Goal: Task Accomplishment & Management: Manage account settings

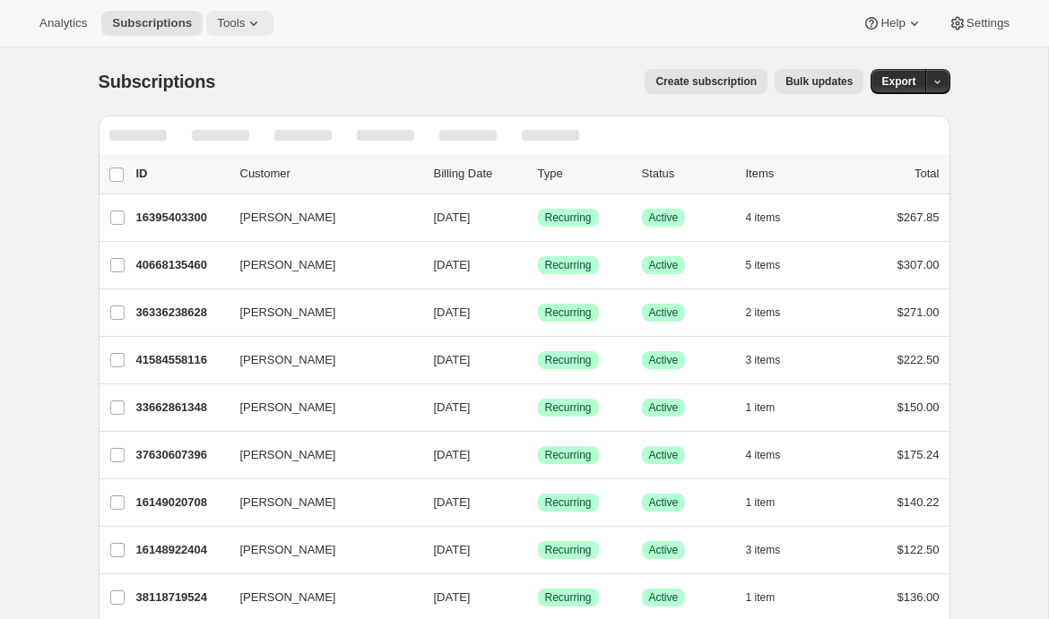
click at [245, 25] on span "Tools" at bounding box center [231, 23] width 28 height 14
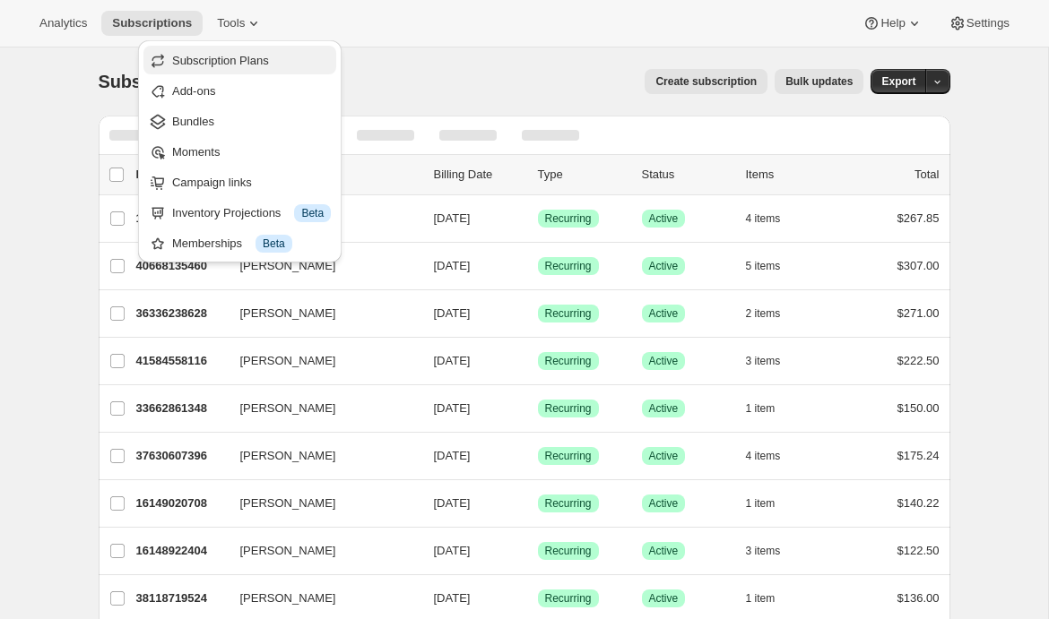
click at [247, 47] on button "Subscription Plans" at bounding box center [239, 60] width 193 height 29
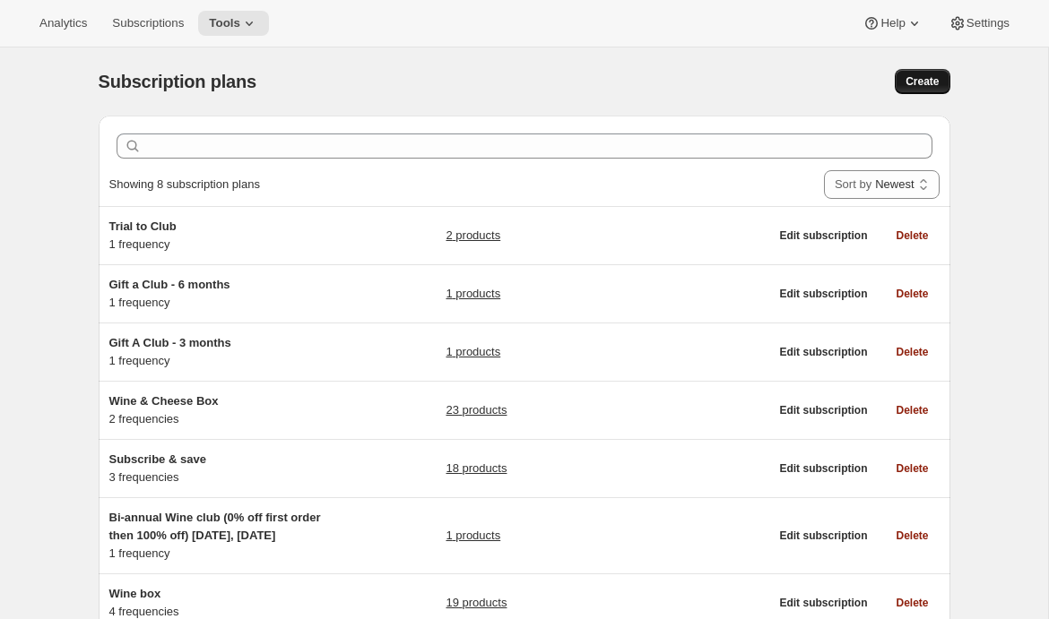
click at [912, 78] on span "Create" at bounding box center [921, 81] width 33 height 14
select select "WEEK"
select select "MONTH"
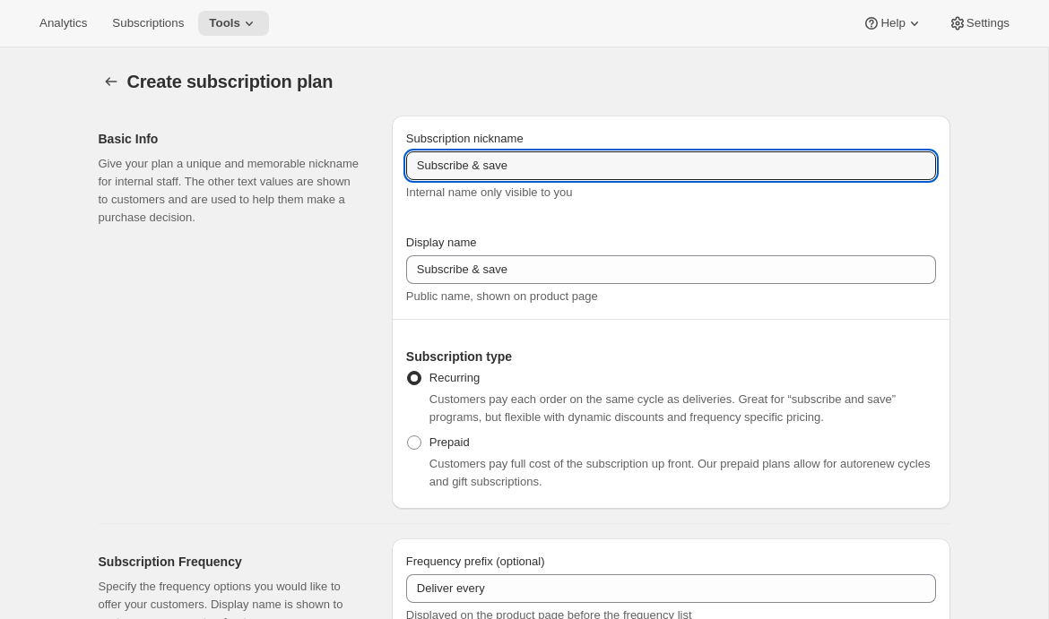
drag, startPoint x: 552, startPoint y: 167, endPoint x: 185, endPoint y: 167, distance: 367.5
click at [185, 167] on div "Basic Info Give your plan a unique and memorable nickname for internal staff. T…" at bounding box center [517, 305] width 866 height 408
type input "Awtomic Premier Quarterly"
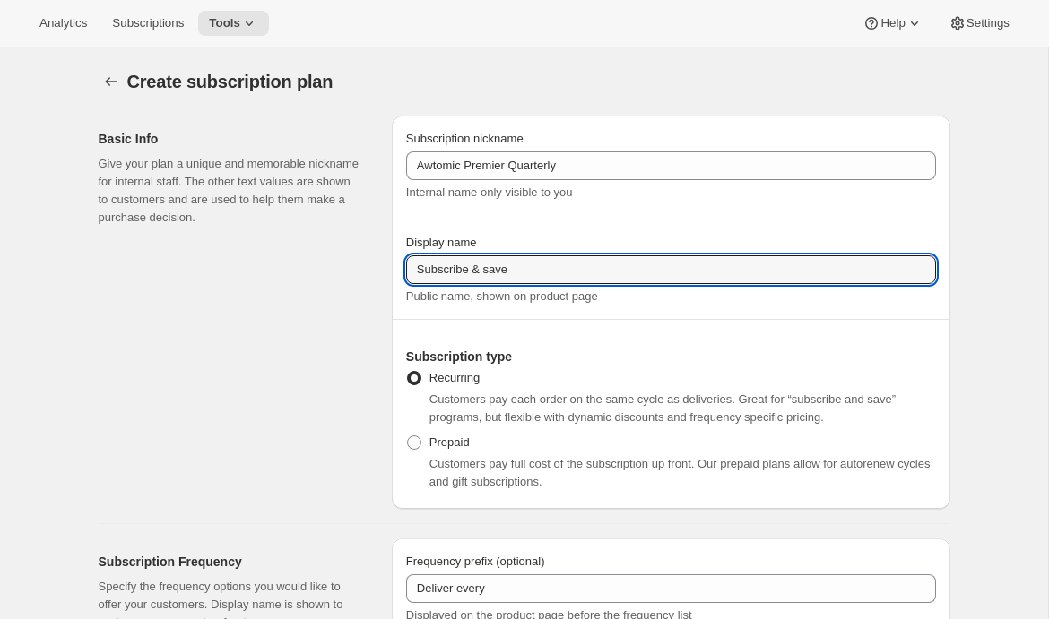
drag, startPoint x: 511, startPoint y: 271, endPoint x: 181, endPoint y: 262, distance: 330.0
click at [181, 262] on div "Basic Info Give your plan a unique and memorable nickname for internal staff. T…" at bounding box center [517, 305] width 866 height 408
type input "Join Awtomic Premier"
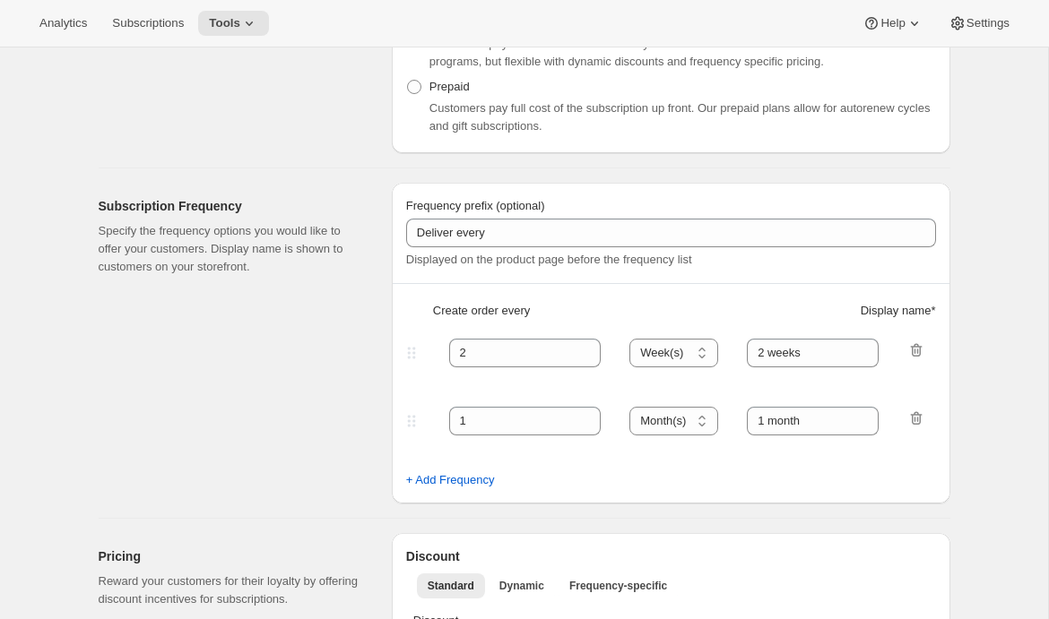
scroll to position [387, 0]
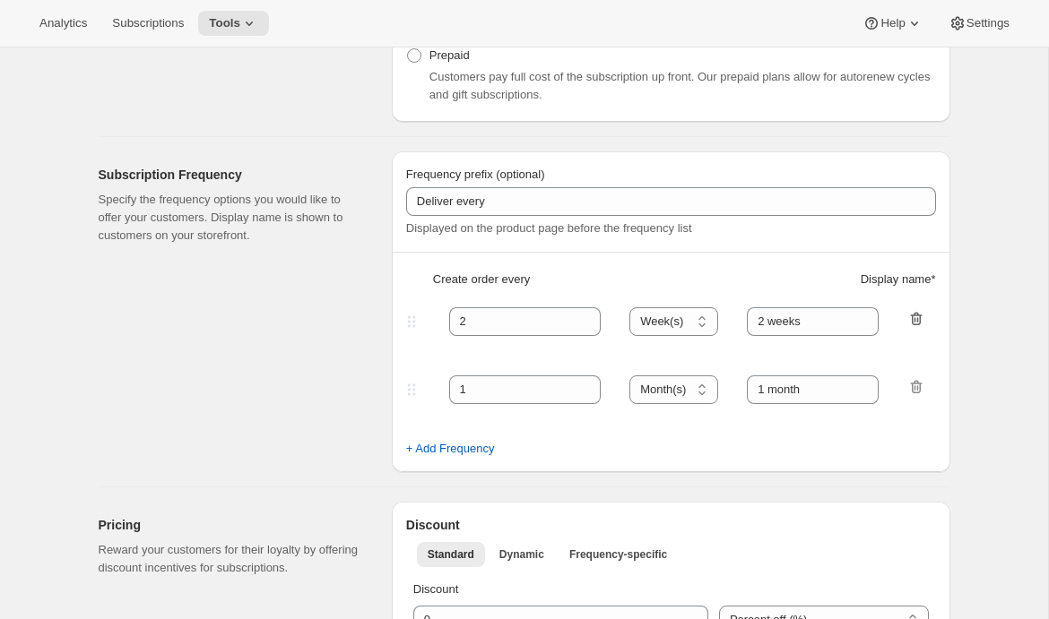
click at [914, 317] on icon "button" at bounding box center [915, 319] width 2 height 5
type input "1"
select select "MONTH"
type input "1 month"
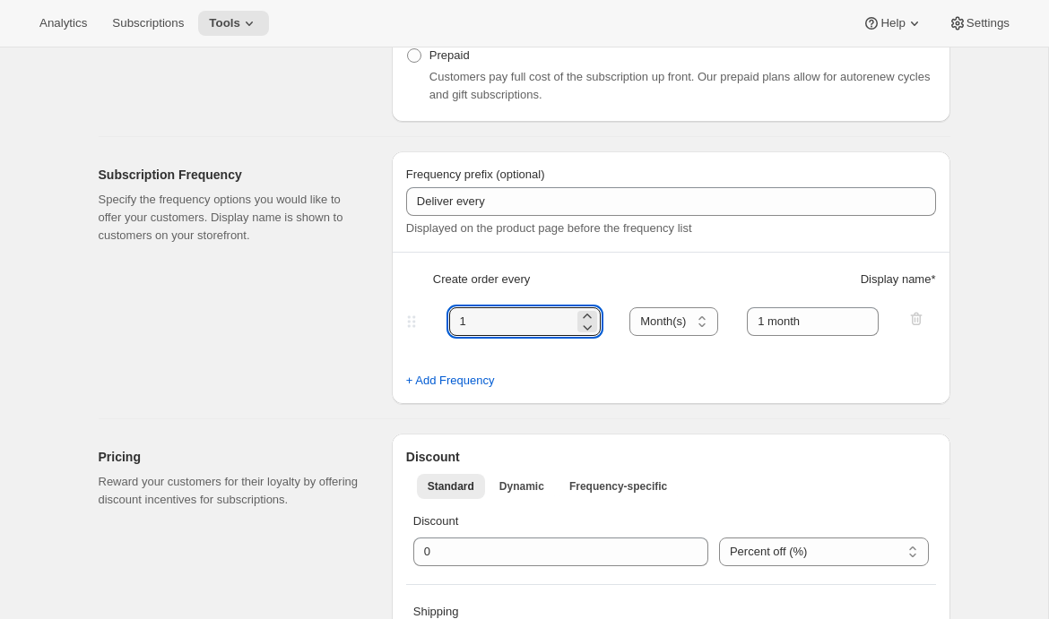
drag, startPoint x: 489, startPoint y: 330, endPoint x: 377, endPoint y: 316, distance: 113.0
click at [379, 316] on div "Subscription Frequency Specify the frequency options you would like to offer yo…" at bounding box center [517, 270] width 866 height 267
type input "3"
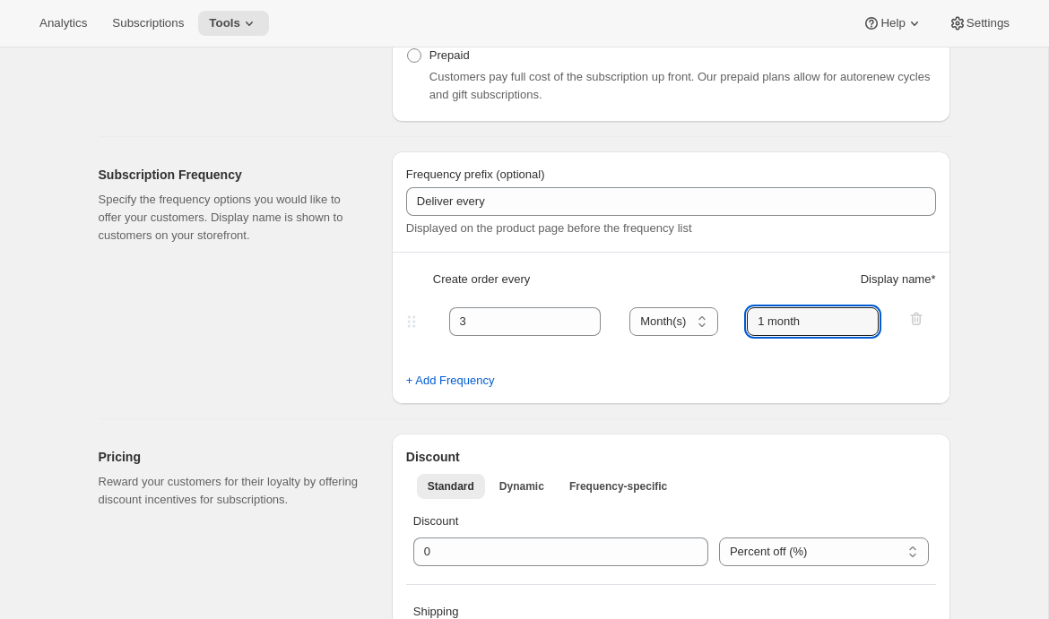
drag, startPoint x: 766, startPoint y: 321, endPoint x: 730, endPoint y: 321, distance: 36.8
click at [733, 321] on div "3 Day(s) Week(s) Month(s) Year(s) Month(s) 1 month" at bounding box center [663, 321] width 523 height 29
click at [800, 322] on input "3 month" at bounding box center [813, 321] width 132 height 29
type input "3 months"
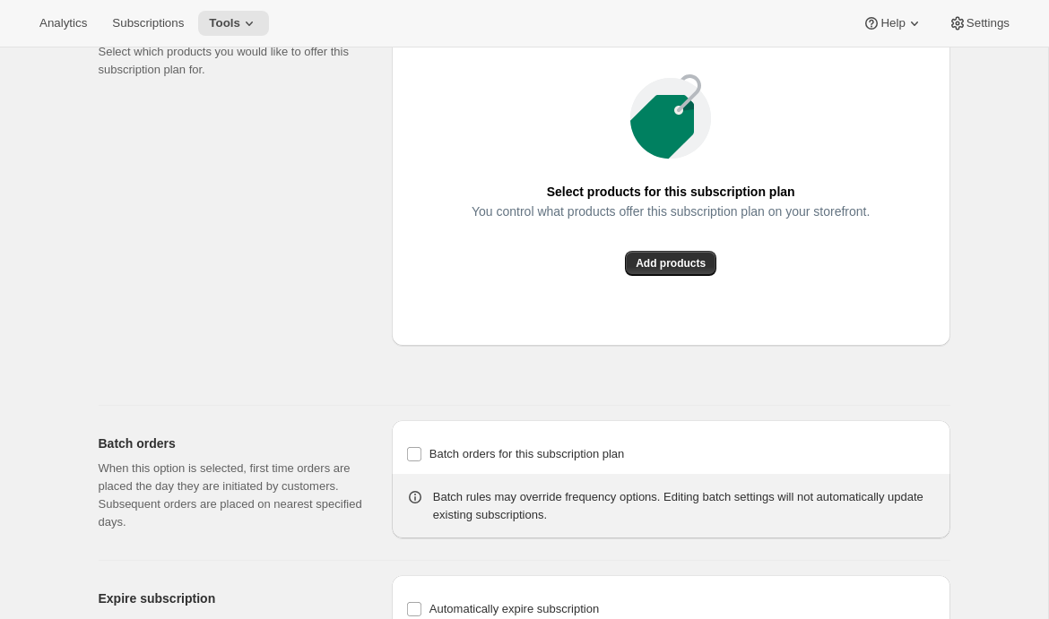
scroll to position [1278, 0]
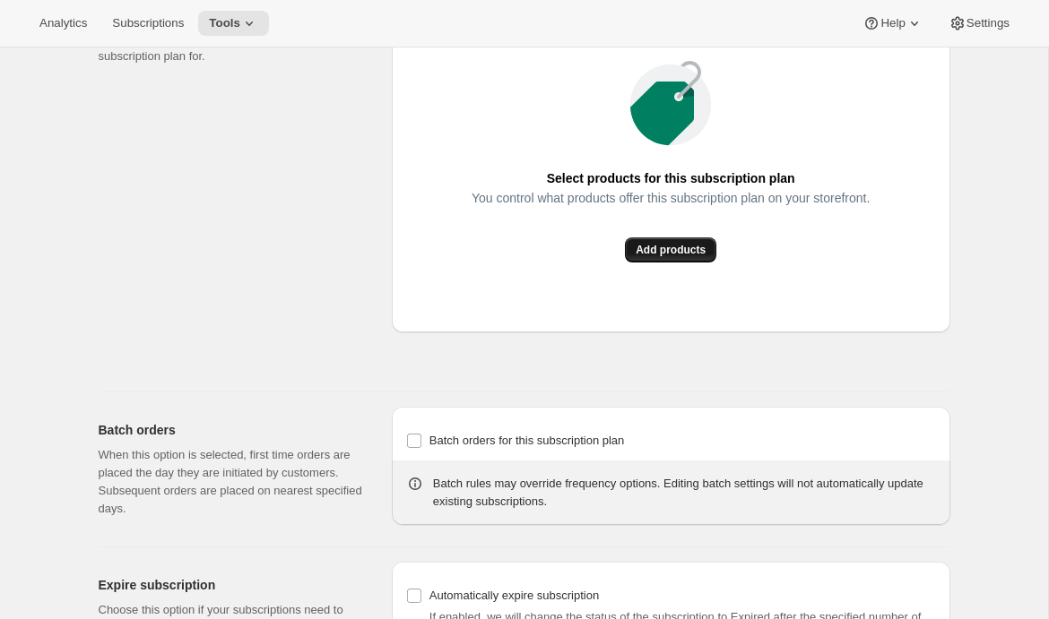
click at [686, 257] on span "Add products" at bounding box center [671, 250] width 70 height 14
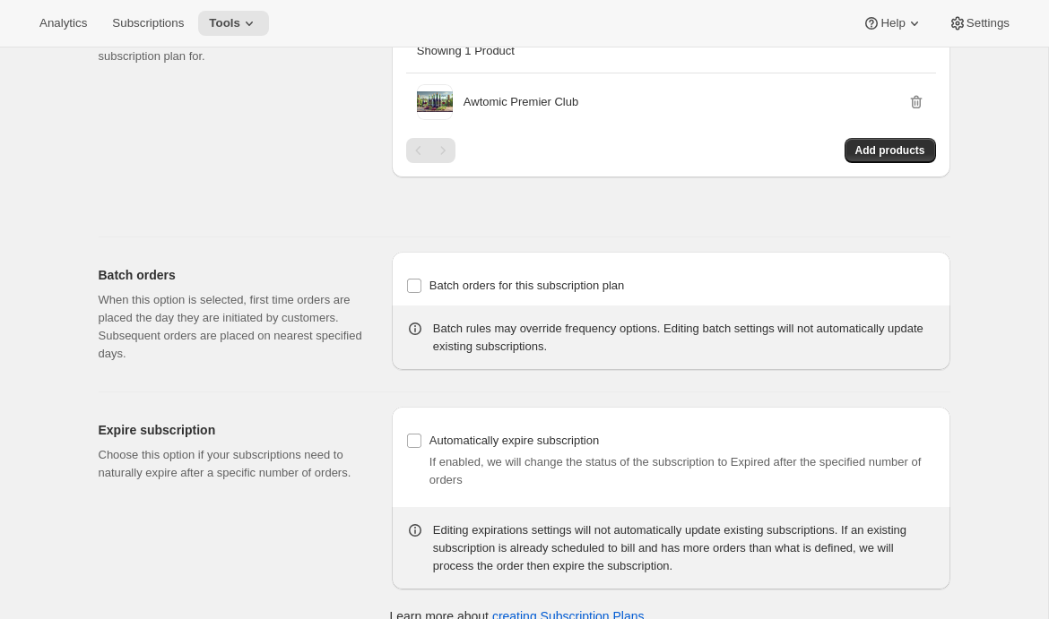
scroll to position [1337, 0]
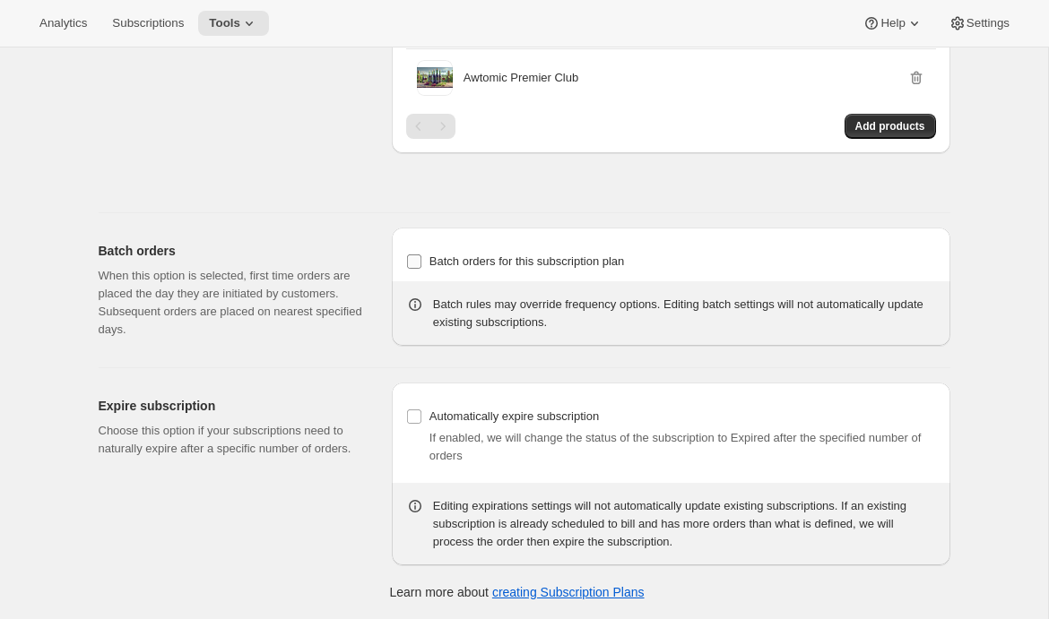
click at [489, 264] on span "Batch orders for this subscription plan" at bounding box center [526, 261] width 195 height 13
click at [421, 264] on input "Batch orders for this subscription plan" at bounding box center [414, 262] width 14 height 14
checkbox input "true"
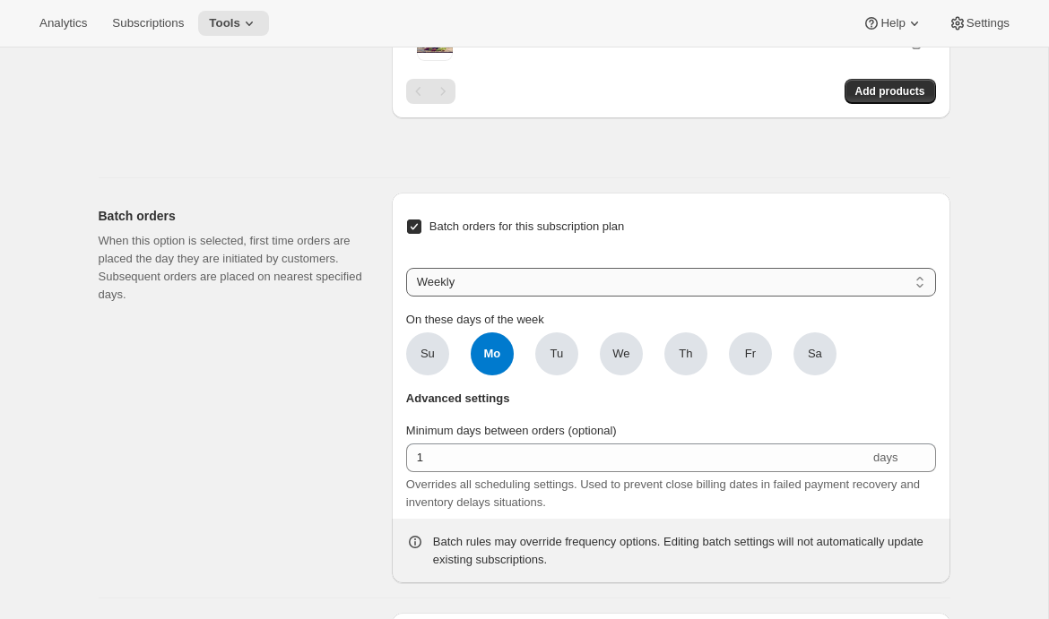
click at [516, 297] on select "Weekly Monthly Yearly" at bounding box center [671, 282] width 530 height 29
select select "YEARDAY"
click at [406, 297] on select "Weekly Monthly Yearly" at bounding box center [671, 282] width 530 height 29
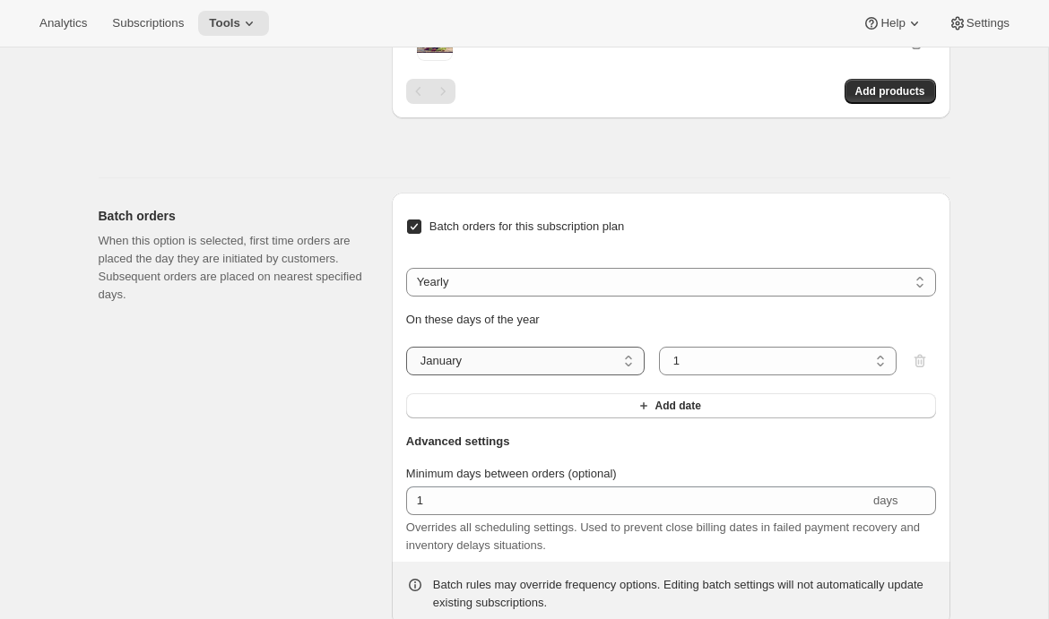
click at [489, 376] on select "January February March April May June July August September October November De…" at bounding box center [525, 361] width 238 height 29
select select "2"
click at [406, 376] on select "January February March April May June July August September October November De…" at bounding box center [525, 361] width 238 height 29
click at [487, 419] on button "Add date" at bounding box center [671, 406] width 530 height 25
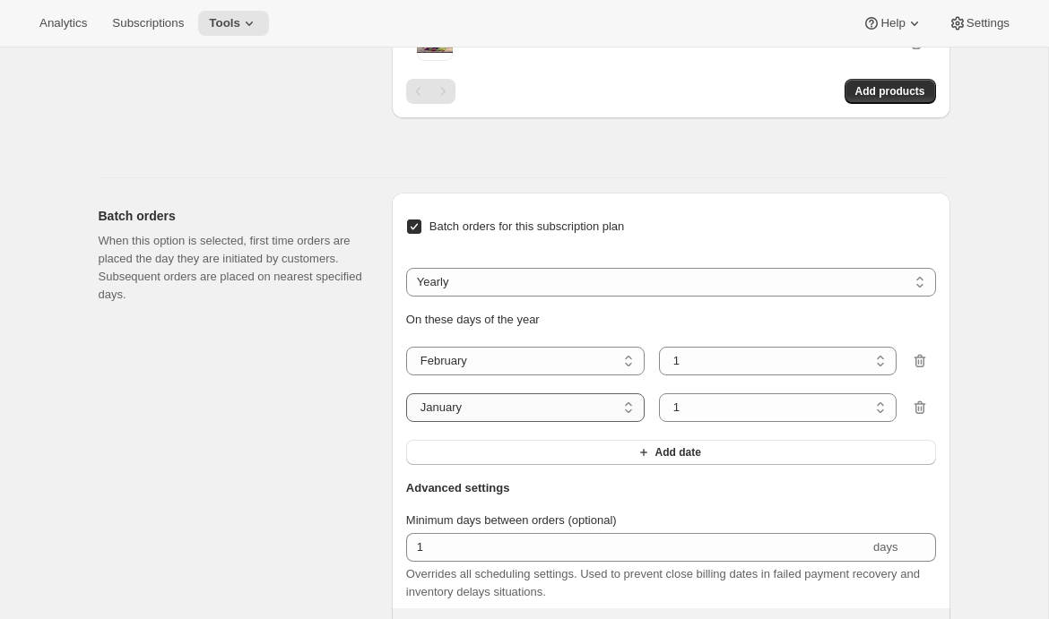
click at [487, 422] on select "January February March April May June July August September October November De…" at bounding box center [525, 408] width 238 height 29
select select "5"
click at [406, 422] on select "January February March April May June July August September October November De…" at bounding box center [525, 408] width 238 height 29
click at [601, 465] on button "Add date" at bounding box center [671, 452] width 530 height 25
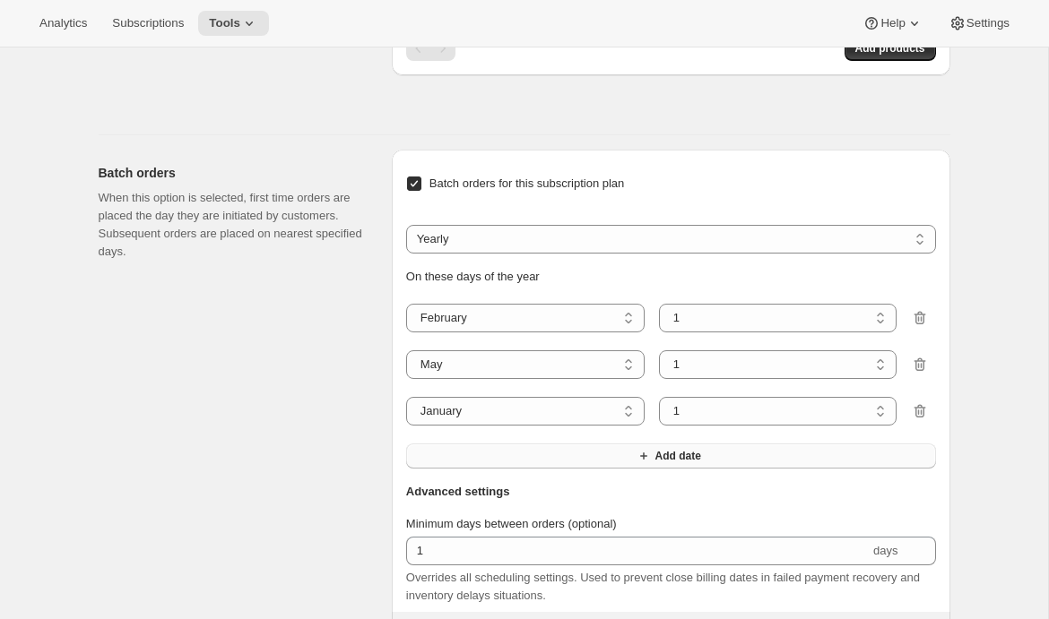
scroll to position [1575, 0]
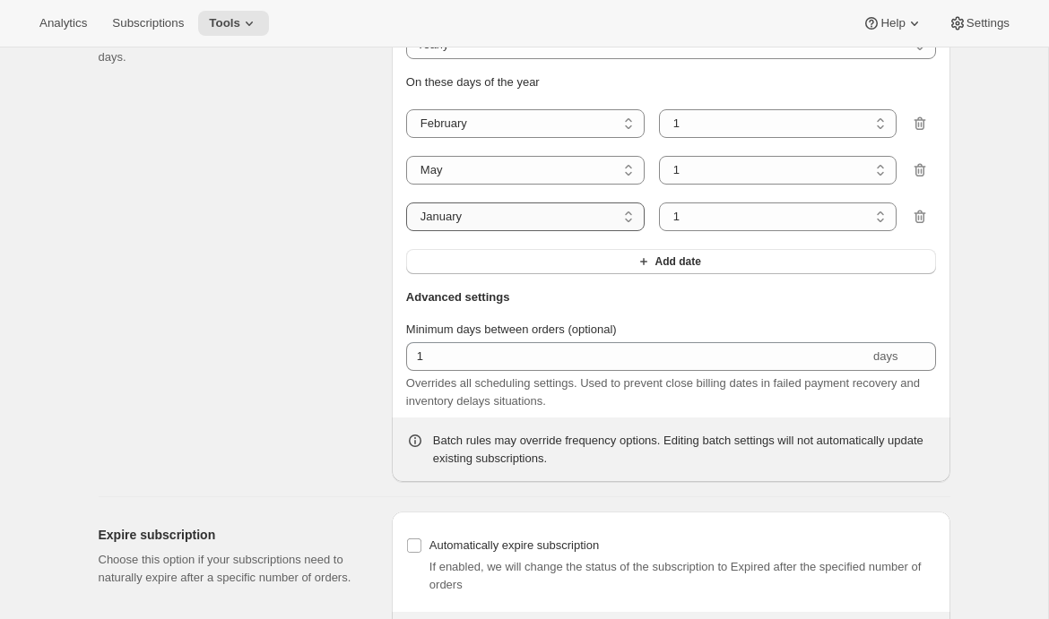
click at [524, 231] on select "January February March April May June July August September October November De…" at bounding box center [525, 217] width 238 height 29
select select "8"
click at [406, 231] on select "January February March April May June July August September October November De…" at bounding box center [525, 217] width 238 height 29
click at [615, 274] on button "Add date" at bounding box center [671, 261] width 530 height 25
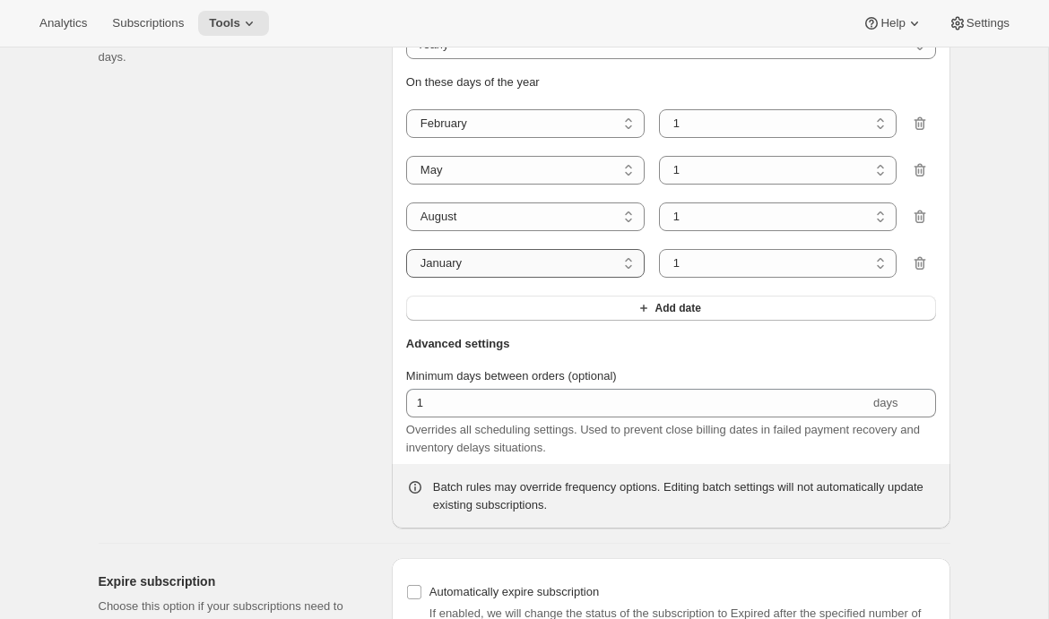
click at [548, 278] on select "January February March April May June July August September October November De…" at bounding box center [525, 263] width 238 height 29
select select "11"
click at [406, 278] on select "January February March April May June July August September October November De…" at bounding box center [525, 263] width 238 height 29
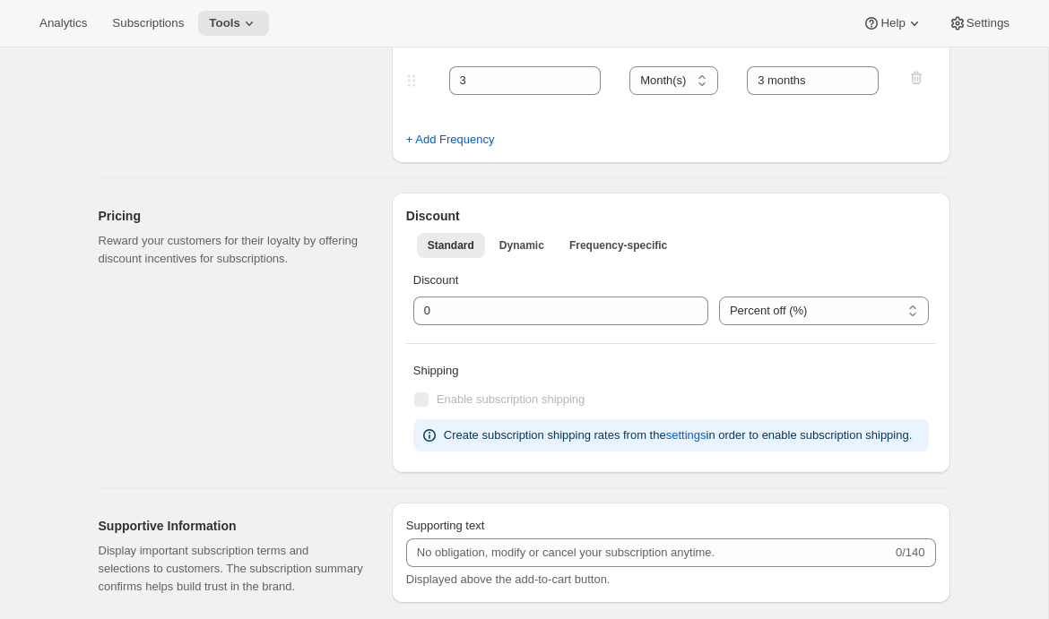
scroll to position [0, 0]
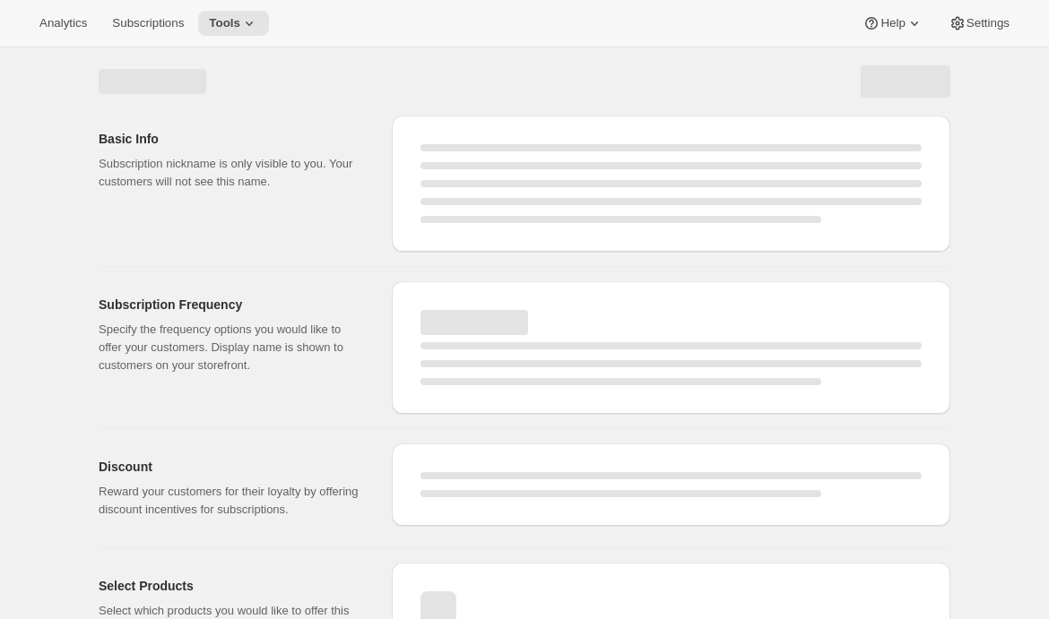
select select "WEEK"
select select "MONTH"
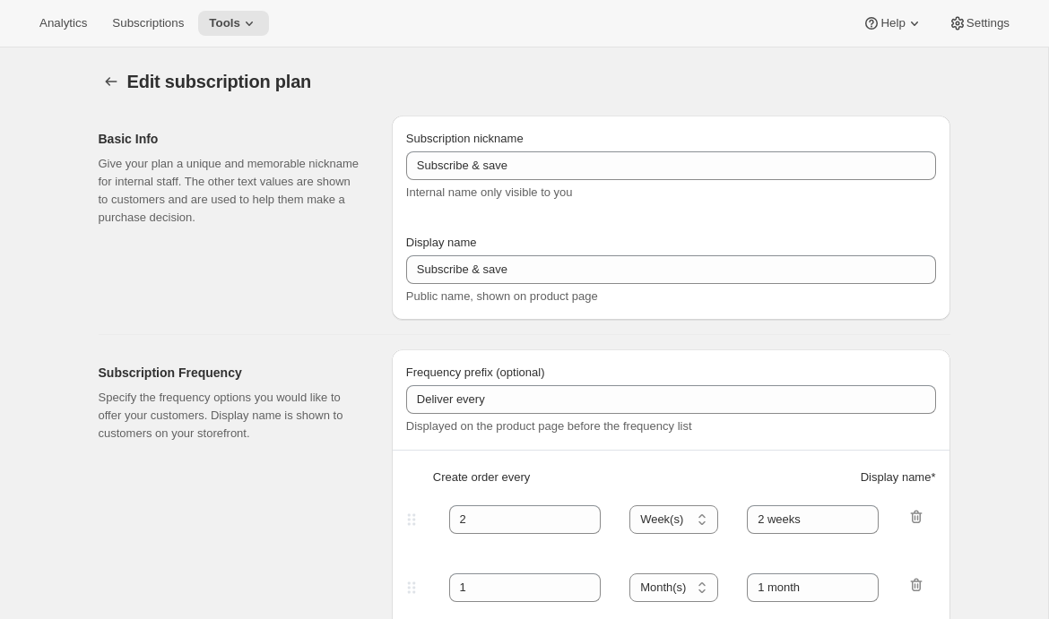
type input "Awtomic Premier Quarterly"
type input "Join Awtomic Premier"
type input "3"
select select "MONTH"
type input "3 months"
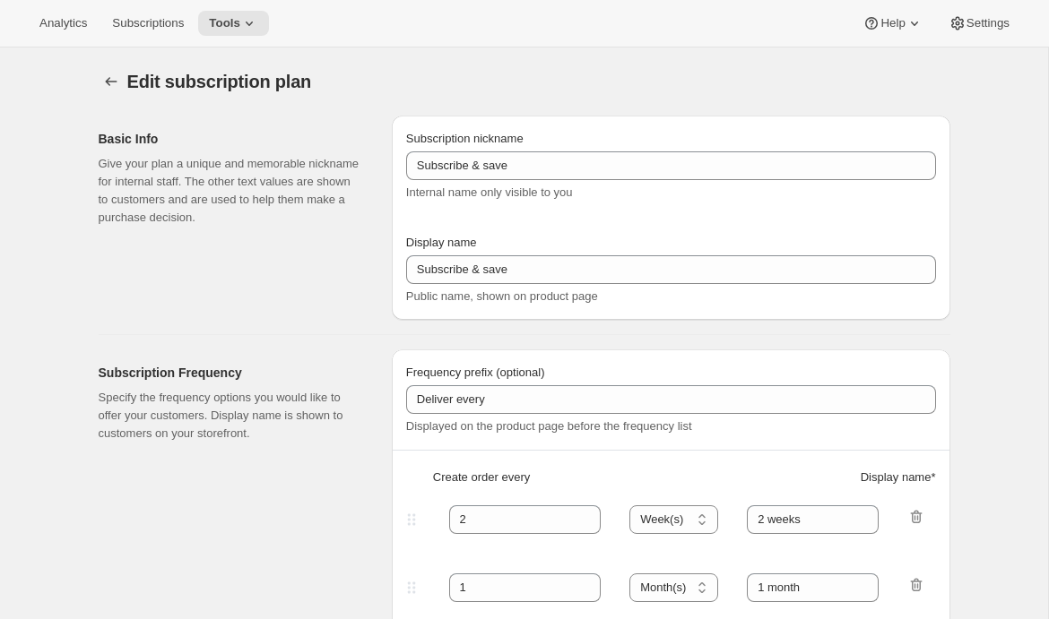
checkbox input "true"
select select "YEARDAY"
select select "2"
select select "5"
select select "8"
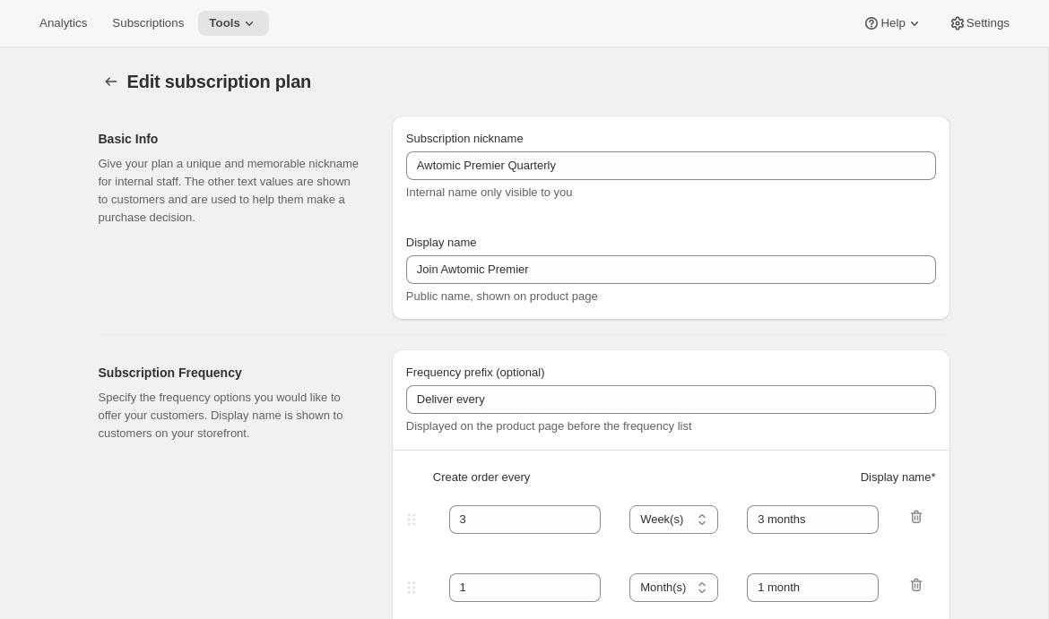
select select "11"
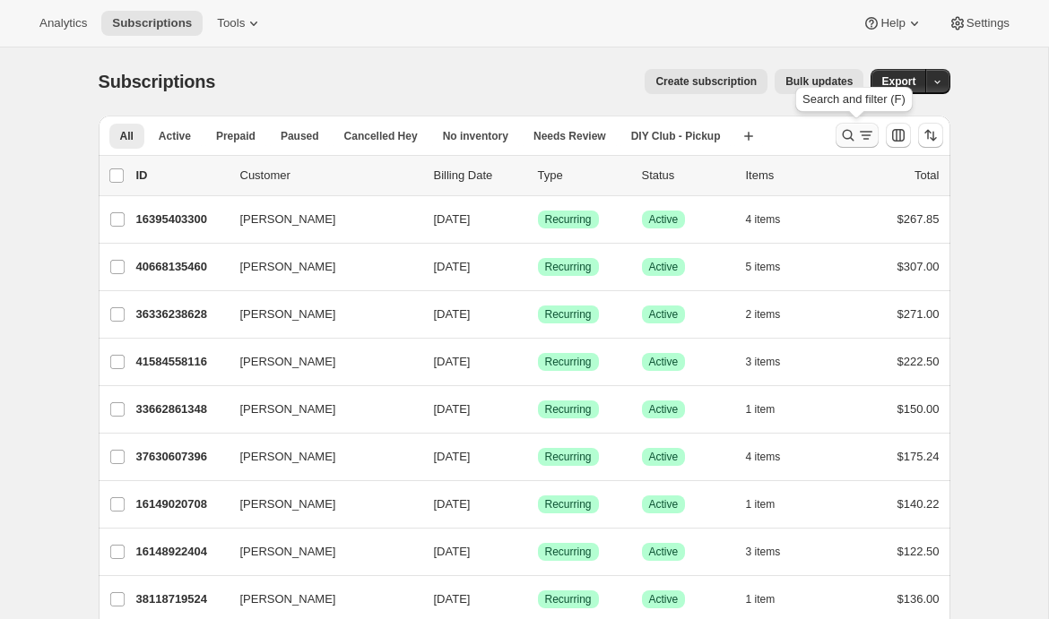
click at [850, 129] on icon "Search and filter results" at bounding box center [848, 135] width 18 height 18
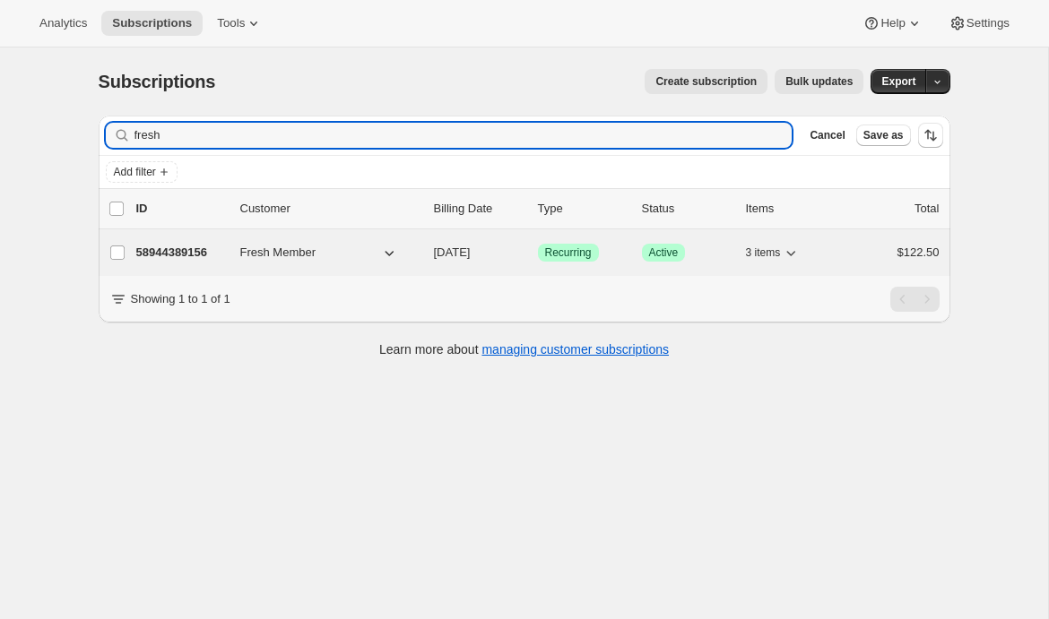
type input "fresh"
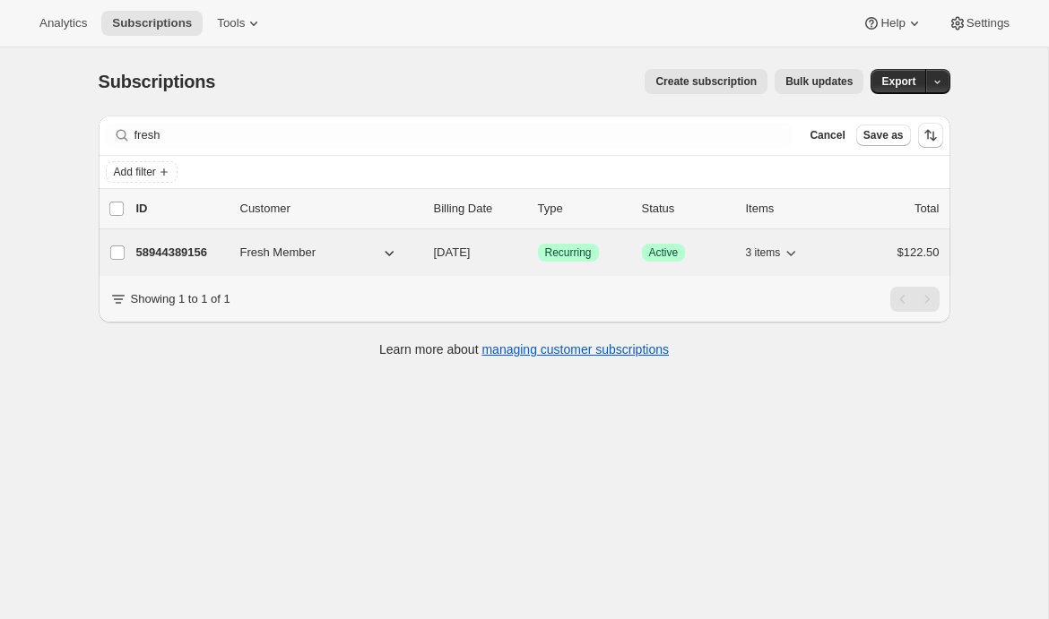
click at [182, 258] on p "58944389156" at bounding box center [181, 253] width 90 height 18
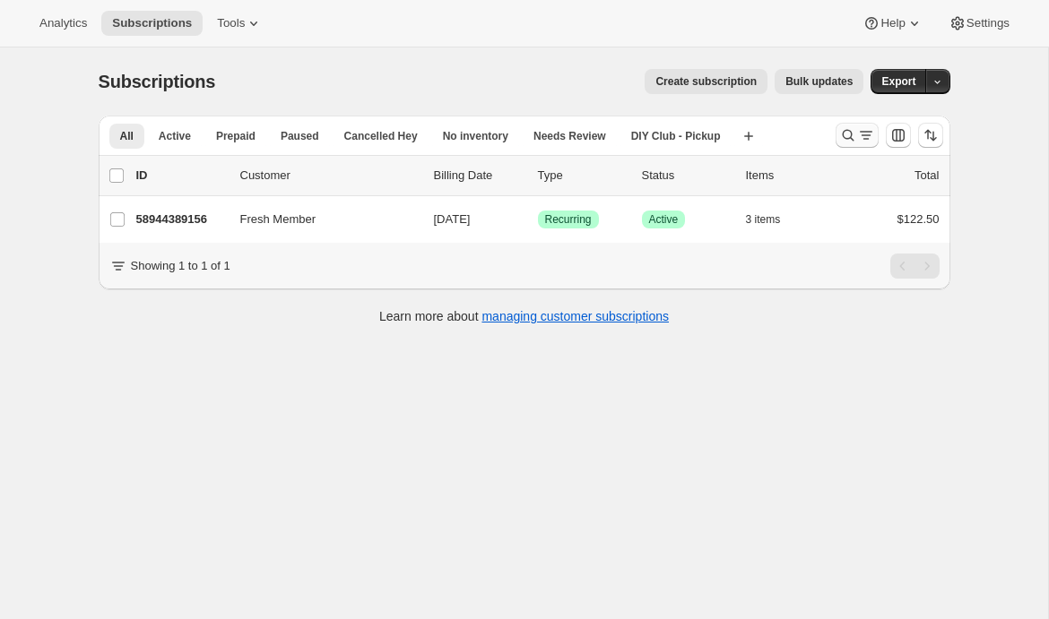
click at [857, 137] on icon "Search and filter results" at bounding box center [866, 135] width 18 height 18
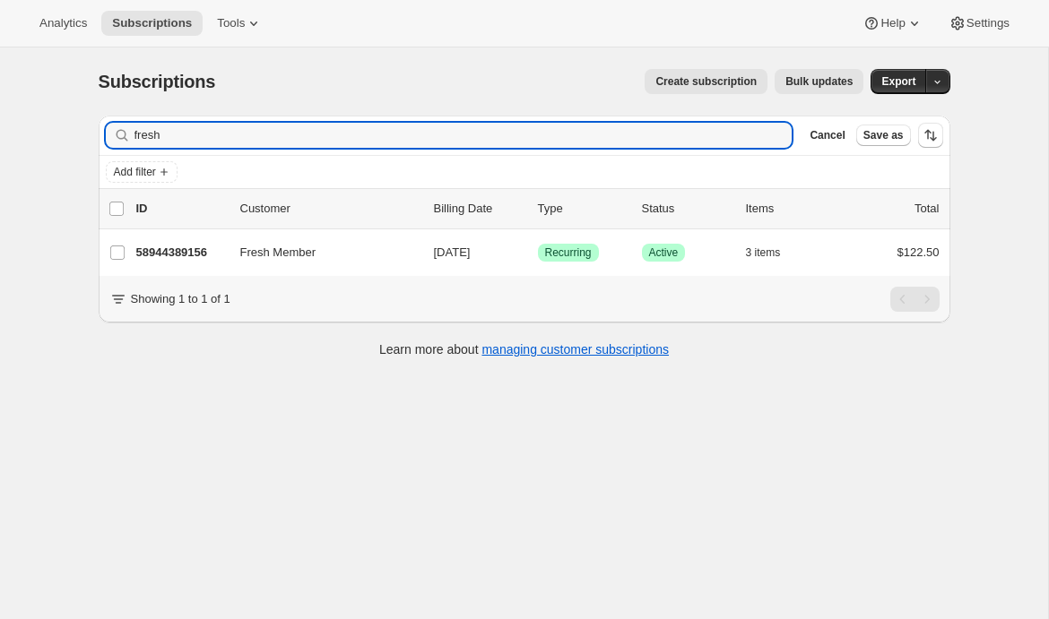
drag, startPoint x: 176, startPoint y: 139, endPoint x: 114, endPoint y: 139, distance: 61.8
click at [114, 139] on div "fresh Clear" at bounding box center [449, 135] width 687 height 25
type input "fresh"
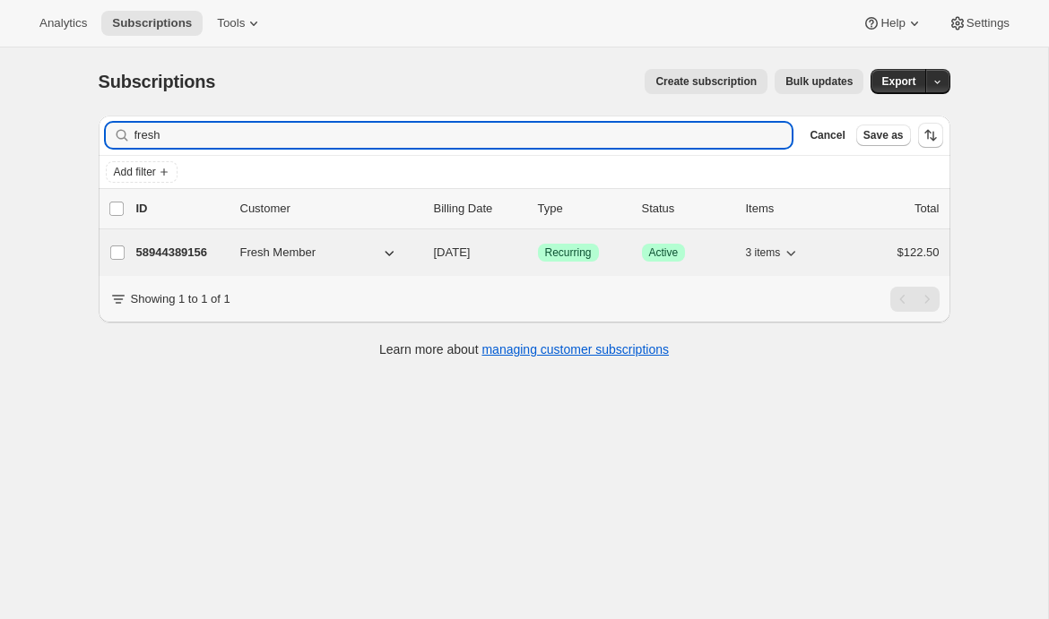
click at [166, 253] on p "58944389156" at bounding box center [181, 253] width 90 height 18
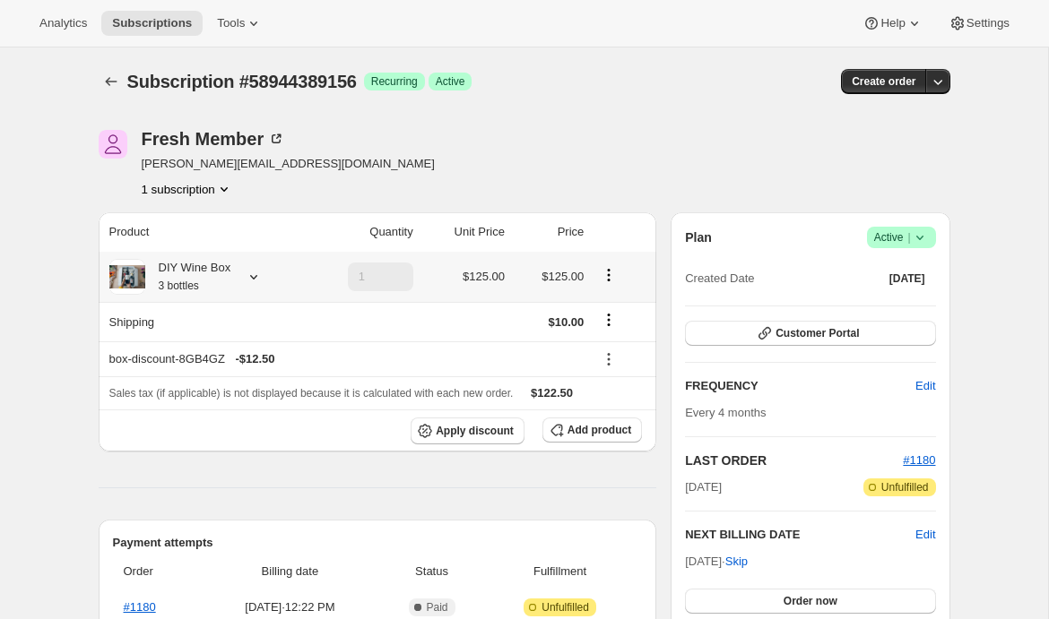
click at [255, 280] on icon at bounding box center [253, 277] width 7 height 4
click at [214, 462] on button "Edit box" at bounding box center [187, 457] width 99 height 25
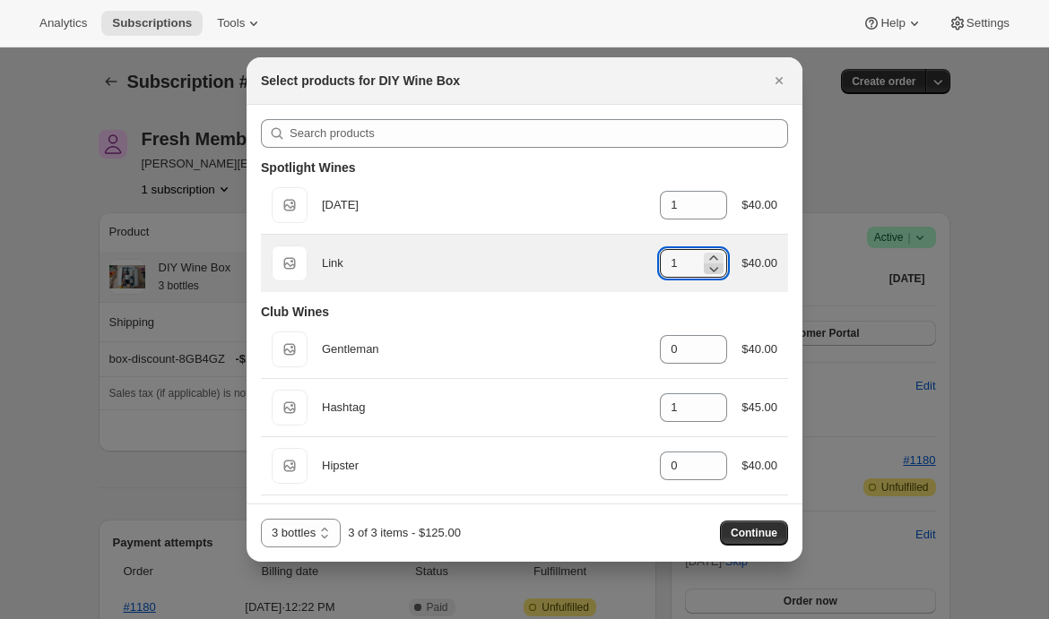
click at [711, 269] on icon ":r51:" at bounding box center [714, 269] width 18 height 18
type input "0"
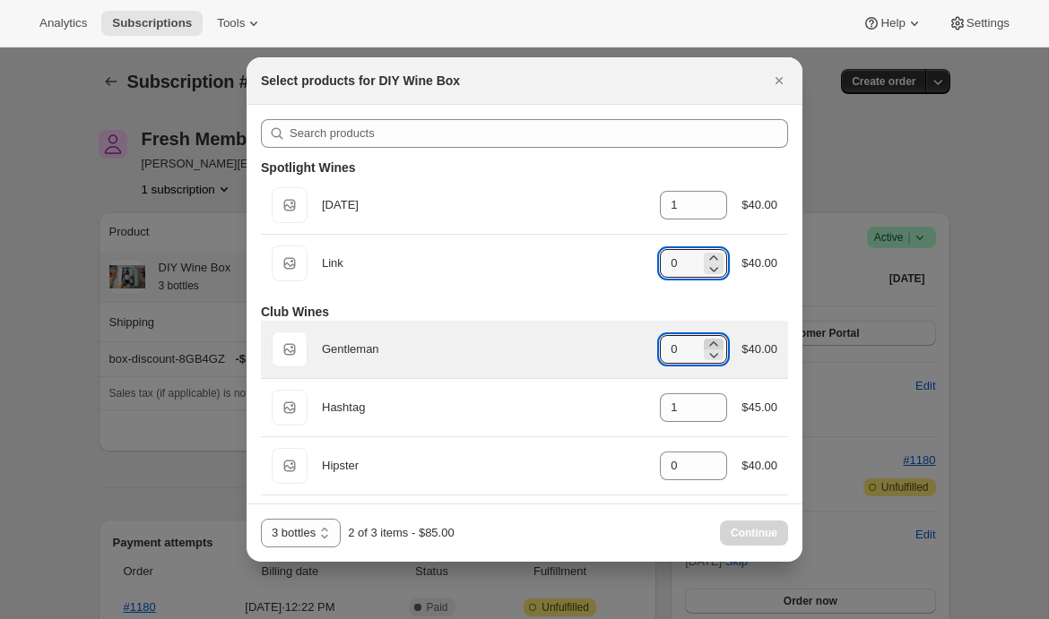
click at [710, 343] on icon ":r51:" at bounding box center [714, 344] width 18 height 18
type input "1"
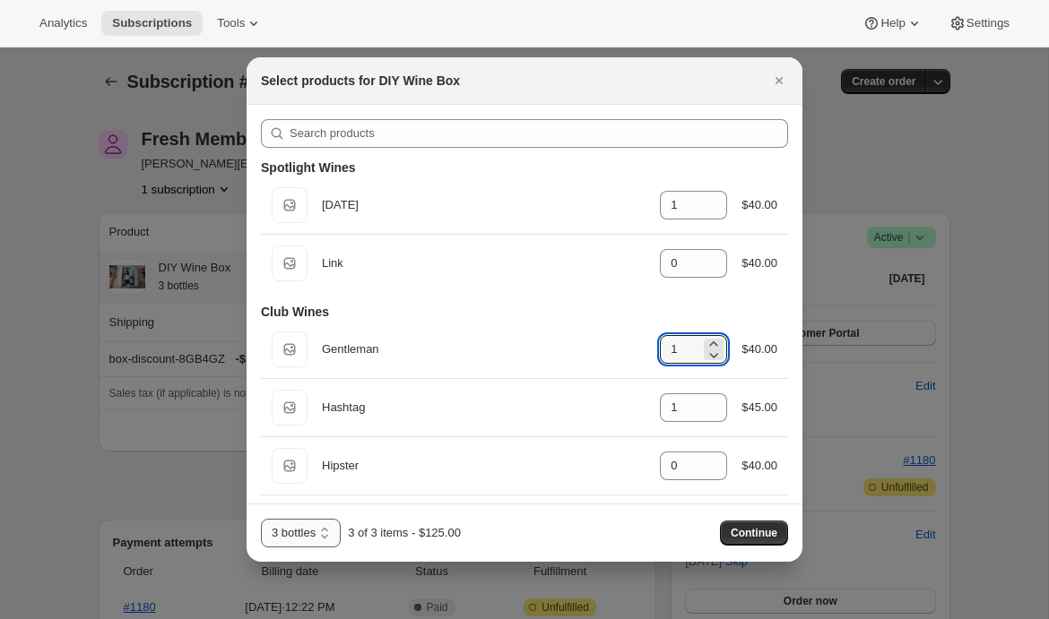
click at [333, 532] on select "3 bottles 6 bottles 12 bottles" at bounding box center [301, 533] width 80 height 29
select select "gid://shopify/ProductVariant/41085701783588"
click at [261, 519] on select "3 bottles 6 bottles 12 bottles" at bounding box center [301, 533] width 80 height 29
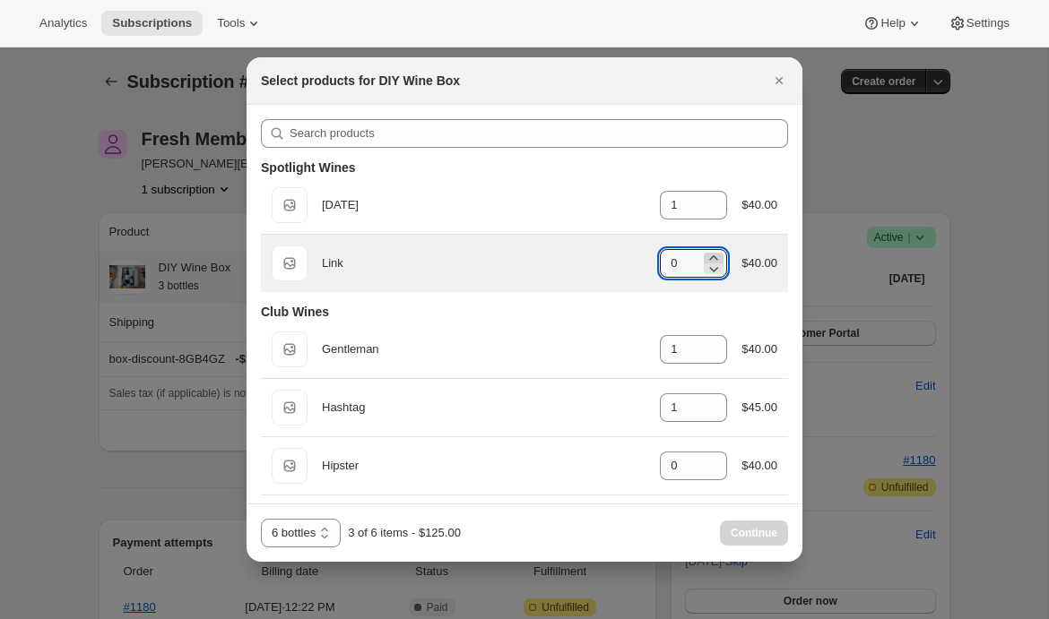
click at [714, 255] on icon ":r51:" at bounding box center [714, 258] width 18 height 18
type input "2"
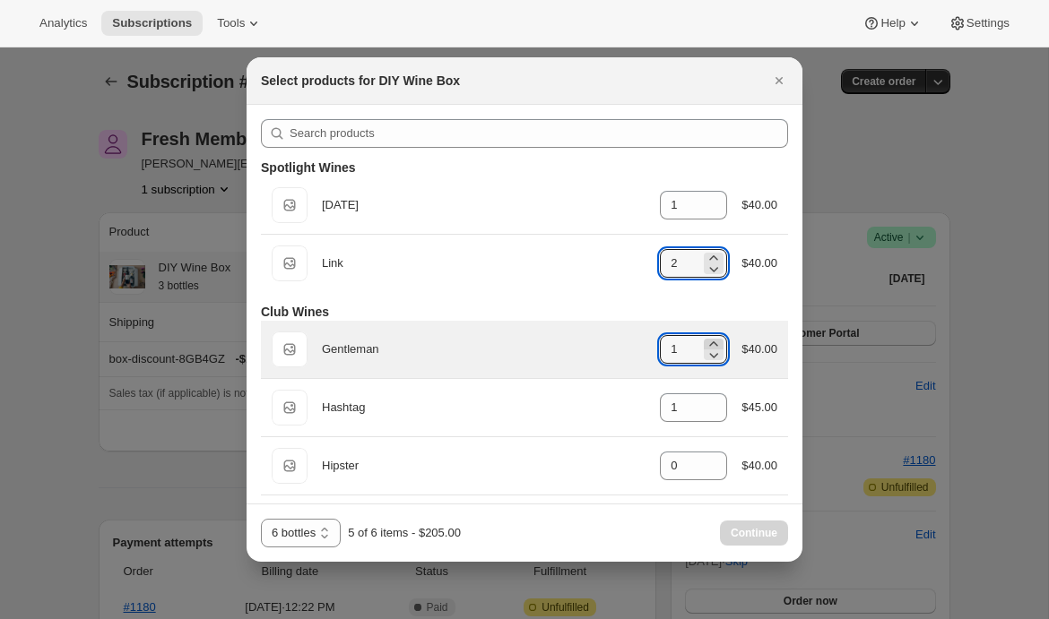
click at [710, 343] on icon ":r51:" at bounding box center [714, 344] width 8 height 4
type input "2"
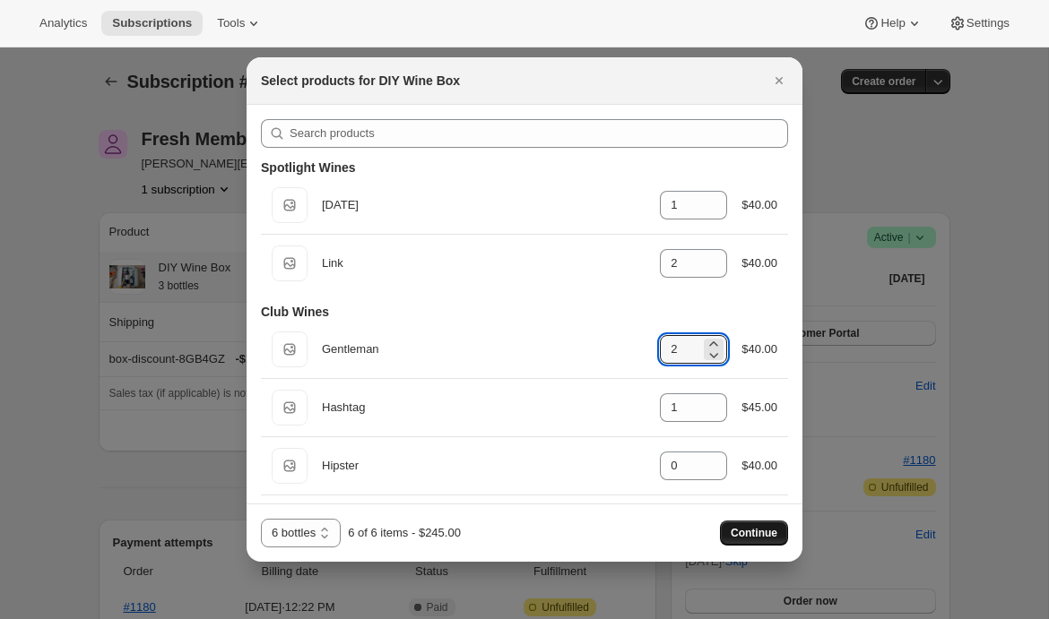
click at [760, 538] on span "Continue" at bounding box center [754, 533] width 47 height 14
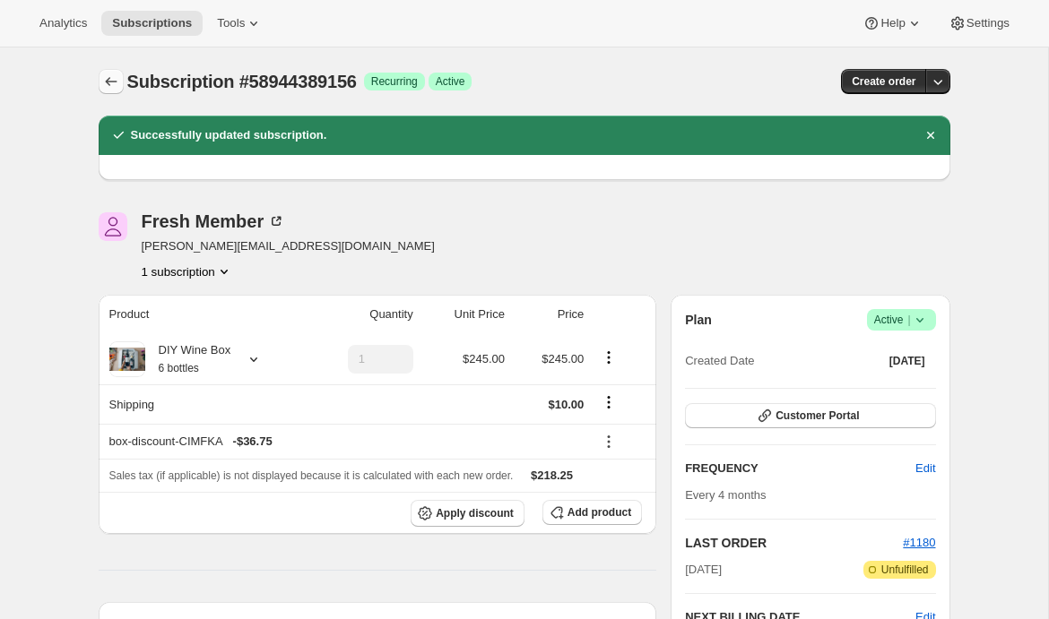
click at [106, 82] on icon "Subscriptions" at bounding box center [111, 81] width 12 height 9
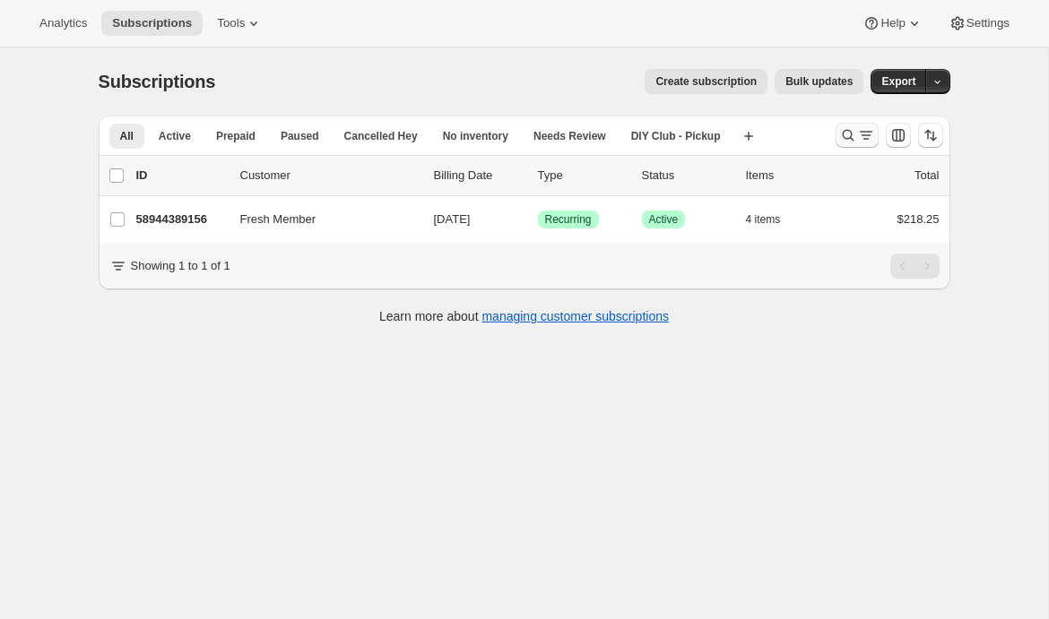
click at [877, 137] on button "Search and filter results" at bounding box center [856, 135] width 43 height 25
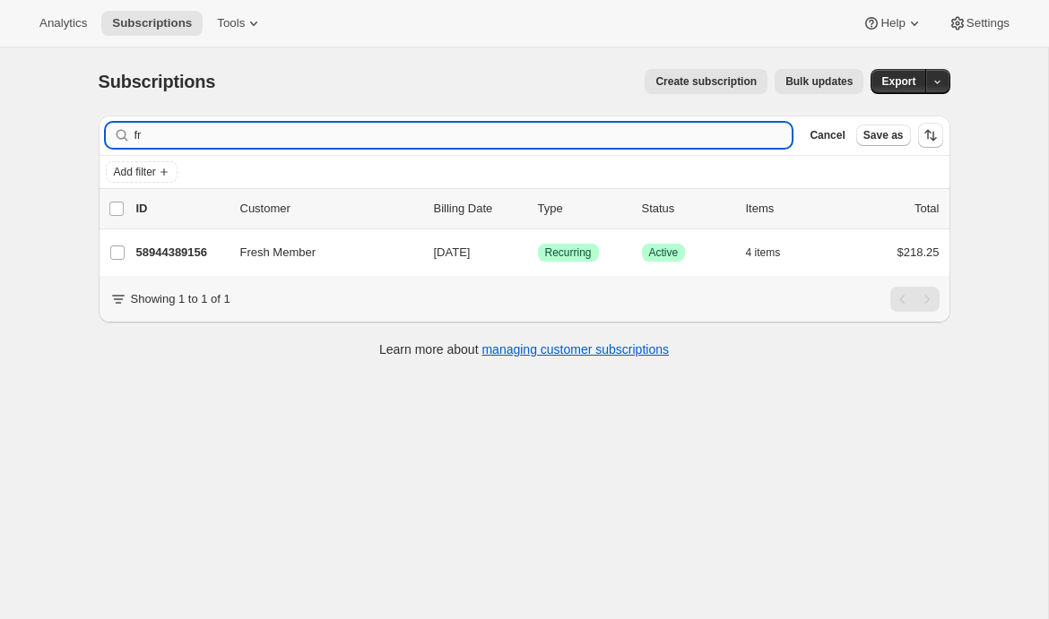
type input "f"
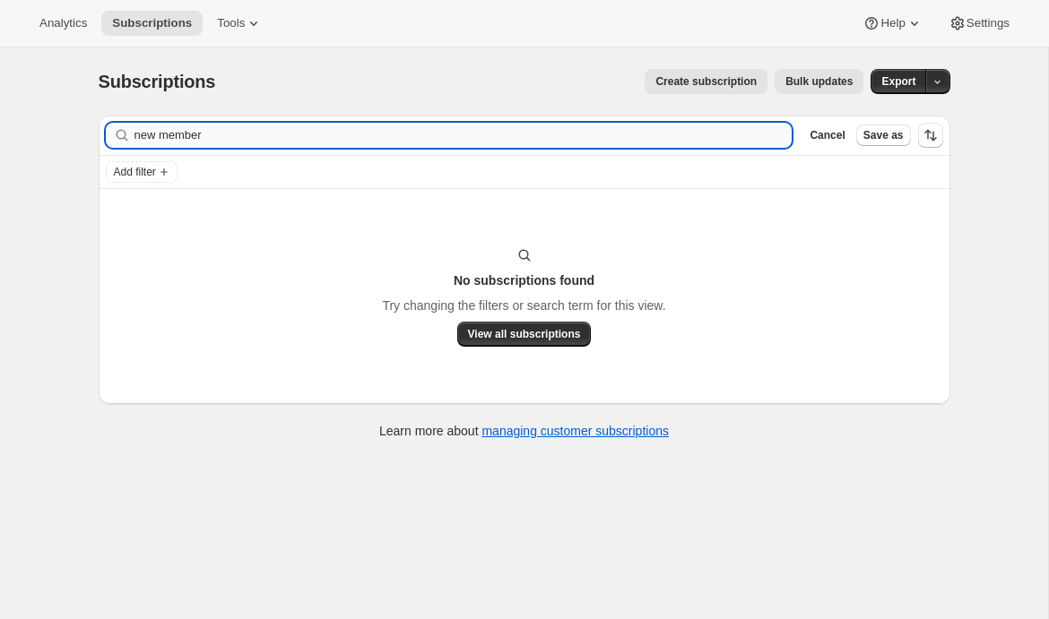
click at [178, 128] on input "new member" at bounding box center [463, 135] width 658 height 25
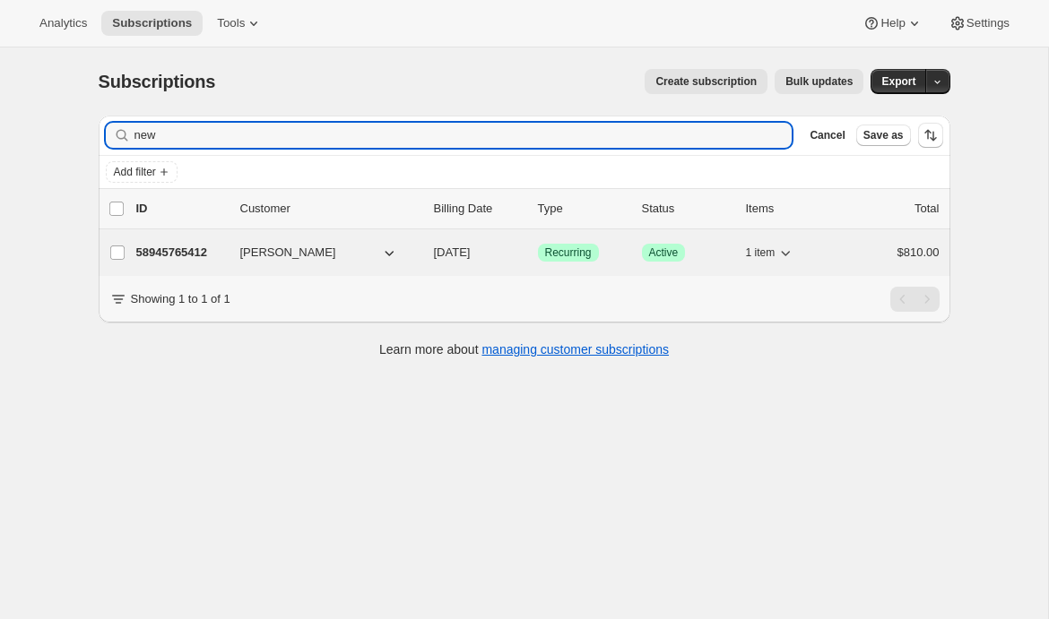
type input "new"
click at [193, 251] on p "58945765412" at bounding box center [181, 253] width 90 height 18
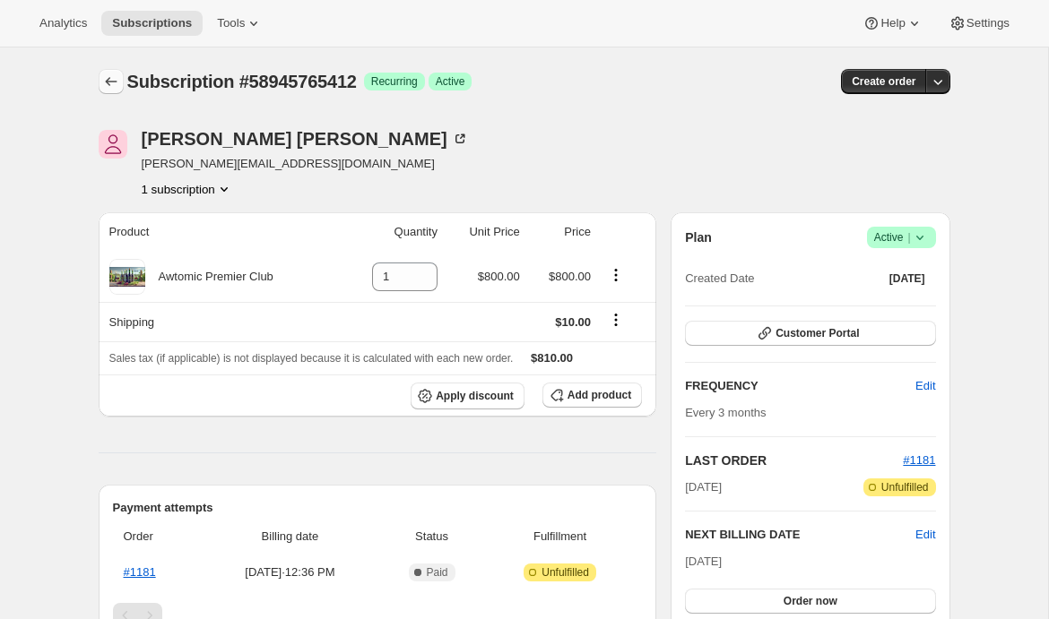
click at [107, 81] on icon "Subscriptions" at bounding box center [111, 81] width 12 height 9
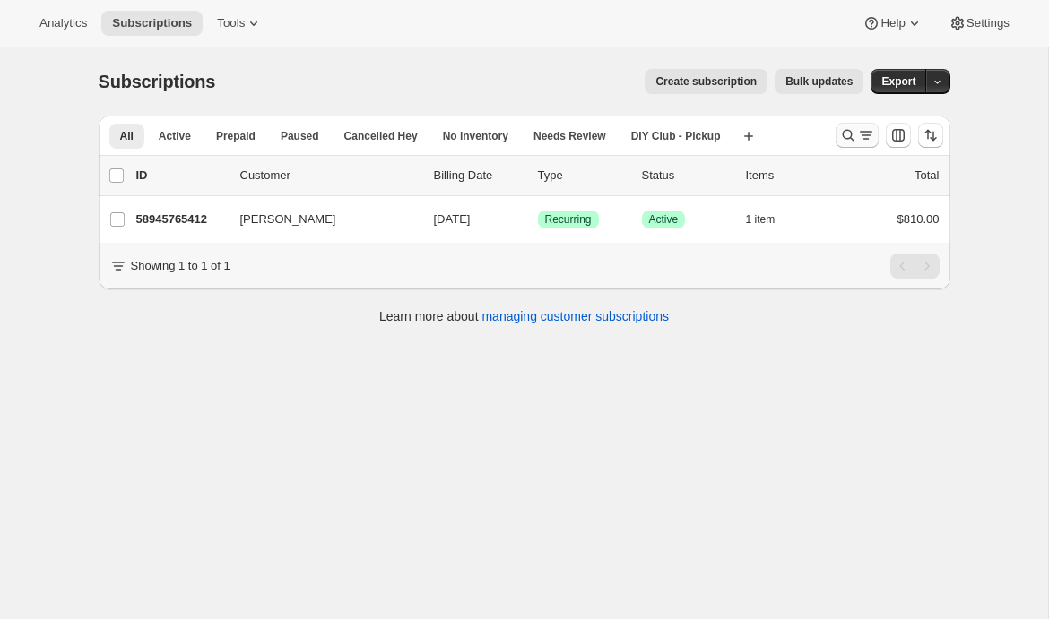
click at [851, 143] on icon "Search and filter results" at bounding box center [848, 135] width 18 height 18
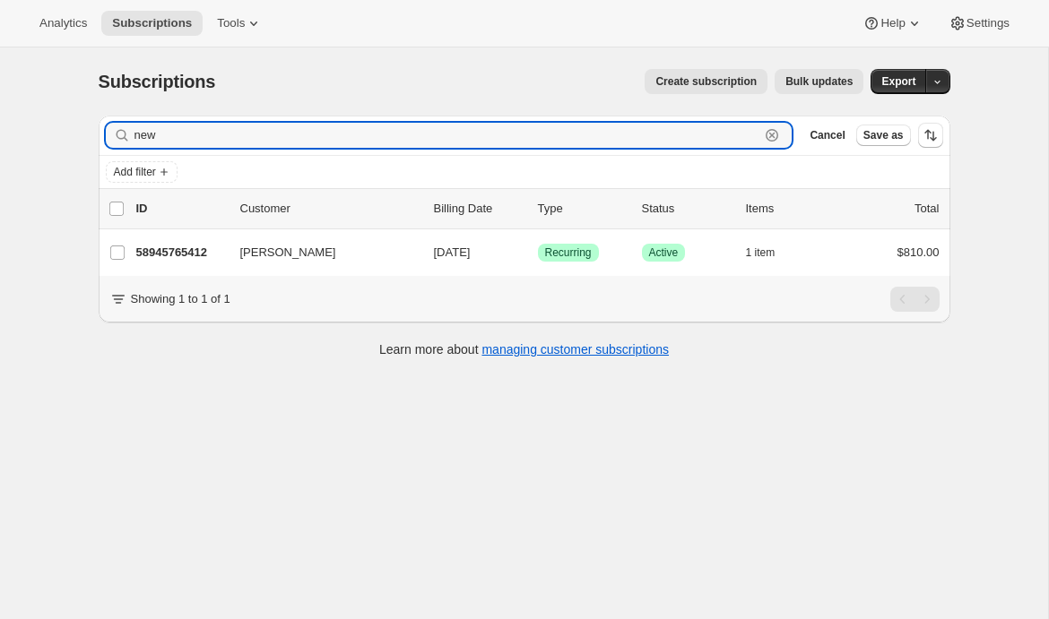
click at [765, 130] on icon "button" at bounding box center [772, 135] width 18 height 18
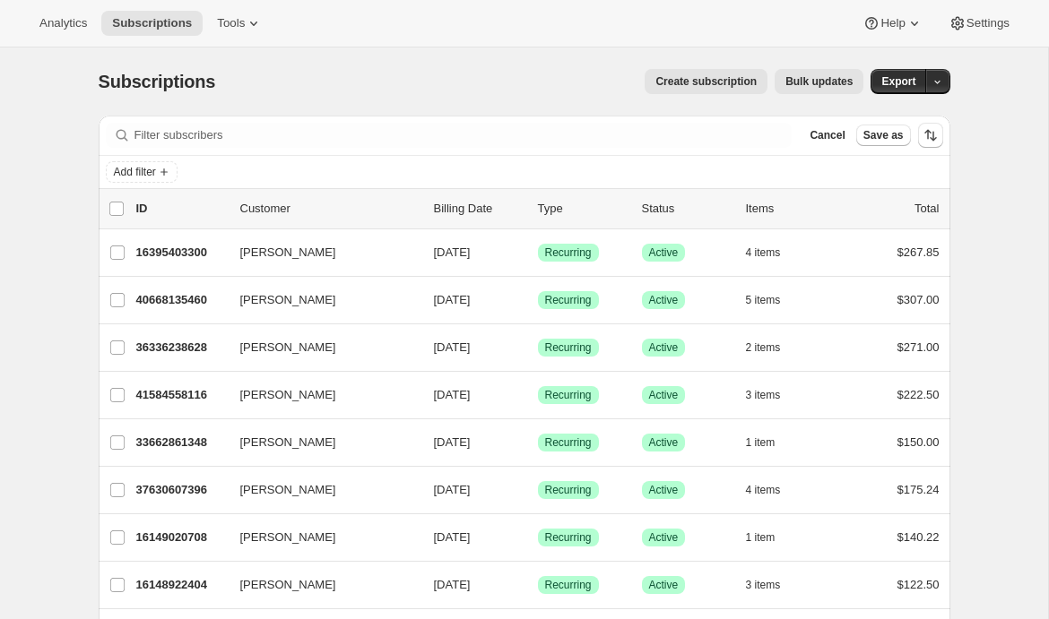
click at [530, 61] on div "Subscriptions. This page is ready Subscriptions Create subscription Bulk update…" at bounding box center [525, 82] width 852 height 68
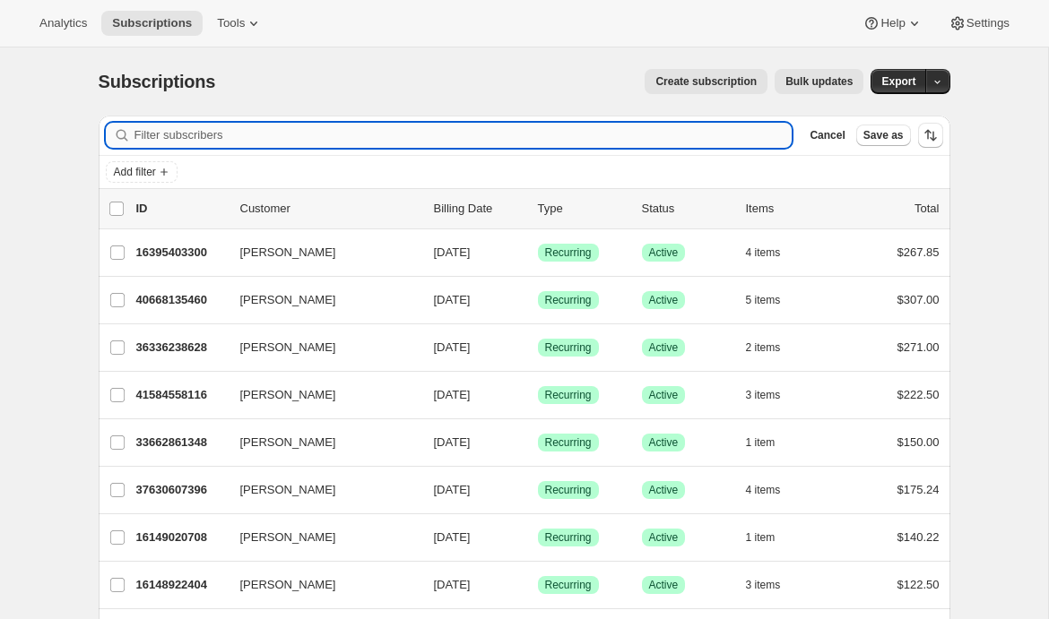
click at [463, 138] on input "Filter subscribers" at bounding box center [463, 135] width 658 height 25
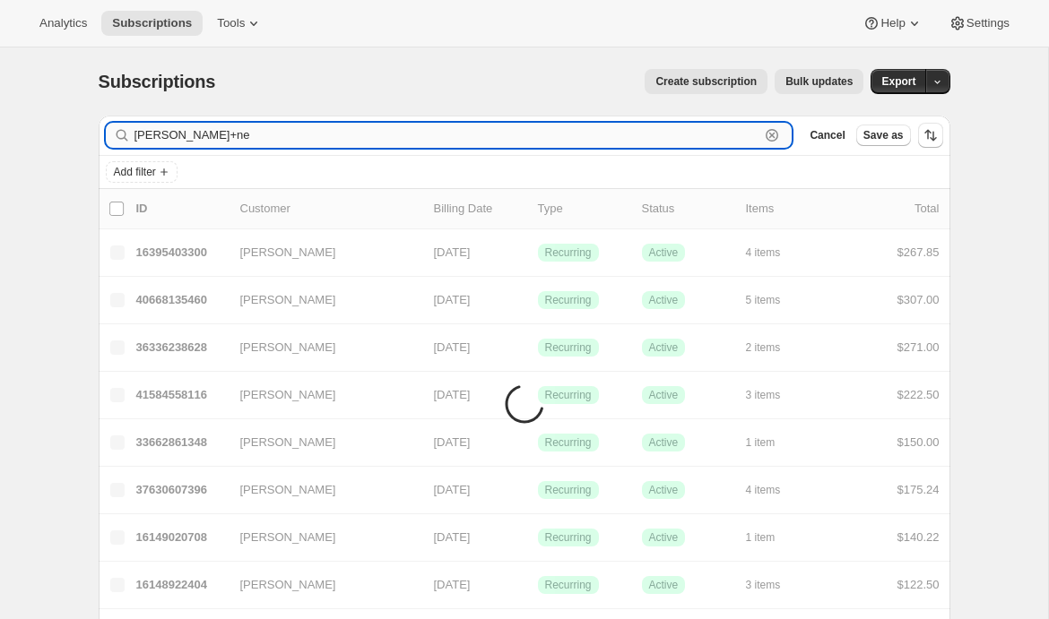
type input "emily+new"
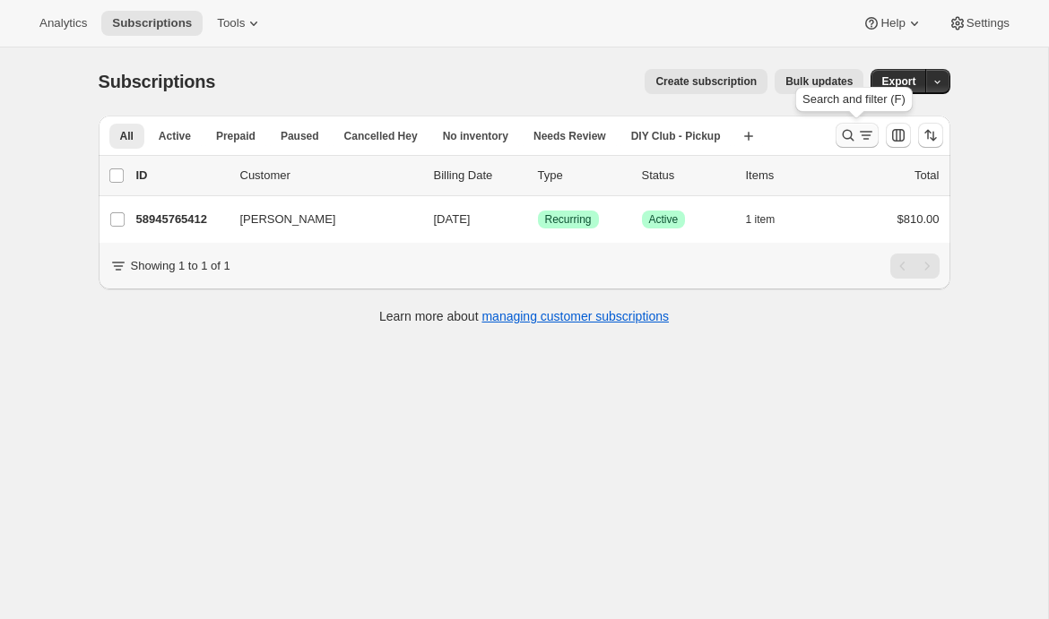
click at [861, 134] on icon "Search and filter results" at bounding box center [866, 135] width 18 height 18
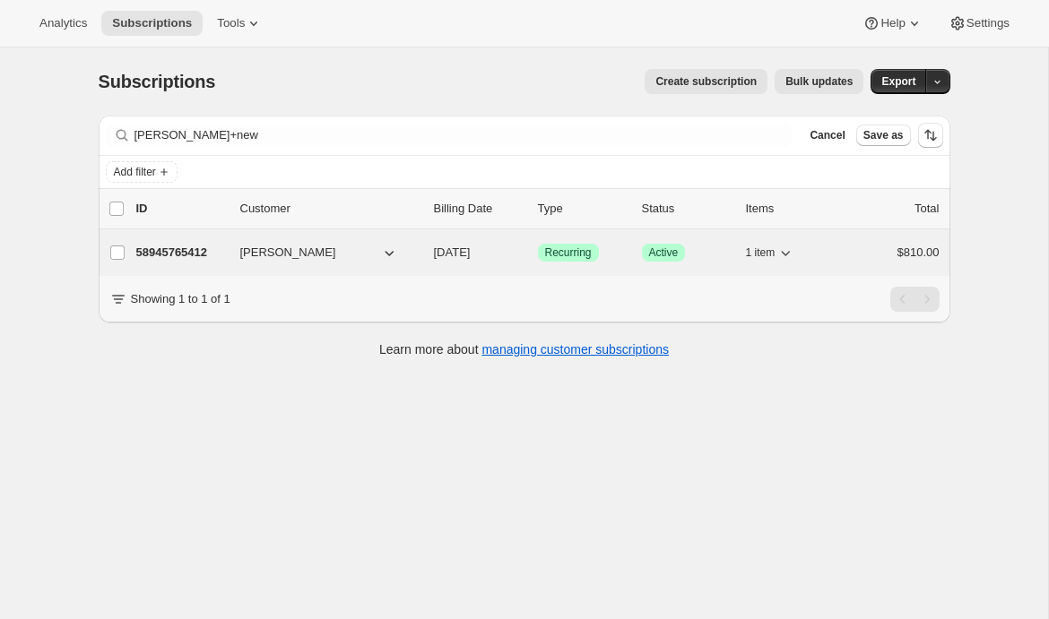
click at [177, 254] on p "58945765412" at bounding box center [181, 253] width 90 height 18
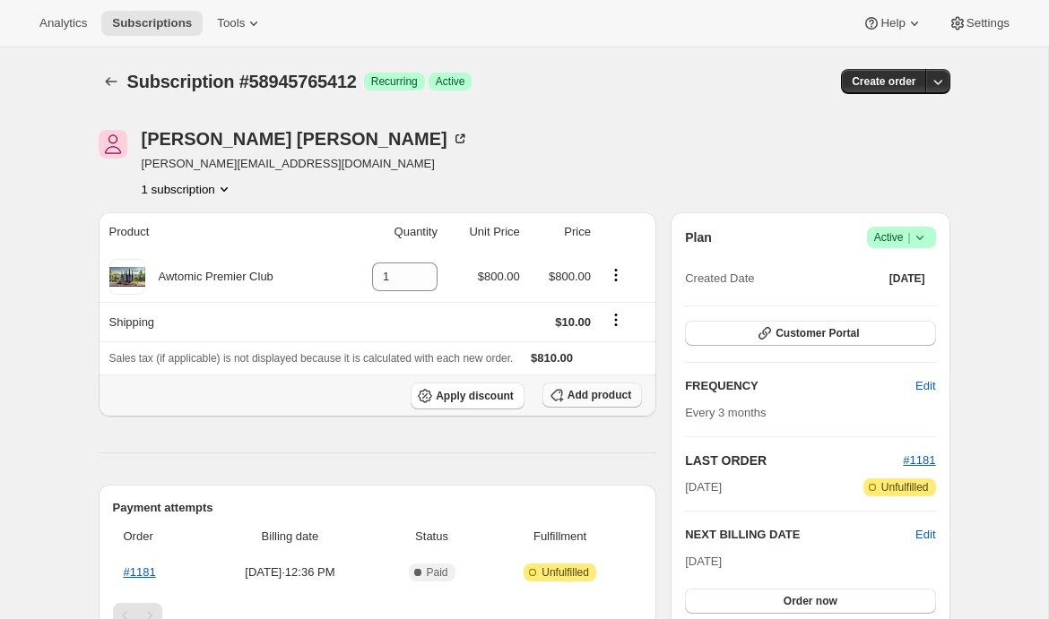
click at [592, 401] on span "Add product" at bounding box center [599, 395] width 64 height 14
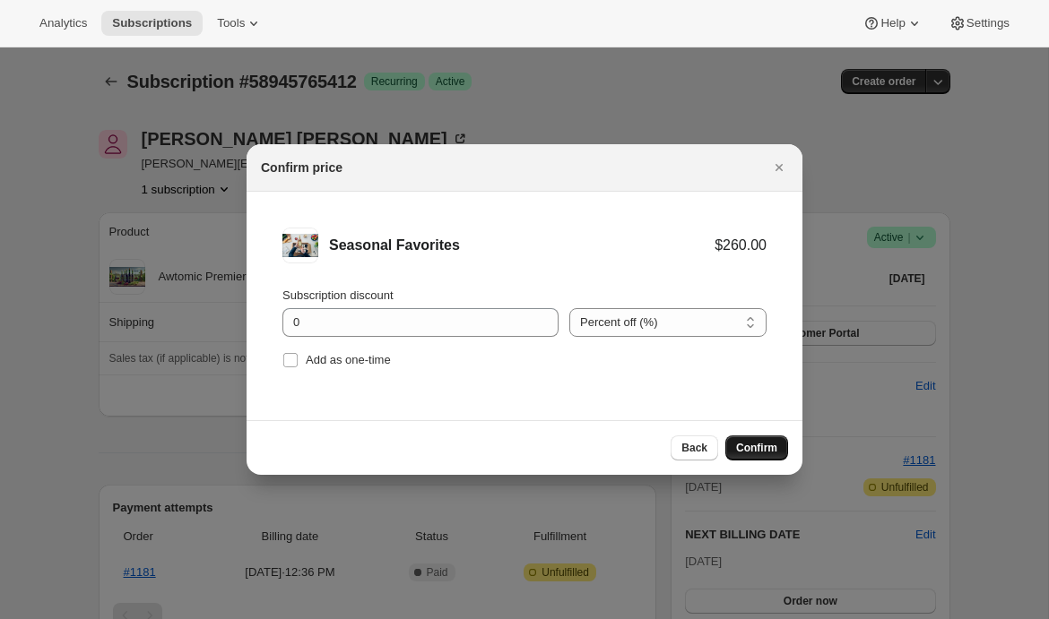
click at [756, 450] on span "Confirm" at bounding box center [756, 448] width 41 height 14
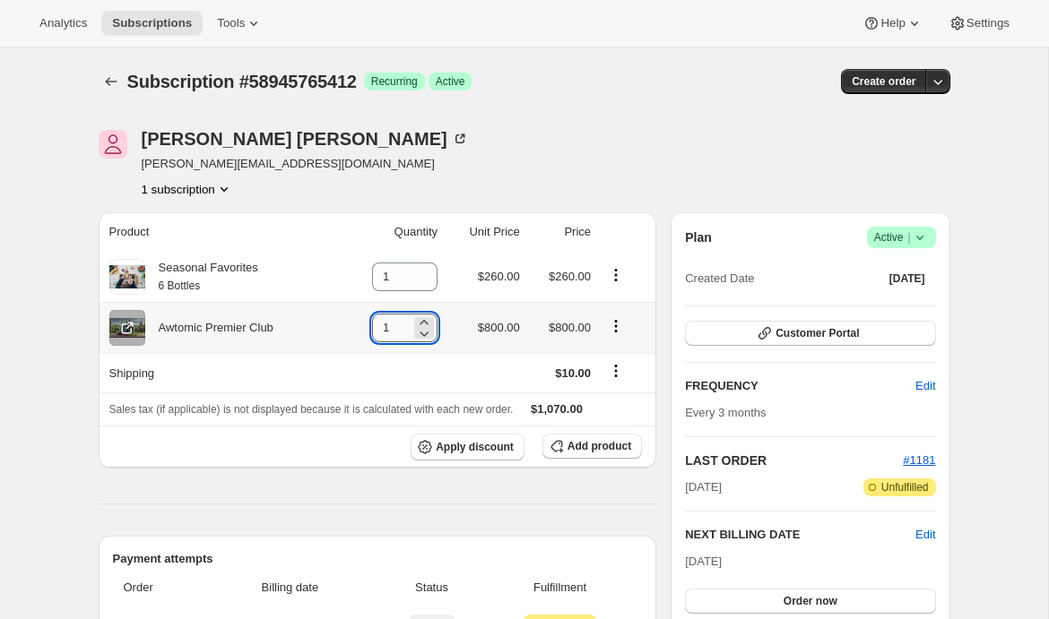
drag, startPoint x: 384, startPoint y: 331, endPoint x: 371, endPoint y: 331, distance: 12.5
click at [372, 331] on input "1" at bounding box center [391, 328] width 39 height 29
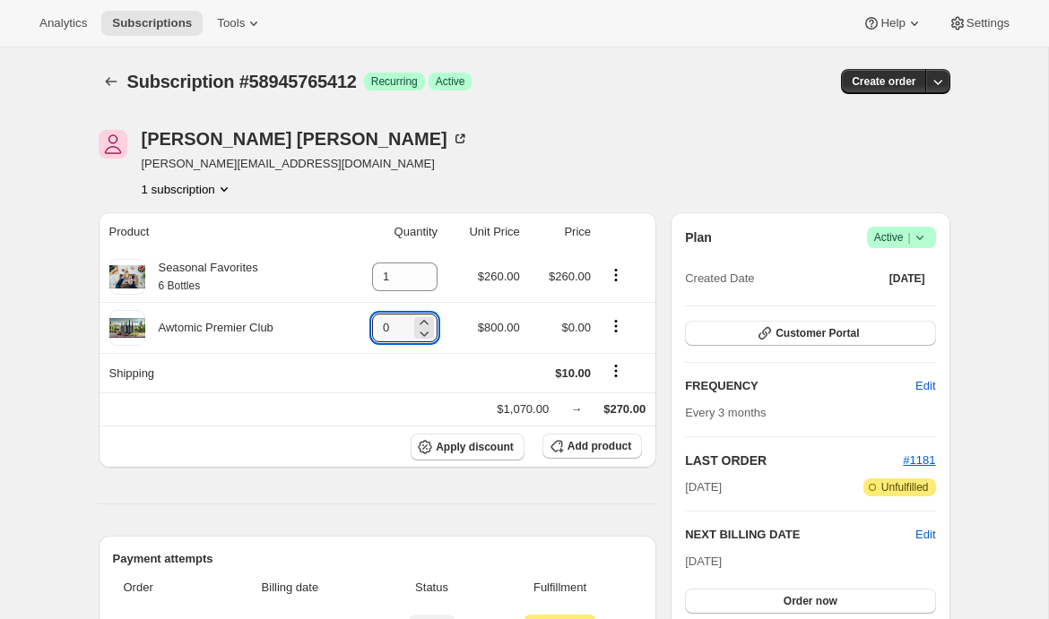
type input "0"
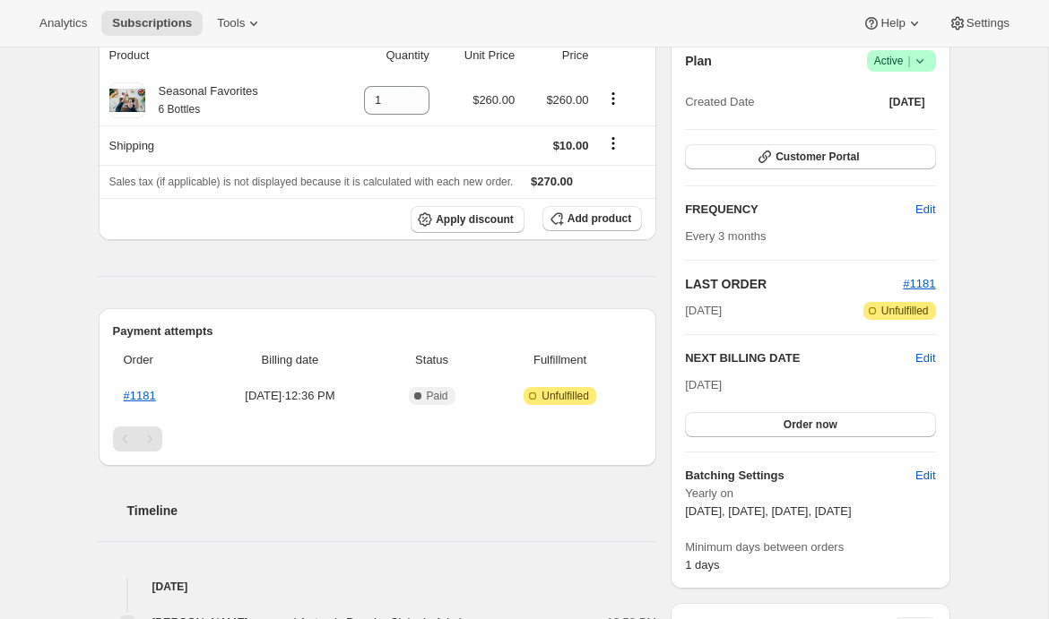
scroll to position [178, 0]
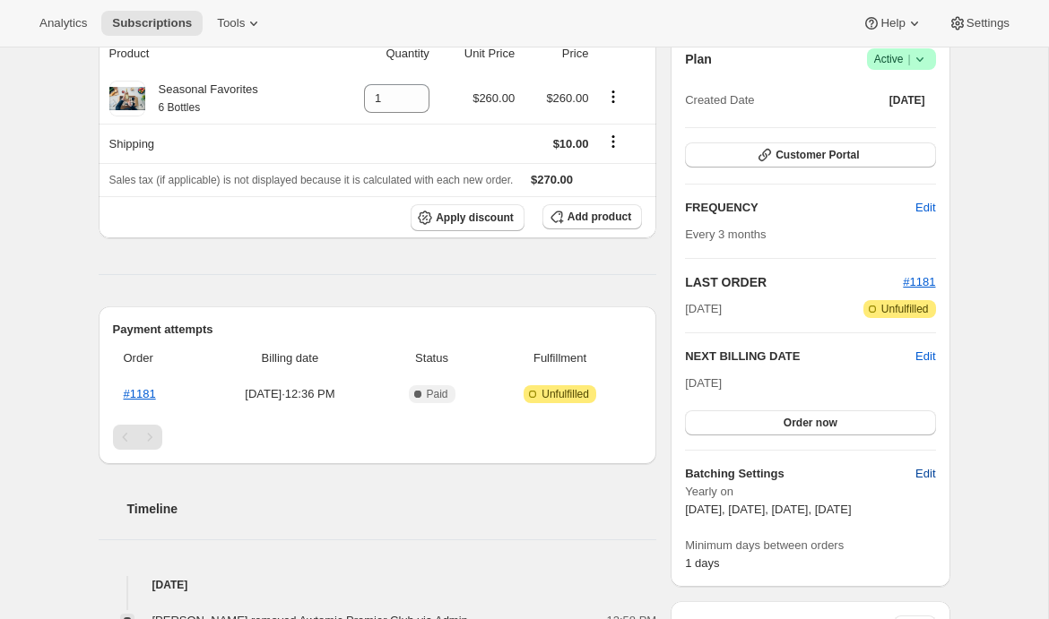
click at [928, 480] on span "Edit" at bounding box center [925, 474] width 20 height 18
select select "YEARDAY"
select select "2"
select select "5"
select select "8"
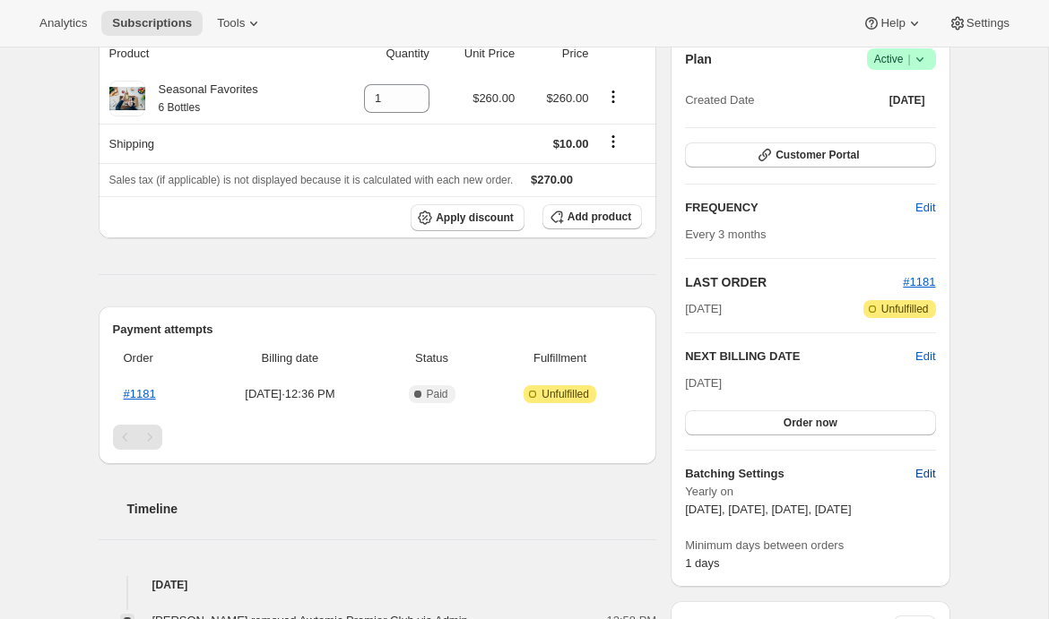
select select "11"
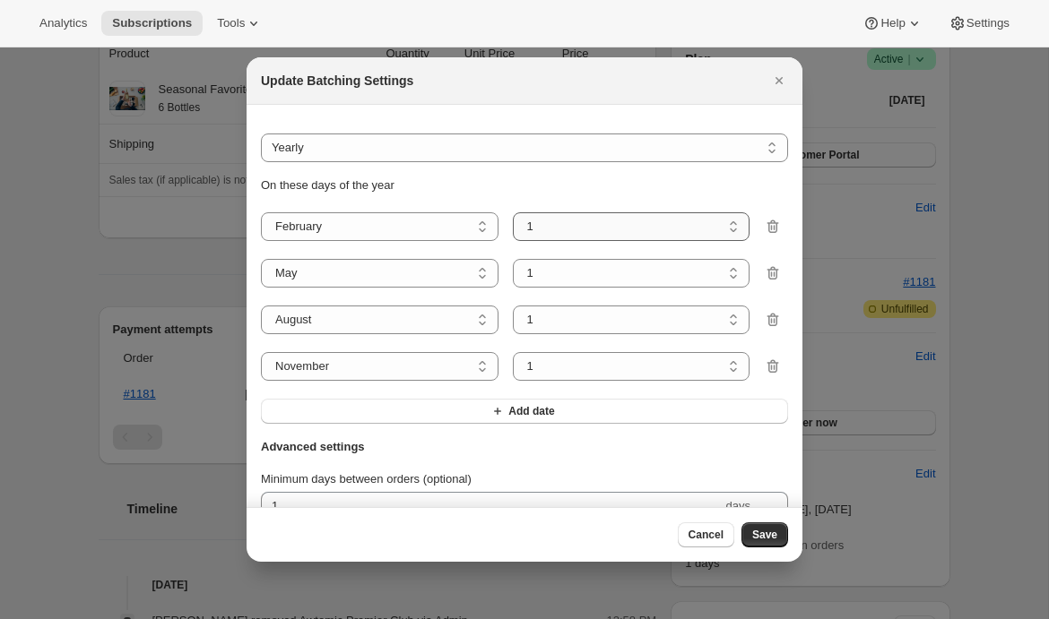
click at [562, 230] on select "1 2 3 4 5 6 7 8 9 10 11 12 13 14 15 16 17 18 19 20 21 22 23 24 25 26 27 28" at bounding box center [632, 226] width 238 height 29
select select "5"
click at [513, 212] on select "1 2 3 4 5 6 7 8 9 10 11 12 13 14 15 16 17 18 19 20 21 22 23 24 25 26 27 28" at bounding box center [632, 226] width 238 height 29
click at [575, 273] on select "1 2 3 4 5 6 7 8 9 10 11 12 13 14 15 16 17 18 19 20 21 22 23 24 25 26 27 28 29 3…" at bounding box center [632, 273] width 238 height 29
select select "5"
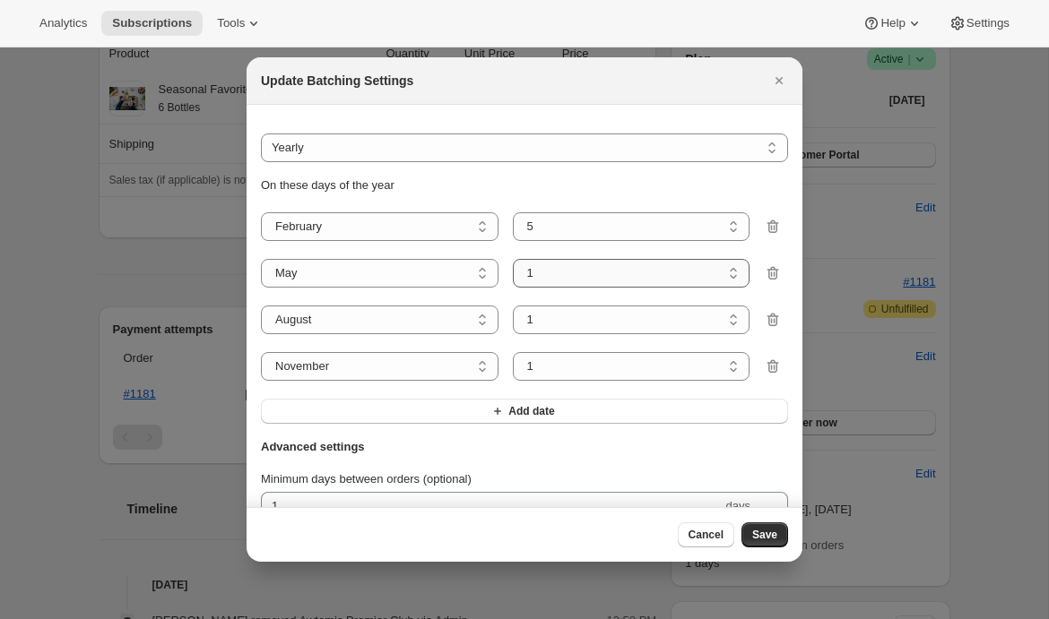
click at [513, 259] on select "1 2 3 4 5 6 7 8 9 10 11 12 13 14 15 16 17 18 19 20 21 22 23 24 25 26 27 28 29 3…" at bounding box center [632, 273] width 238 height 29
click at [582, 321] on select "1 2 3 4 5 6 7 8 9 10 11 12 13 14 15 16 17 18 19 20 21 22 23 24 25 26 27 28 29 3…" at bounding box center [632, 320] width 238 height 29
select select "5"
click at [513, 306] on select "1 2 3 4 5 6 7 8 9 10 11 12 13 14 15 16 17 18 19 20 21 22 23 24 25 26 27 28 29 3…" at bounding box center [632, 320] width 238 height 29
click at [579, 368] on select "1 2 3 4 5 6 7 8 9 10 11 12 13 14 15 16 17 18 19 20 21 22 23 24 25 26 27 28 29 30" at bounding box center [632, 366] width 238 height 29
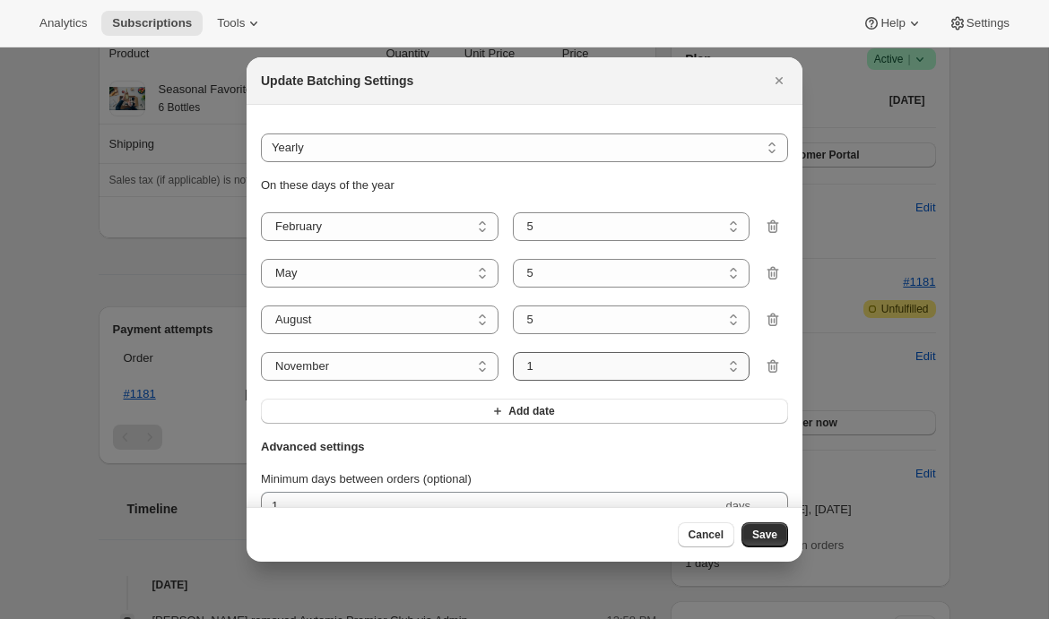
select select "5"
click at [513, 352] on select "1 2 3 4 5 6 7 8 9 10 11 12 13 14 15 16 17 18 19 20 21 22 23 24 25 26 27 28 29 30" at bounding box center [632, 366] width 238 height 29
click at [757, 541] on span "Save" at bounding box center [764, 535] width 25 height 14
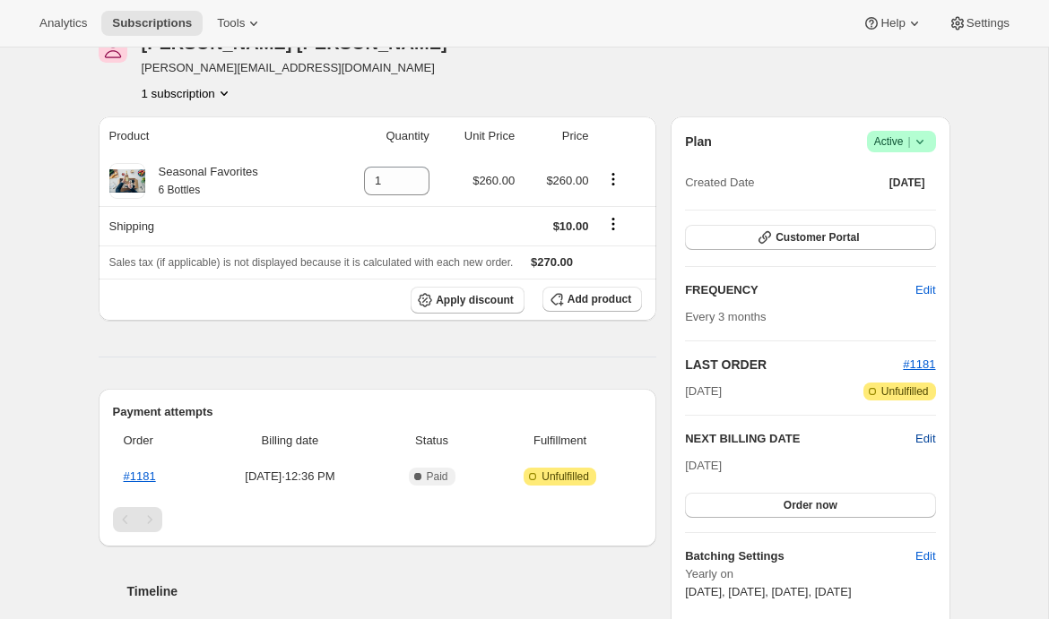
click at [917, 439] on span "Edit" at bounding box center [925, 439] width 20 height 18
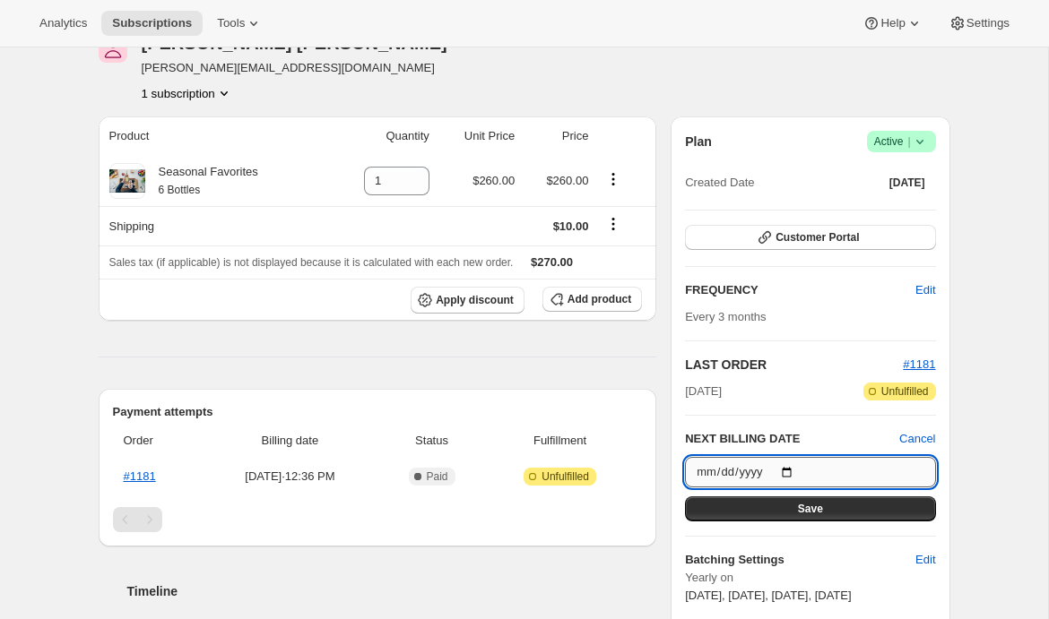
click at [795, 471] on input "2025-11-01" at bounding box center [810, 472] width 250 height 30
type input "2025-11-05"
click at [787, 501] on button "Save" at bounding box center [810, 509] width 250 height 25
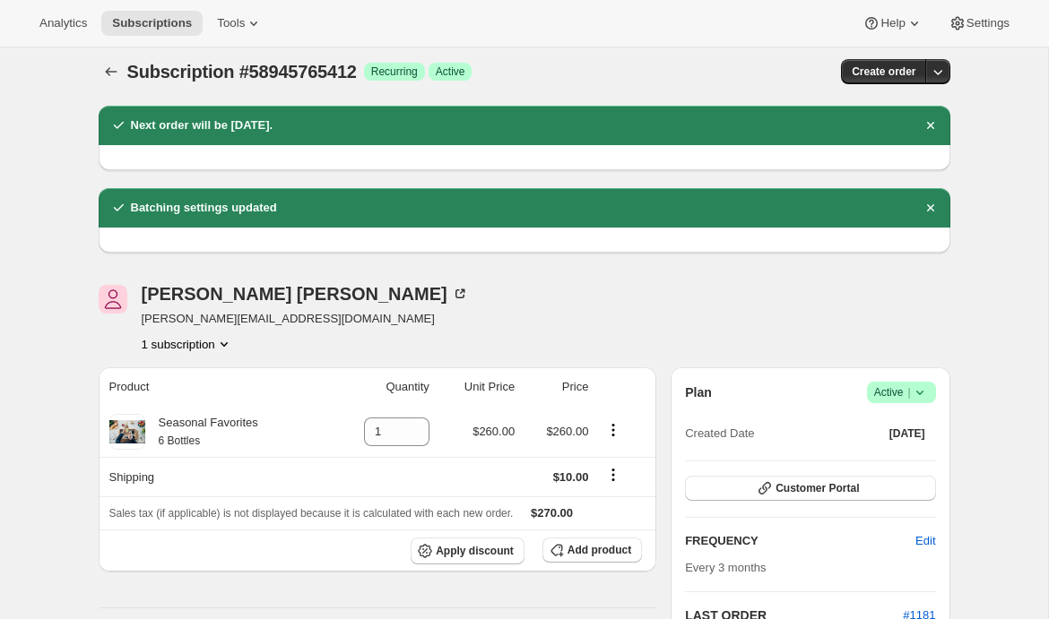
scroll to position [0, 0]
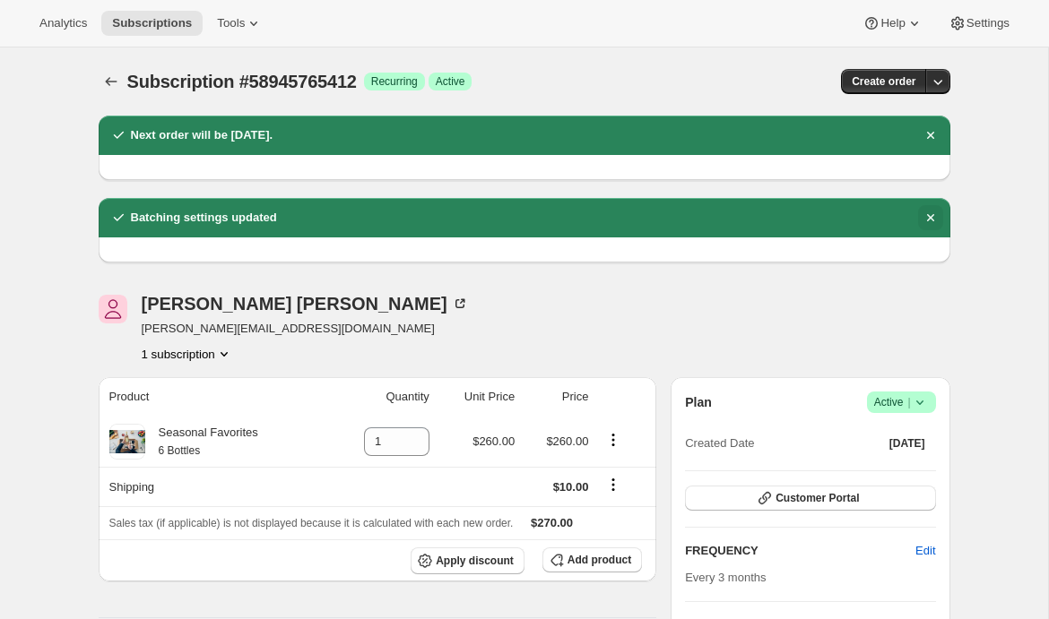
click at [930, 216] on icon "Dismiss notification" at bounding box center [930, 218] width 18 height 18
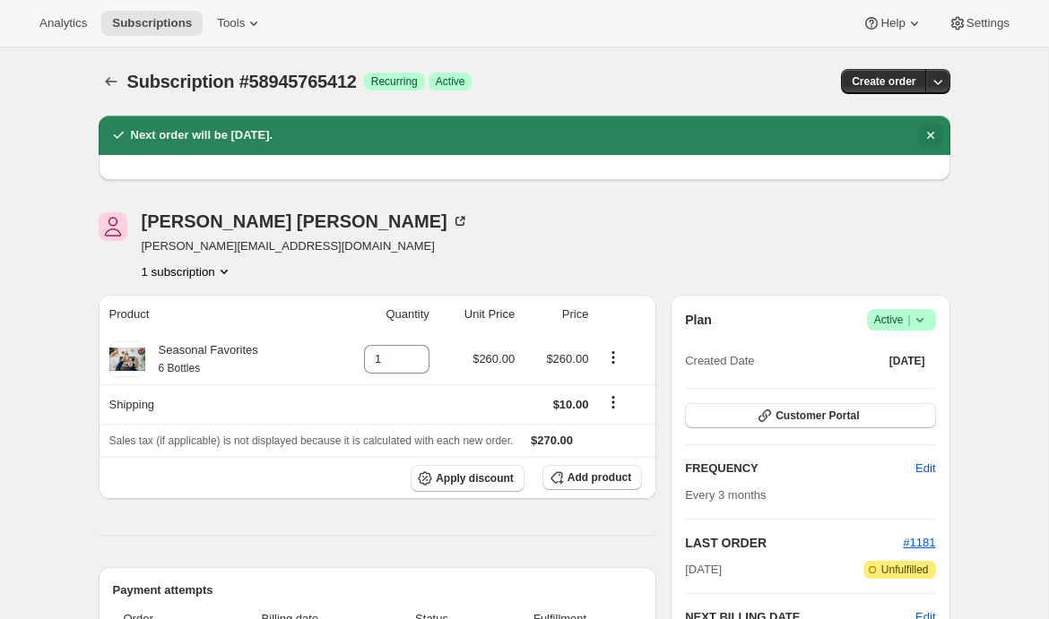
click at [931, 131] on icon "Dismiss notification" at bounding box center [930, 135] width 18 height 18
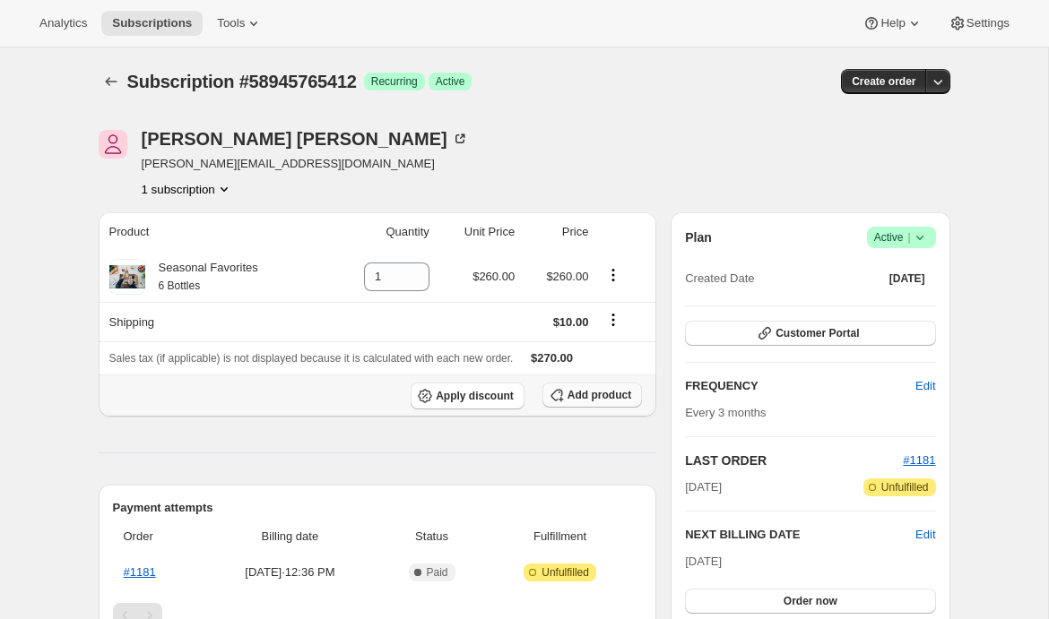
click at [591, 398] on span "Add product" at bounding box center [599, 395] width 64 height 14
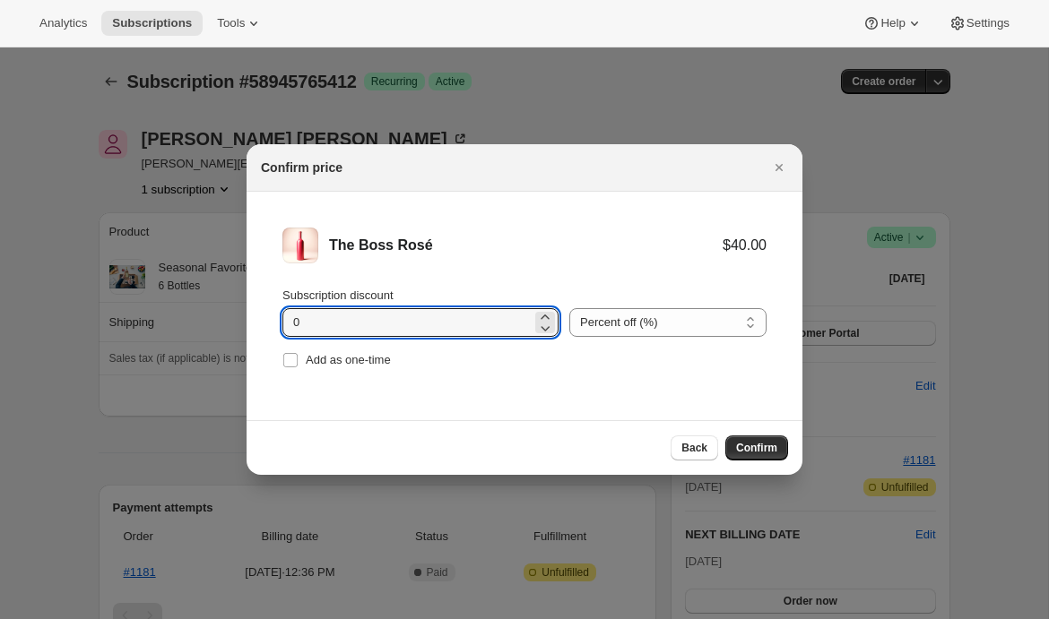
drag, startPoint x: 310, startPoint y: 325, endPoint x: 220, endPoint y: 325, distance: 90.5
type input "15"
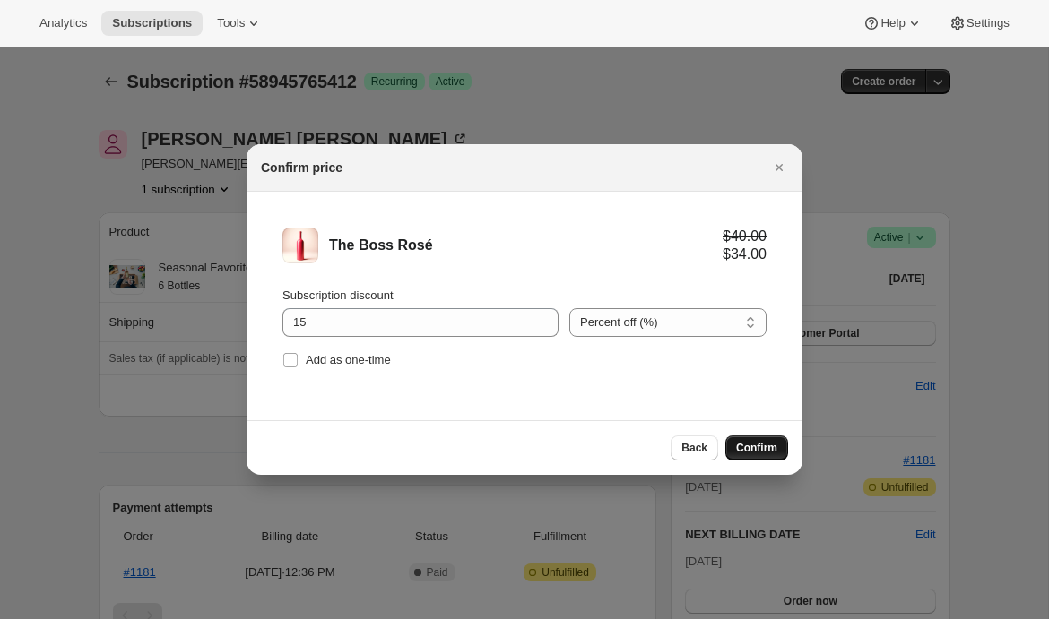
click at [765, 449] on span "Confirm" at bounding box center [756, 448] width 41 height 14
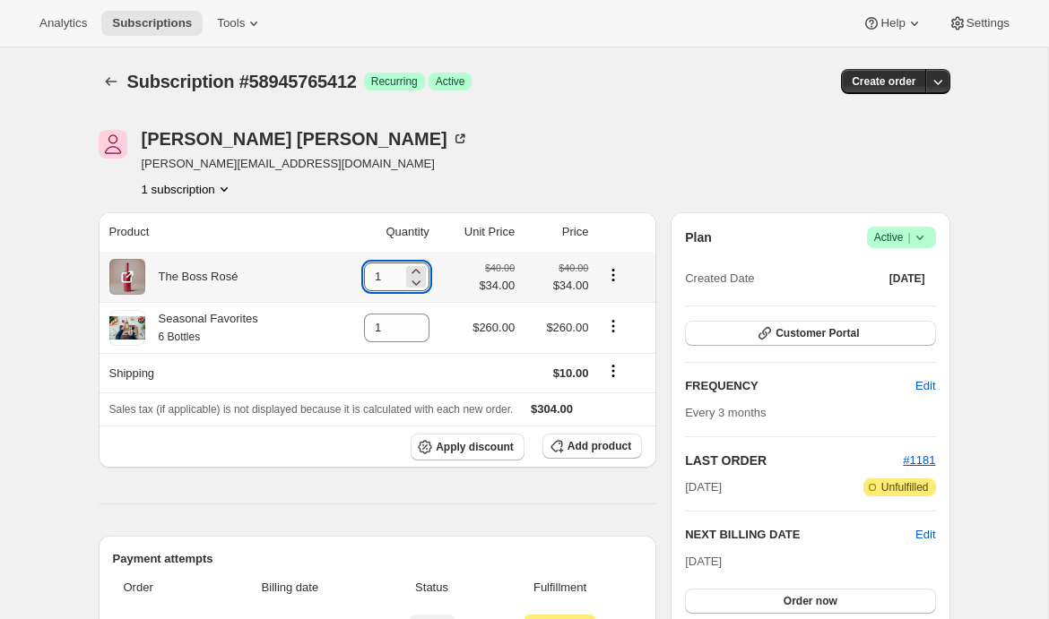
click at [375, 277] on input "1" at bounding box center [383, 277] width 39 height 29
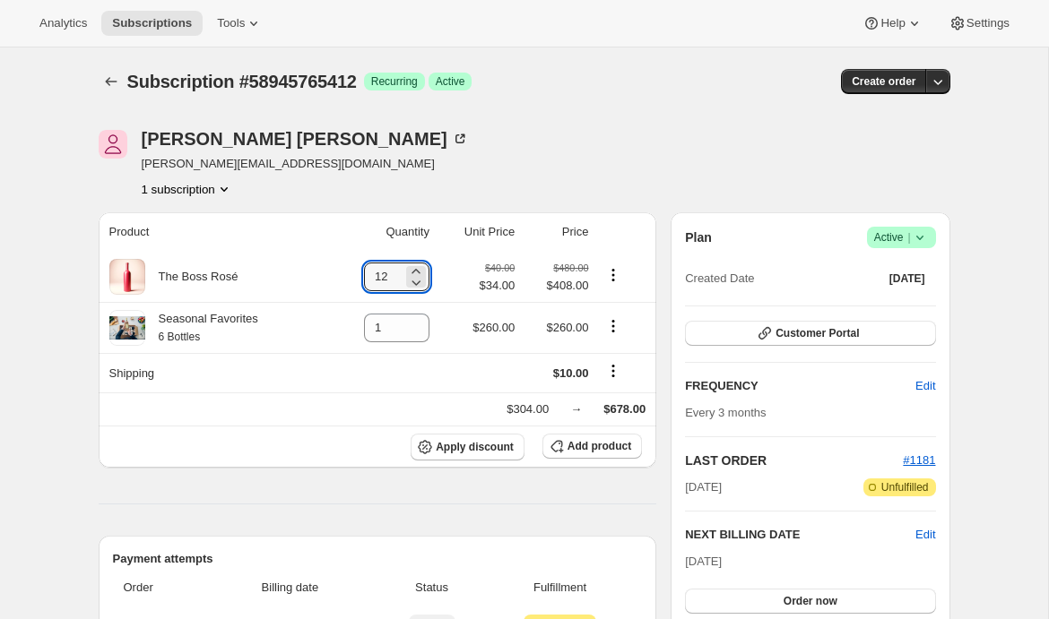
type input "12"
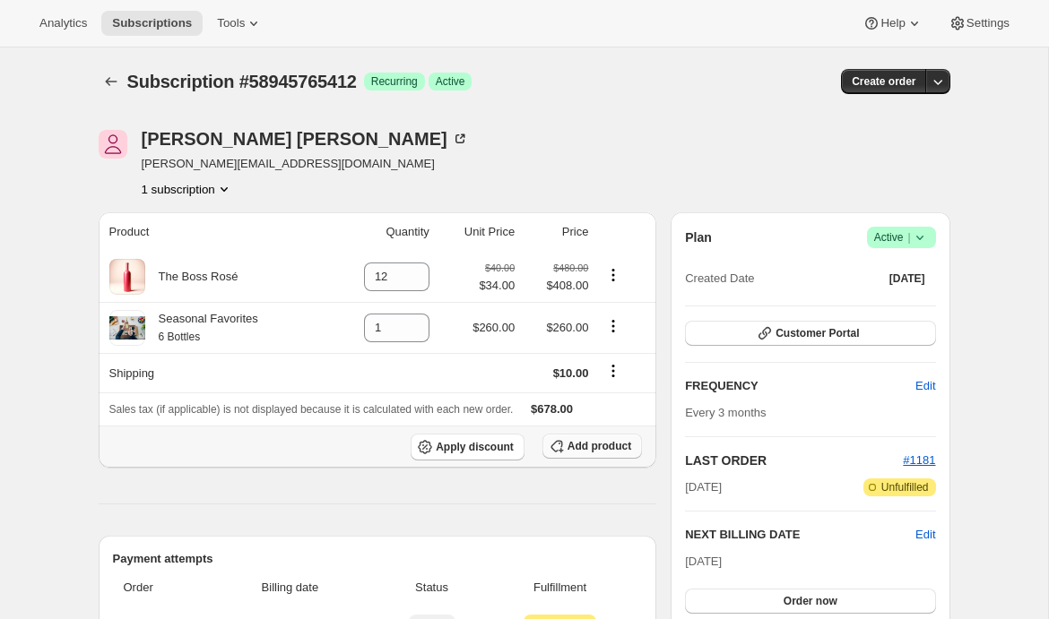
click at [597, 448] on span "Add product" at bounding box center [599, 446] width 64 height 14
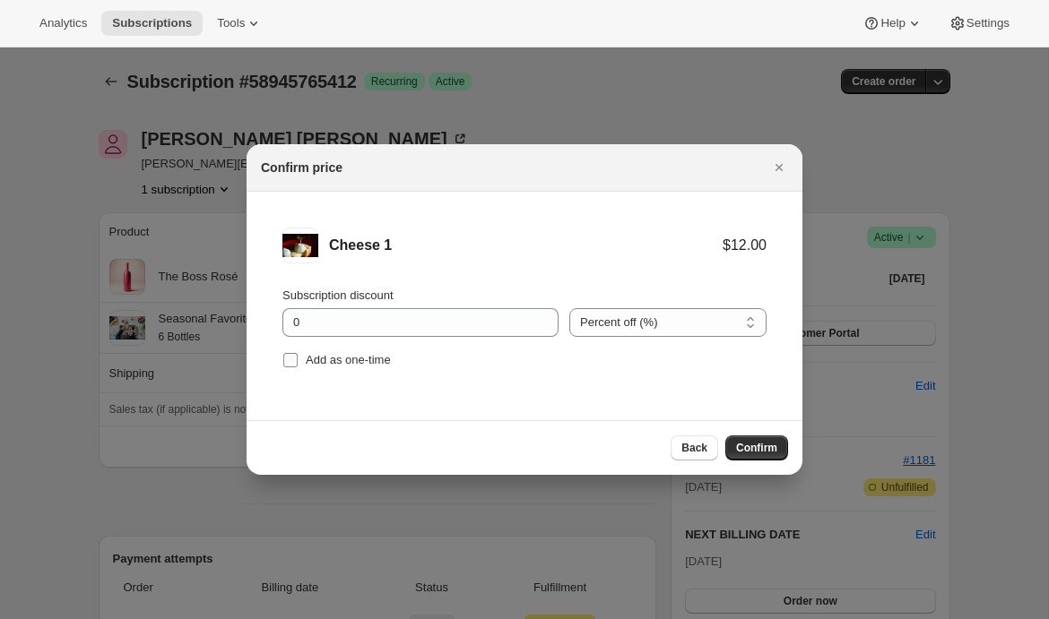
click at [290, 359] on input "Add as one-time" at bounding box center [290, 360] width 14 height 14
checkbox input "true"
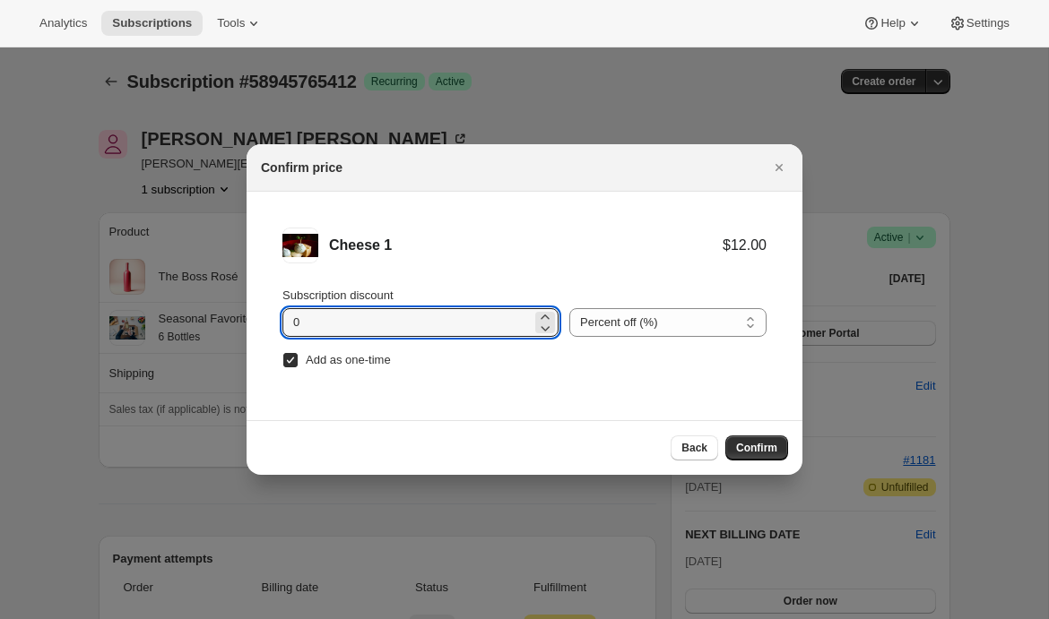
drag, startPoint x: 307, startPoint y: 330, endPoint x: 277, endPoint y: 330, distance: 30.5
click at [277, 330] on li "Cheese 1 $12.00 Subscription discount 0 Percent off (%) Amount off ($) Percent …" at bounding box center [524, 300] width 556 height 217
type input "10"
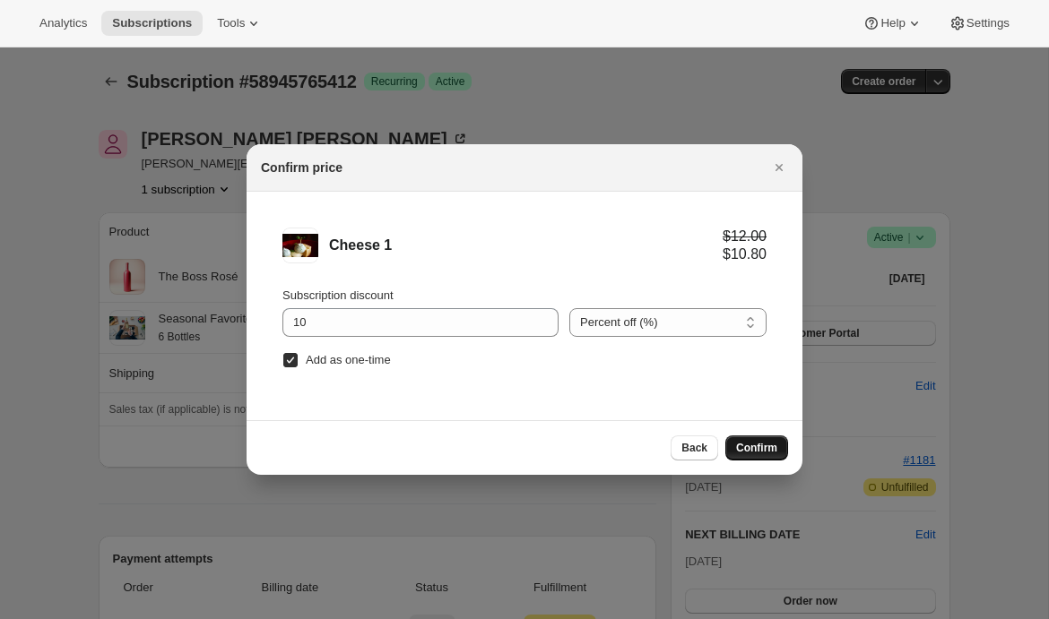
click at [752, 446] on span "Confirm" at bounding box center [756, 448] width 41 height 14
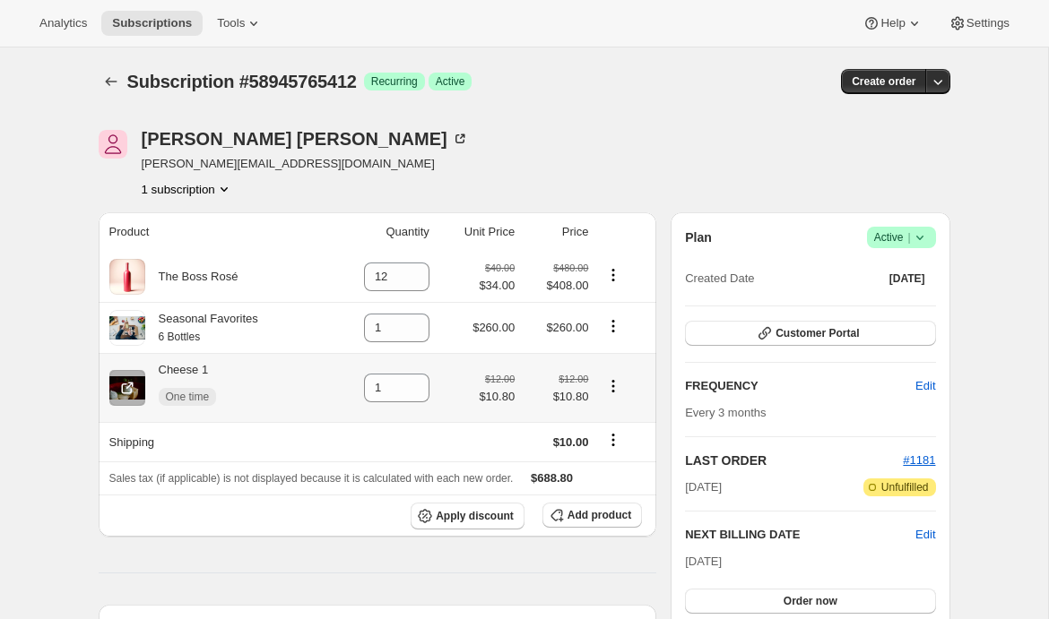
click at [612, 387] on icon "Product actions" at bounding box center [613, 386] width 18 height 18
click at [606, 423] on span "Remove" at bounding box center [601, 421] width 43 height 13
type input "0"
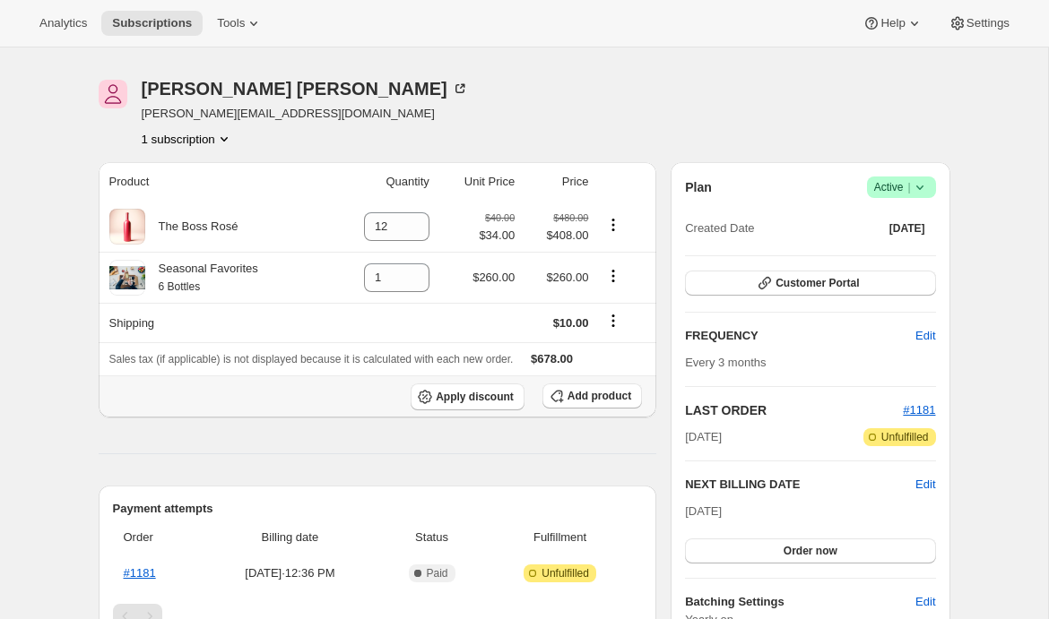
scroll to position [52, 0]
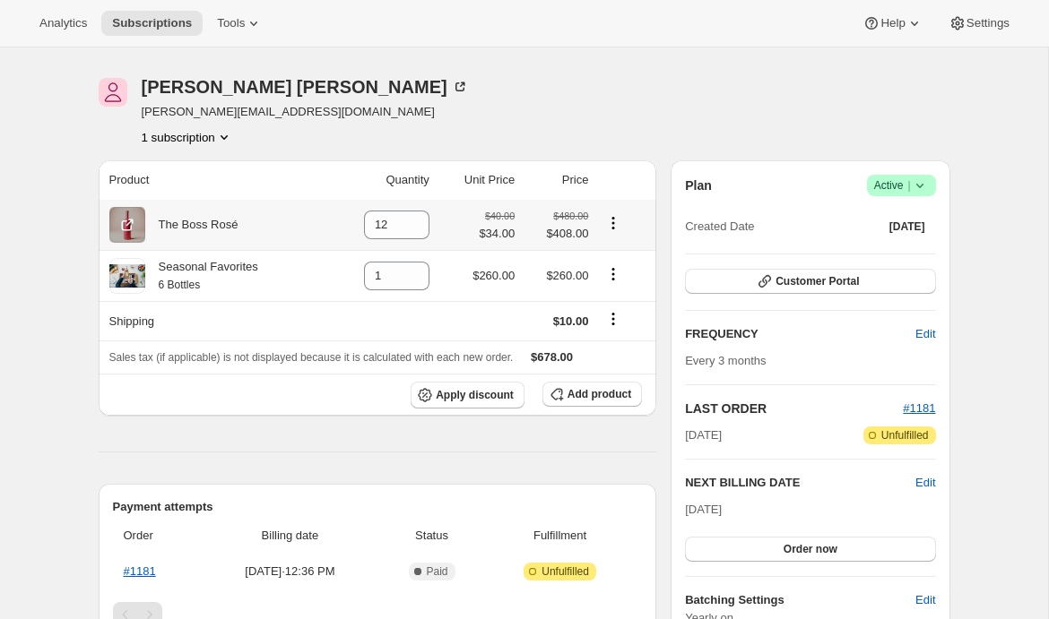
click at [618, 224] on icon "Product actions" at bounding box center [613, 223] width 18 height 18
click at [619, 264] on span "Remove" at bounding box center [601, 257] width 43 height 13
type input "0"
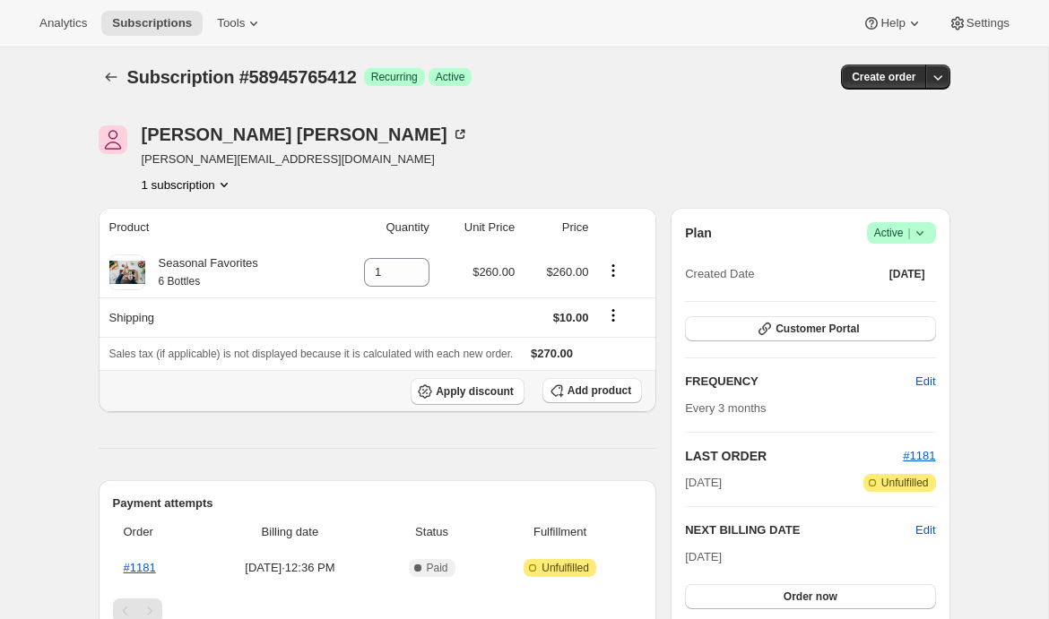
scroll to position [0, 0]
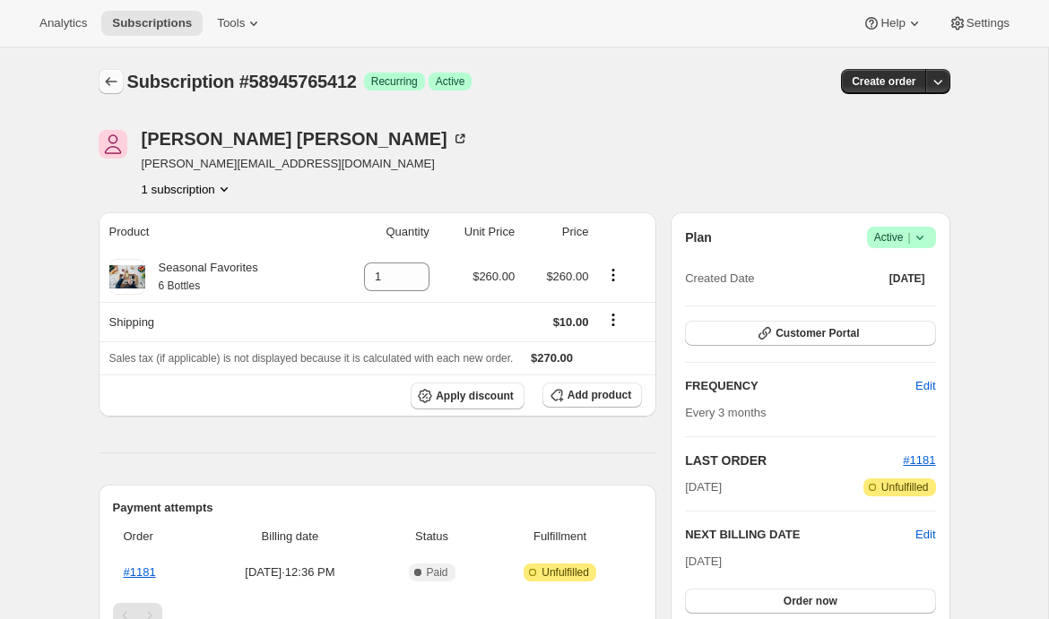
click at [104, 82] on icon "Subscriptions" at bounding box center [111, 82] width 18 height 18
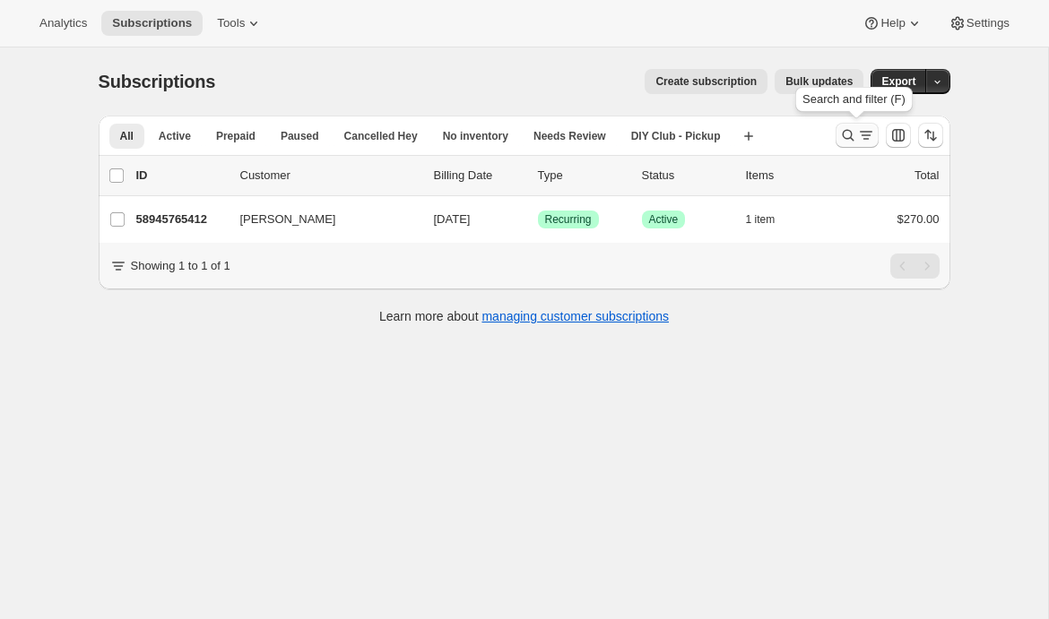
click at [845, 142] on icon "Search and filter results" at bounding box center [848, 135] width 18 height 18
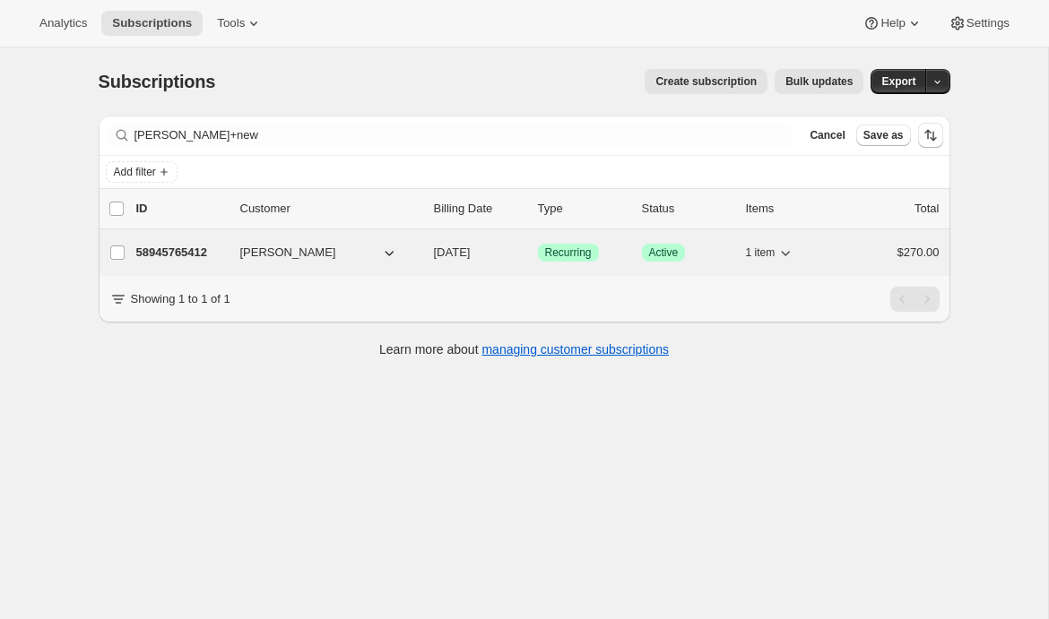
click at [177, 248] on p "58945765412" at bounding box center [181, 253] width 90 height 18
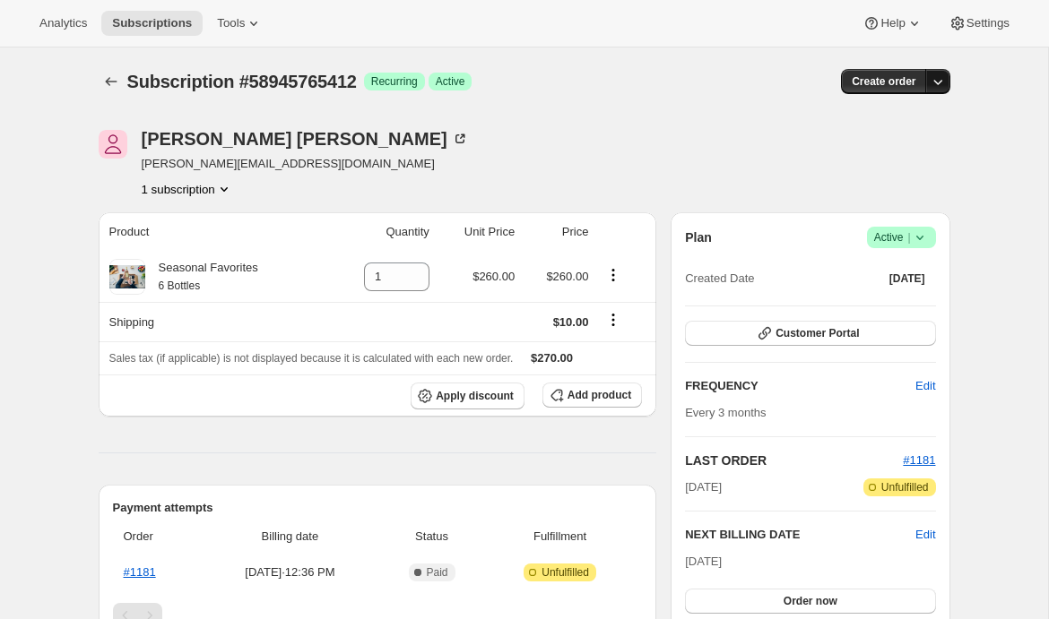
click at [940, 83] on icon "button" at bounding box center [938, 82] width 18 height 18
click at [838, 151] on span "Create custom one-time order" at bounding box center [861, 149] width 155 height 13
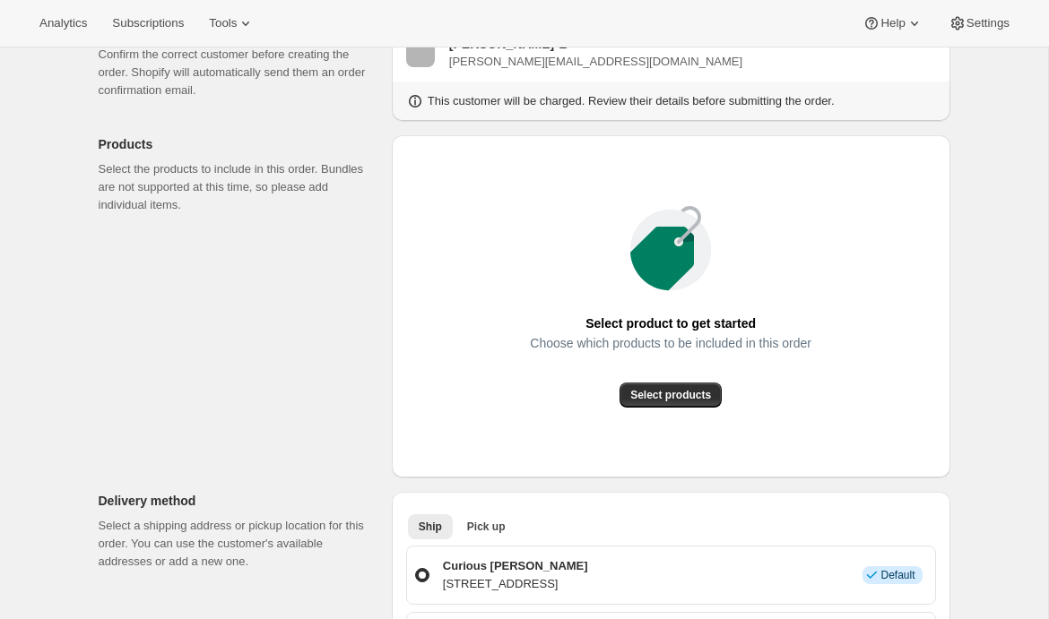
scroll to position [139, 0]
click at [673, 398] on span "Select products" at bounding box center [670, 394] width 81 height 14
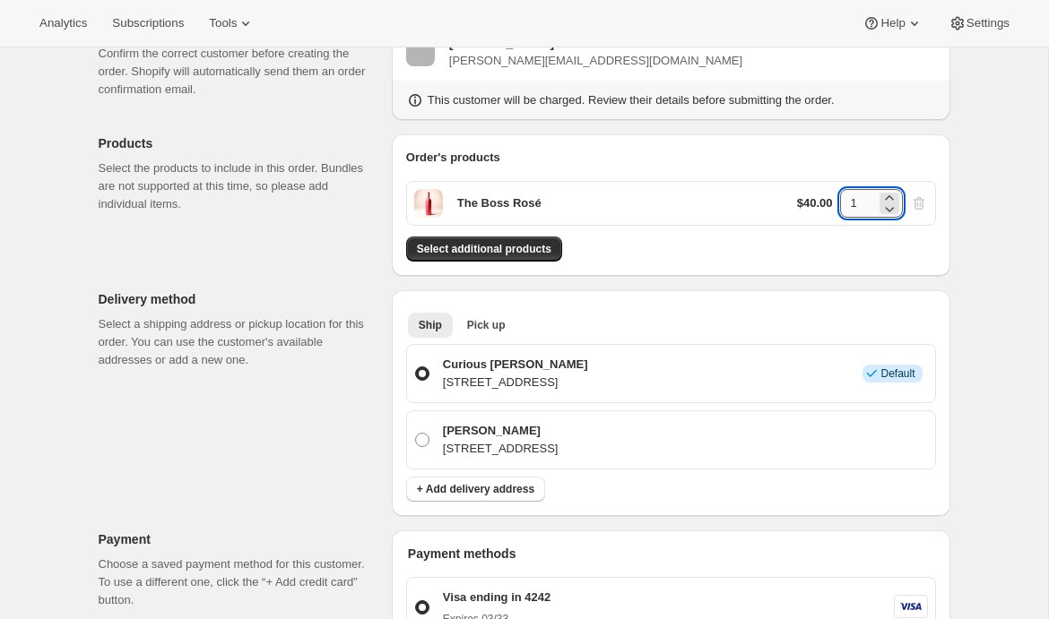
click at [866, 202] on input "1" at bounding box center [858, 203] width 36 height 29
type input "12"
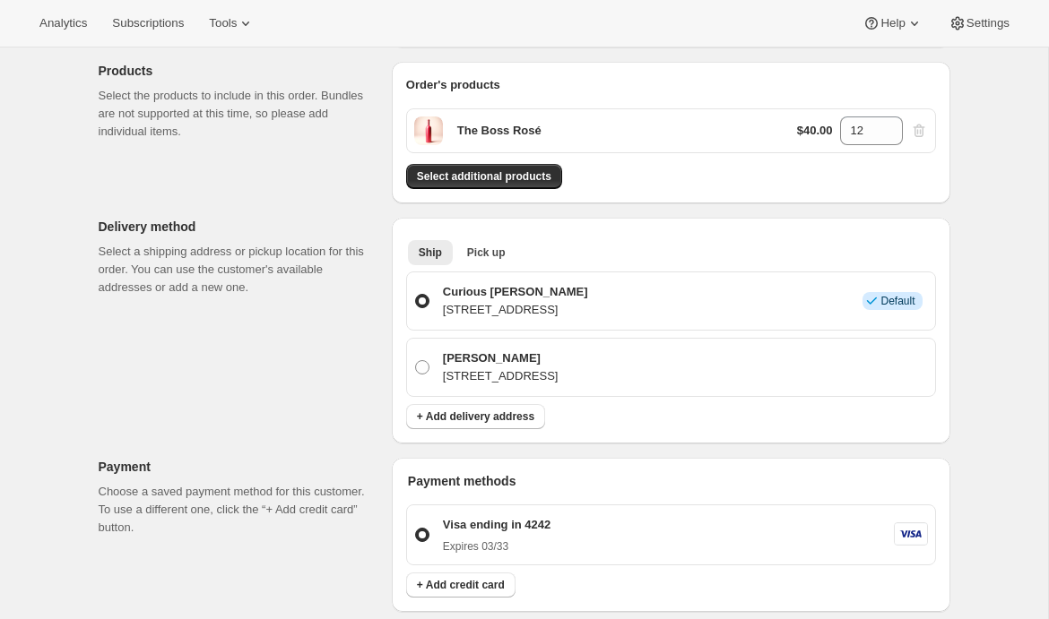
scroll to position [215, 0]
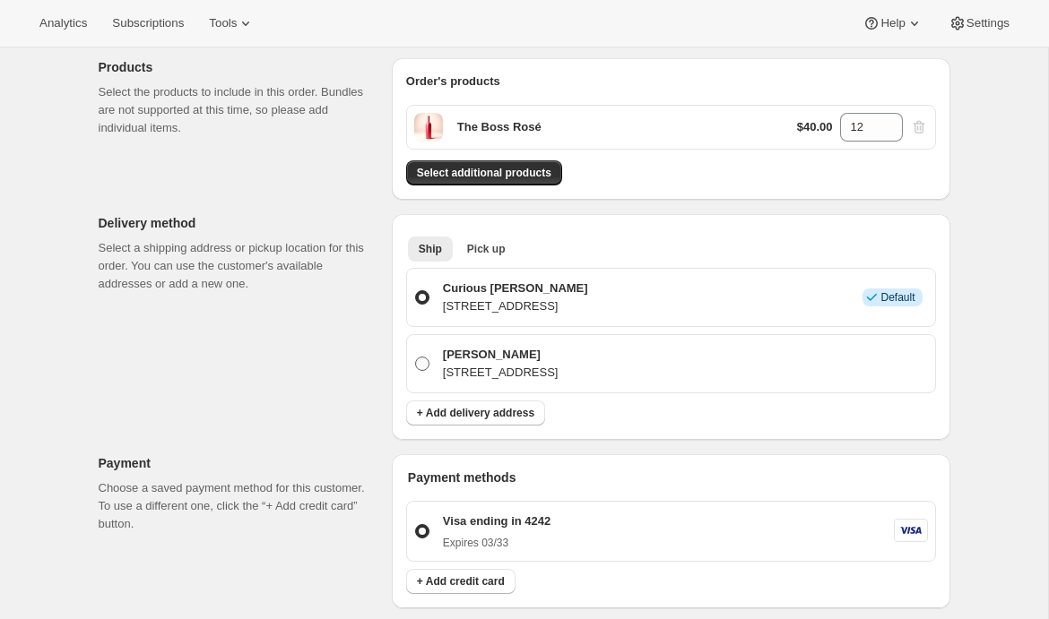
click at [485, 364] on p "2621 1st Avenue North, Seattle, WA, 98109, United States" at bounding box center [501, 373] width 116 height 18
click at [416, 358] on input "Emily Yuhas 2621 1st Avenue North, Seattle, WA, 98109, United States" at bounding box center [415, 357] width 1 height 1
radio input "true"
click at [489, 252] on span "Pick up" at bounding box center [486, 249] width 39 height 14
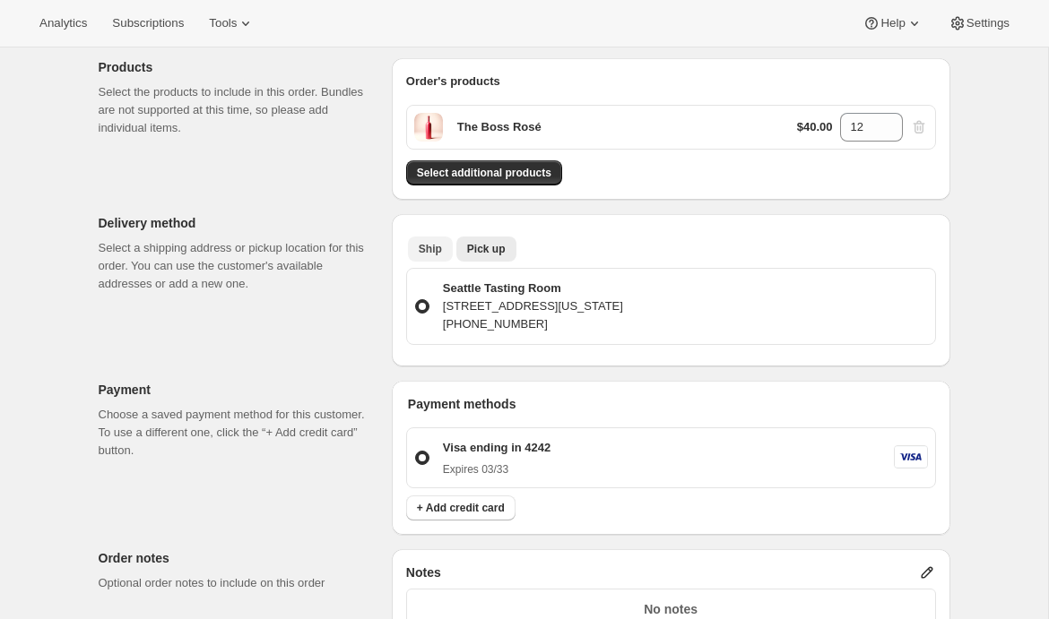
click at [427, 248] on span "Ship" at bounding box center [430, 249] width 23 height 14
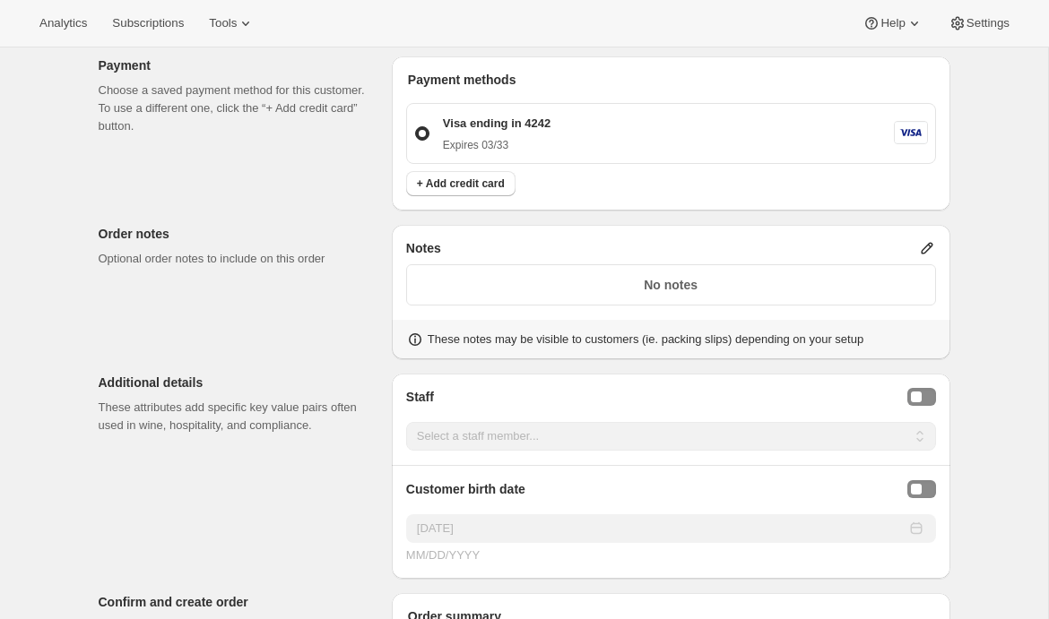
scroll to position [611, 0]
click at [473, 189] on span "+ Add credit card" at bounding box center [461, 185] width 88 height 14
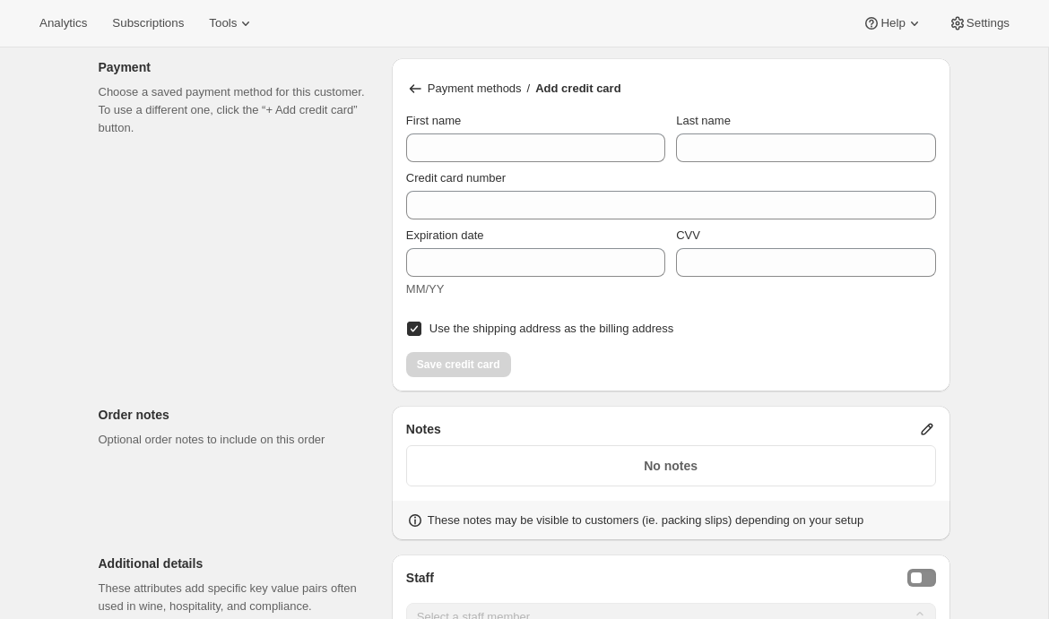
click at [416, 86] on icon at bounding box center [415, 89] width 18 height 18
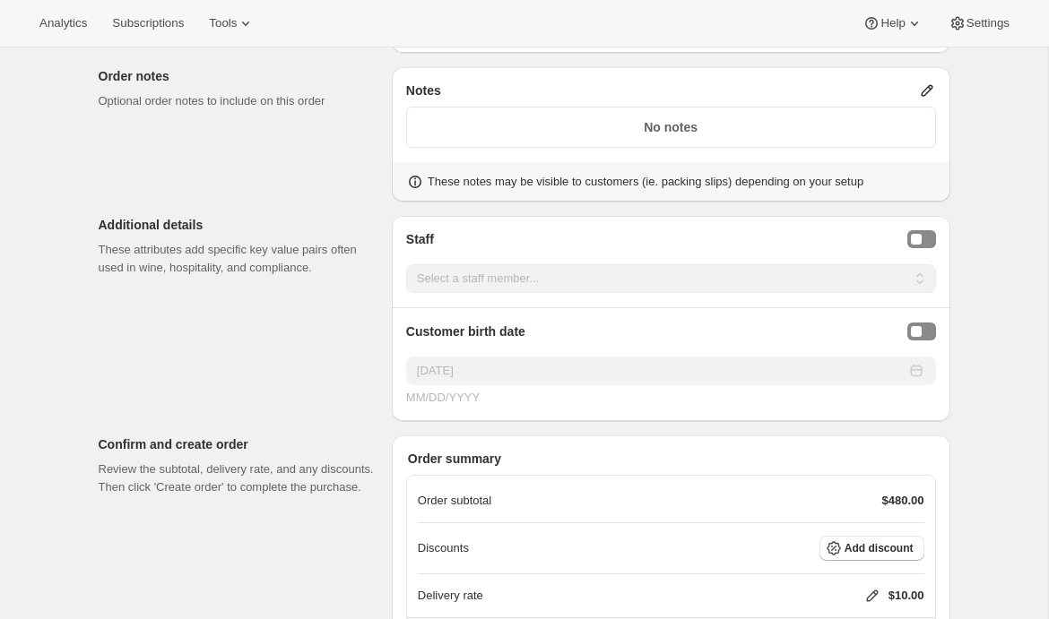
scroll to position [774, 0]
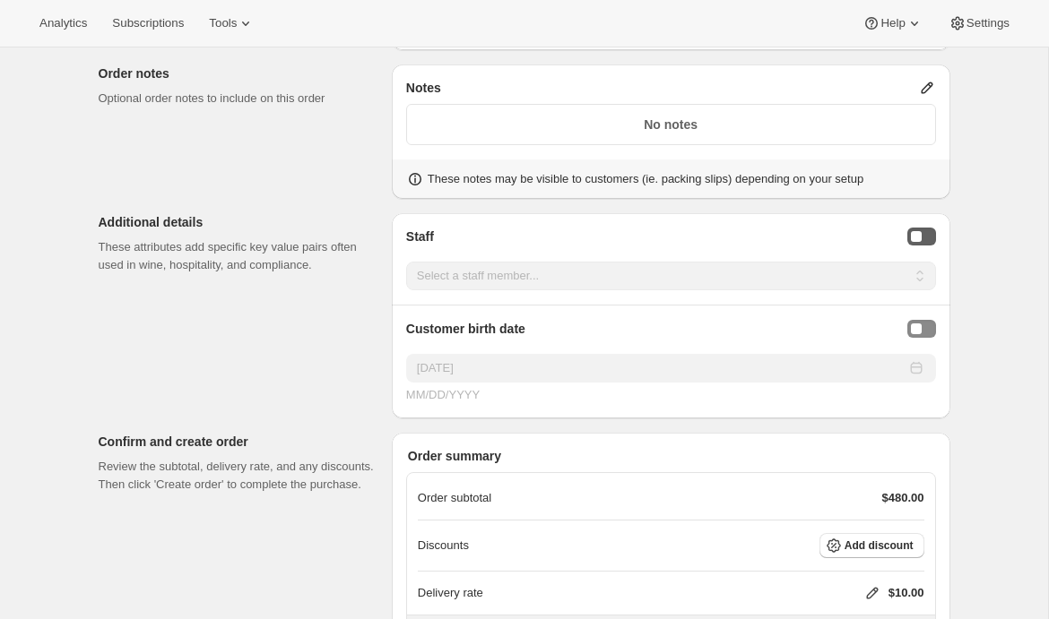
click at [928, 236] on button "Staff Selector" at bounding box center [921, 237] width 29 height 18
click at [794, 276] on select "Select a staff member... Emily Yuhas Adrian Andrade" at bounding box center [671, 276] width 530 height 29
select select "associate-1"
click at [406, 262] on select "Select a staff member... Emily Yuhas Adrian Andrade" at bounding box center [671, 276] width 530 height 29
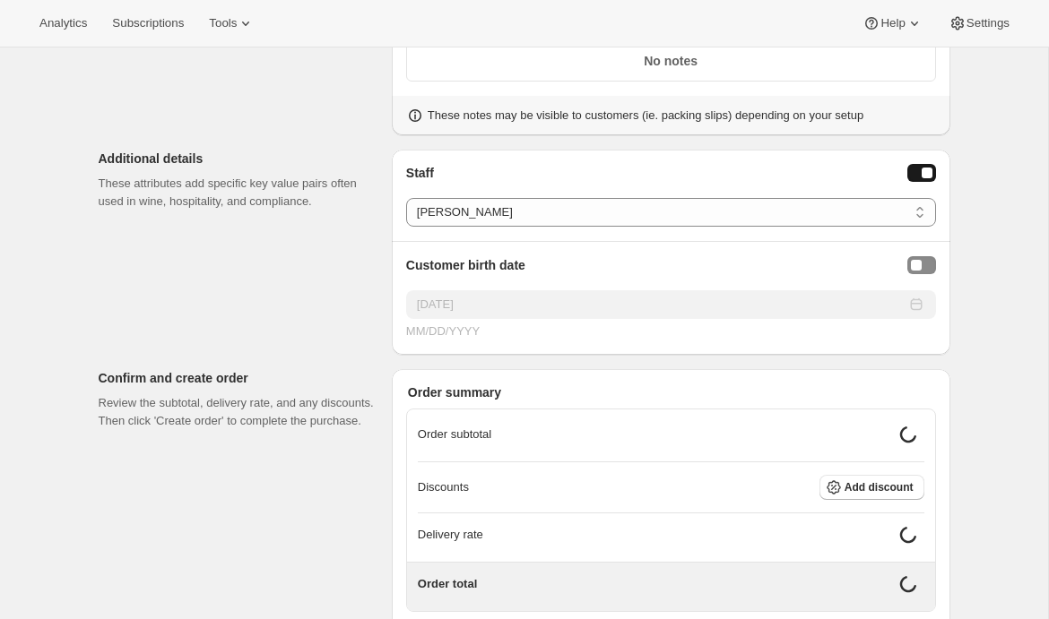
scroll to position [838, 0]
click at [920, 264] on div "Birthday Selector" at bounding box center [916, 264] width 11 height 11
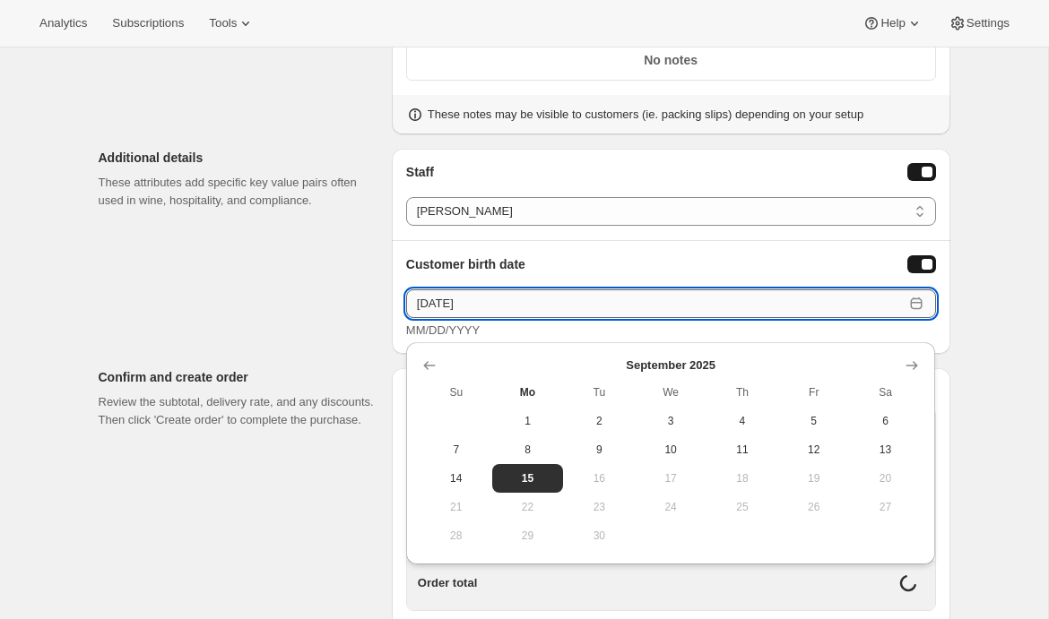
click at [480, 313] on input "09/15/2025" at bounding box center [654, 304] width 497 height 29
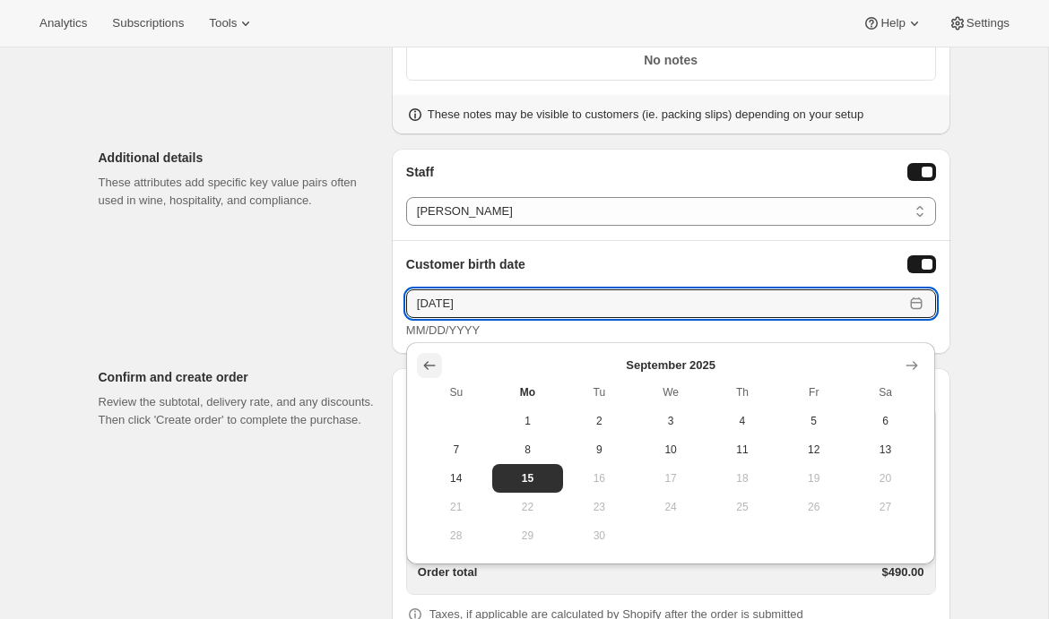
click at [423, 366] on icon "Show previous month, August 2025" at bounding box center [429, 366] width 18 height 18
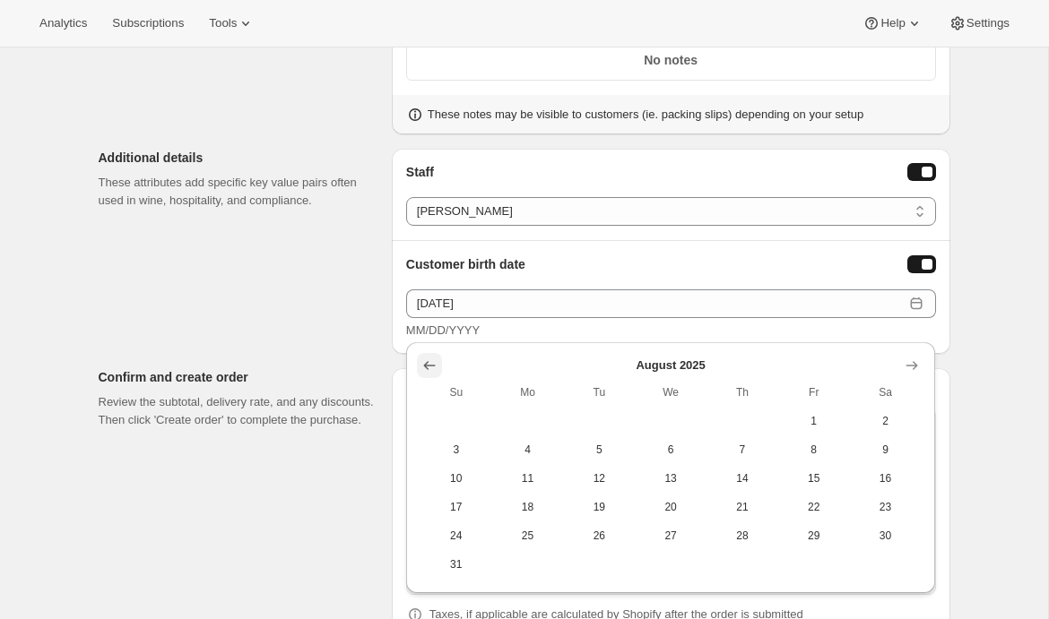
click at [423, 366] on icon "Show previous month, July 2025" at bounding box center [429, 366] width 18 height 18
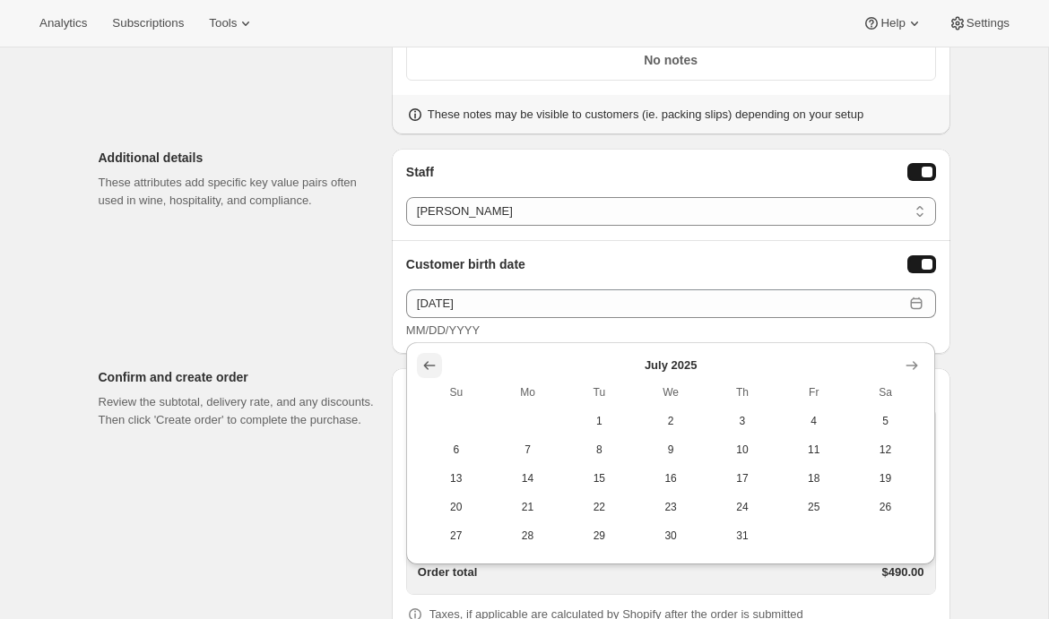
click at [423, 366] on icon "Show previous month, June 2025" at bounding box center [429, 366] width 18 height 18
click at [423, 366] on icon "Show previous month, May 2025" at bounding box center [429, 366] width 18 height 18
click at [423, 366] on icon "Show previous month, April 2025" at bounding box center [429, 366] width 18 height 18
click at [423, 366] on icon "Show previous month, March 2025" at bounding box center [429, 366] width 18 height 18
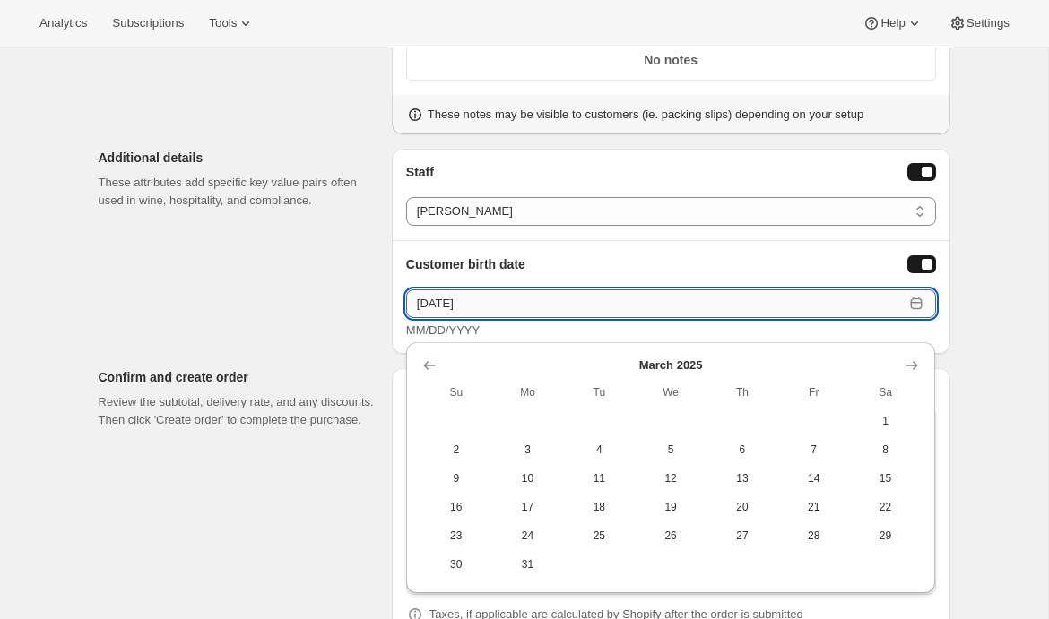
click at [465, 304] on input "09/15/2025" at bounding box center [654, 304] width 497 height 29
drag, startPoint x: 477, startPoint y: 302, endPoint x: 454, endPoint y: 302, distance: 23.3
click at [454, 302] on input "09/15/2025" at bounding box center [654, 304] width 497 height 29
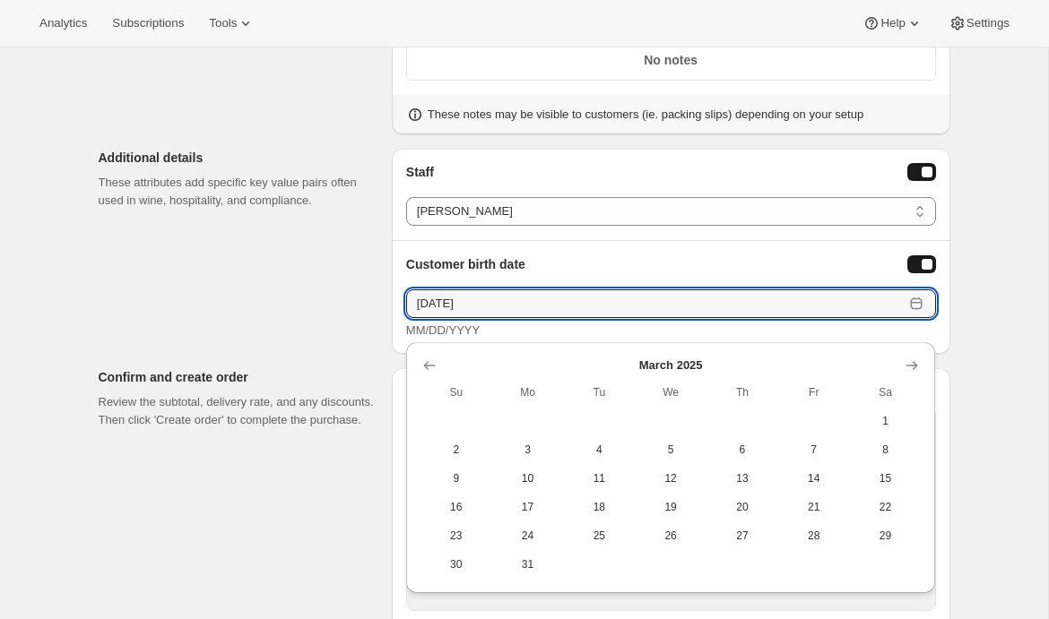
type input "09/15/1988"
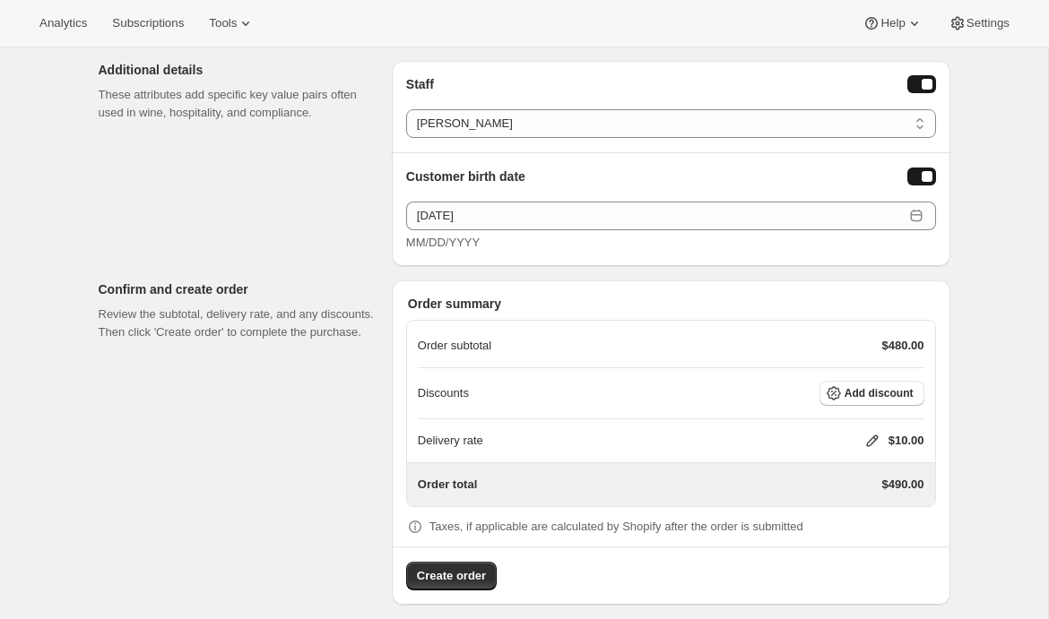
scroll to position [938, 0]
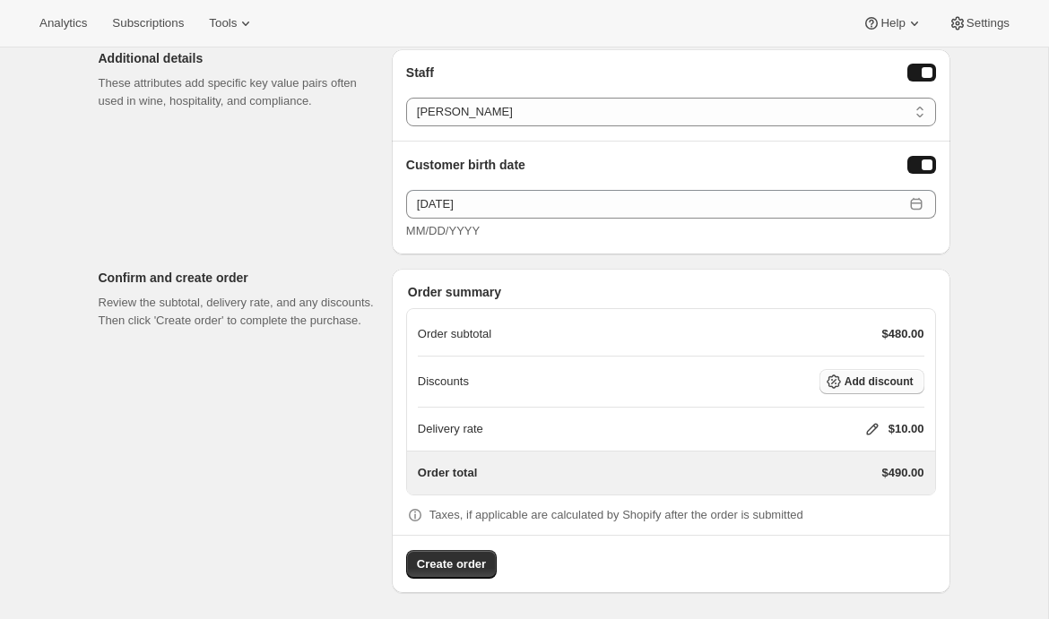
click at [854, 385] on span "Add discount" at bounding box center [878, 382] width 69 height 14
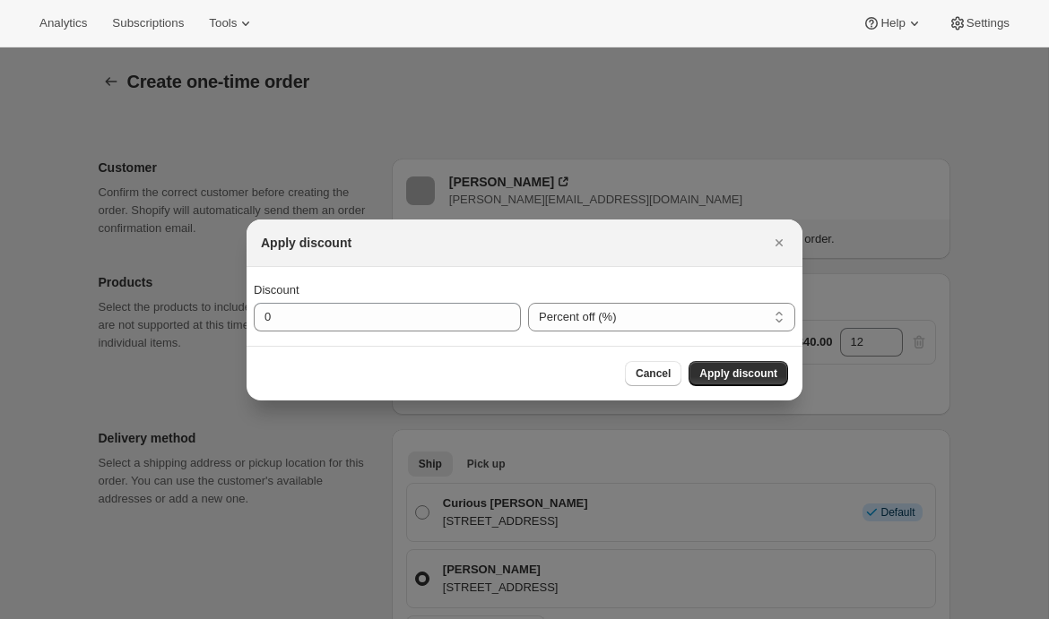
scroll to position [0, 0]
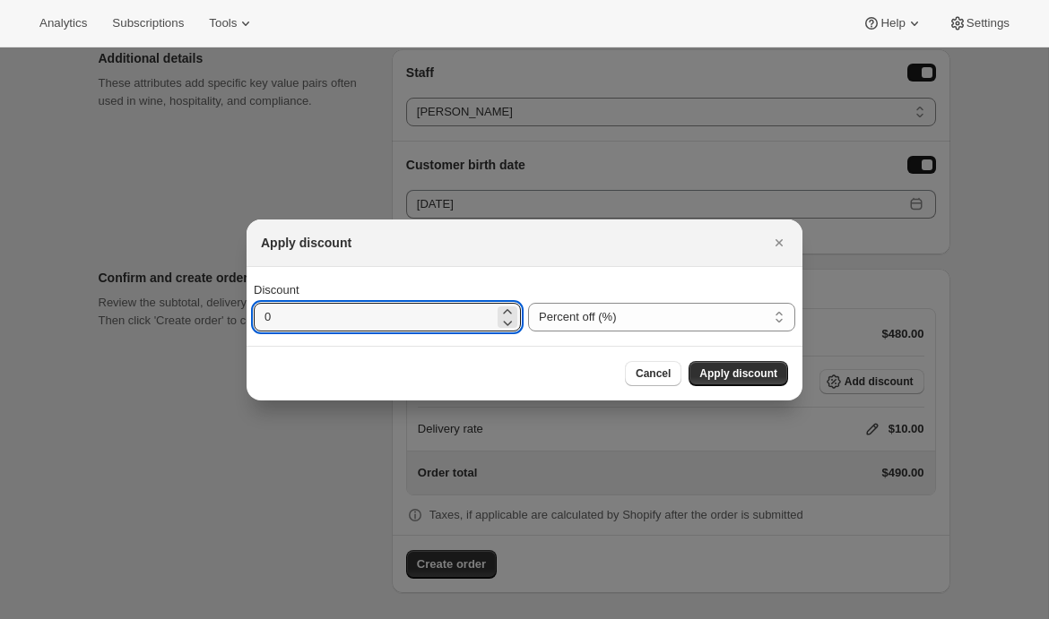
drag, startPoint x: 337, startPoint y: 317, endPoint x: 217, endPoint y: 318, distance: 120.1
click at [218, 618] on div "Apply discount Discount 0 Percent off (%) Amount off ($) Percent off (%) Cancel…" at bounding box center [524, 622] width 1049 height 0
type input "15"
click at [745, 367] on span "Apply discount" at bounding box center [738, 374] width 78 height 14
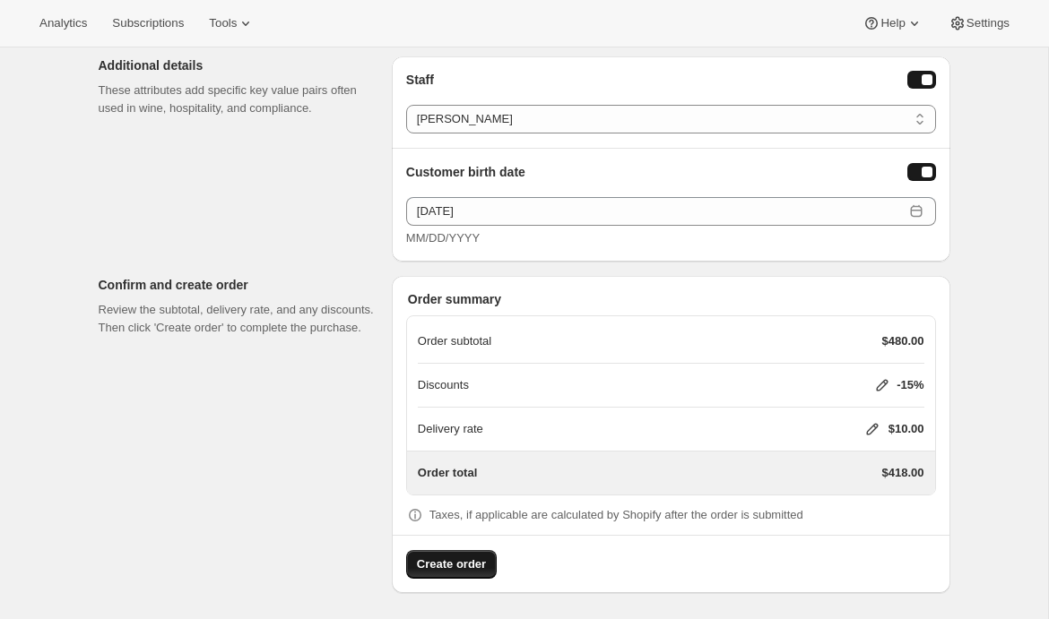
click at [468, 566] on span "Create order" at bounding box center [451, 565] width 69 height 18
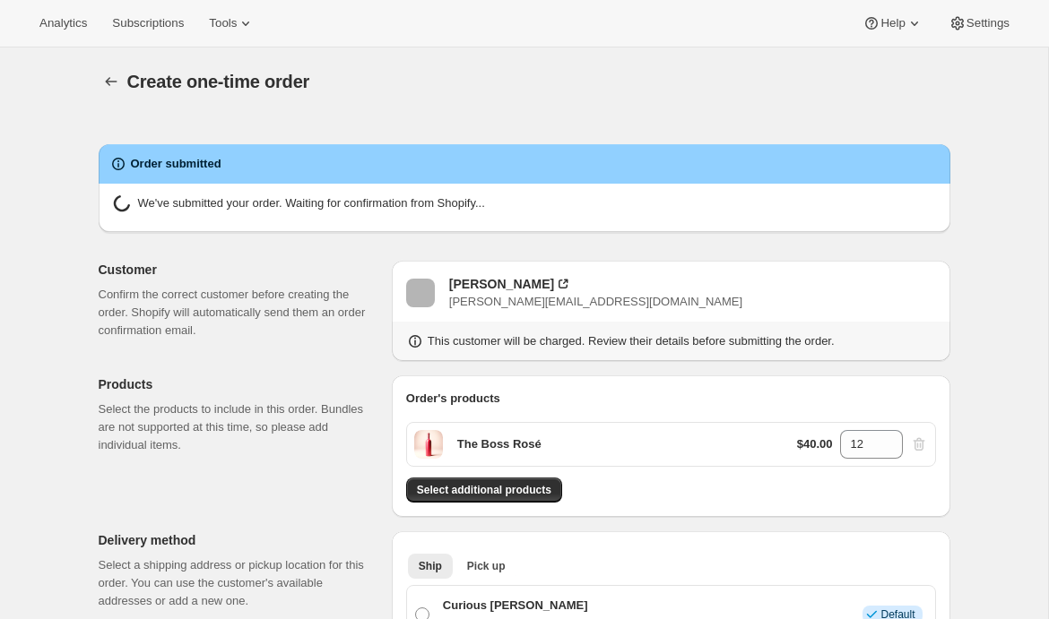
radio input "true"
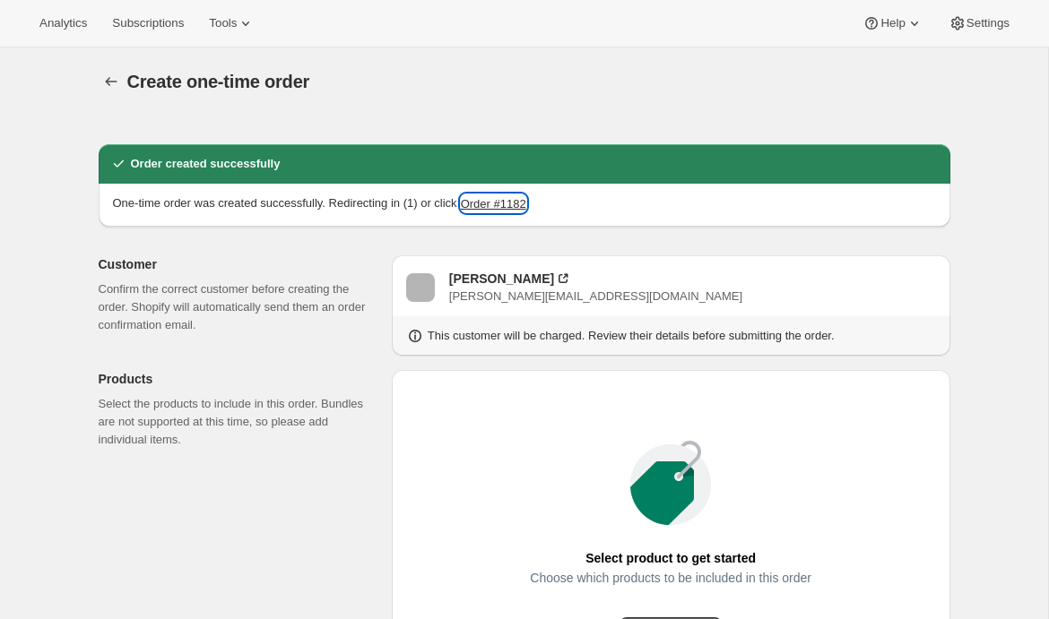
click at [513, 208] on button "Order #1182" at bounding box center [493, 204] width 65 height 18
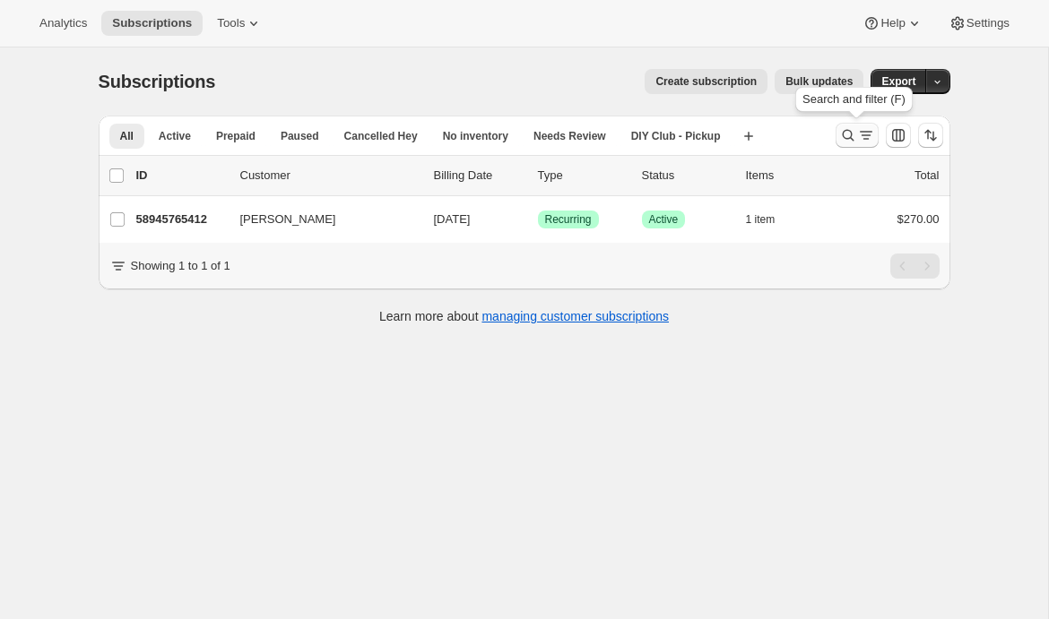
click at [857, 138] on icon "Search and filter results" at bounding box center [866, 135] width 18 height 18
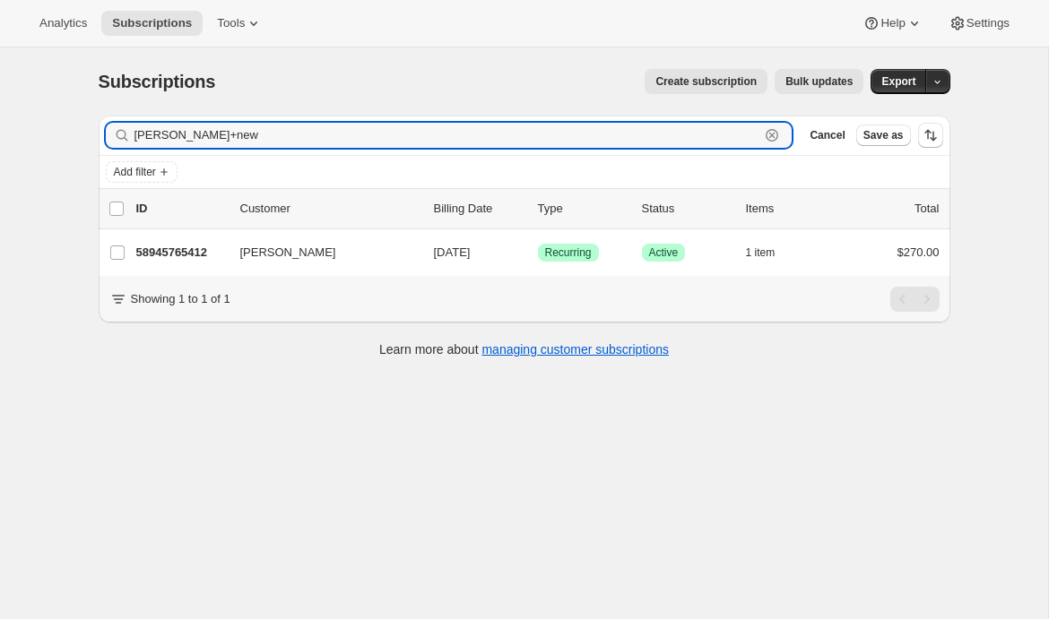
click at [775, 134] on icon "button" at bounding box center [772, 135] width 18 height 18
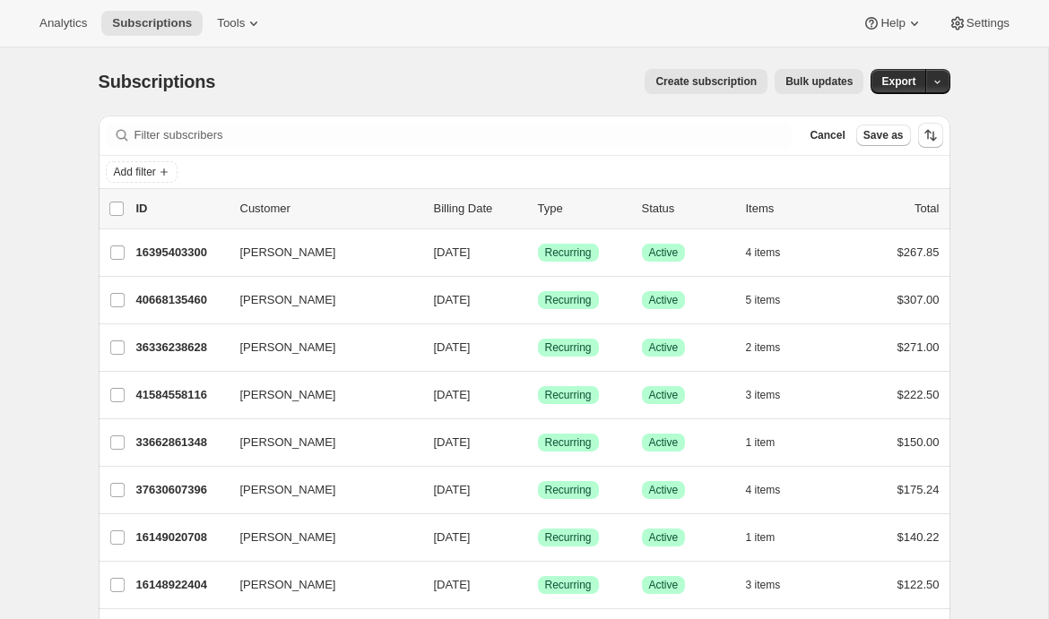
click at [675, 75] on span "Create subscription" at bounding box center [705, 81] width 101 height 14
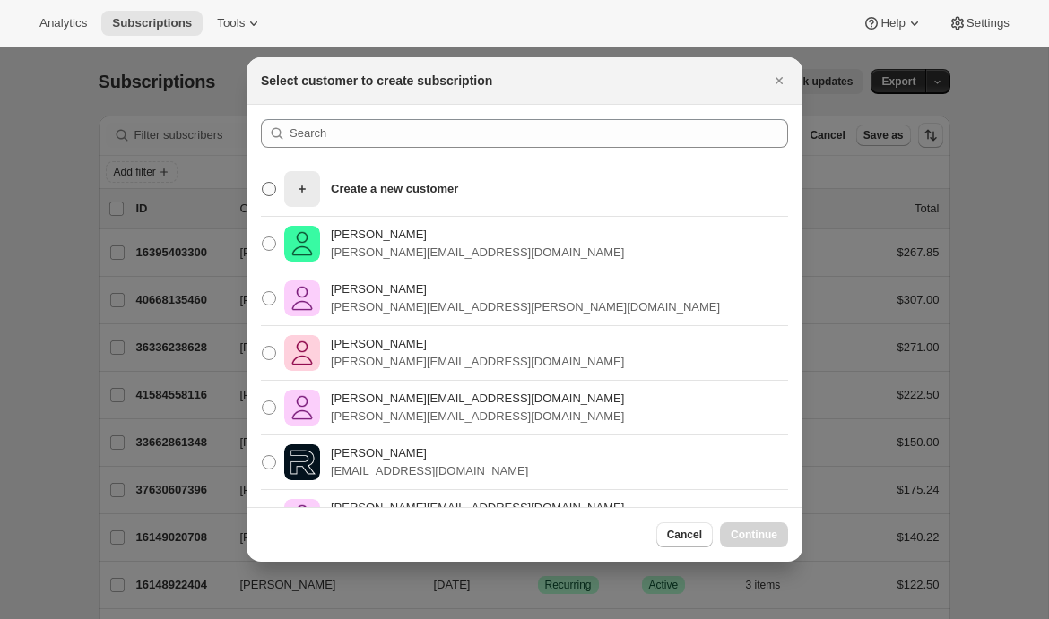
click at [309, 187] on icon ":rc:" at bounding box center [302, 189] width 18 height 18
click at [263, 183] on input "Create a new customer" at bounding box center [262, 182] width 1 height 1
radio input "true"
click at [382, 356] on p "emily@awtomic.com" at bounding box center [477, 362] width 293 height 18
click at [263, 347] on input "Emily Yuhas emily@awtomic.com" at bounding box center [262, 346] width 1 height 1
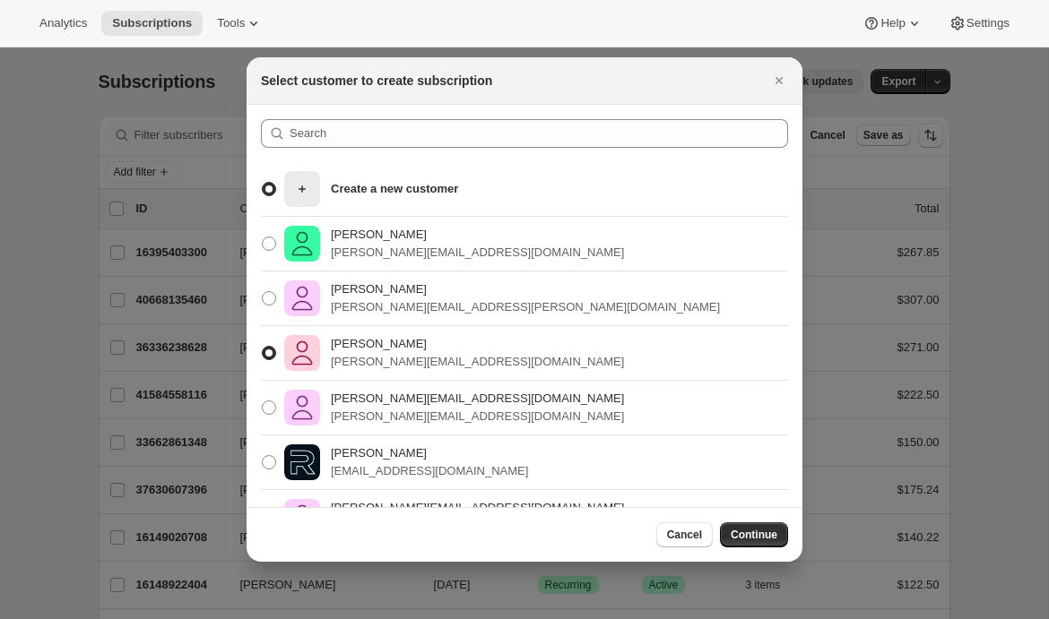
radio input "true"
radio input "false"
click at [753, 532] on span "Continue" at bounding box center [754, 535] width 47 height 14
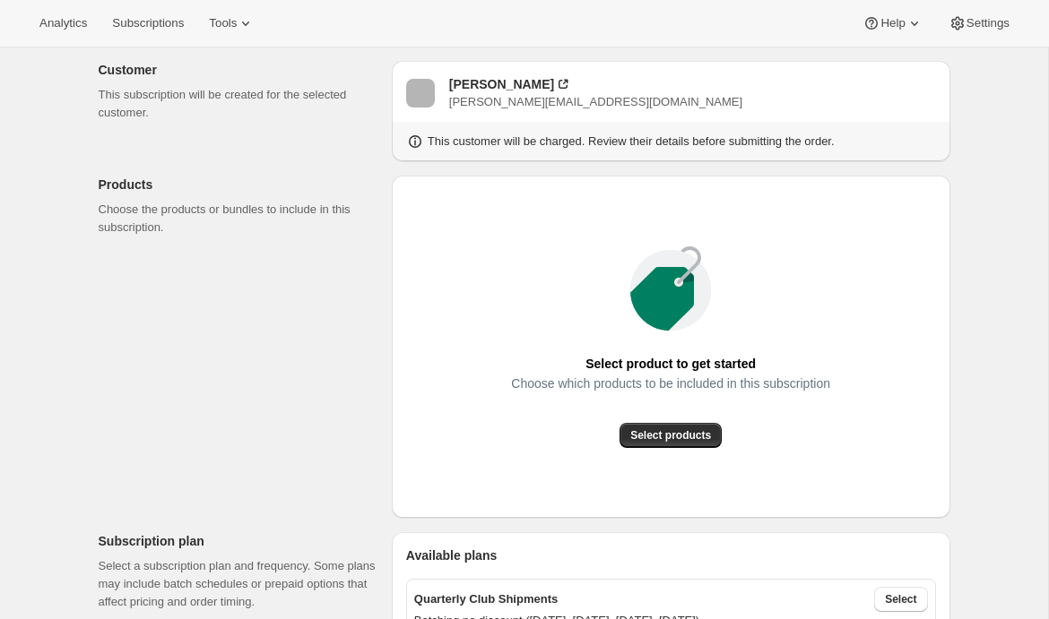
scroll to position [97, 0]
click at [668, 438] on span "Select products" at bounding box center [670, 436] width 81 height 14
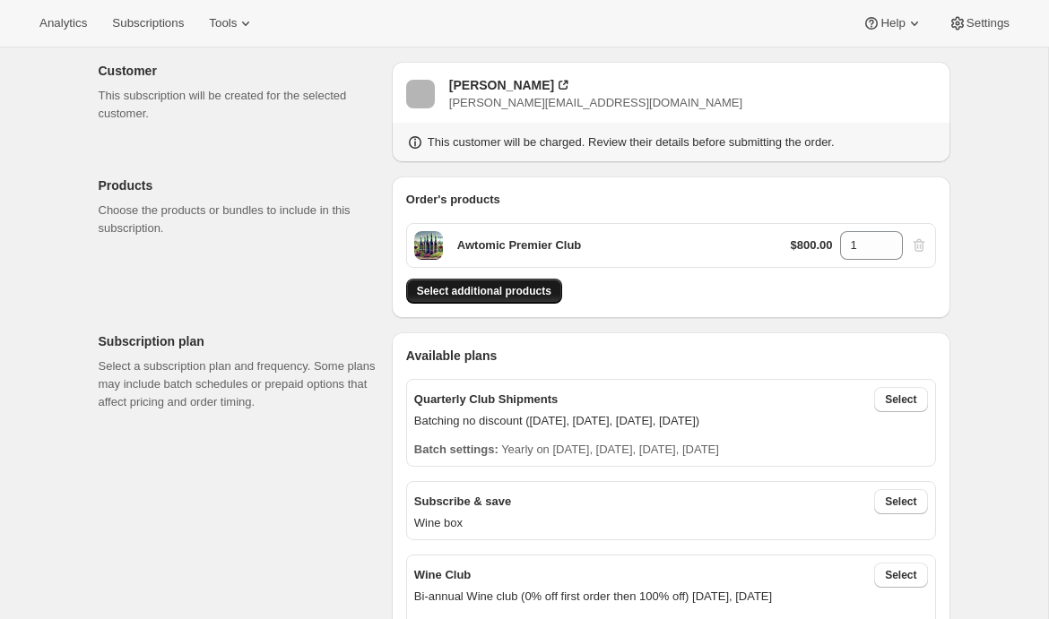
click at [528, 289] on span "Select additional products" at bounding box center [484, 291] width 134 height 14
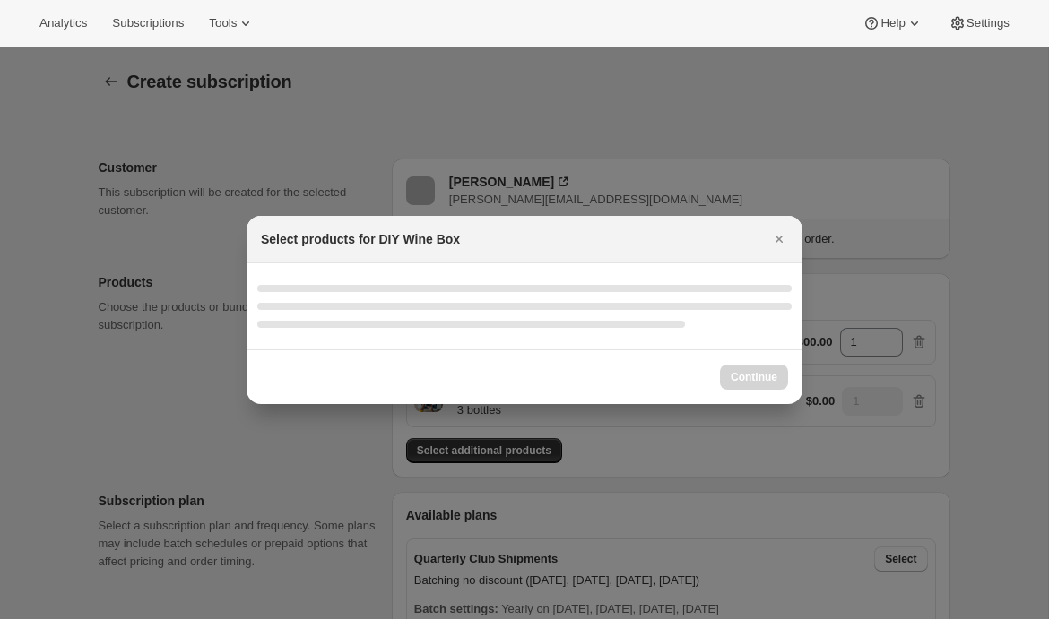
scroll to position [0, 0]
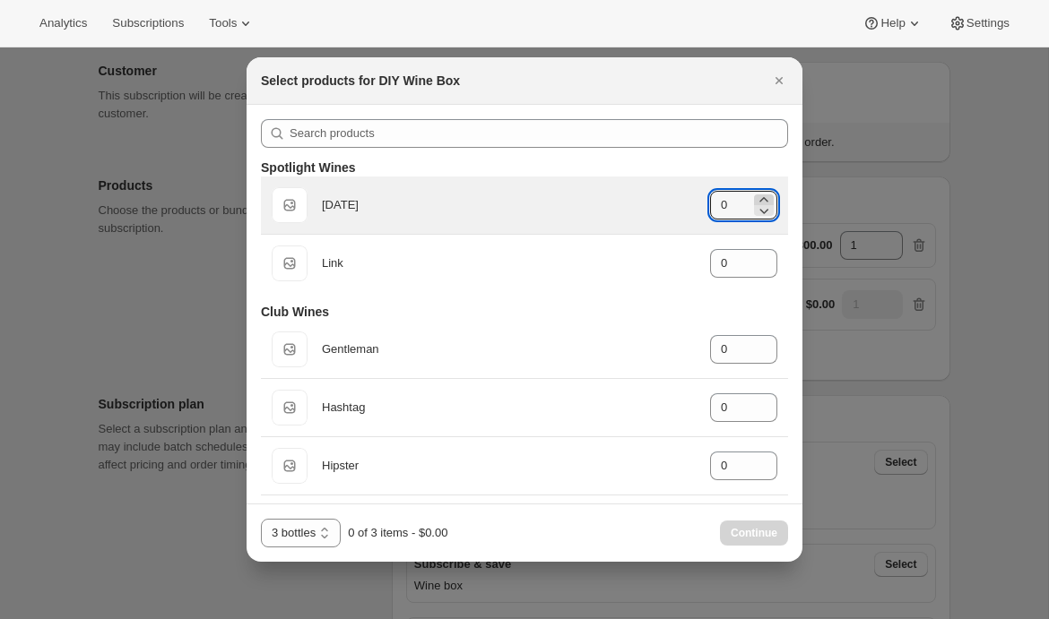
click at [764, 200] on icon ":rco:" at bounding box center [764, 200] width 18 height 18
type input "1"
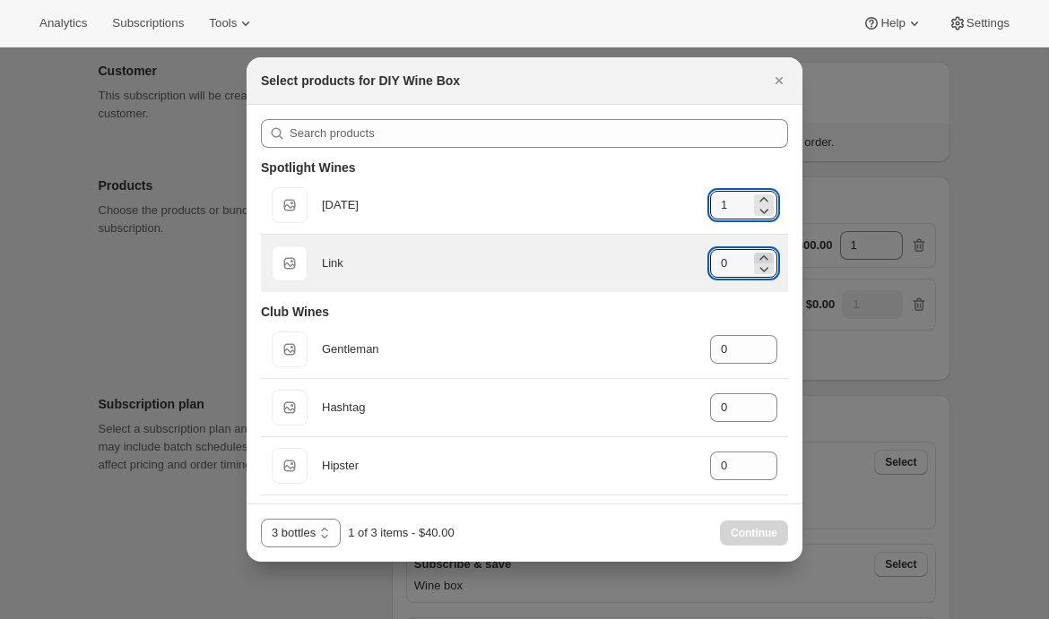
click at [762, 256] on icon ":rco:" at bounding box center [763, 257] width 8 height 4
type input "1"
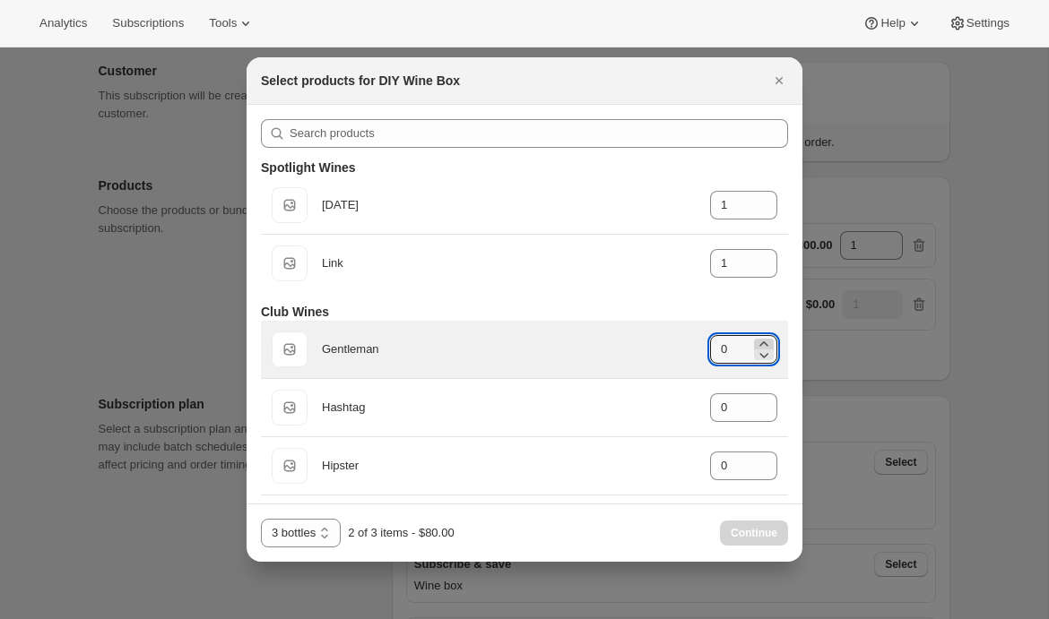
click at [767, 342] on icon ":rco:" at bounding box center [764, 344] width 18 height 18
type input "1"
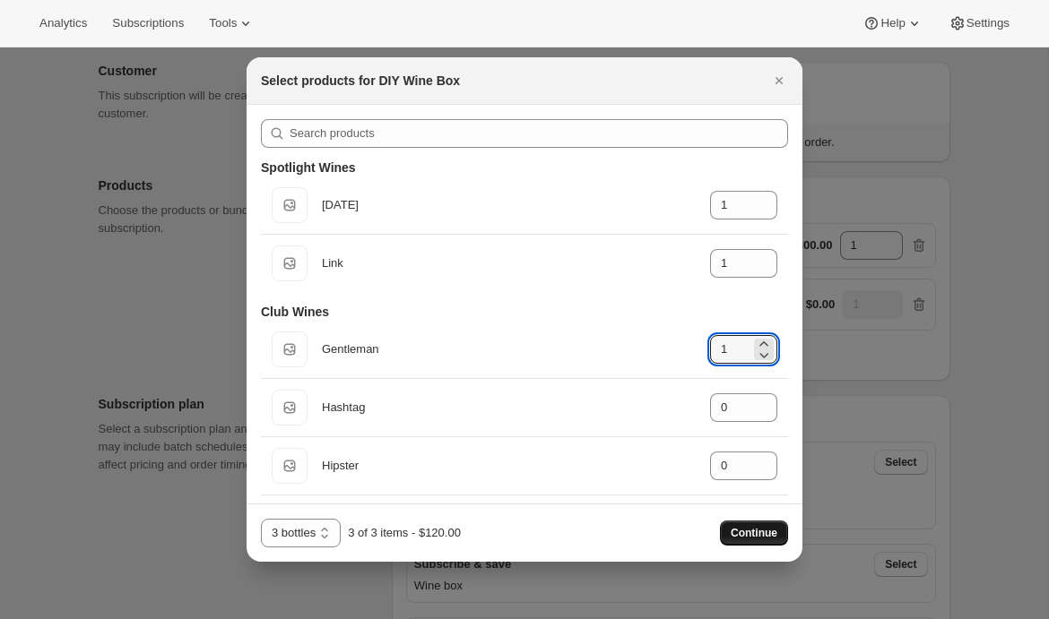
click at [755, 533] on span "Continue" at bounding box center [754, 533] width 47 height 14
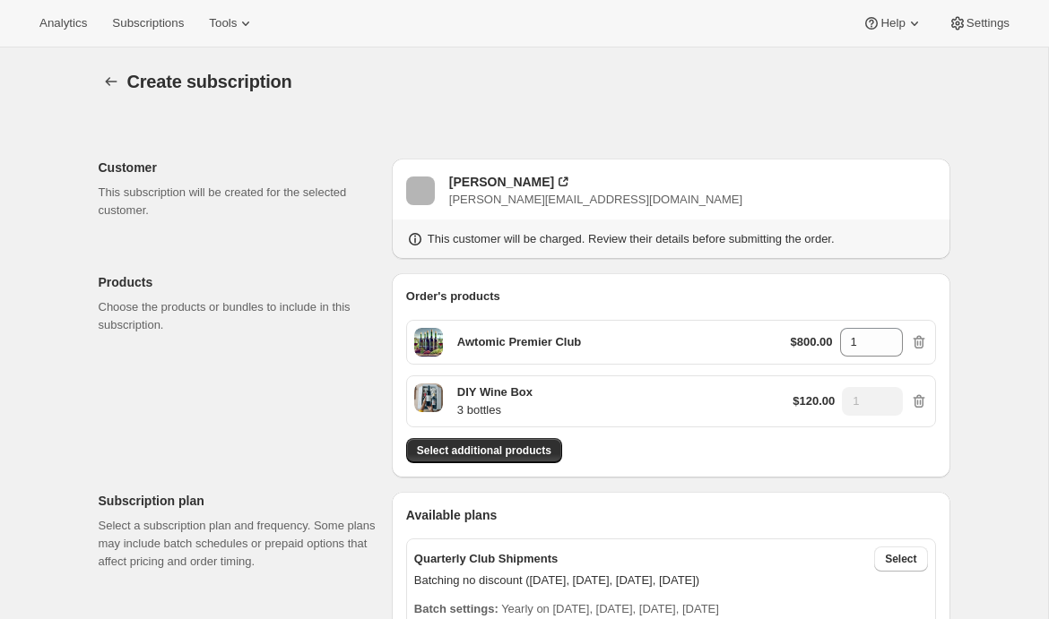
scroll to position [97, 0]
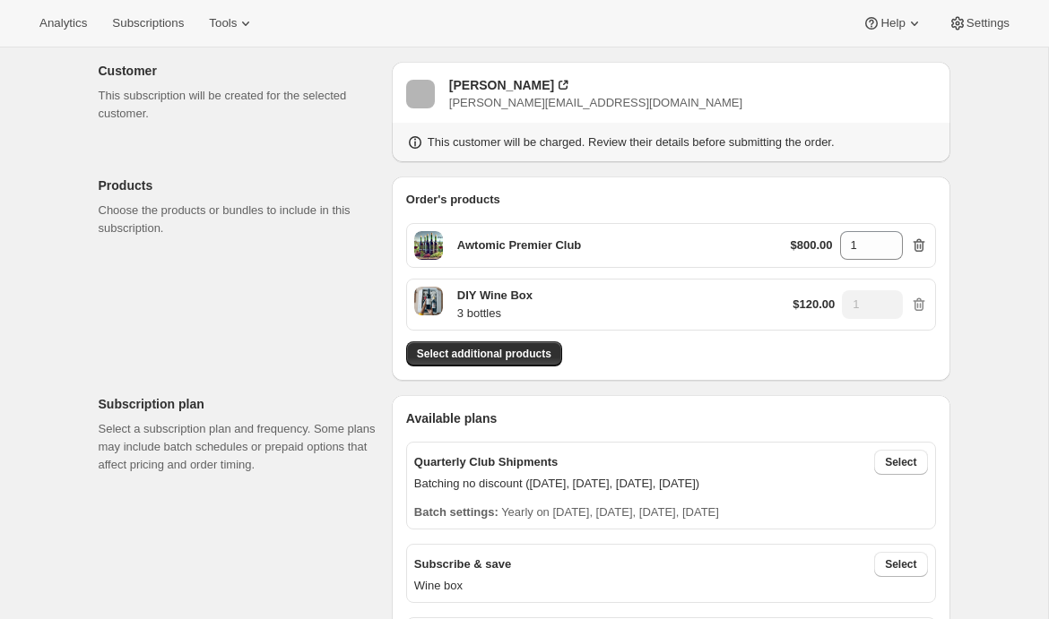
click at [915, 243] on icon "button" at bounding box center [919, 246] width 18 height 18
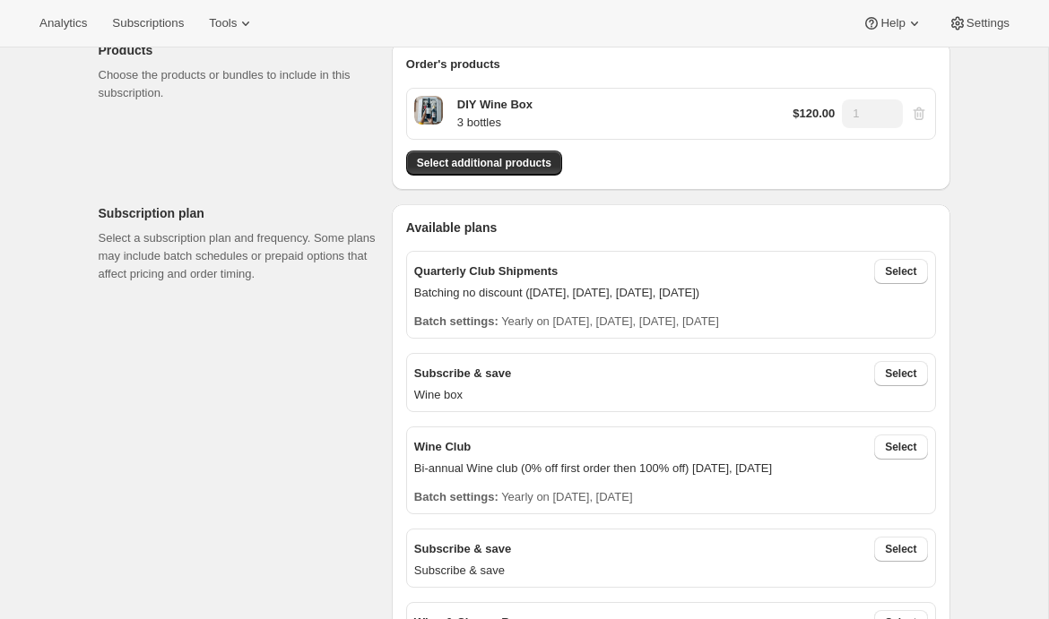
scroll to position [235, 0]
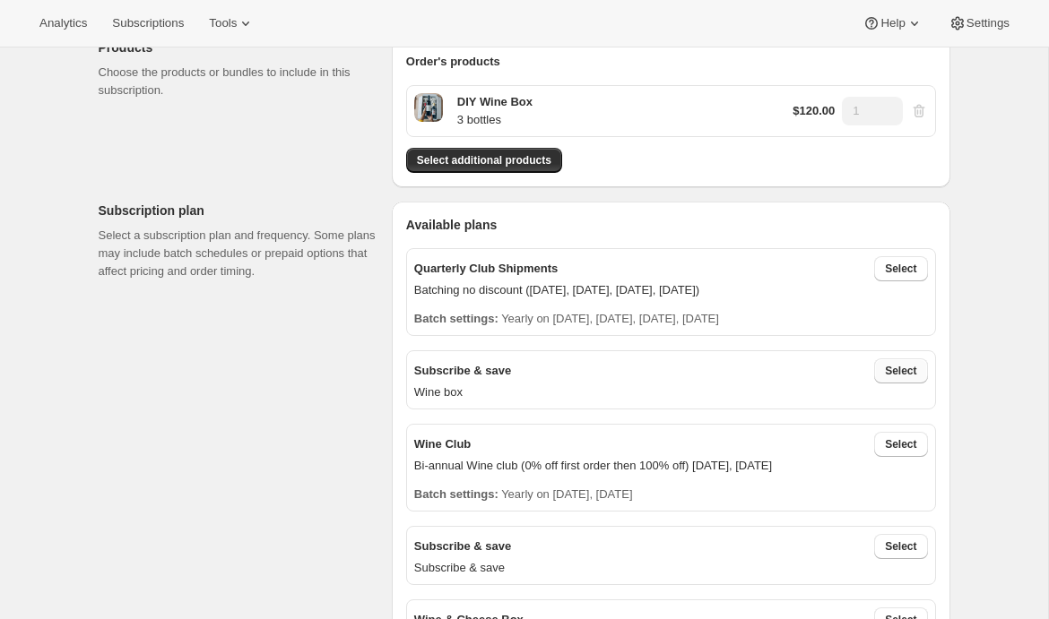
click at [899, 372] on span "Select" at bounding box center [900, 371] width 31 height 14
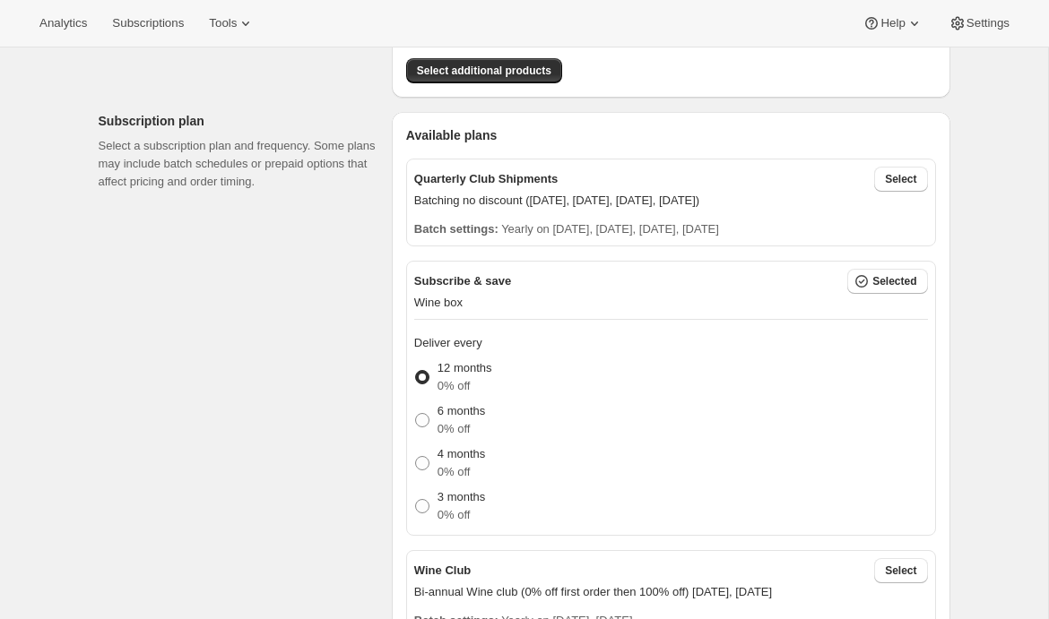
scroll to position [367, 0]
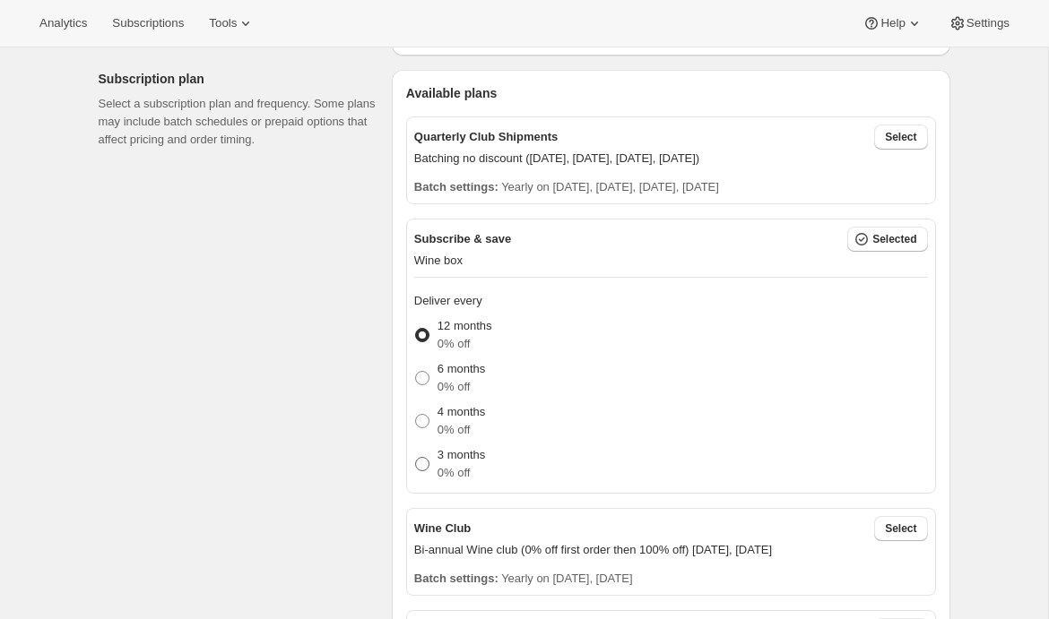
click at [457, 451] on p "3 months" at bounding box center [461, 455] width 48 height 18
click at [416, 457] on input "3 months 0% off" at bounding box center [415, 457] width 1 height 1
radio input "true"
click at [896, 135] on span "Select" at bounding box center [900, 137] width 31 height 14
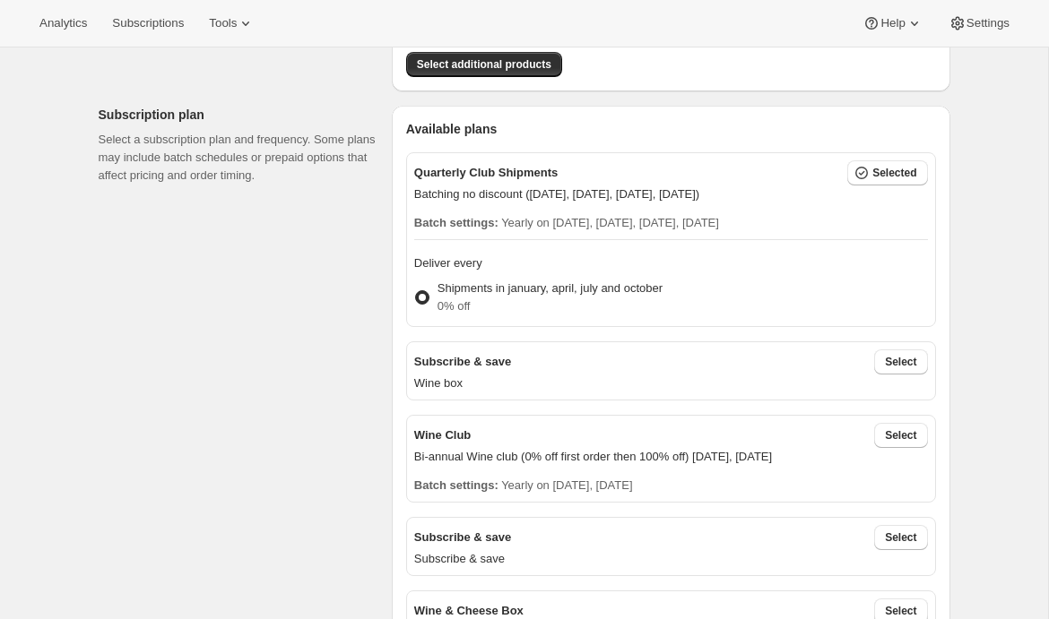
scroll to position [332, 0]
click at [904, 359] on span "Select" at bounding box center [900, 361] width 31 height 14
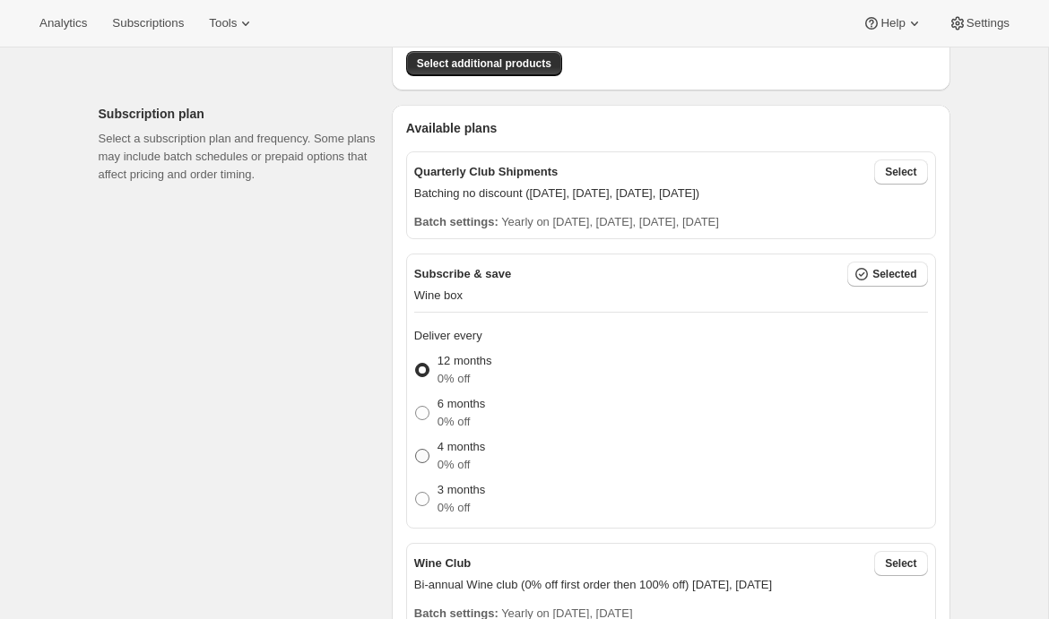
click at [459, 438] on p "4 months" at bounding box center [461, 447] width 48 height 18
click at [416, 449] on input "4 months 0% off" at bounding box center [415, 449] width 1 height 1
radio input "true"
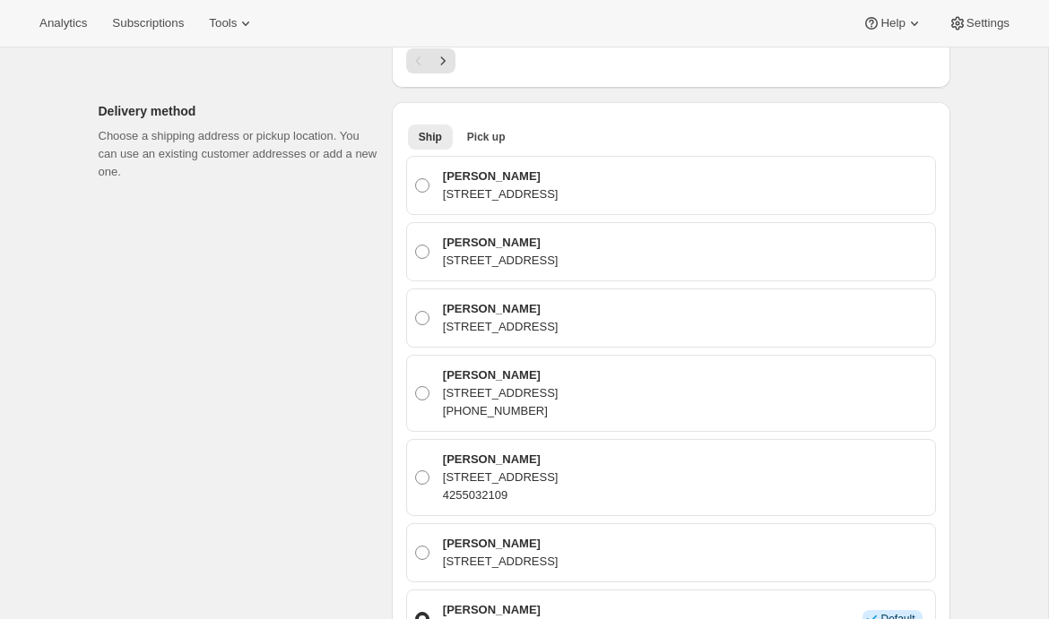
scroll to position [1082, 0]
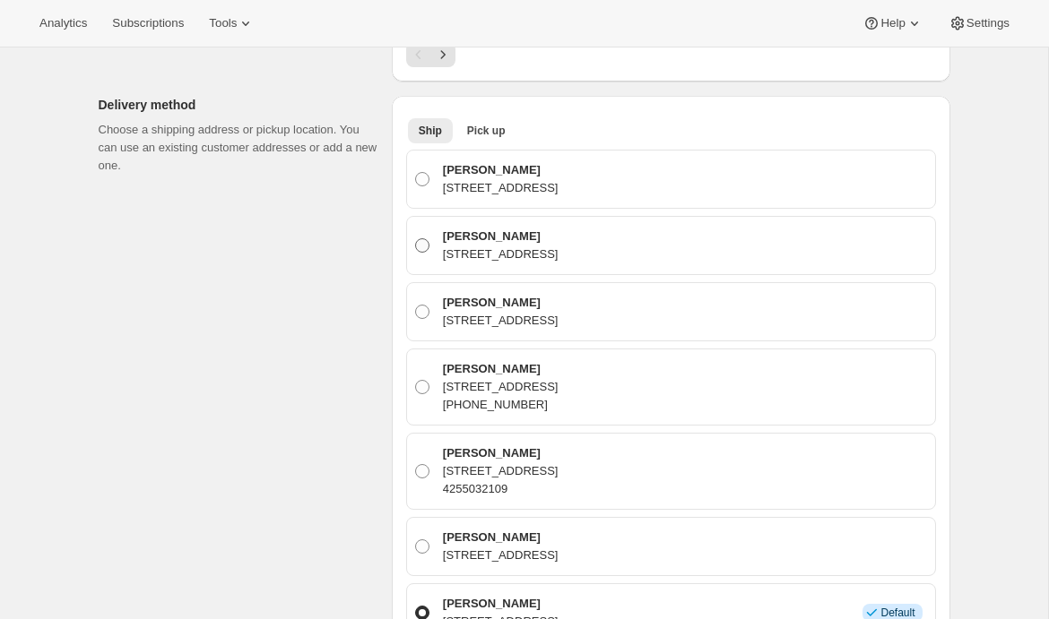
click at [474, 246] on p "12318 15th Avenue Northeast, Seattle, WA, 98125, United States" at bounding box center [501, 255] width 116 height 18
click at [416, 239] on input "Emily Yuhas 12318 15th Avenue Northeast, Seattle, WA, 98125, United States" at bounding box center [415, 238] width 1 height 1
radio input "true"
click at [496, 126] on span "Pick up" at bounding box center [486, 131] width 39 height 14
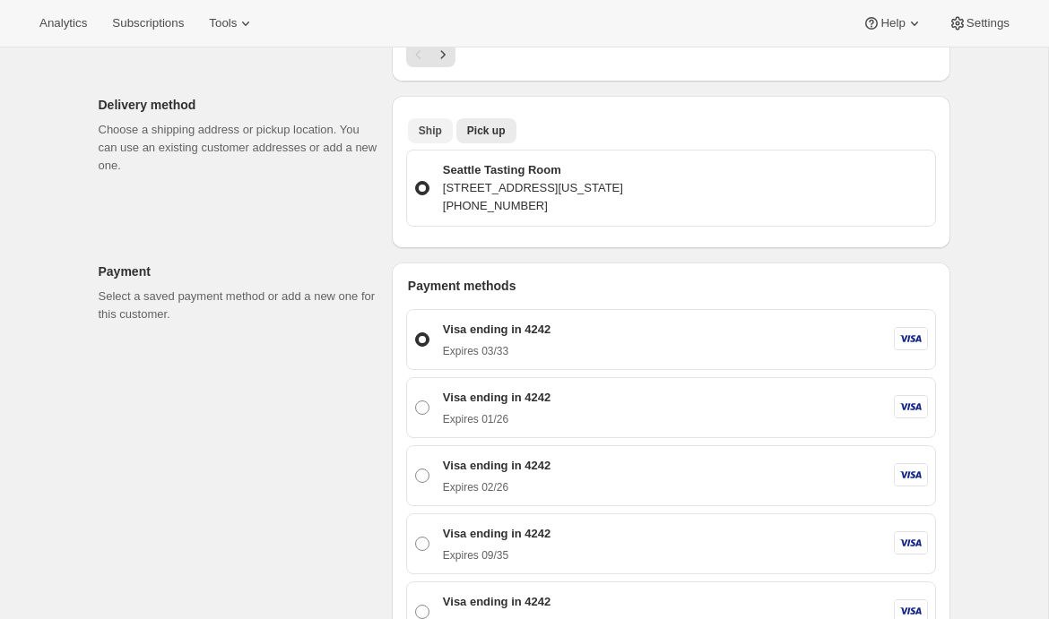
click at [422, 125] on span "Ship" at bounding box center [430, 131] width 23 height 14
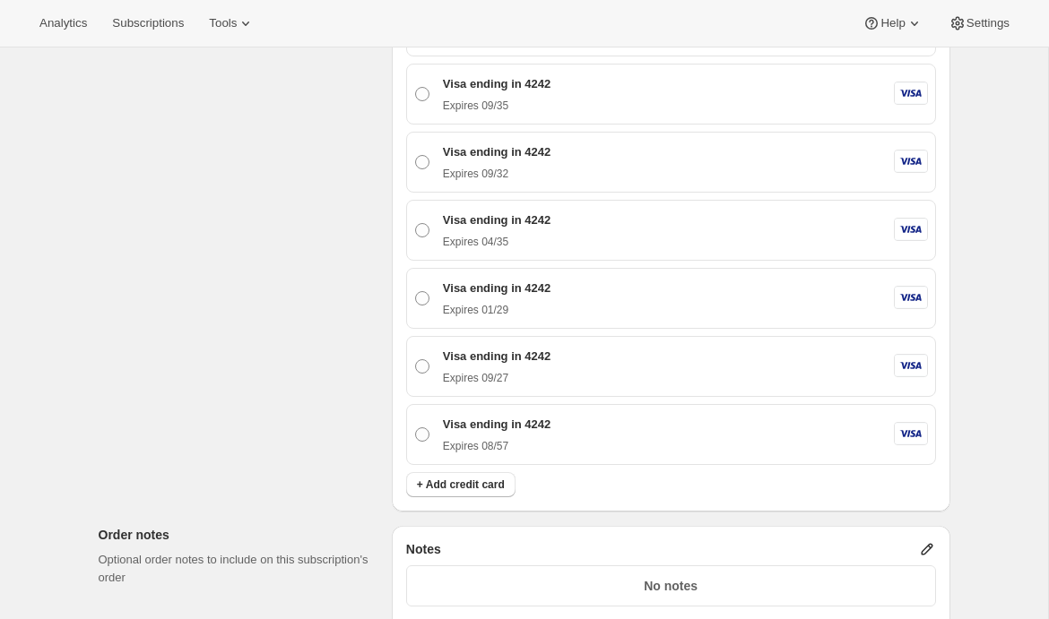
scroll to position [2173, 0]
click at [456, 477] on span "+ Add credit card" at bounding box center [461, 484] width 88 height 14
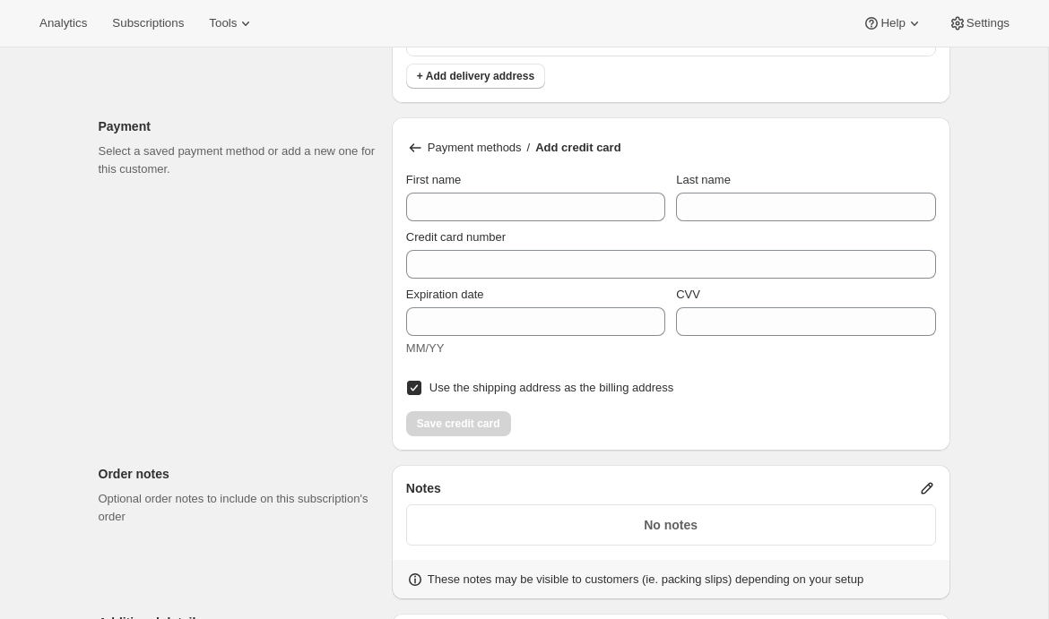
scroll to position [1820, 0]
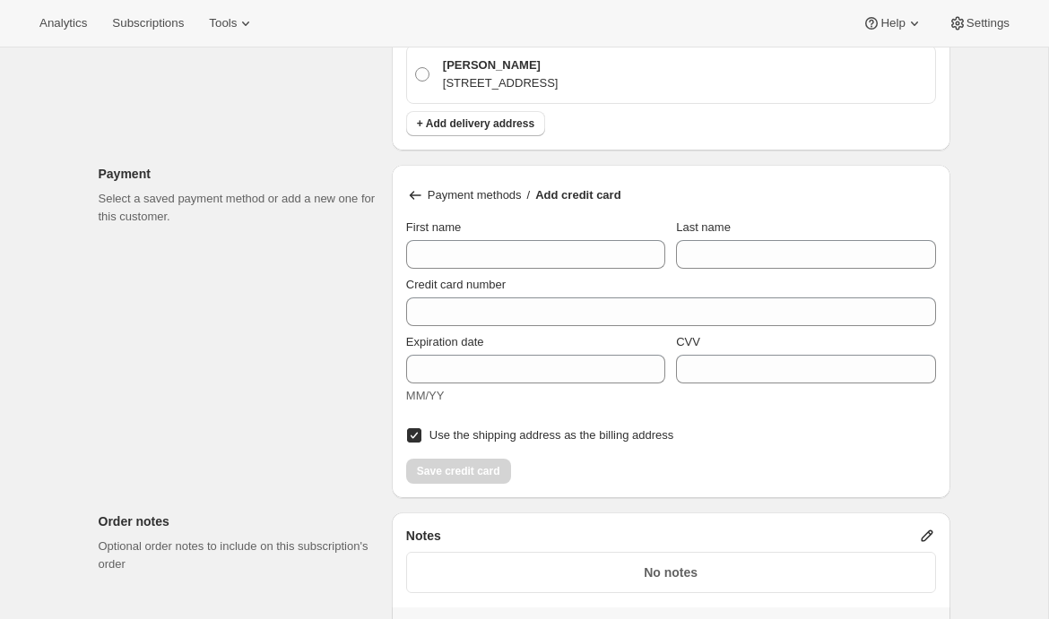
click at [411, 191] on icon at bounding box center [416, 195] width 12 height 8
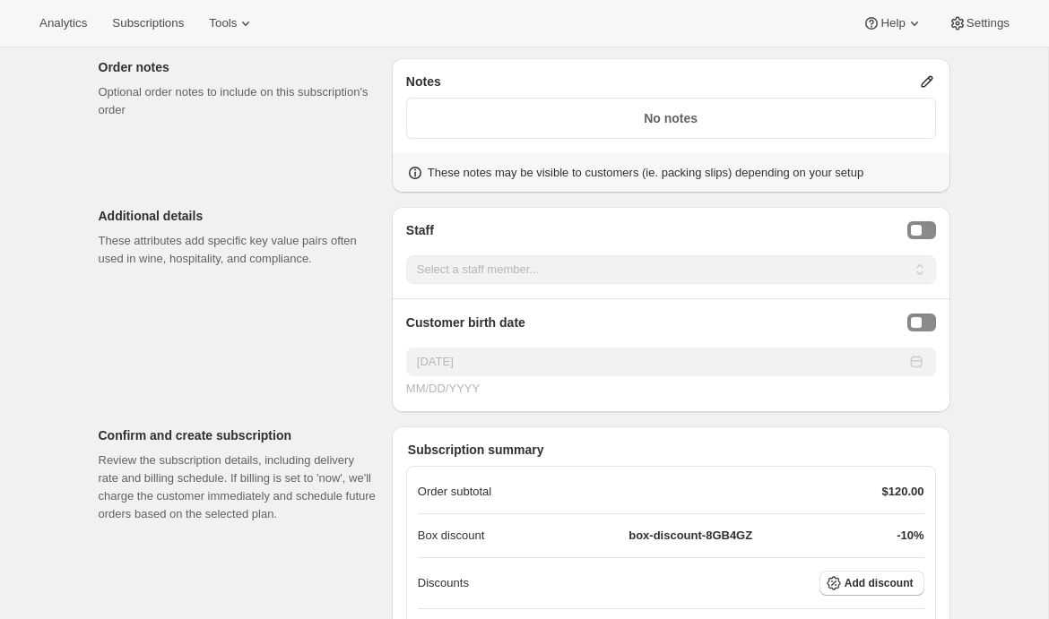
scroll to position [2670, 0]
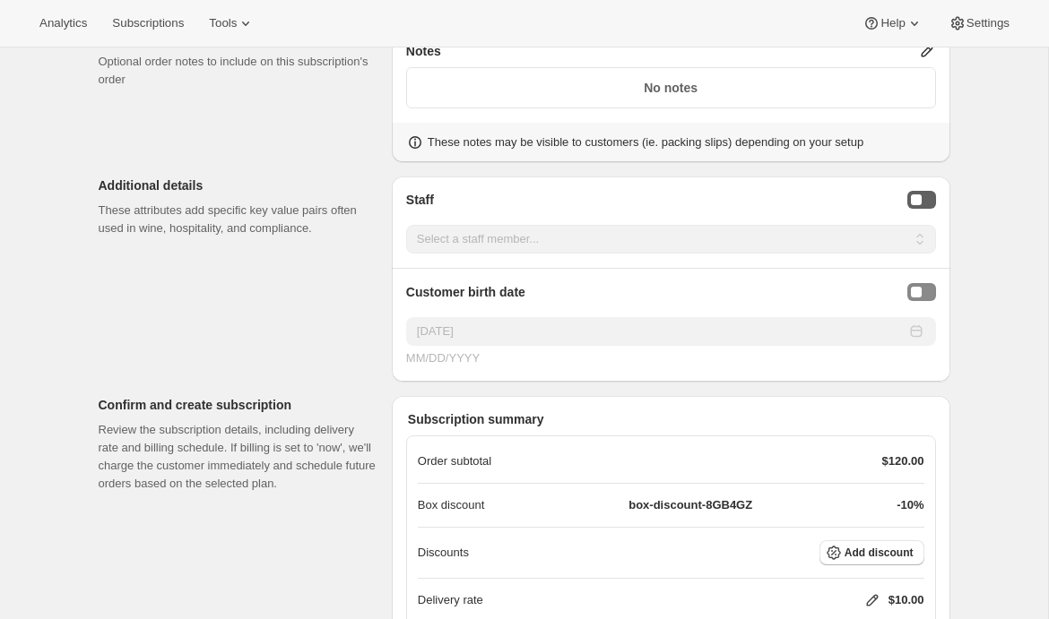
click at [929, 198] on button "Staff Selector" at bounding box center [921, 200] width 29 height 18
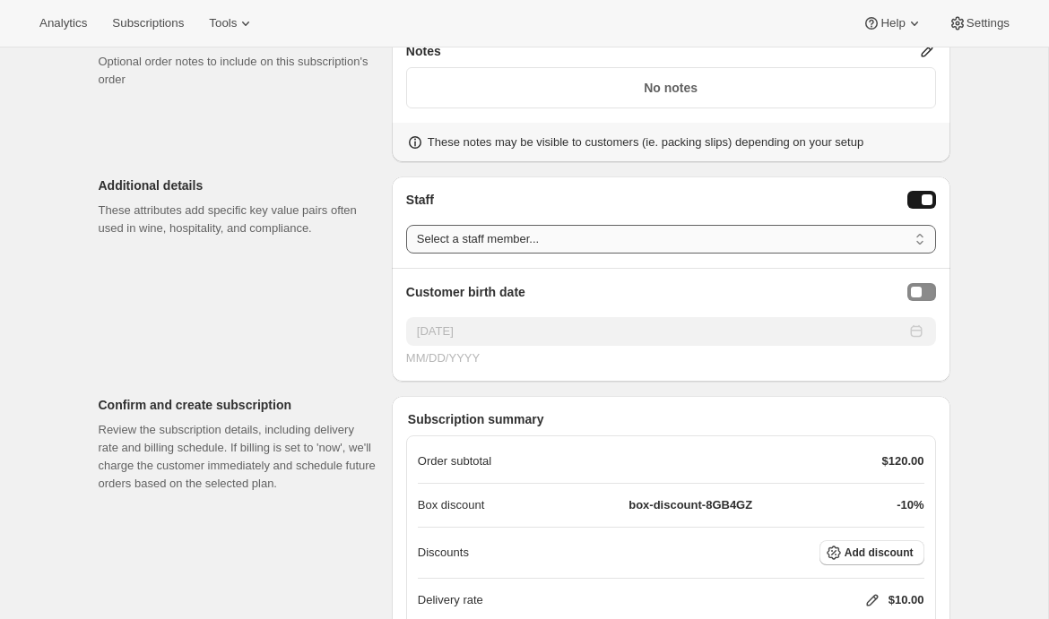
click at [737, 227] on select "Select a staff member... Emily Yuhas Adrian Andrade" at bounding box center [671, 239] width 530 height 29
select select "associate-1"
click at [406, 225] on select "Select a staff member... Emily Yuhas Adrian Andrade" at bounding box center [671, 239] width 530 height 29
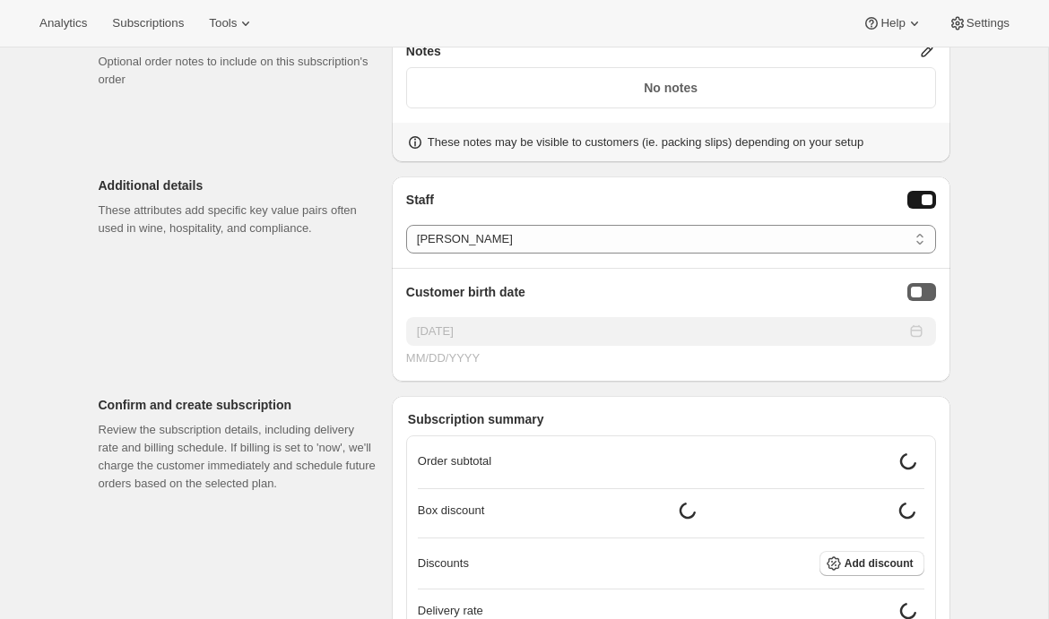
click at [930, 284] on button "Birthday Selector" at bounding box center [921, 292] width 29 height 18
click at [919, 333] on icon at bounding box center [916, 332] width 18 height 18
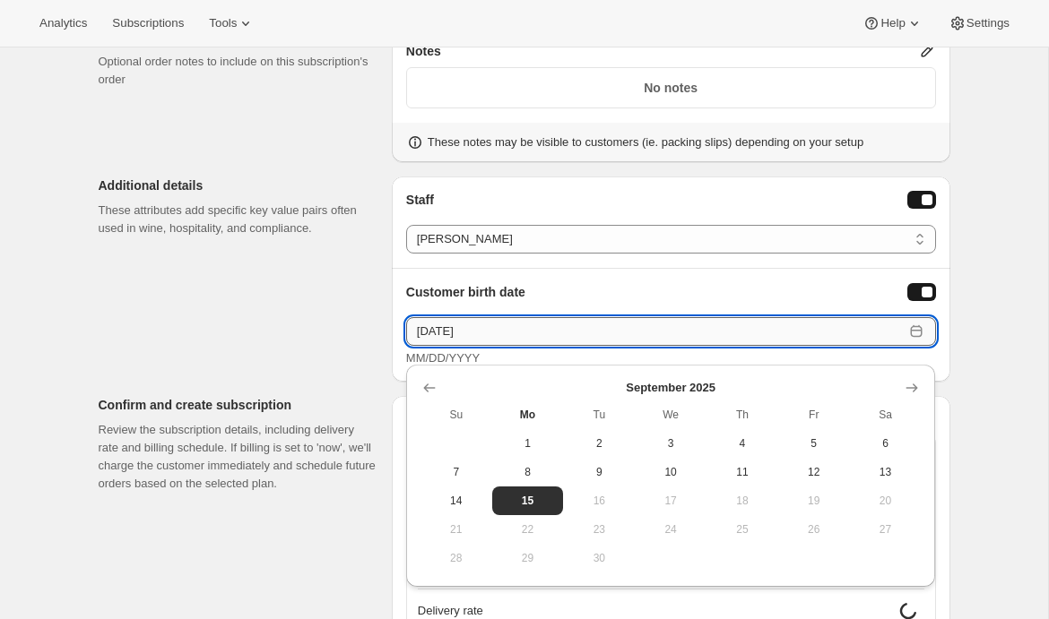
click at [765, 331] on input "09/15/2025" at bounding box center [654, 331] width 497 height 29
type input "09/15/2000"
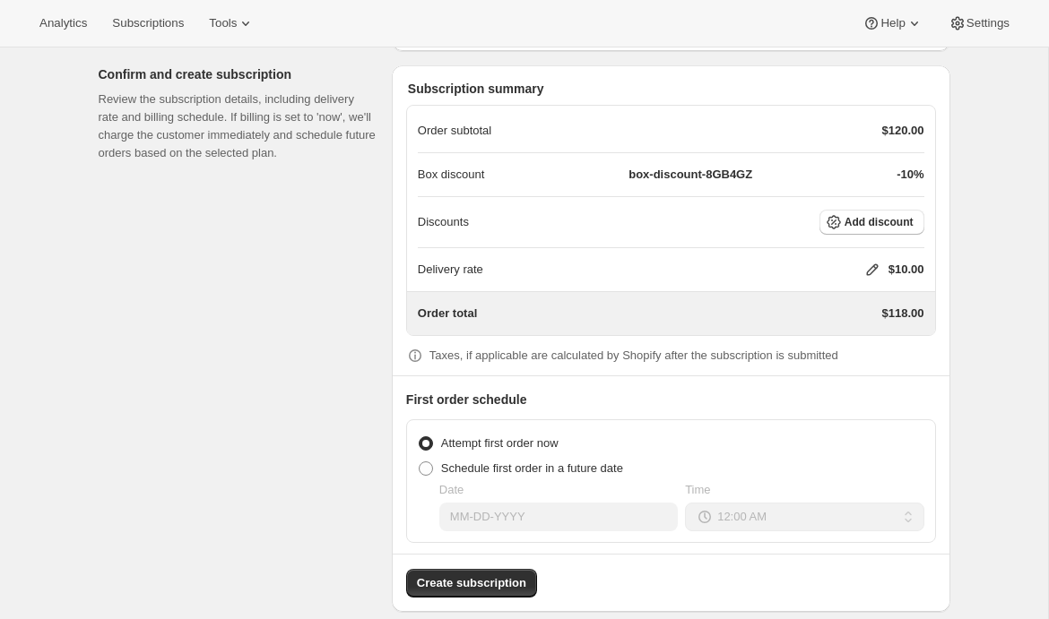
scroll to position [3014, 0]
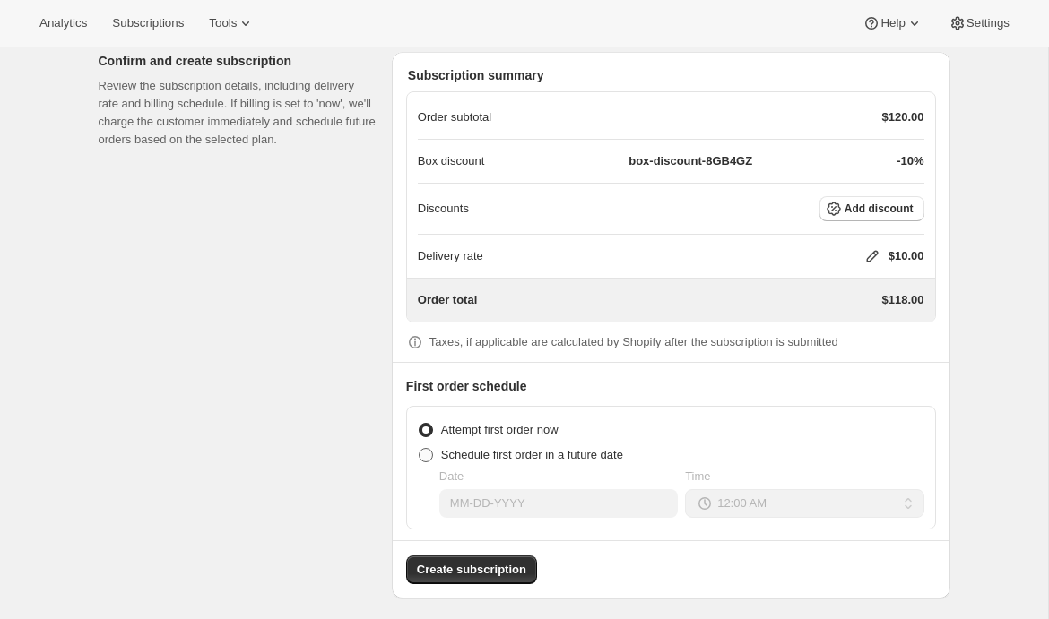
click at [495, 454] on span "Schedule first order in a future date" at bounding box center [532, 454] width 182 height 13
click at [419, 449] on input "Schedule first order in a future date" at bounding box center [419, 448] width 1 height 1
radio input "true"
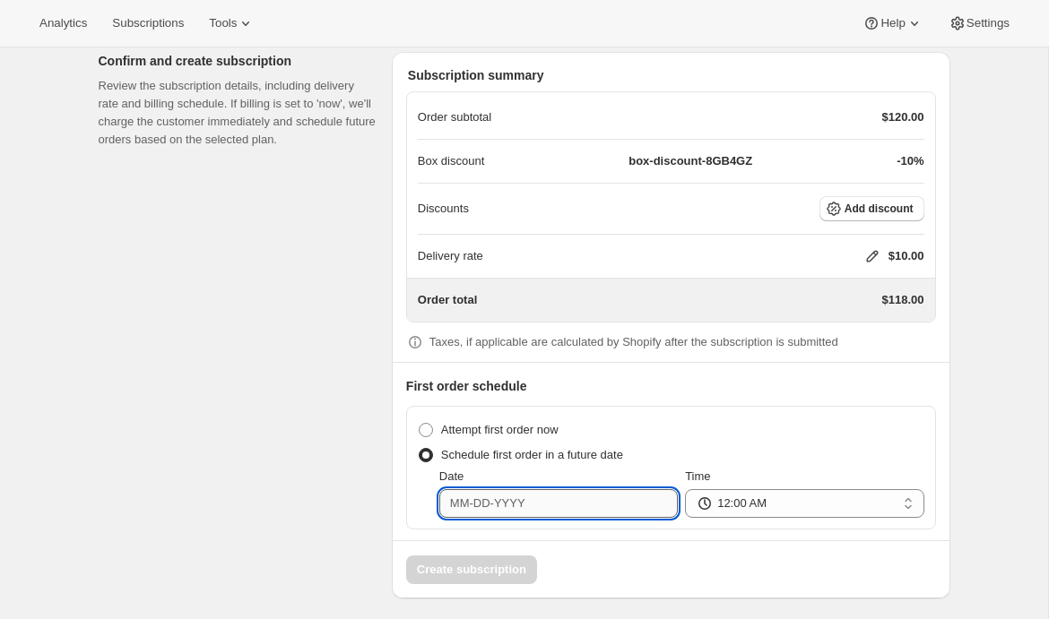
click at [518, 497] on input "Date" at bounding box center [558, 503] width 238 height 29
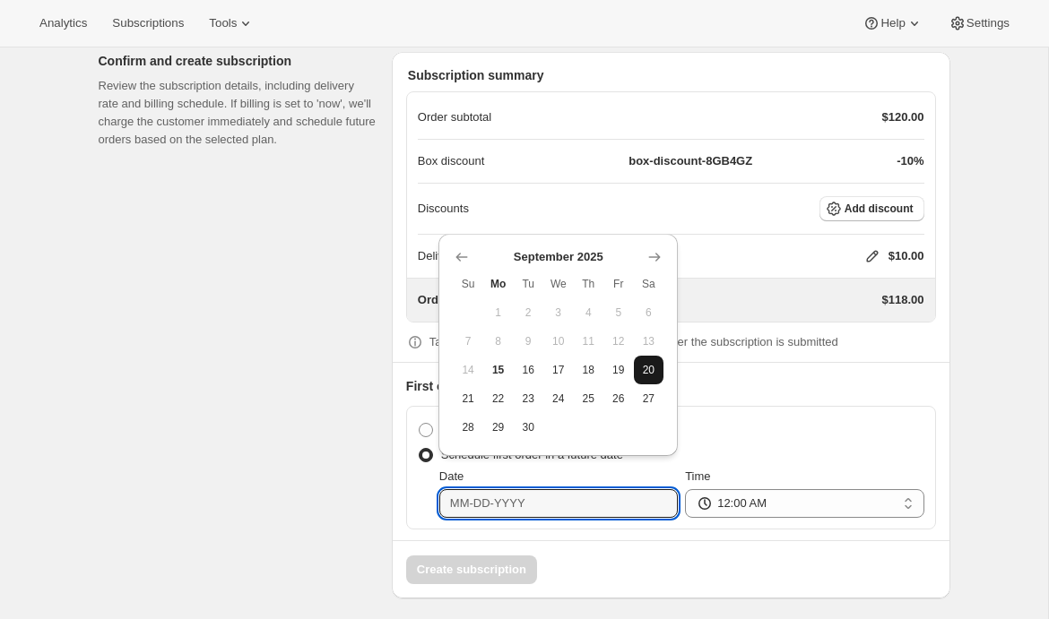
click at [644, 372] on span "20" at bounding box center [649, 370] width 16 height 14
type input "09-20-2025"
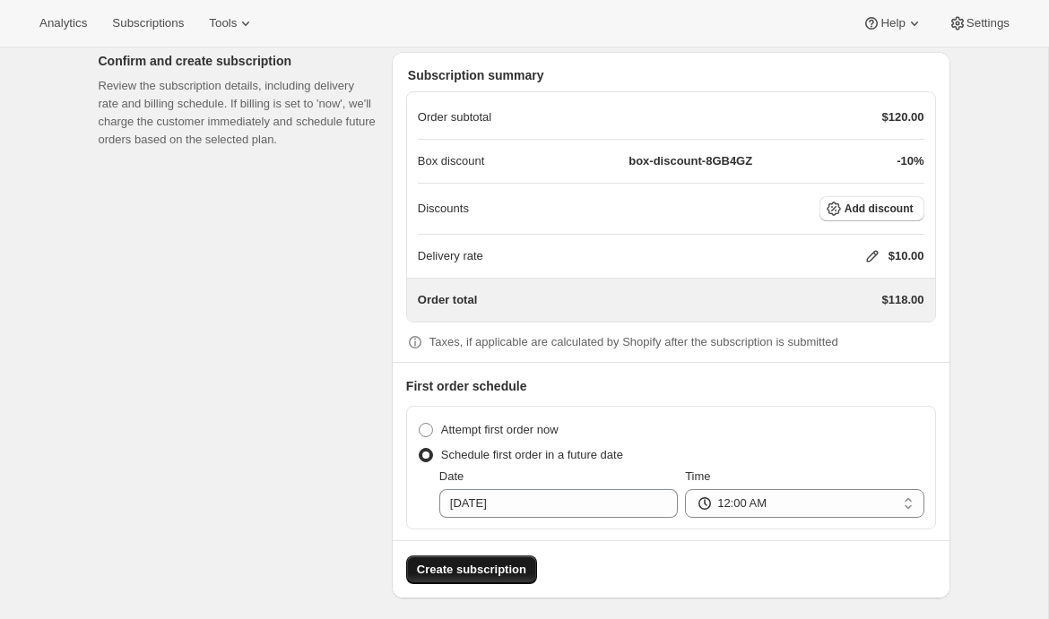
click at [468, 567] on span "Create subscription" at bounding box center [471, 570] width 109 height 18
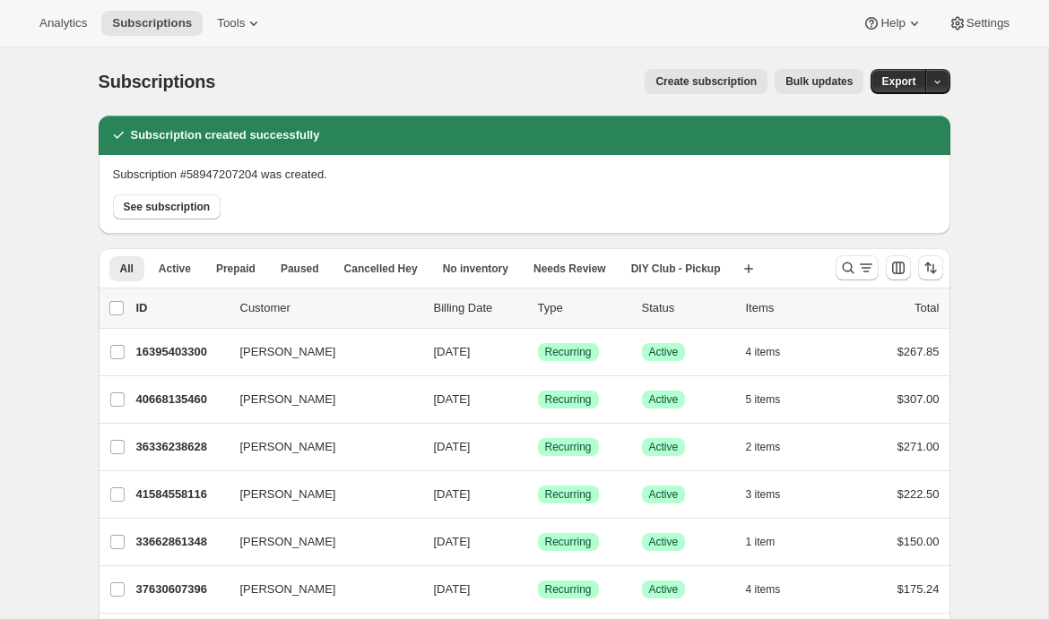
click at [247, 176] on p "Subscription #58947207204 was created." at bounding box center [220, 175] width 214 height 18
copy p "58947207204"
click at [236, 176] on p "Subscription #58947207204 was created." at bounding box center [220, 175] width 214 height 18
click at [167, 209] on span "See subscription" at bounding box center [167, 207] width 87 height 14
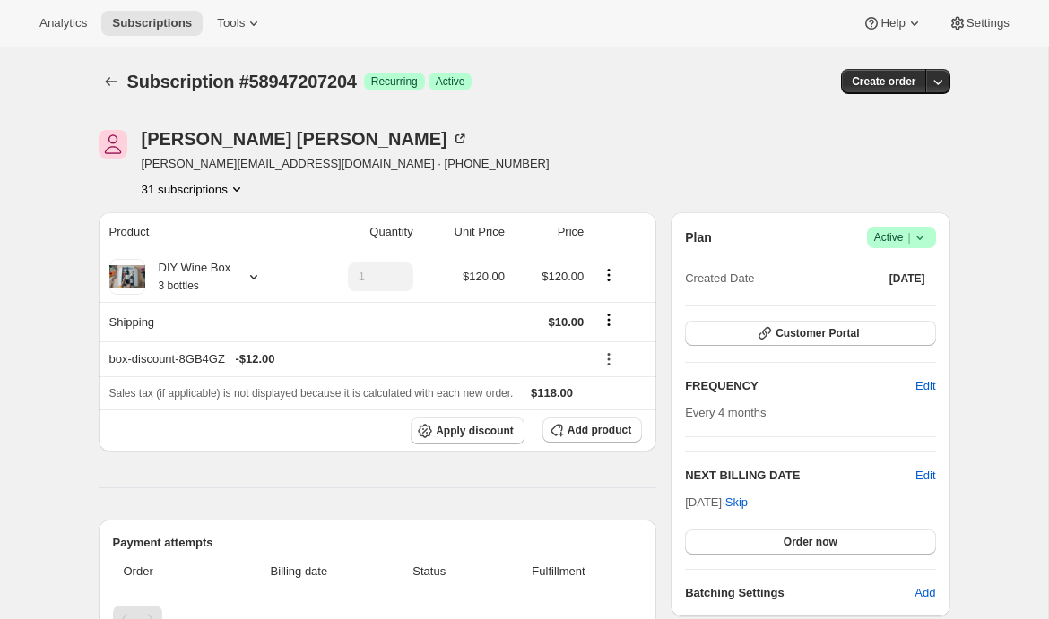
click at [923, 238] on icon at bounding box center [920, 238] width 18 height 18
click at [911, 273] on span "Pause subscription" at bounding box center [894, 272] width 99 height 13
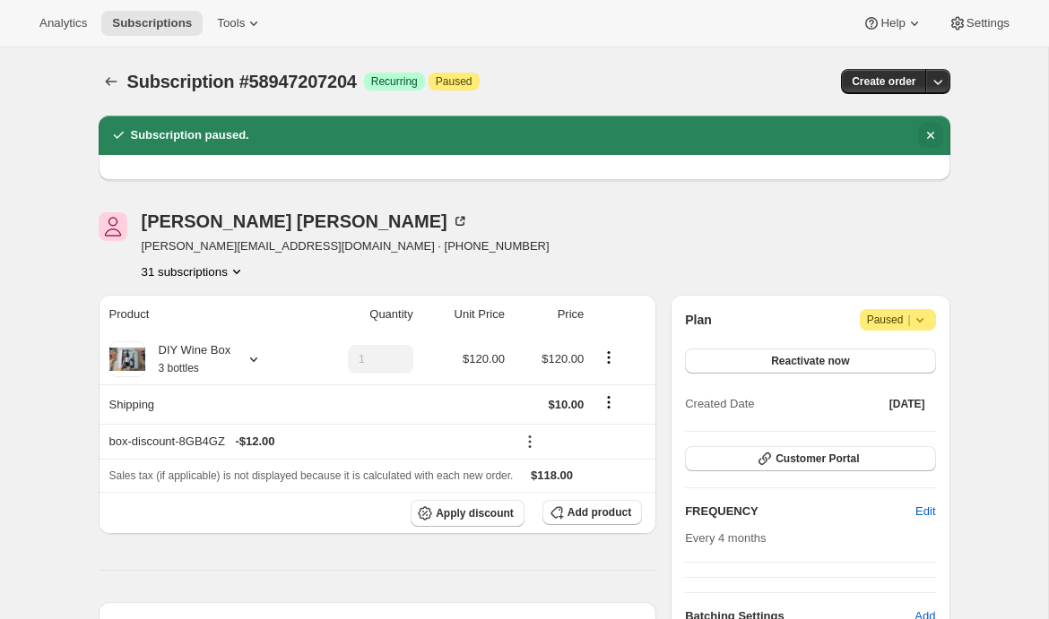
click at [932, 134] on icon "Dismiss notification" at bounding box center [930, 135] width 18 height 18
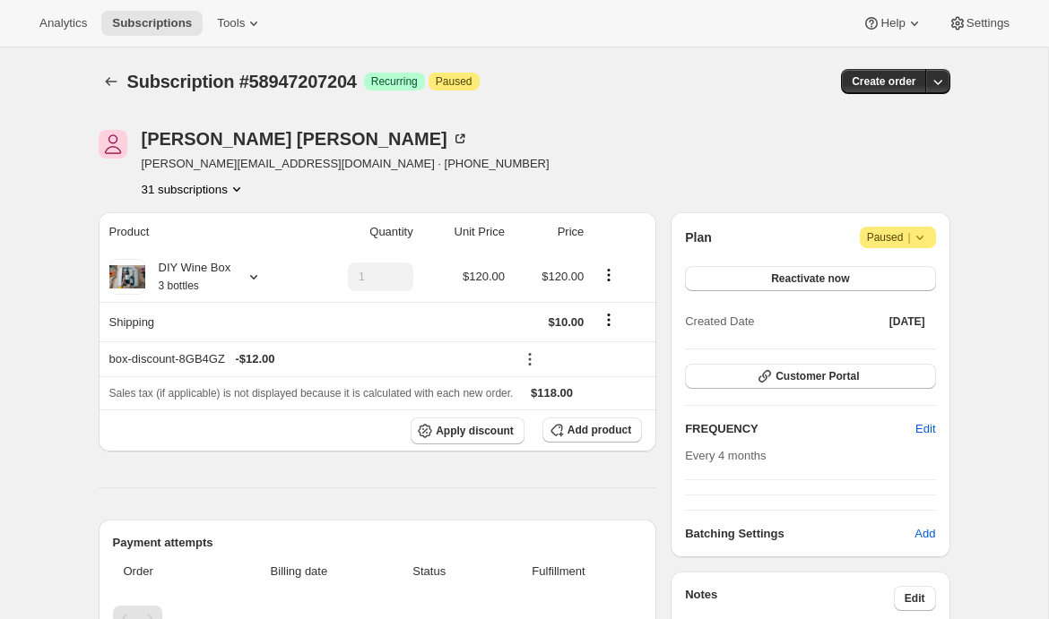
click at [921, 230] on icon at bounding box center [920, 238] width 18 height 18
click at [722, 160] on div "Emily Yuhas emily@awtomic.com · +14255032109 31 subscriptions" at bounding box center [525, 164] width 852 height 68
click at [72, 29] on span "Analytics" at bounding box center [63, 23] width 48 height 14
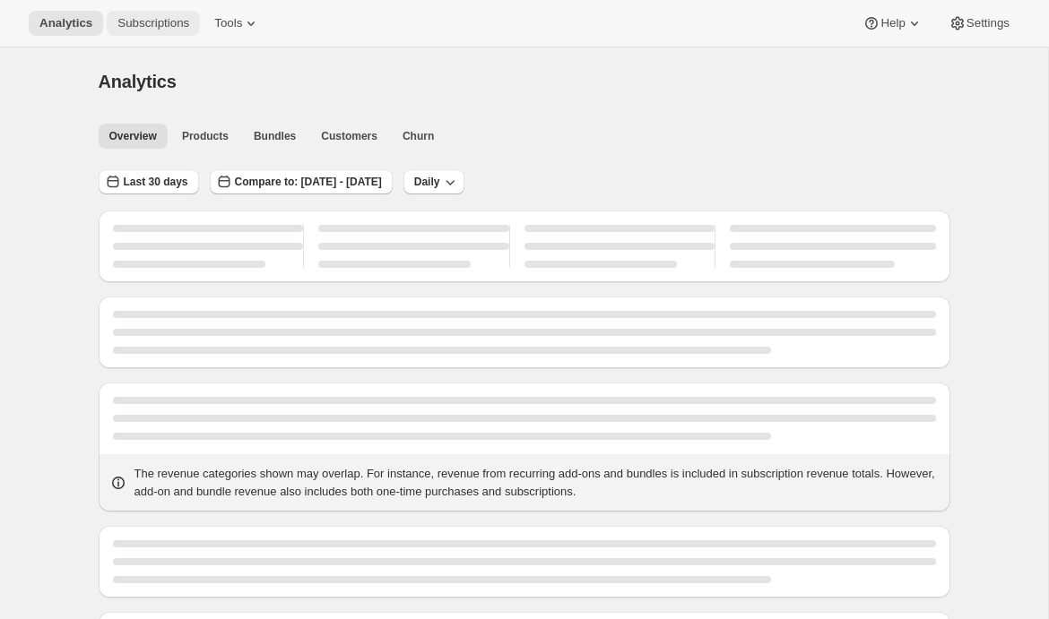
click at [160, 23] on span "Subscriptions" at bounding box center [153, 23] width 72 height 14
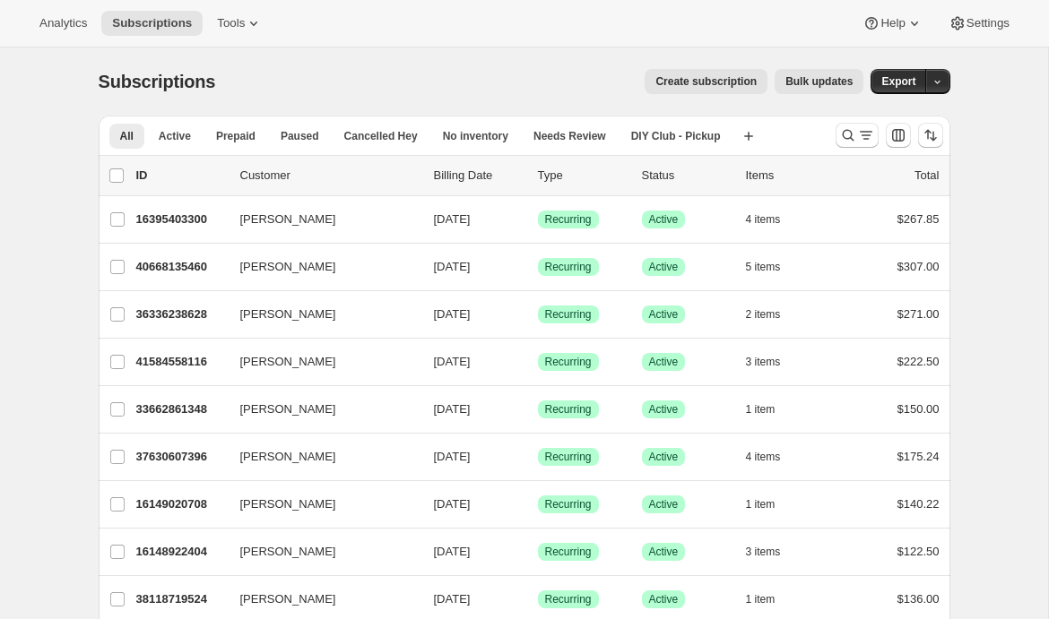
click at [524, 72] on div "Create subscription Bulk updates" at bounding box center [550, 81] width 627 height 25
click at [757, 138] on icon "button" at bounding box center [748, 136] width 18 height 18
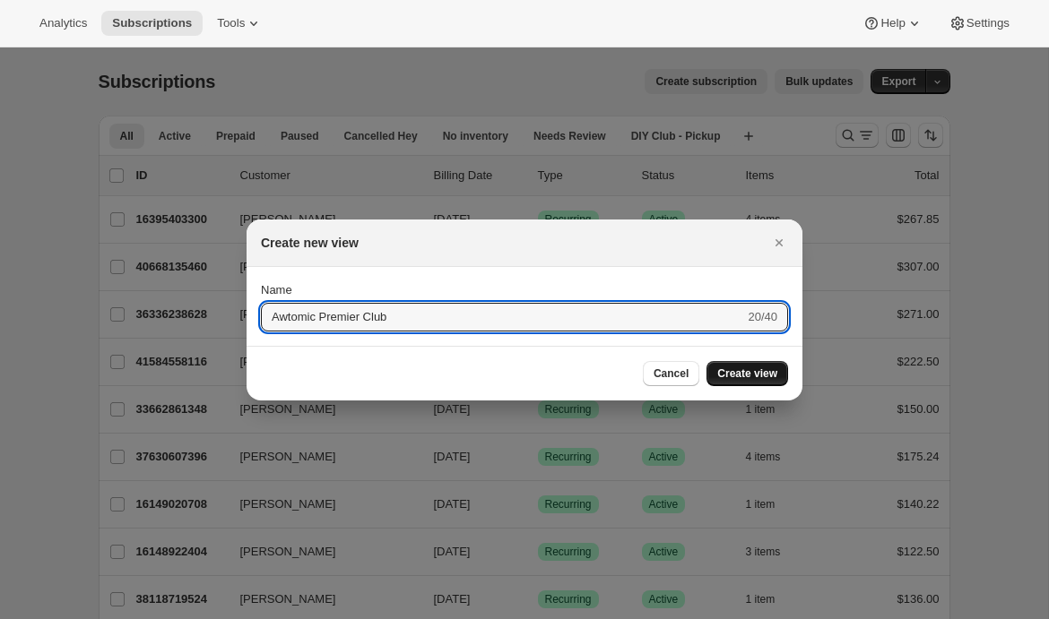
type input "Awtomic Premier Club"
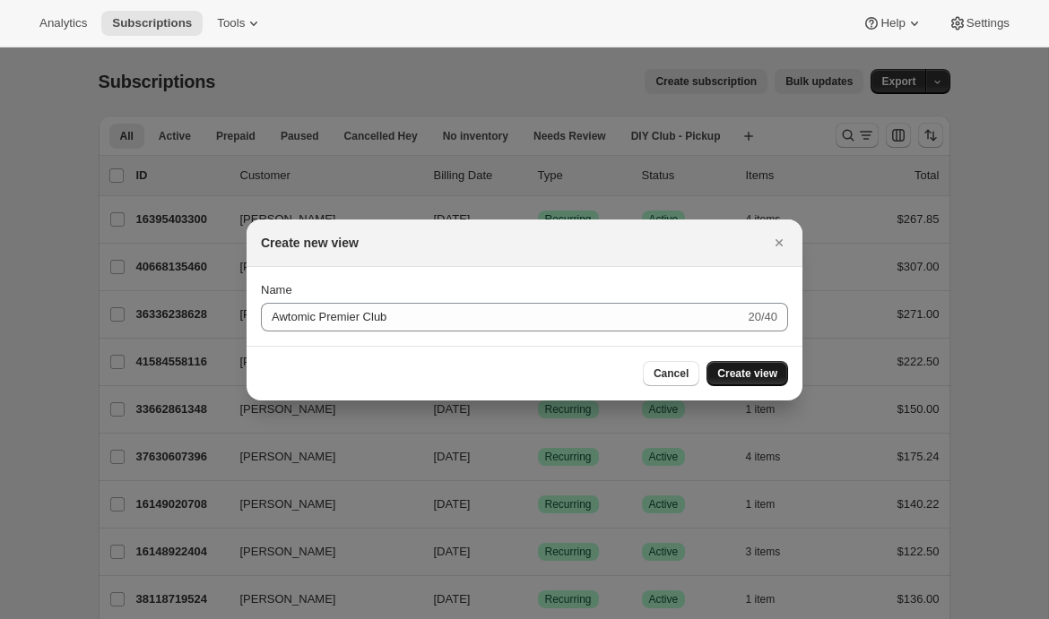
click at [725, 378] on span "Create view" at bounding box center [747, 374] width 60 height 14
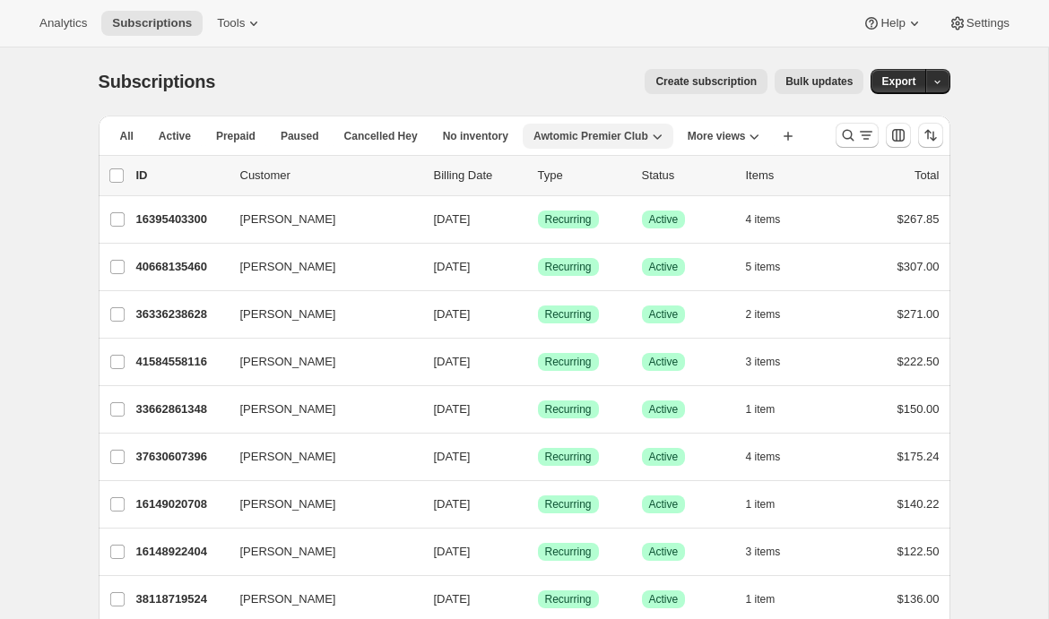
click at [634, 129] on span "Awtomic Premier Club" at bounding box center [590, 136] width 115 height 14
click at [858, 141] on icon "Search and filter results" at bounding box center [866, 135] width 18 height 18
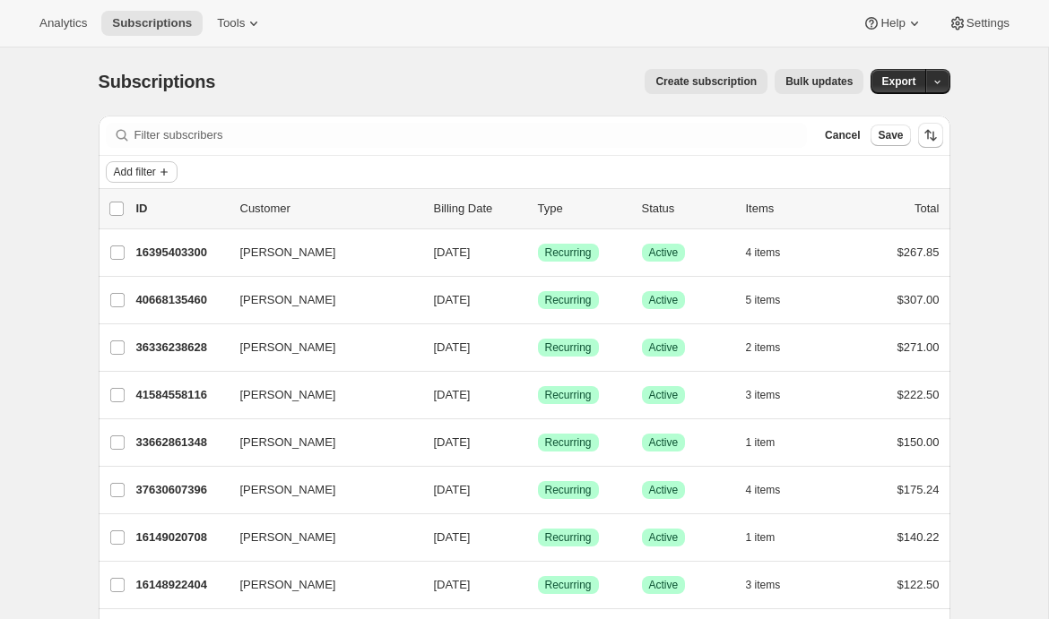
click at [144, 177] on span "Add filter" at bounding box center [135, 172] width 42 height 14
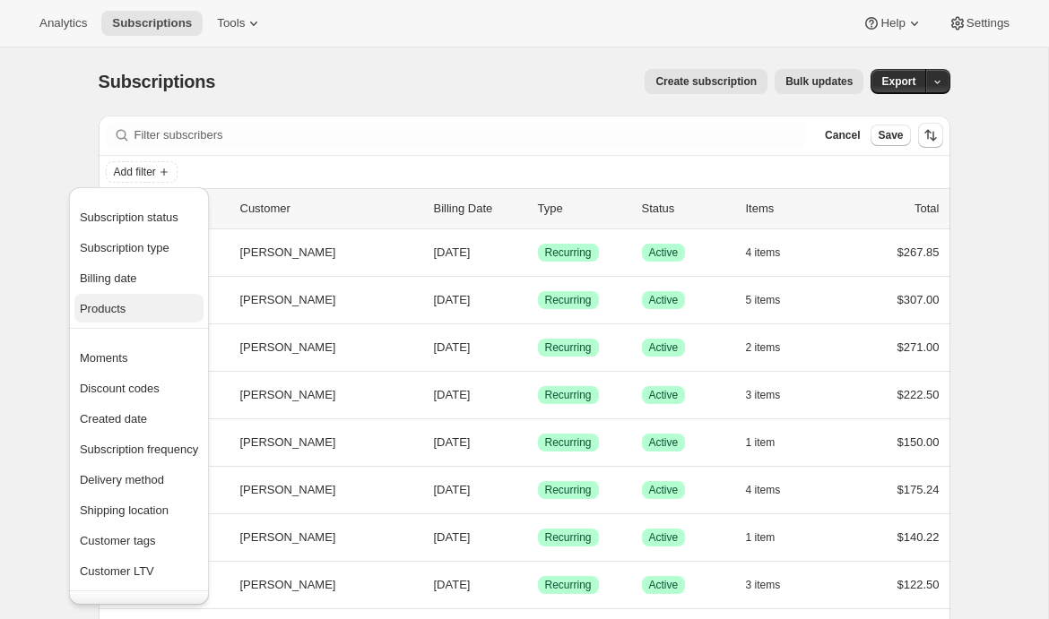
click at [121, 306] on span "Products" at bounding box center [103, 308] width 46 height 13
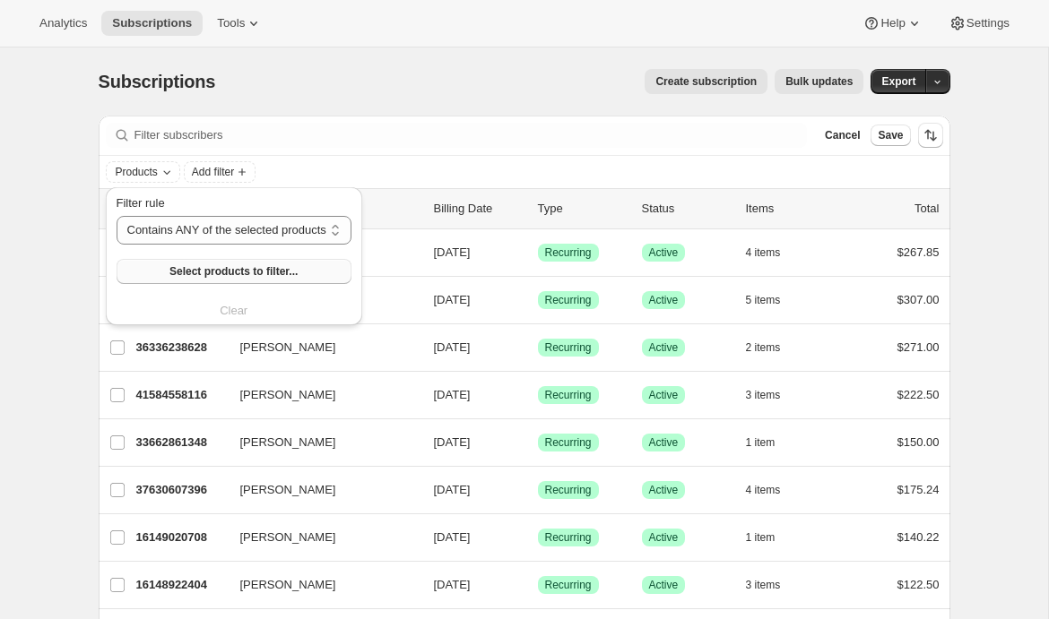
click at [176, 275] on span "Select products to filter..." at bounding box center [233, 271] width 128 height 14
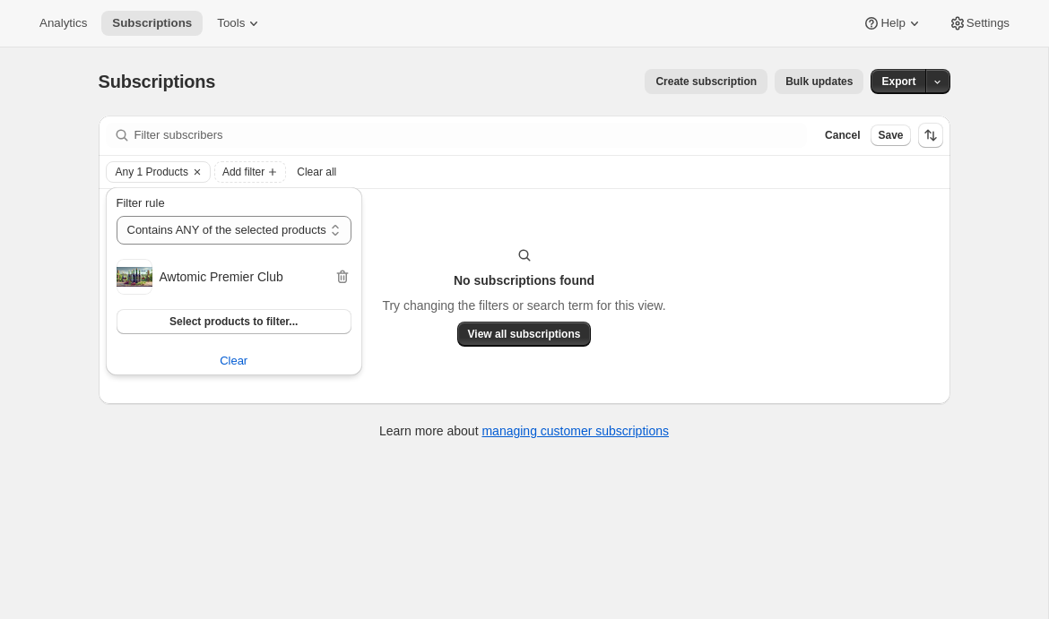
click at [252, 441] on div "Filter subscribers Cancel Save Any 1 Products Add filter Clear all No subscript…" at bounding box center [525, 287] width 852 height 342
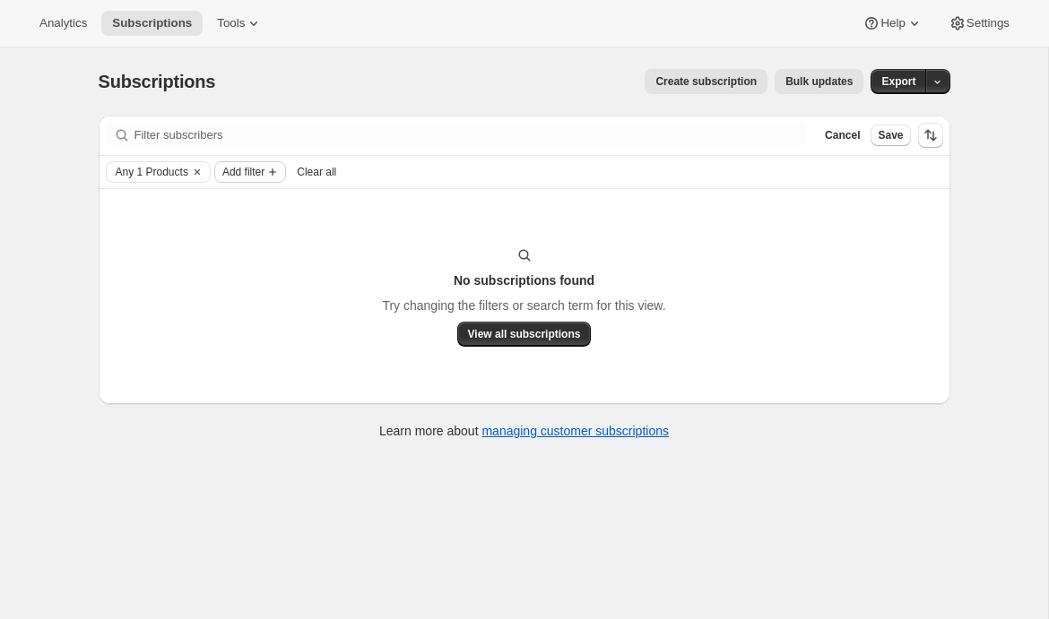
click at [259, 175] on span "Add filter" at bounding box center [243, 172] width 42 height 14
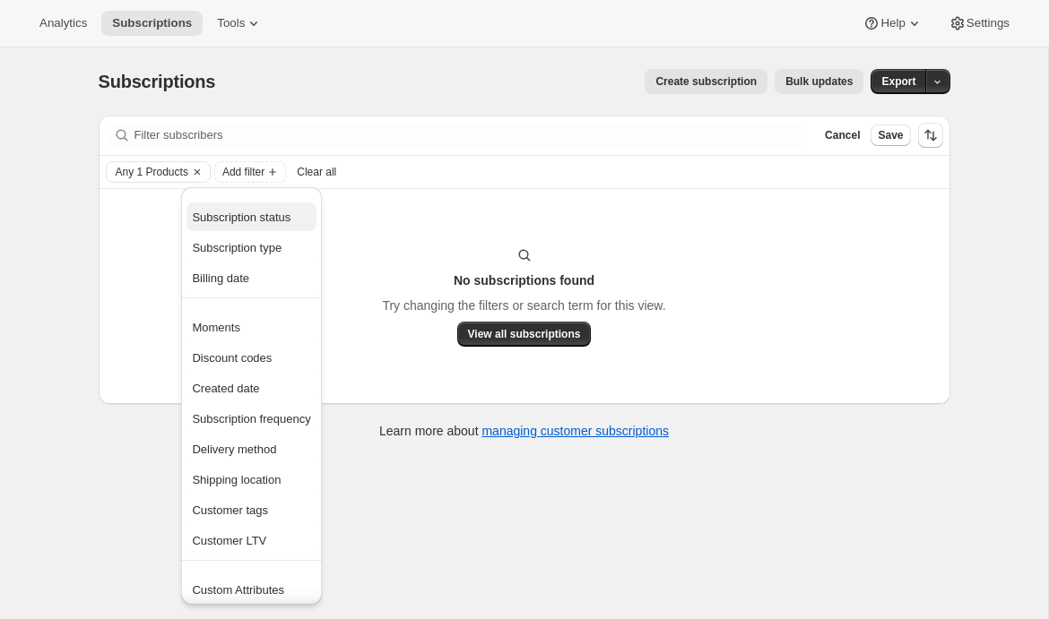
click at [245, 220] on span "Subscription status" at bounding box center [241, 217] width 99 height 13
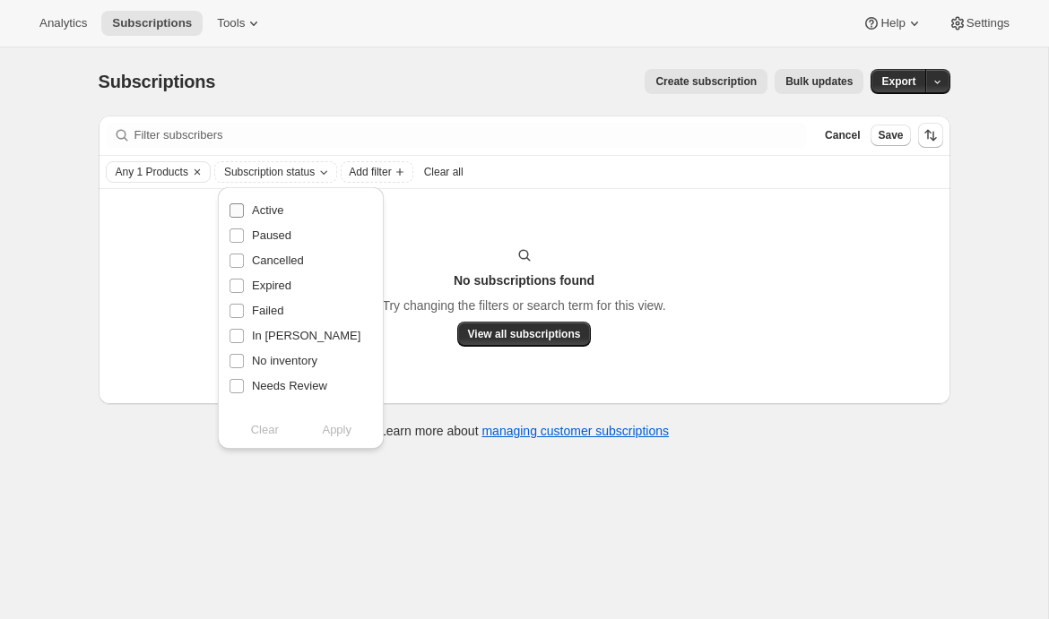
click at [270, 209] on span "Active" at bounding box center [267, 209] width 31 height 13
click at [244, 209] on input "Active" at bounding box center [236, 210] width 14 height 14
checkbox input "true"
click at [346, 433] on span "Apply" at bounding box center [337, 430] width 30 height 18
click at [556, 499] on div "Subscriptions. This page is ready Subscriptions Create subscription Bulk update…" at bounding box center [524, 357] width 1048 height 619
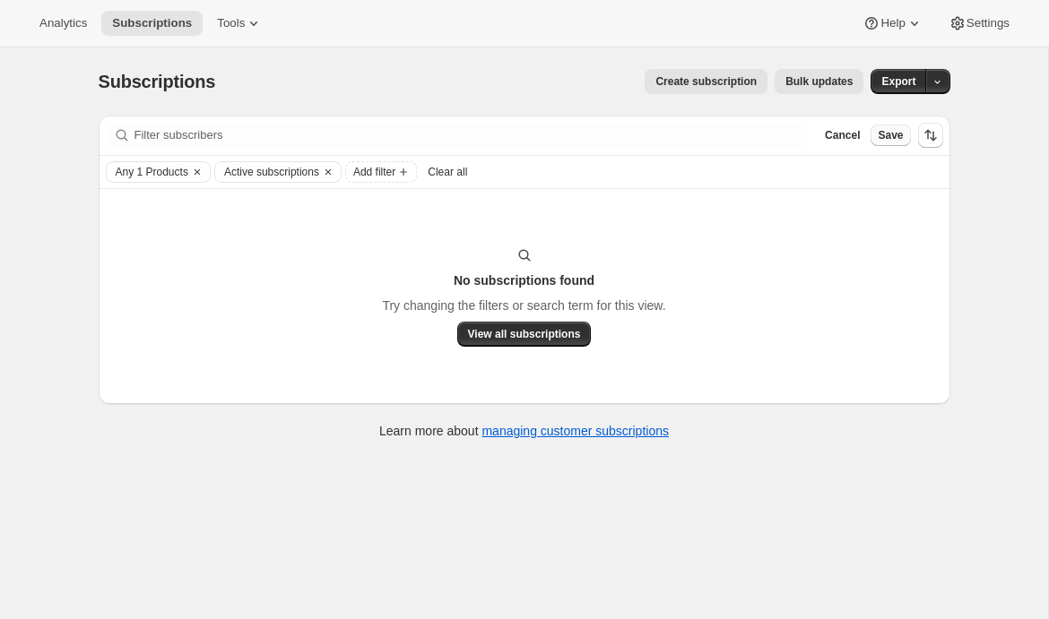
click at [890, 133] on span "Save" at bounding box center [890, 135] width 25 height 14
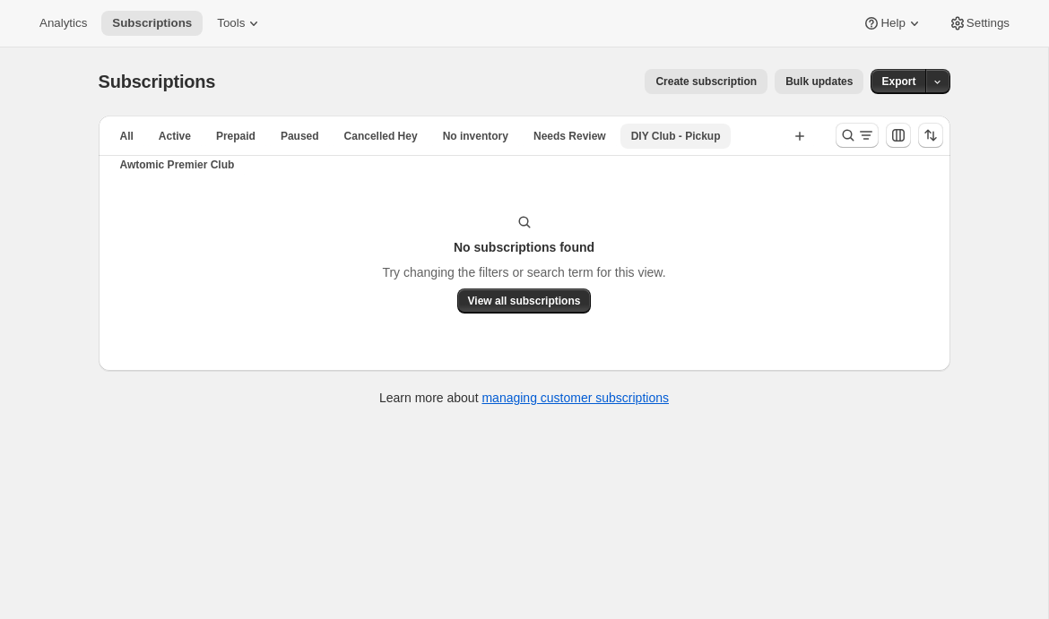
click at [689, 139] on span "DIY Club - Pickup" at bounding box center [676, 136] width 90 height 14
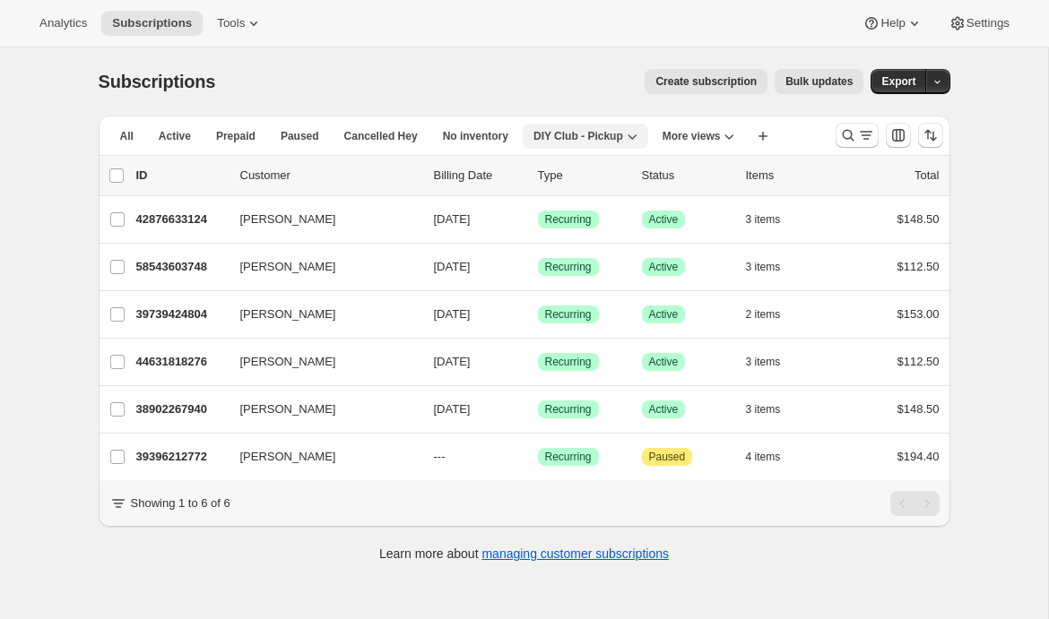
click at [630, 134] on icon "button" at bounding box center [632, 136] width 18 height 18
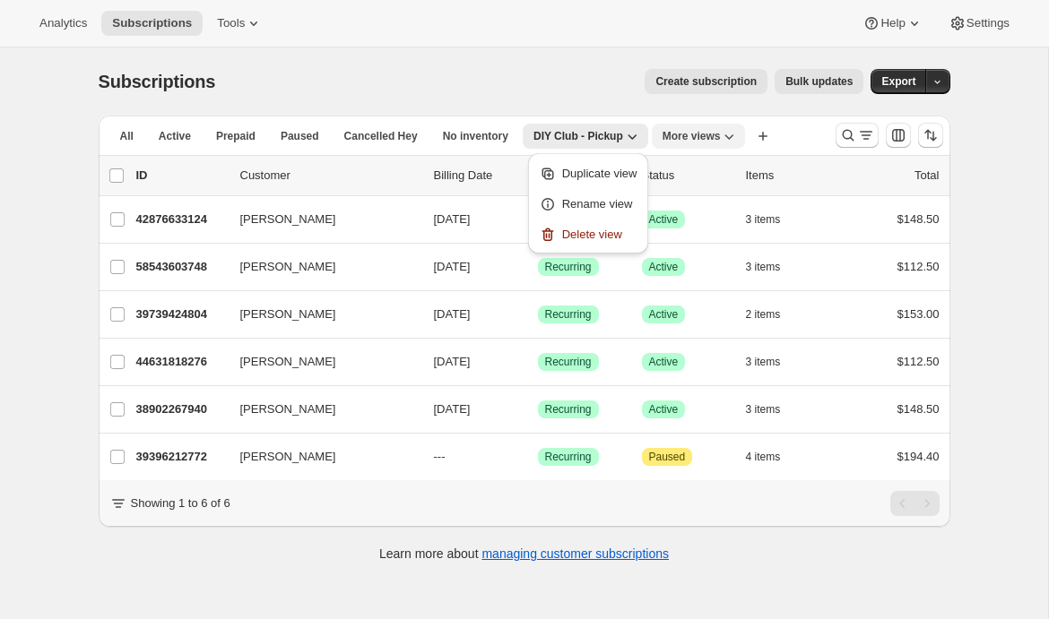
click at [696, 142] on span "More views" at bounding box center [691, 136] width 58 height 14
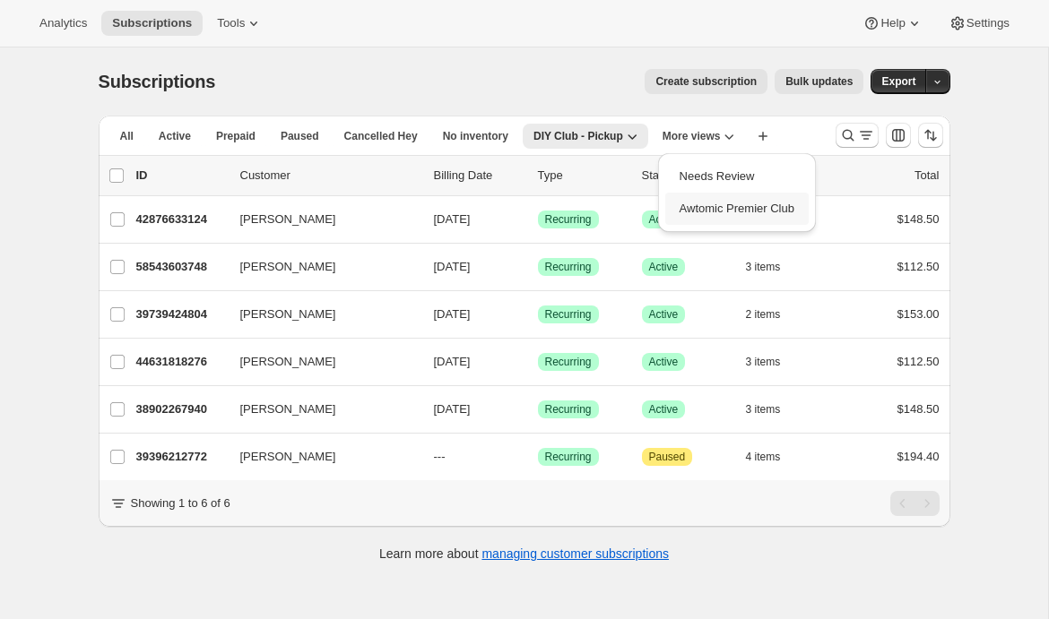
click at [745, 217] on button "Awtomic Premier Club" at bounding box center [736, 209] width 143 height 32
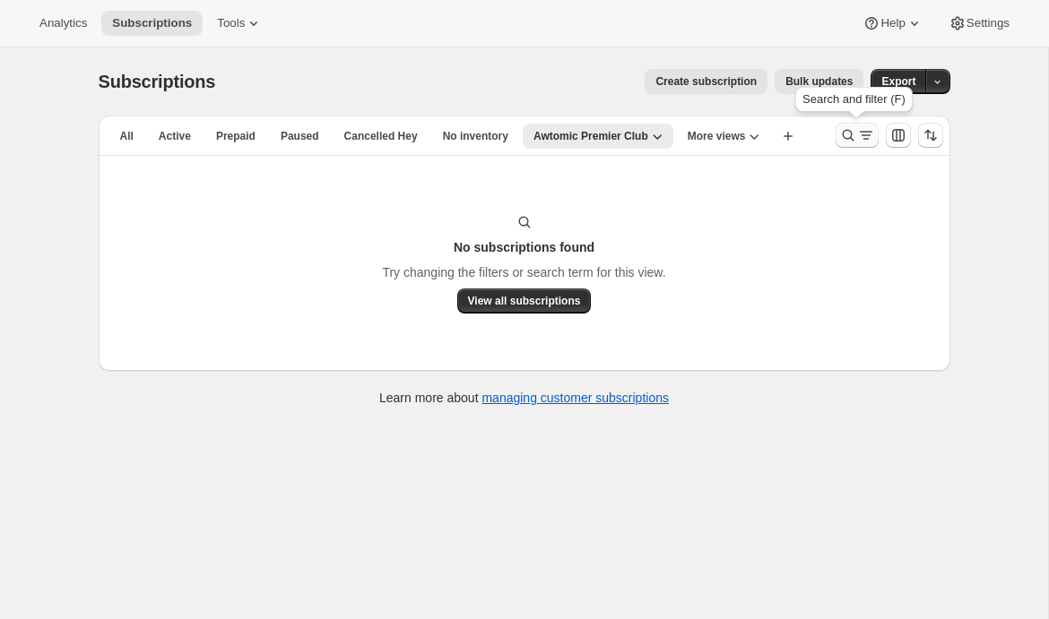
click at [849, 139] on icon "Search and filter results" at bounding box center [848, 135] width 18 height 18
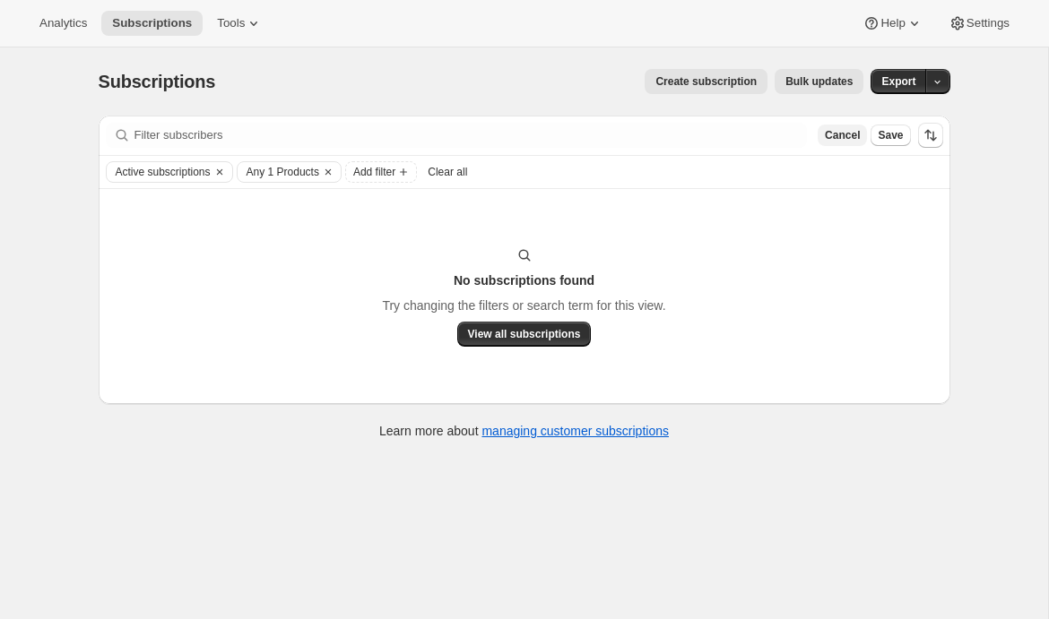
click at [841, 134] on span "Cancel" at bounding box center [842, 135] width 35 height 14
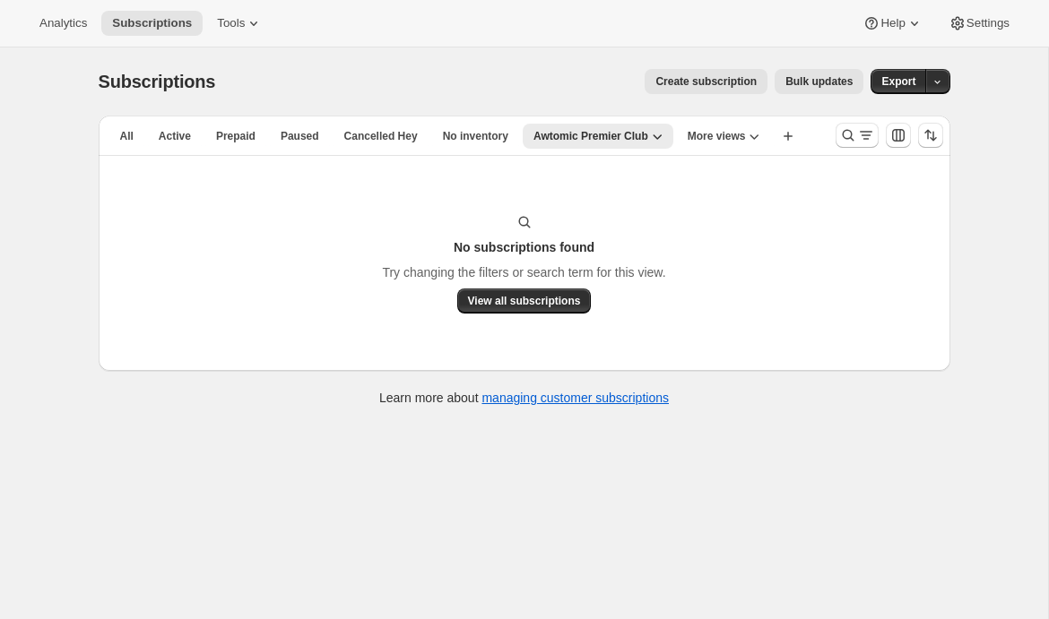
click at [512, 44] on div "Analytics Subscriptions Tools Help Settings" at bounding box center [524, 24] width 1049 height 48
click at [117, 137] on button "All" at bounding box center [126, 136] width 35 height 25
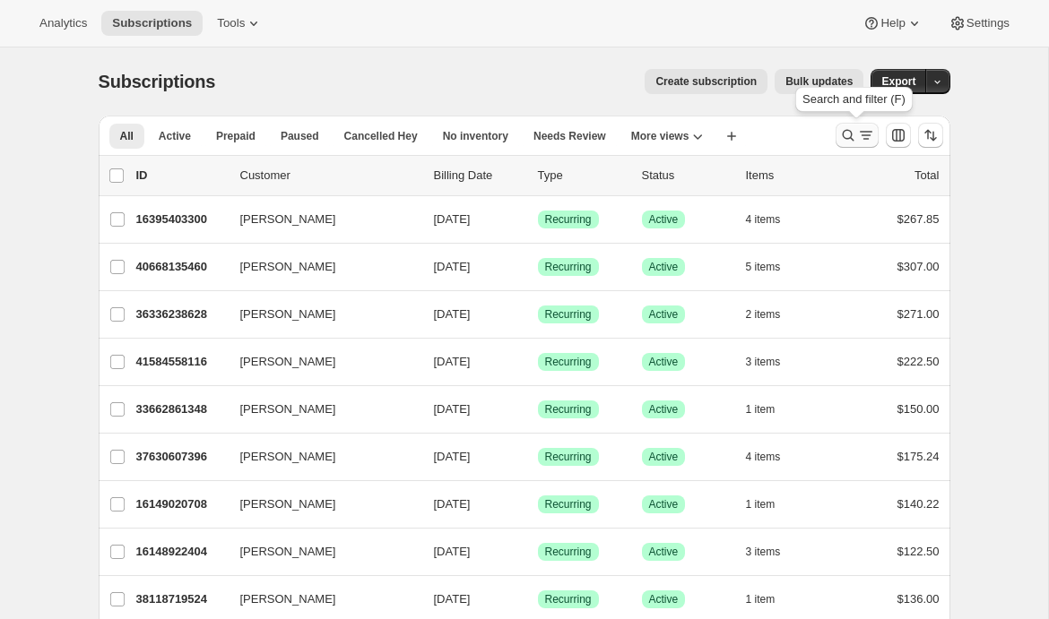
click at [850, 137] on icon "Search and filter results" at bounding box center [848, 136] width 12 height 12
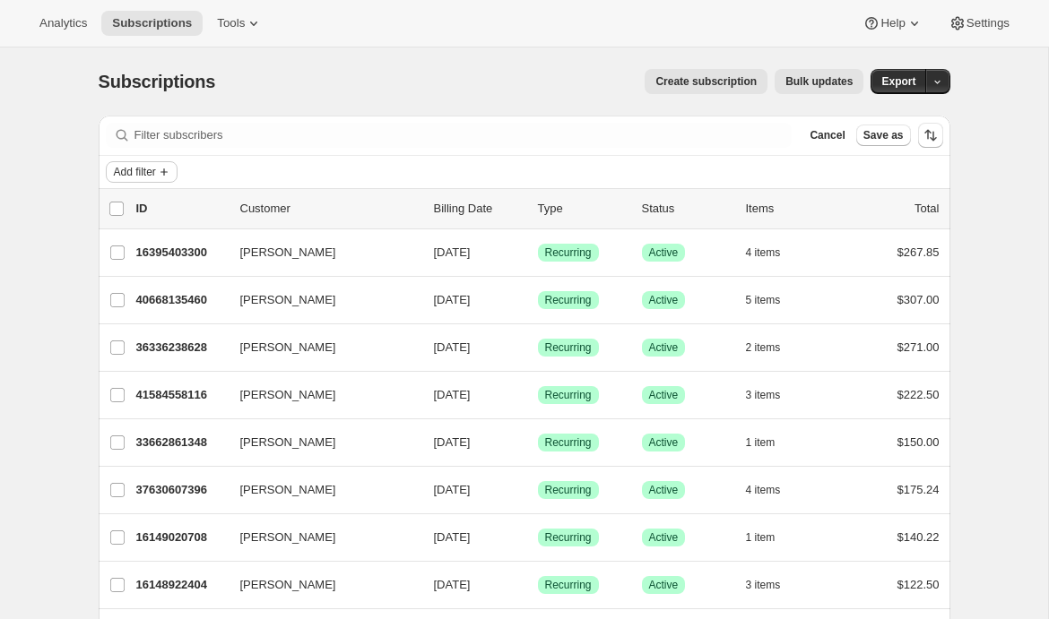
click at [140, 177] on span "Add filter" at bounding box center [135, 172] width 42 height 14
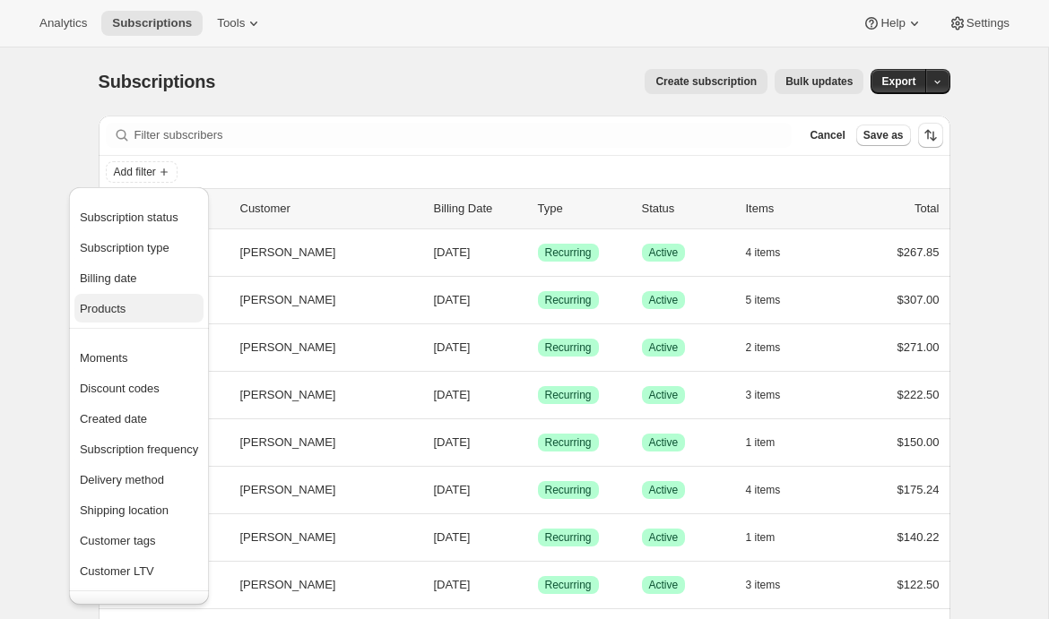
click at [112, 310] on span "Products" at bounding box center [103, 308] width 46 height 13
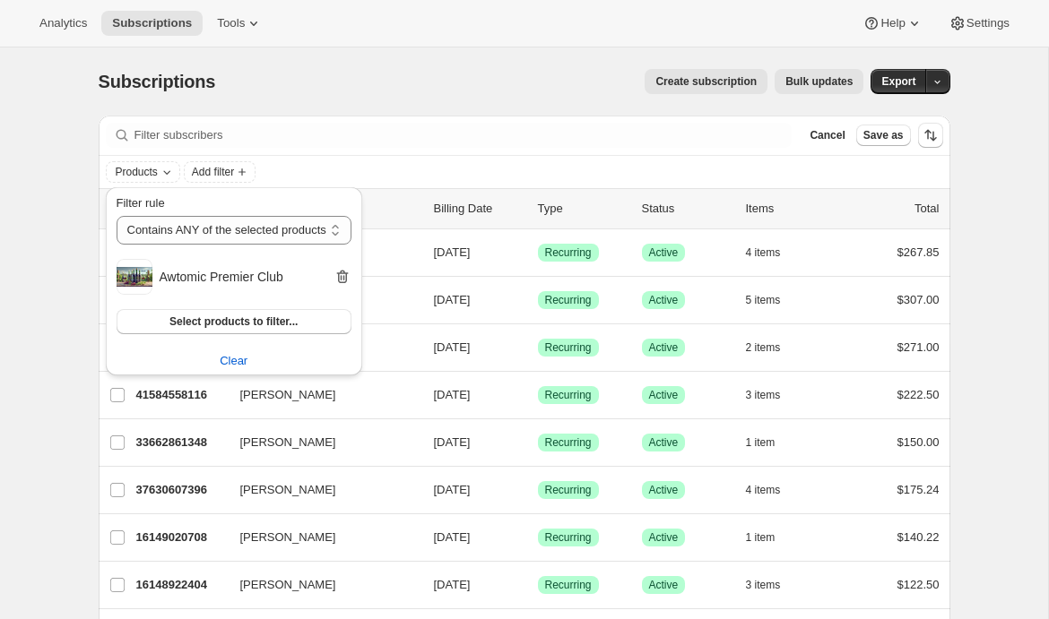
click at [348, 274] on icon "button" at bounding box center [342, 277] width 12 height 13
click at [292, 271] on span "Select products to filter..." at bounding box center [233, 271] width 128 height 14
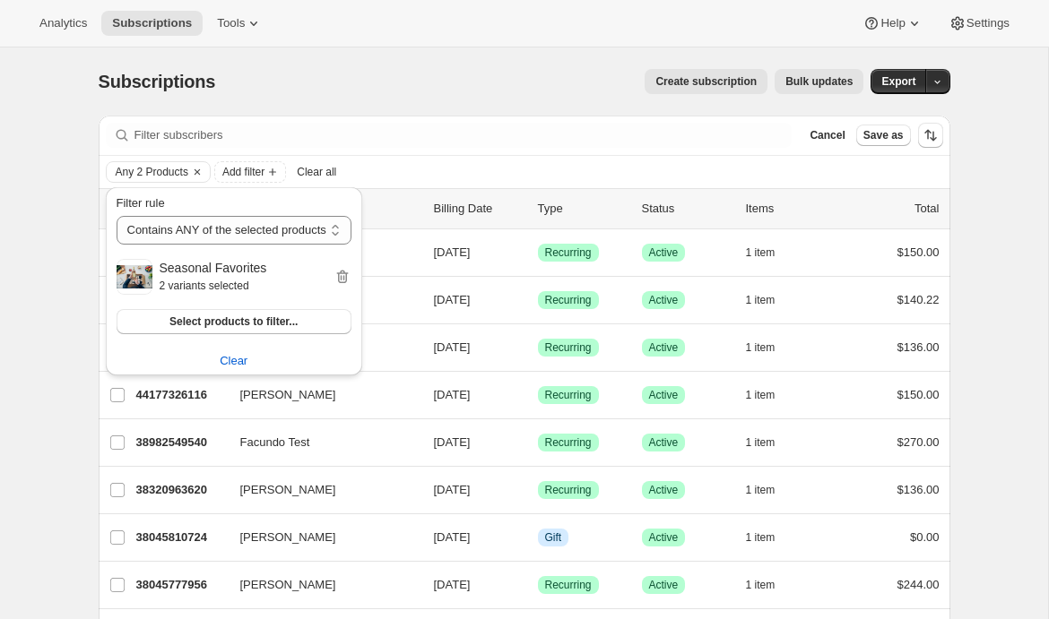
click at [449, 71] on div "Create subscription Bulk updates" at bounding box center [550, 81] width 627 height 25
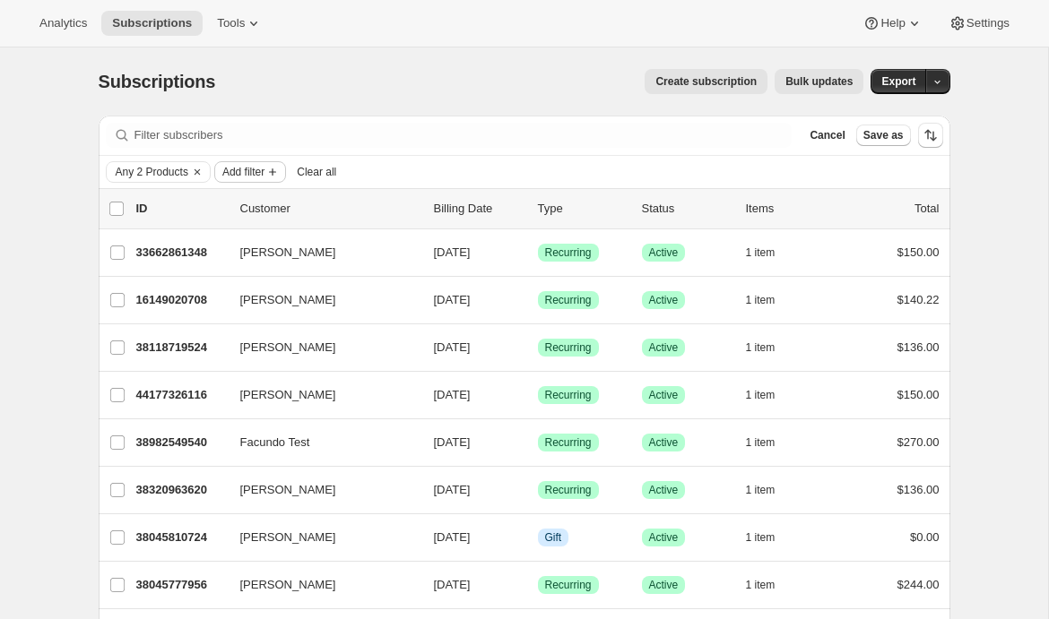
click at [251, 169] on span "Add filter" at bounding box center [243, 172] width 42 height 14
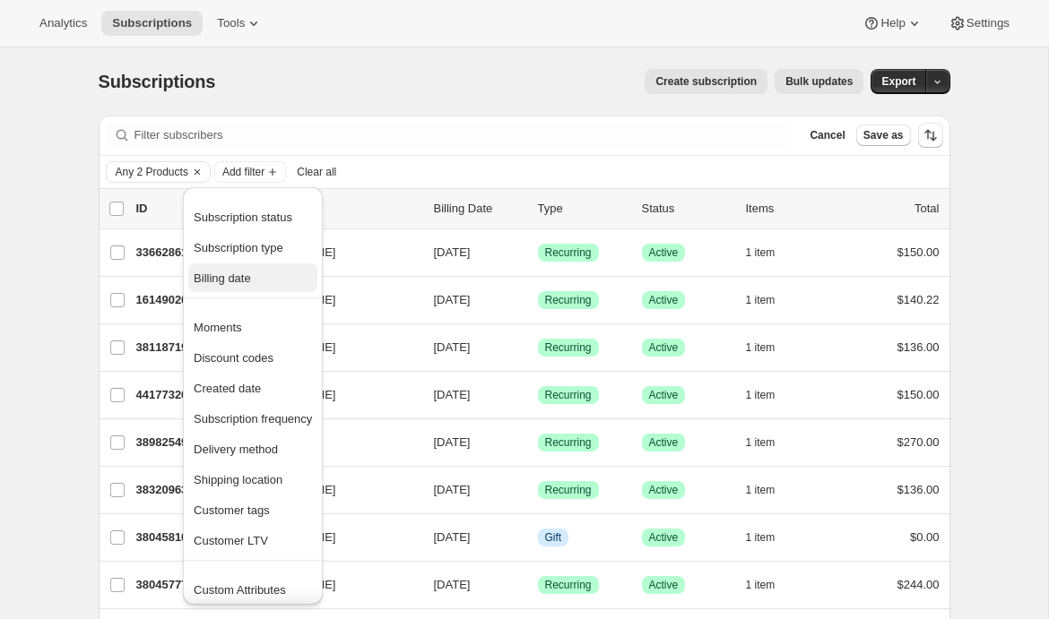
click at [247, 279] on span "Billing date" at bounding box center [222, 278] width 57 height 13
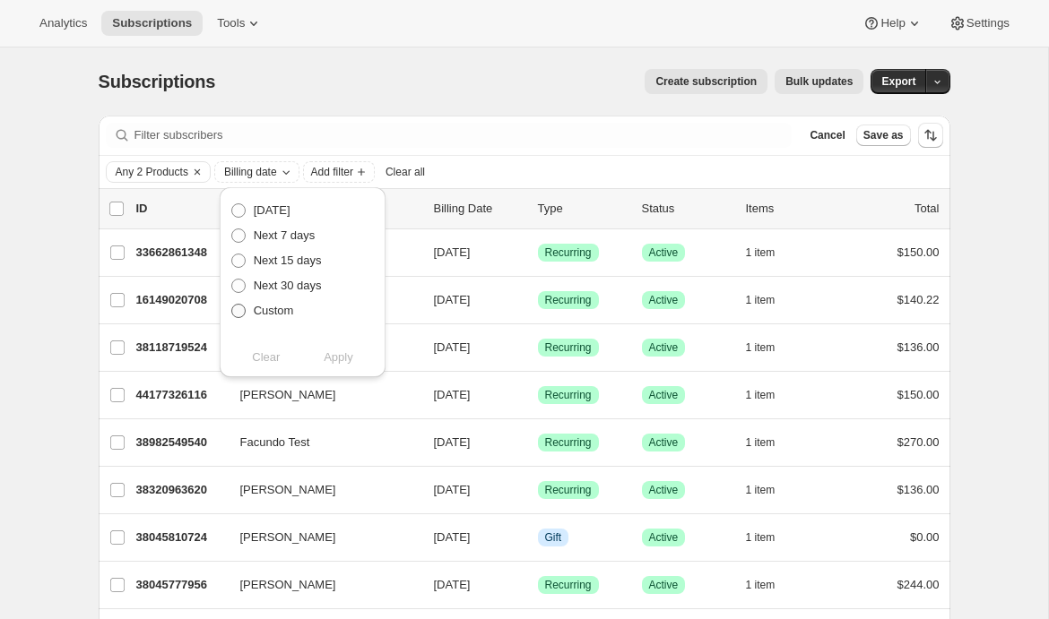
click at [283, 307] on span "Custom" at bounding box center [274, 310] width 40 height 13
click at [232, 305] on input "Custom" at bounding box center [231, 304] width 1 height 1
radio input "true"
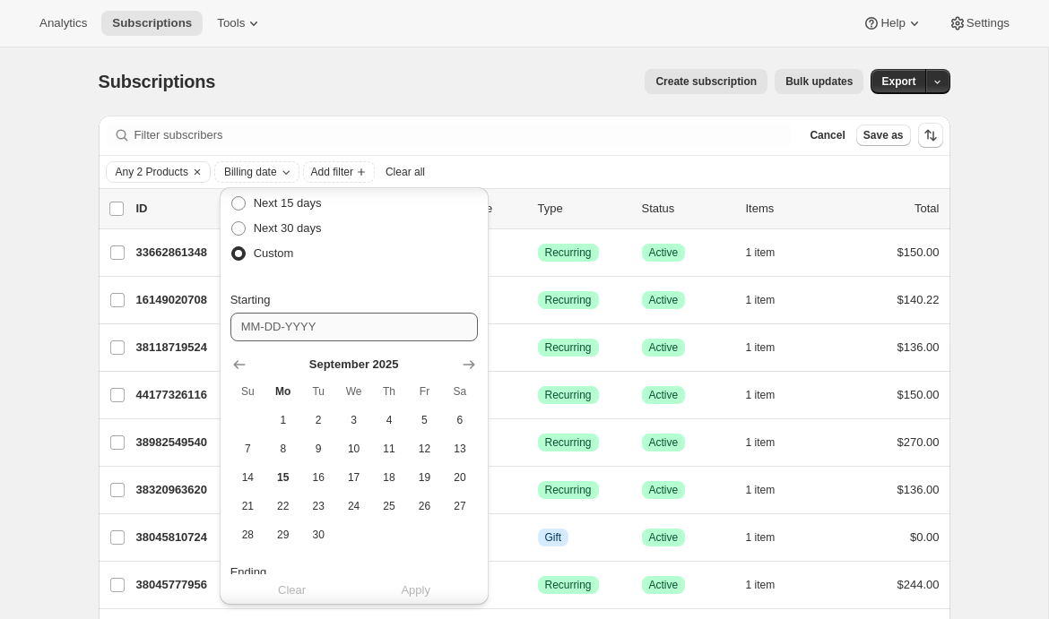
scroll to position [58, 0]
click at [470, 362] on icon "Show next month, October 2025" at bounding box center [469, 364] width 18 height 18
click at [426, 423] on span "3" at bounding box center [424, 419] width 21 height 14
click at [459, 411] on button "4" at bounding box center [459, 419] width 35 height 29
type input "10-04-2025"
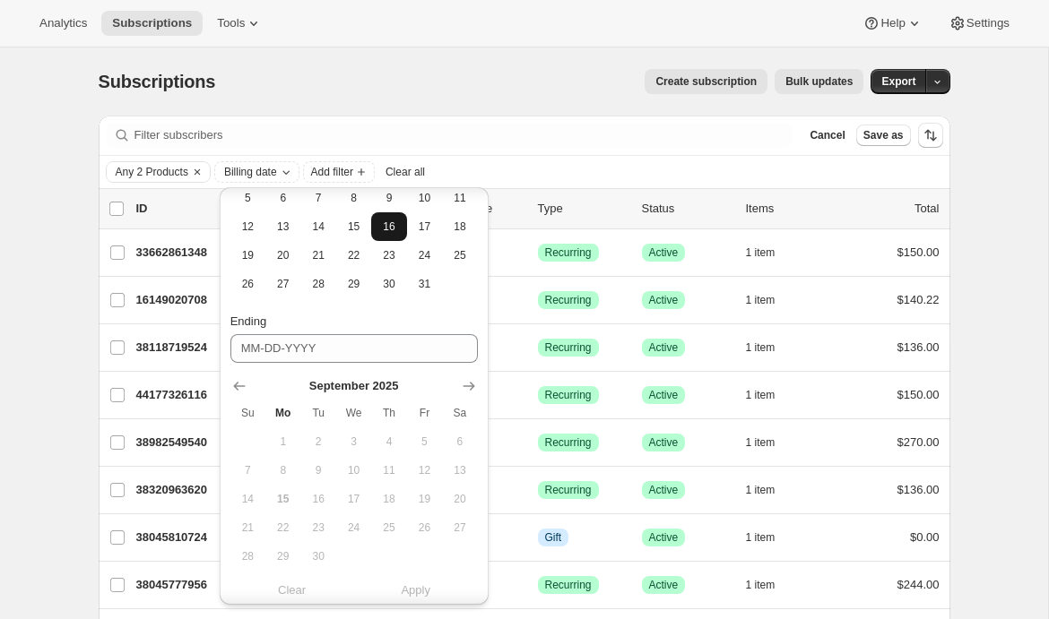
scroll to position [313, 0]
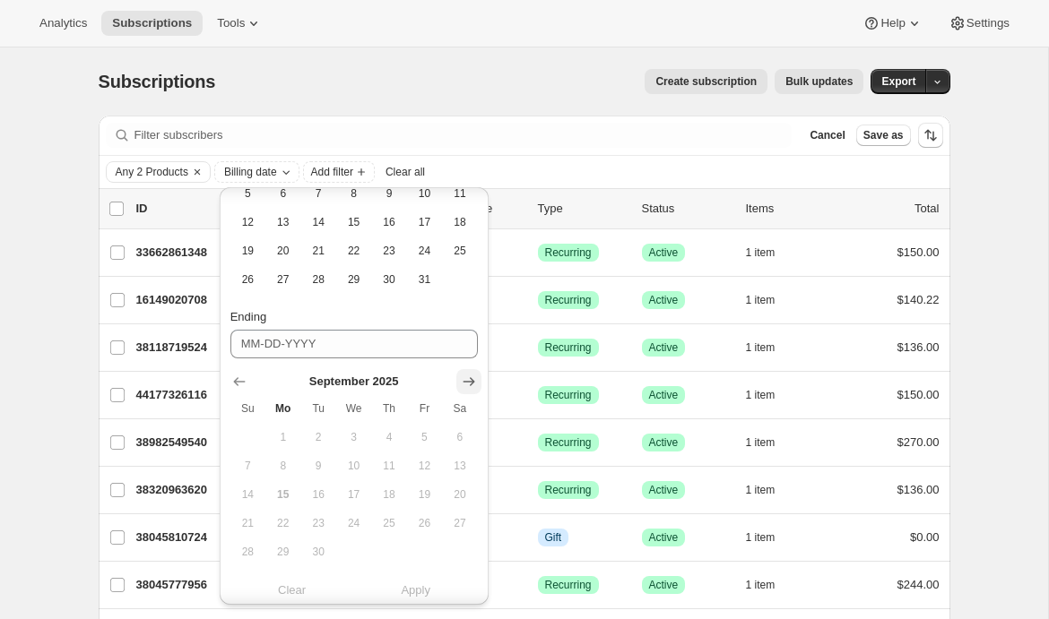
click at [477, 384] on icon "Show next month, October 2025" at bounding box center [469, 382] width 18 height 18
click at [311, 464] on span "7" at bounding box center [317, 466] width 21 height 14
type input "10-07-2025"
click at [415, 590] on span "Apply" at bounding box center [416, 591] width 30 height 18
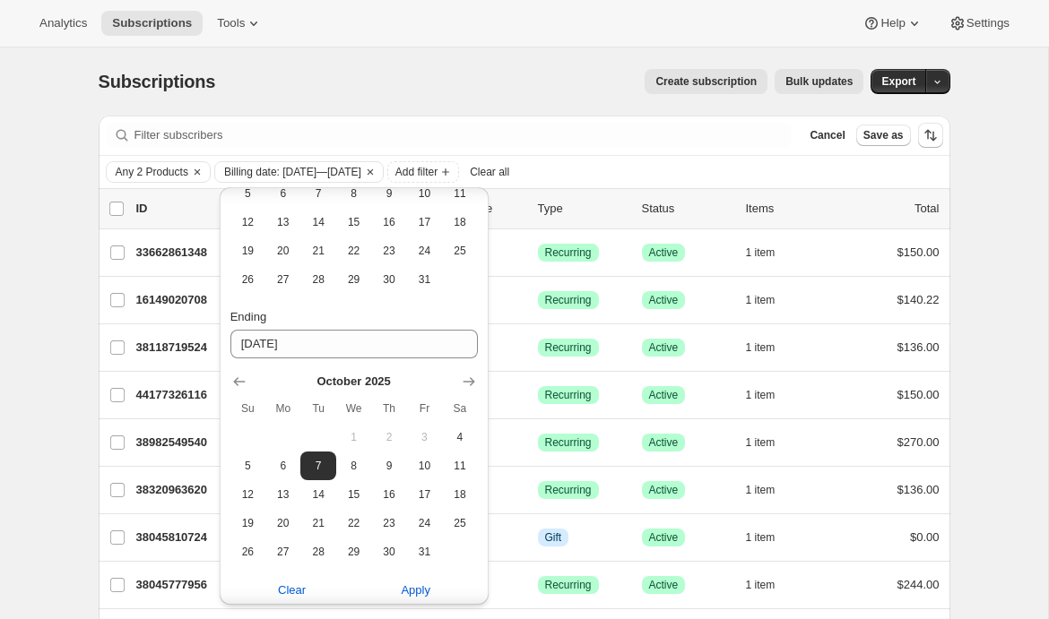
click at [469, 85] on div "Create subscription Bulk updates" at bounding box center [550, 81] width 627 height 25
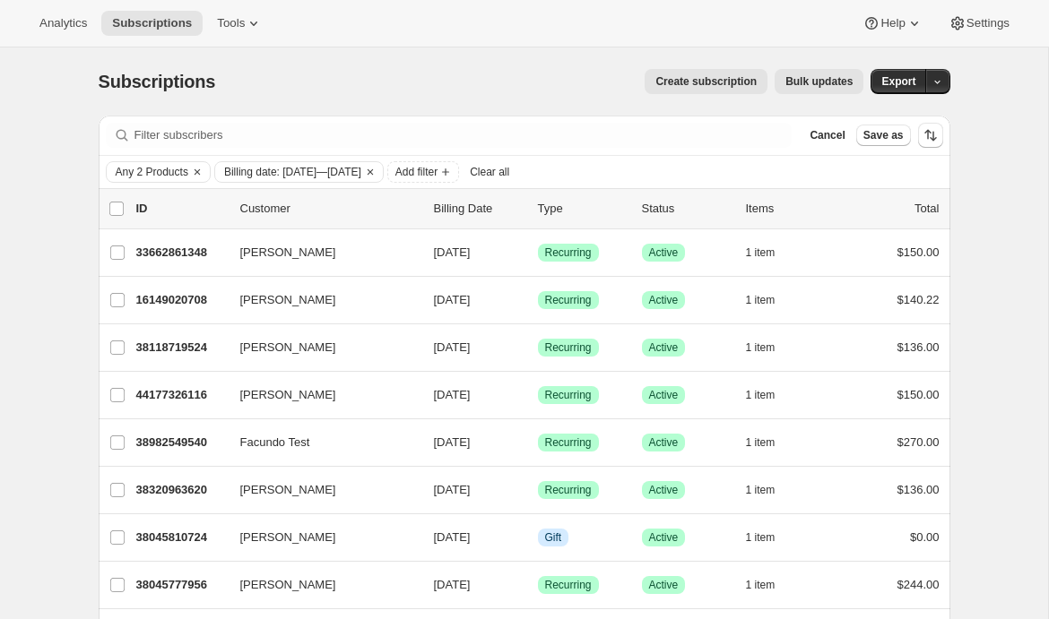
click at [828, 86] on span "Bulk updates" at bounding box center [818, 81] width 67 height 14
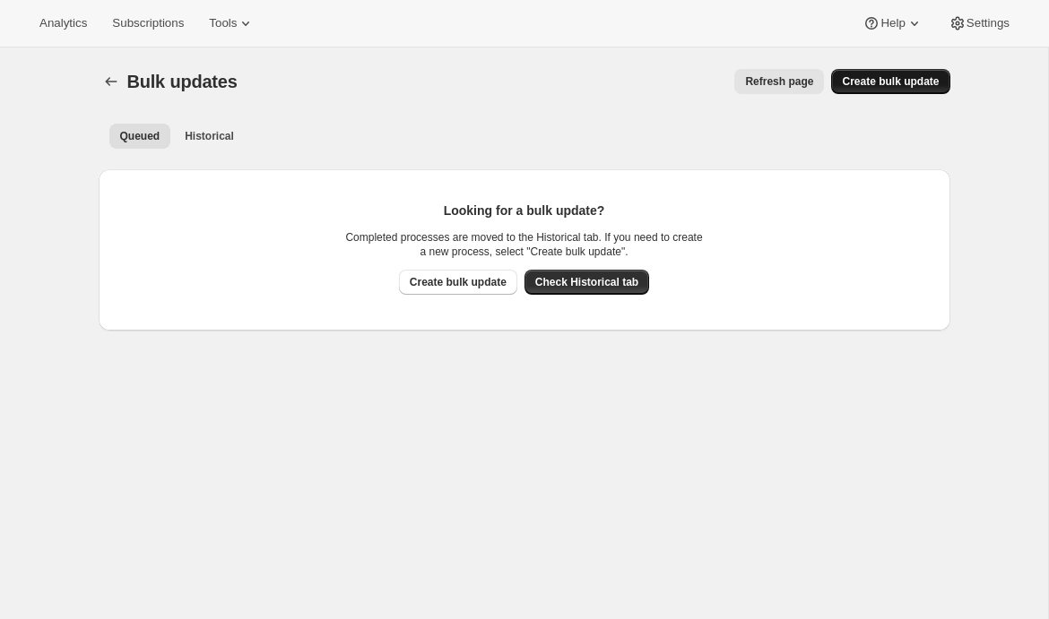
click at [869, 88] on span "Create bulk update" at bounding box center [890, 81] width 97 height 14
select select "14"
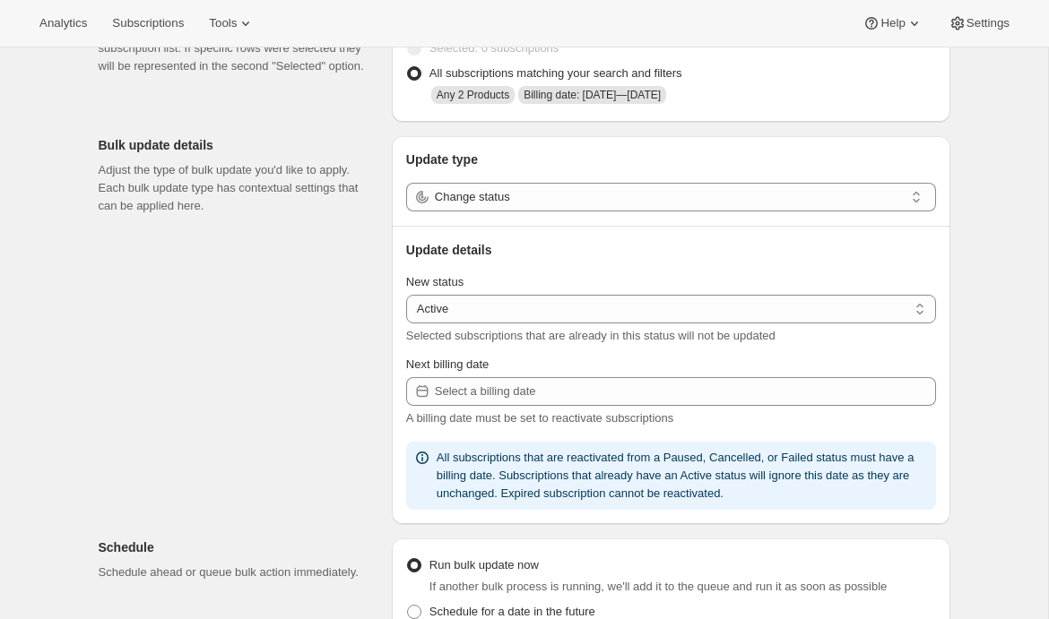
scroll to position [139, 0]
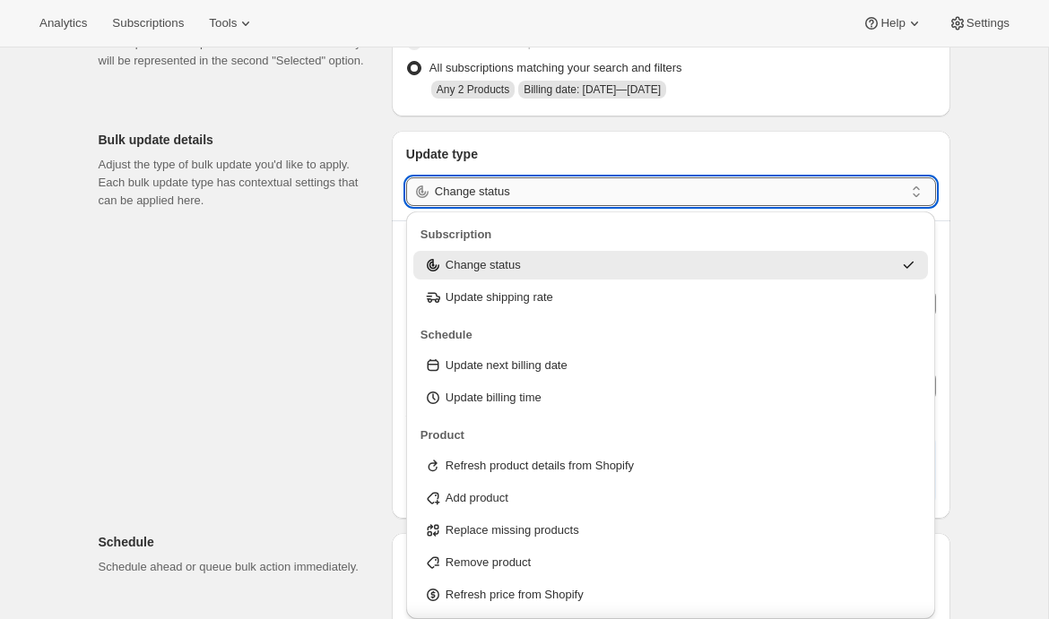
click at [558, 195] on input "Change status" at bounding box center [669, 191] width 469 height 29
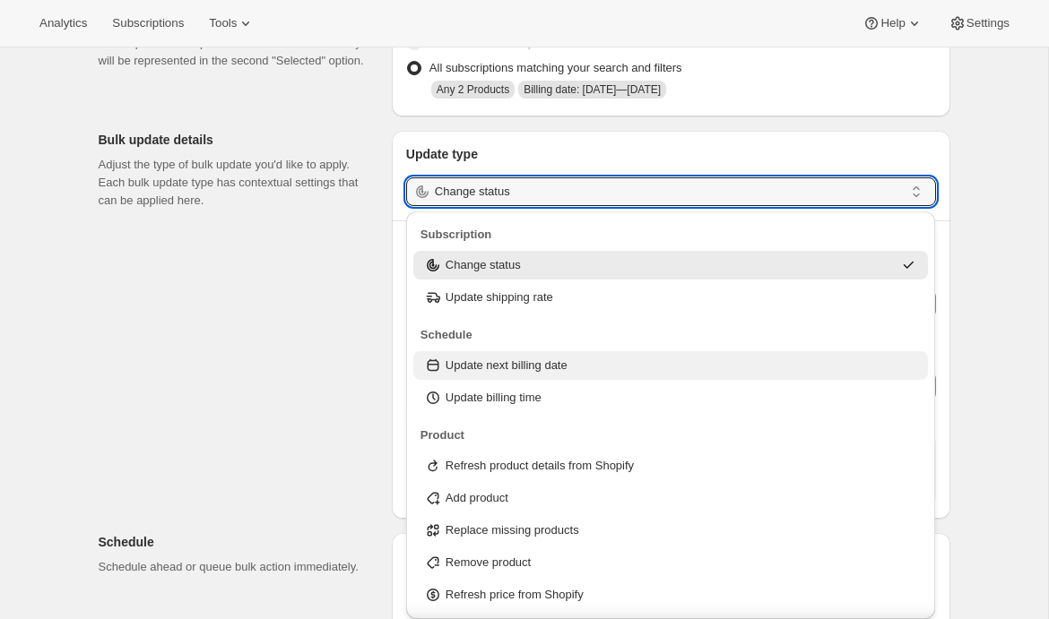
click at [531, 368] on p "Update next billing date" at bounding box center [506, 366] width 122 height 18
type input "Update next billing date"
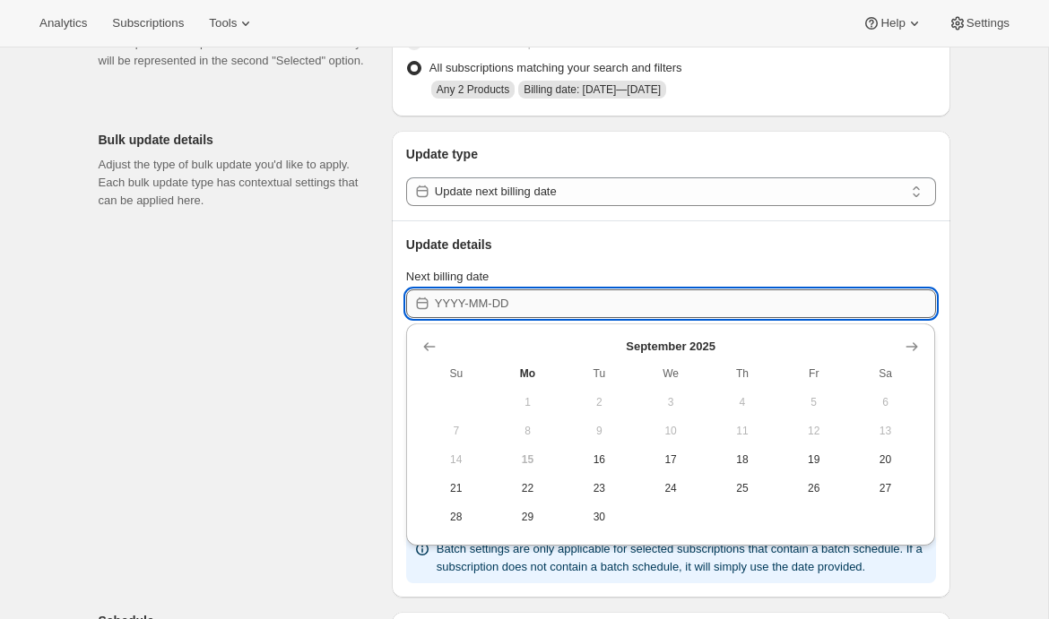
click at [528, 301] on input "Next billing date" at bounding box center [685, 304] width 501 height 29
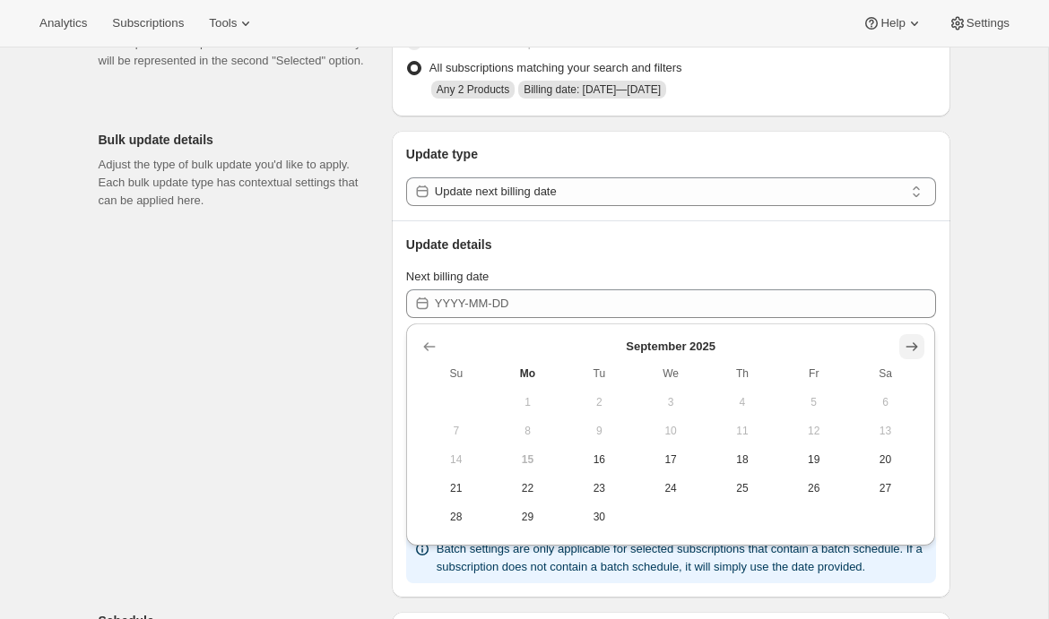
click at [915, 349] on icon "Show next month, October 2025" at bounding box center [912, 347] width 18 height 18
click at [823, 430] on span "10" at bounding box center [813, 431] width 57 height 14
type input "2025-10-10"
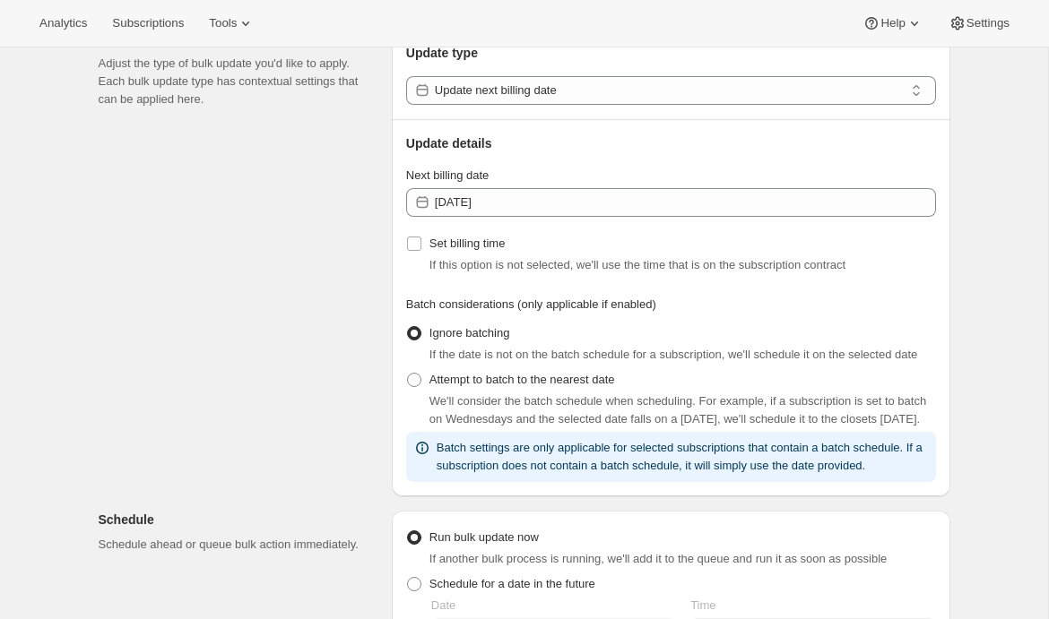
scroll to position [243, 0]
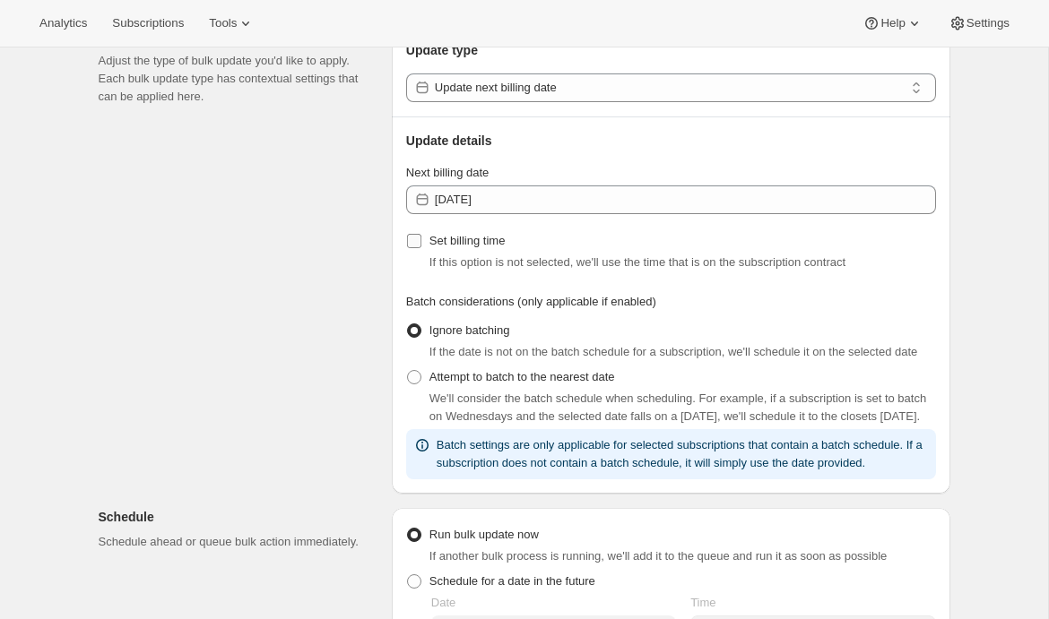
click at [471, 238] on span "Set billing time" at bounding box center [467, 240] width 76 height 13
click at [421, 238] on input "Set billing time" at bounding box center [414, 241] width 14 height 14
checkbox input "true"
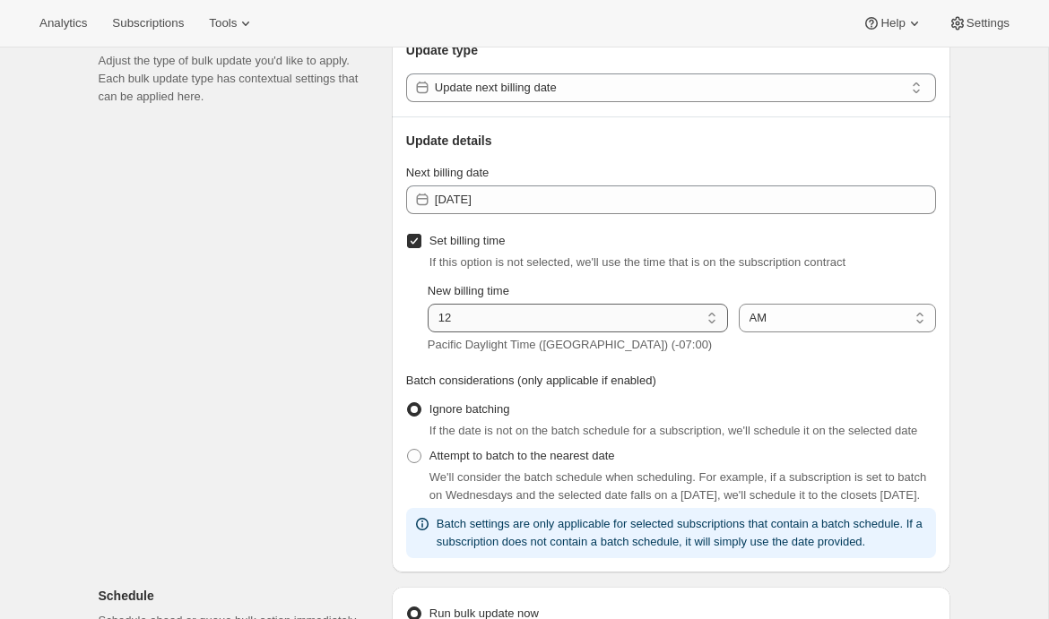
click at [500, 316] on select "01 02 03 04 05 06 07 08 09 10 11 12" at bounding box center [578, 318] width 300 height 29
select select "8"
click at [428, 304] on select "01 02 03 04 05 06 07 08 09 10 11 12" at bounding box center [578, 318] width 300 height 29
click at [973, 356] on div "Create bulk update. This page is ready Create bulk update Subscriptions to upda…" at bounding box center [524, 499] width 1048 height 1389
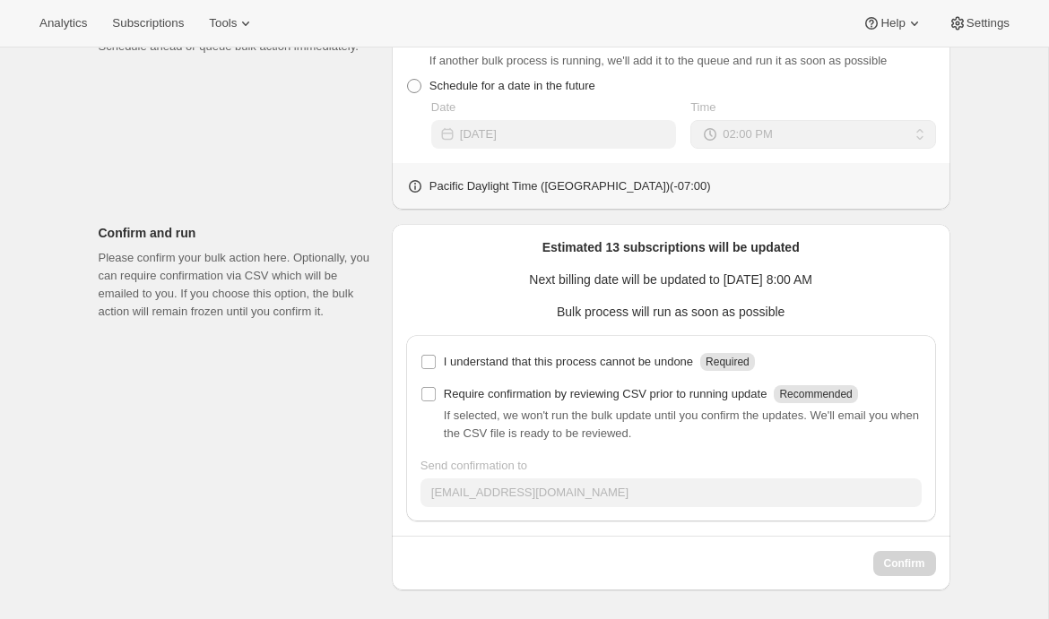
scroll to position [829, 0]
drag, startPoint x: 539, startPoint y: 290, endPoint x: 758, endPoint y: 290, distance: 219.6
click at [758, 256] on p "Estimated 13 subscriptions will be updated" at bounding box center [671, 247] width 530 height 18
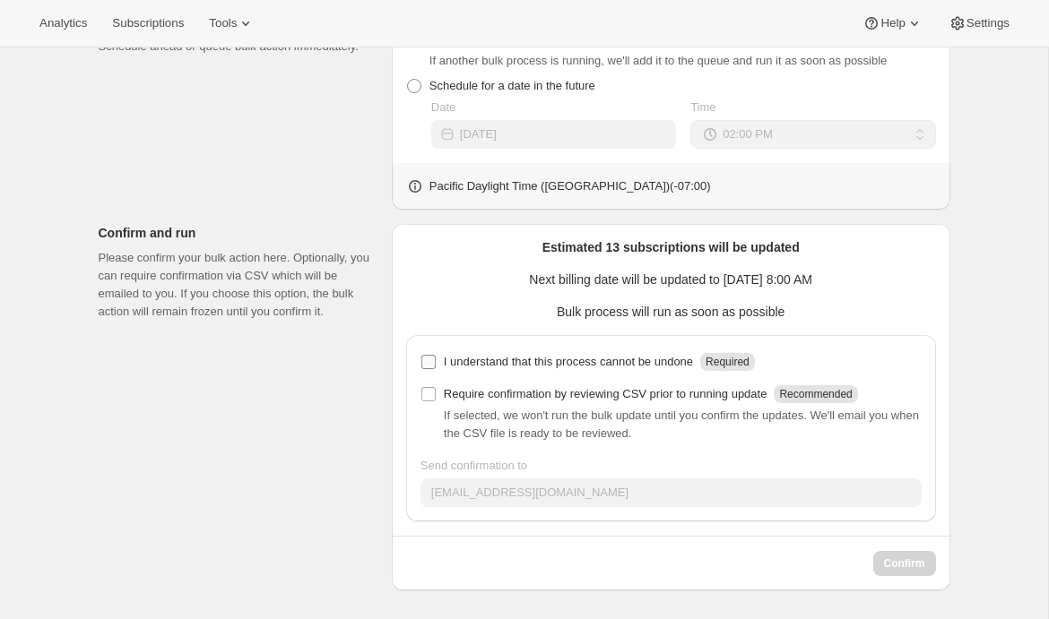
click at [508, 361] on p "I understand that this process cannot be undone" at bounding box center [568, 362] width 249 height 18
click at [436, 361] on input "I understand that this process cannot be undone Required" at bounding box center [428, 362] width 14 height 14
checkbox input "true"
click at [912, 563] on span "Confirm" at bounding box center [904, 564] width 41 height 14
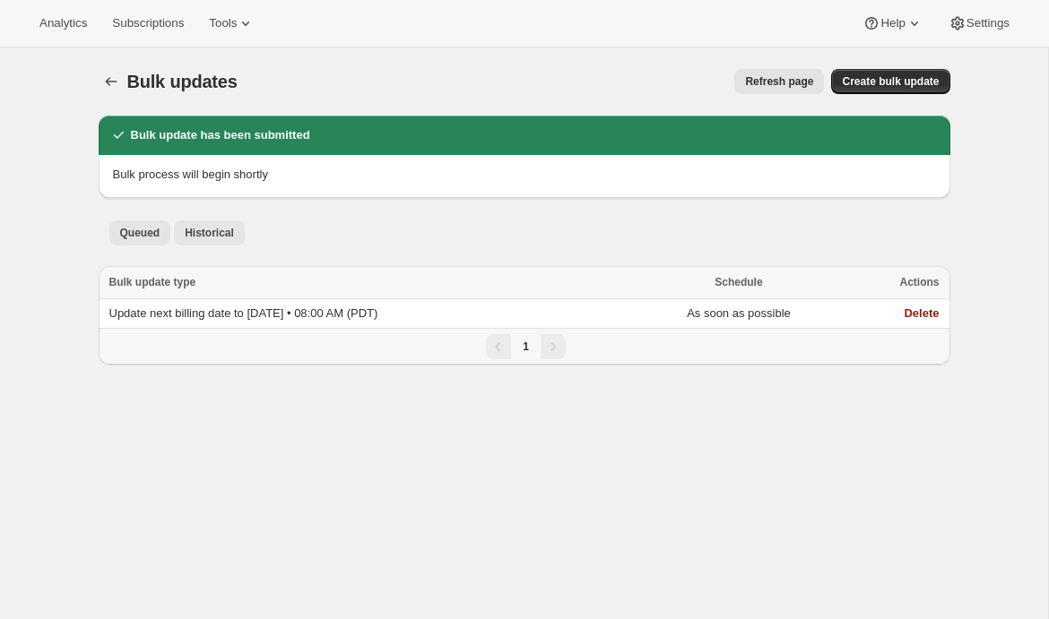
click at [202, 229] on span "Historical" at bounding box center [209, 233] width 49 height 14
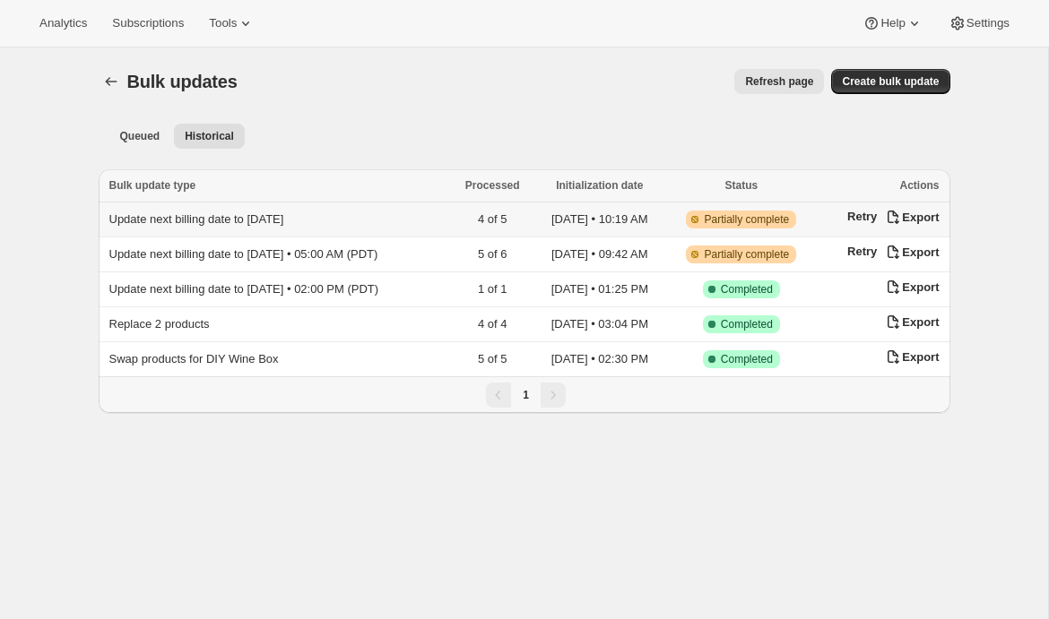
click at [197, 227] on td "Update next billing date to 2025-09-12" at bounding box center [276, 220] width 354 height 35
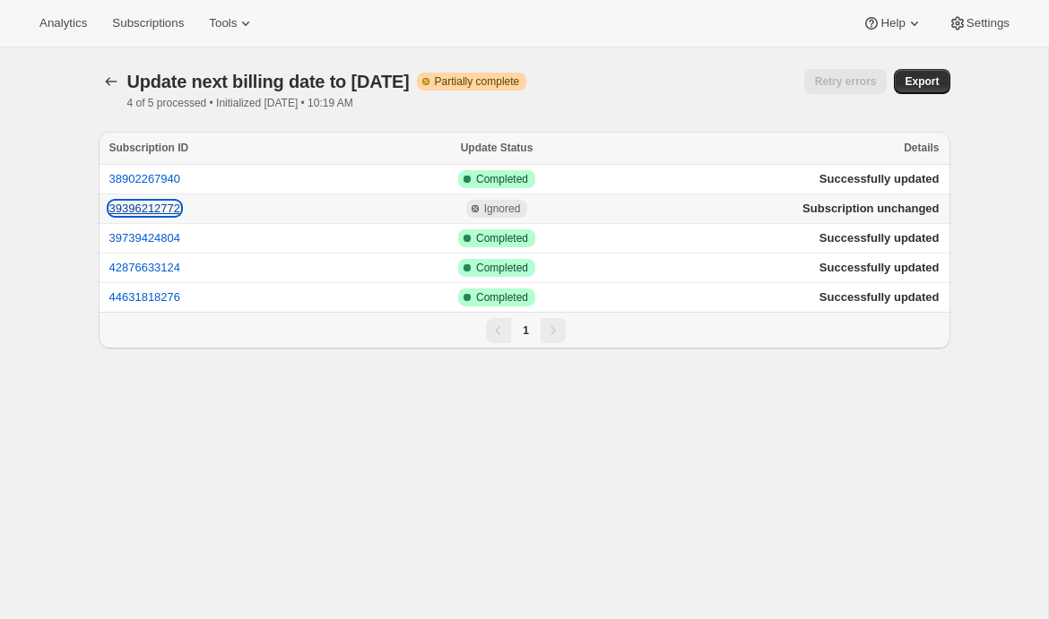
click at [163, 211] on button "39396212772" at bounding box center [145, 208] width 72 height 13
click at [117, 22] on span "Subscriptions" at bounding box center [148, 23] width 72 height 14
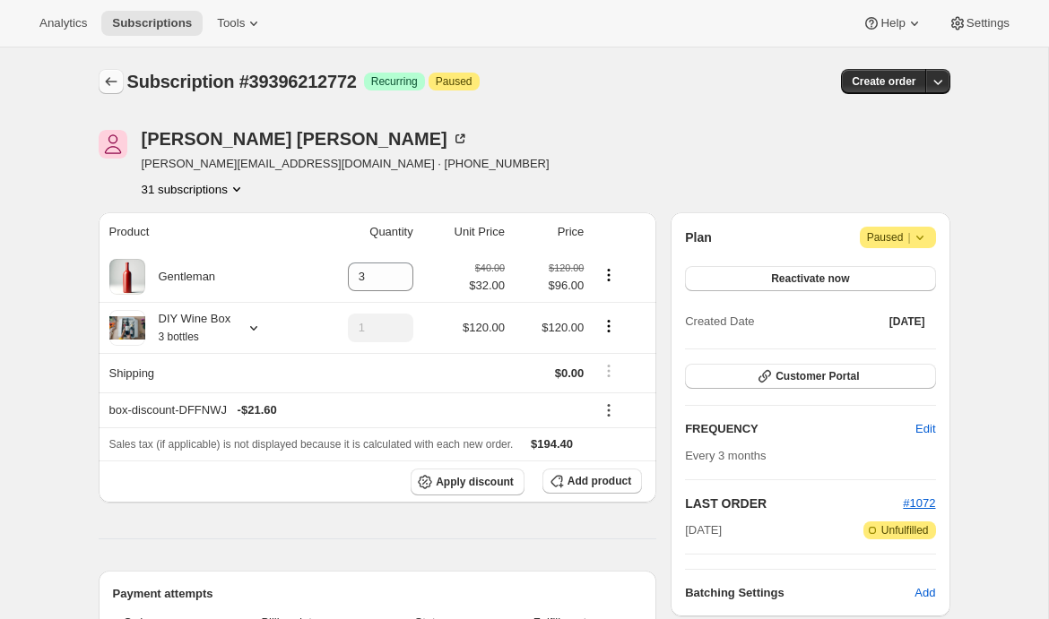
click at [110, 82] on icon "Subscriptions" at bounding box center [111, 81] width 12 height 9
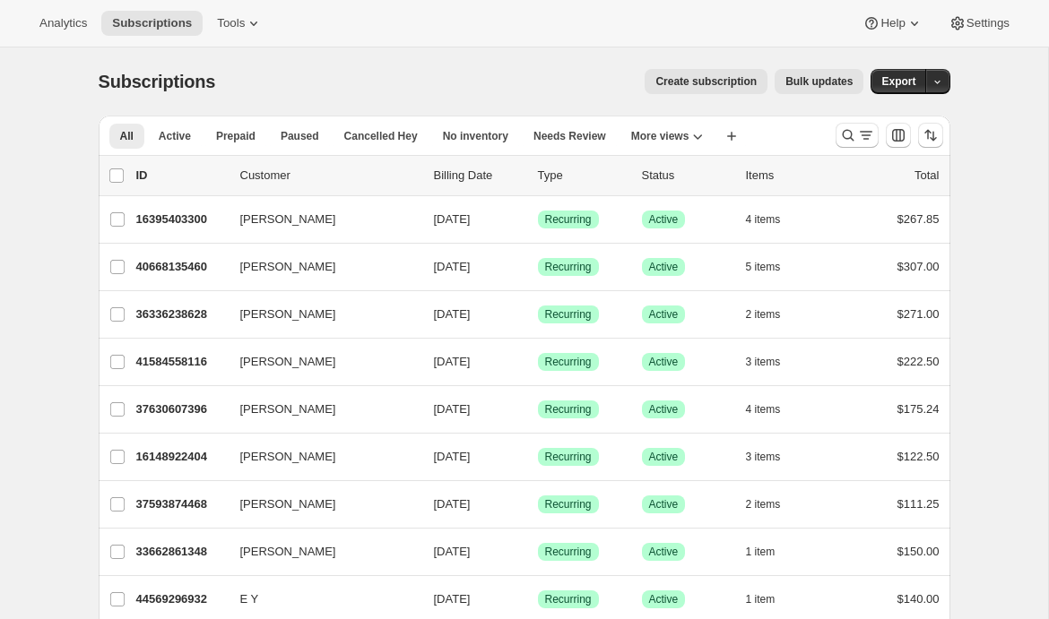
click at [815, 91] on button "Bulk updates" at bounding box center [818, 81] width 89 height 25
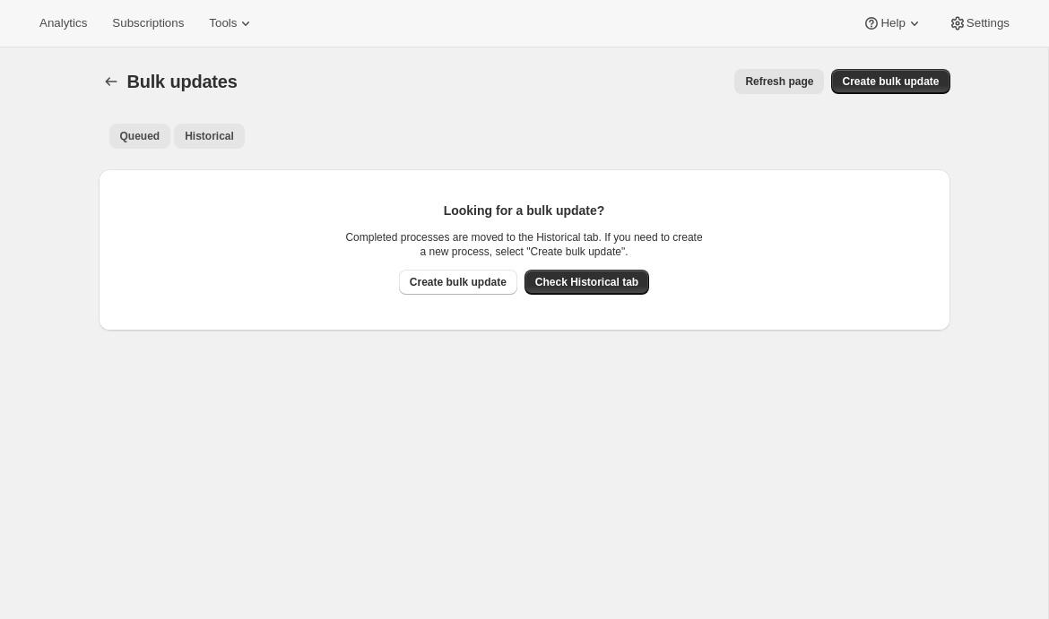
click at [205, 134] on span "Historical" at bounding box center [209, 136] width 49 height 14
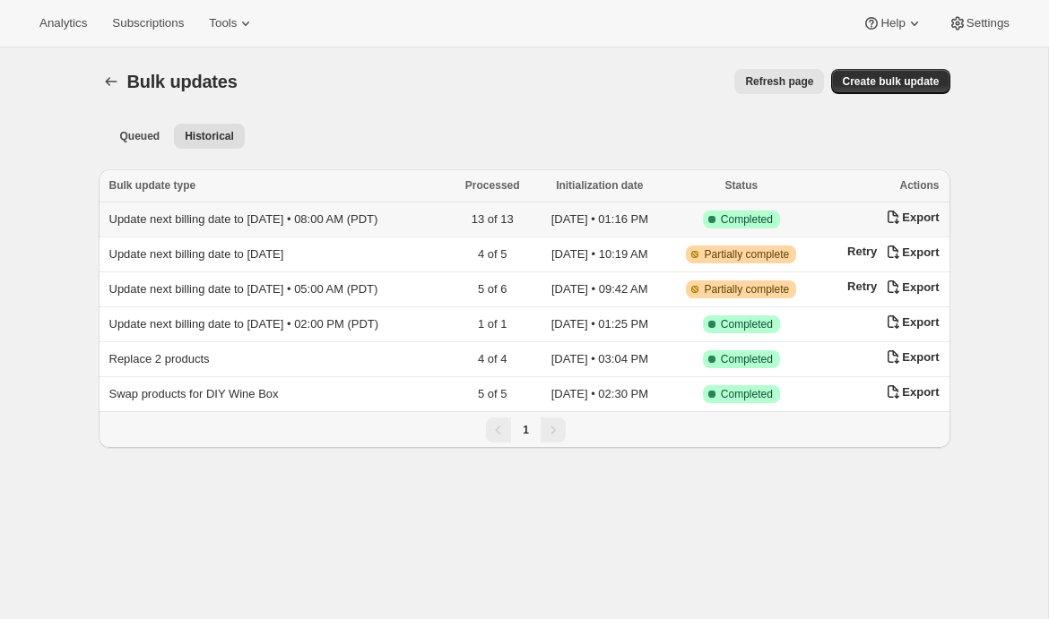
click at [238, 216] on span "Update next billing date to [DATE] • 08:00 AM (PDT)" at bounding box center [243, 218] width 269 height 13
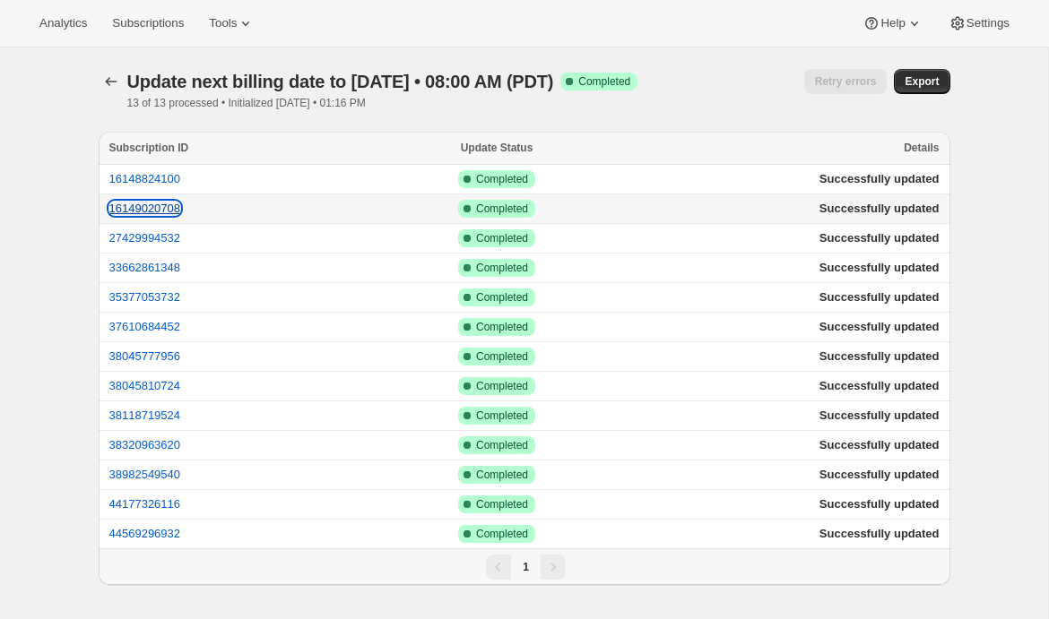
click at [144, 209] on button "16149020708" at bounding box center [145, 208] width 72 height 13
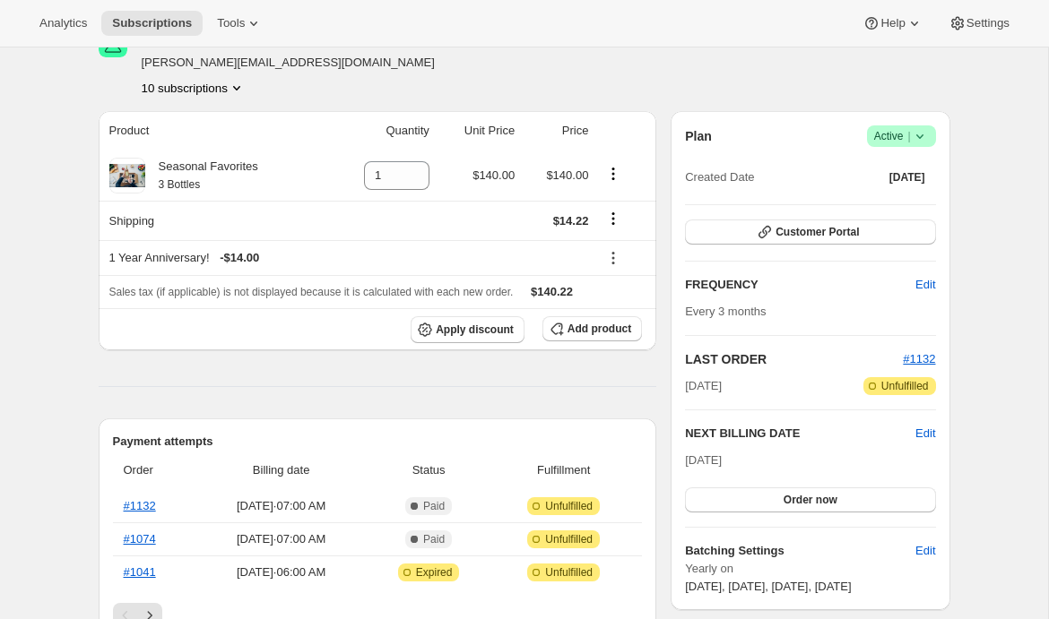
scroll to position [164, 0]
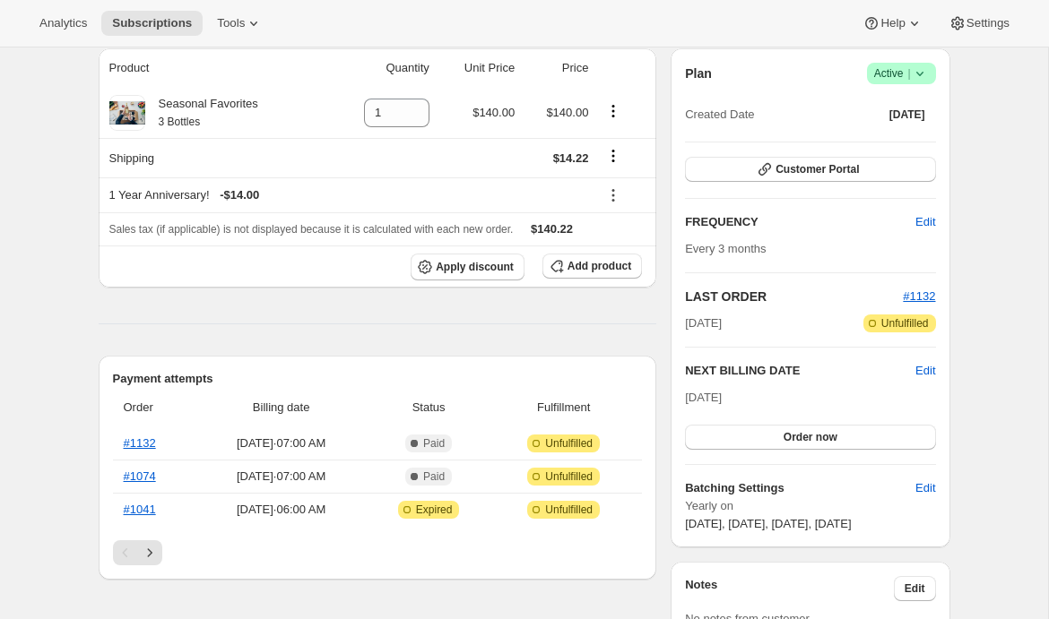
drag, startPoint x: 688, startPoint y: 400, endPoint x: 728, endPoint y: 400, distance: 39.4
click at [722, 400] on span "[DATE]" at bounding box center [703, 397] width 37 height 13
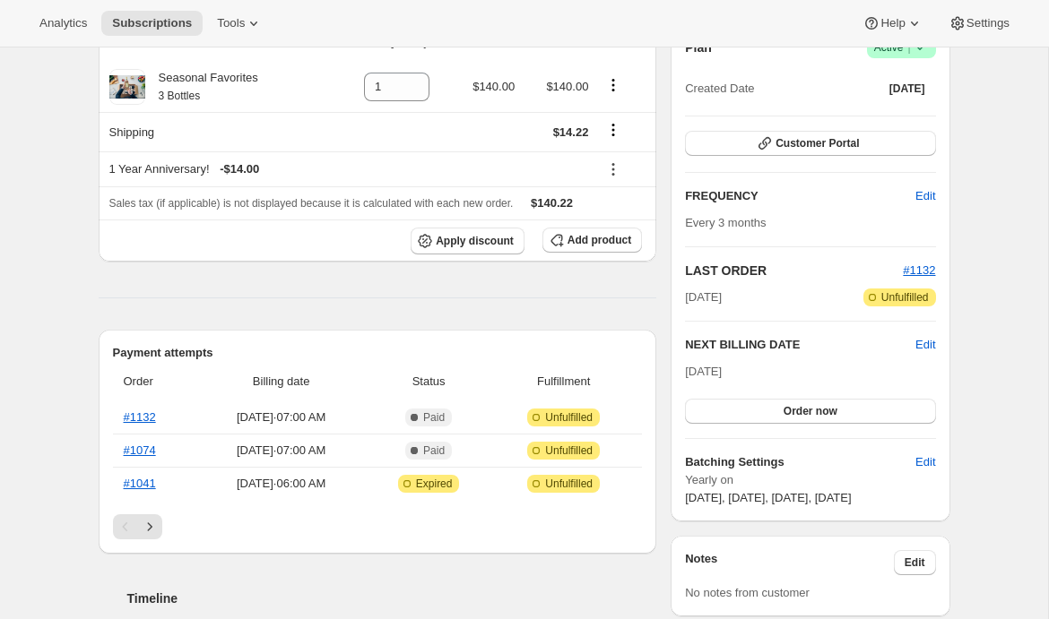
scroll to position [0, 0]
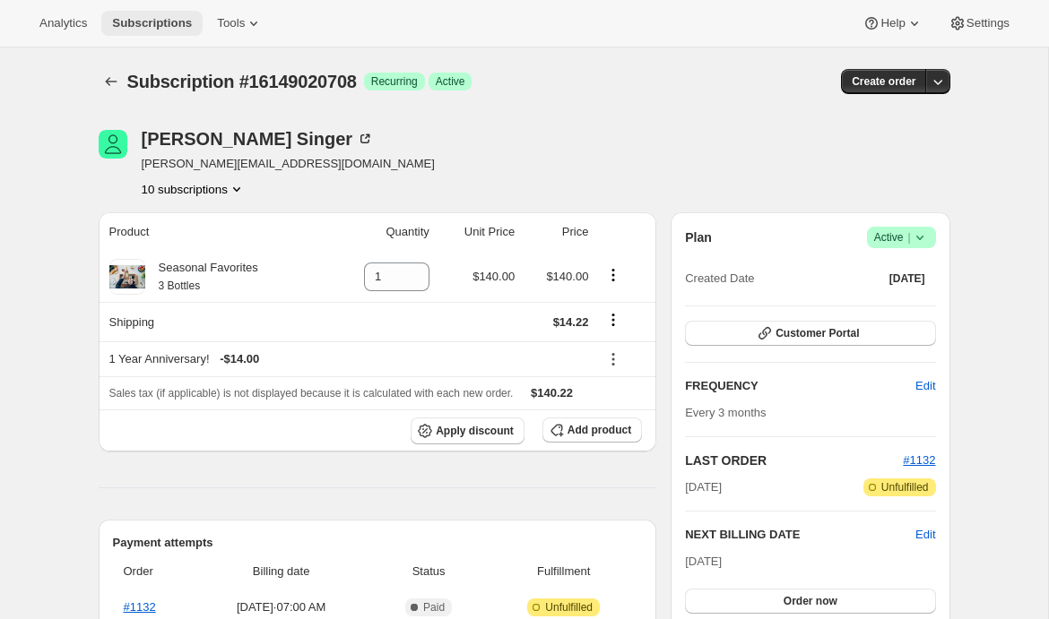
click at [174, 26] on span "Subscriptions" at bounding box center [152, 23] width 80 height 14
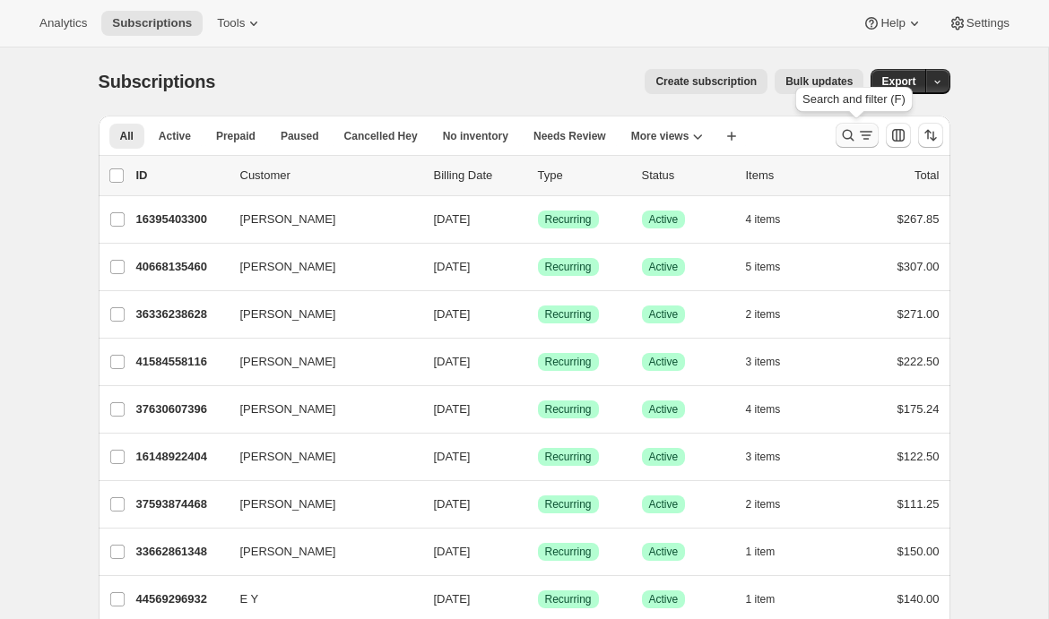
click at [858, 138] on icon "Search and filter results" at bounding box center [866, 135] width 18 height 18
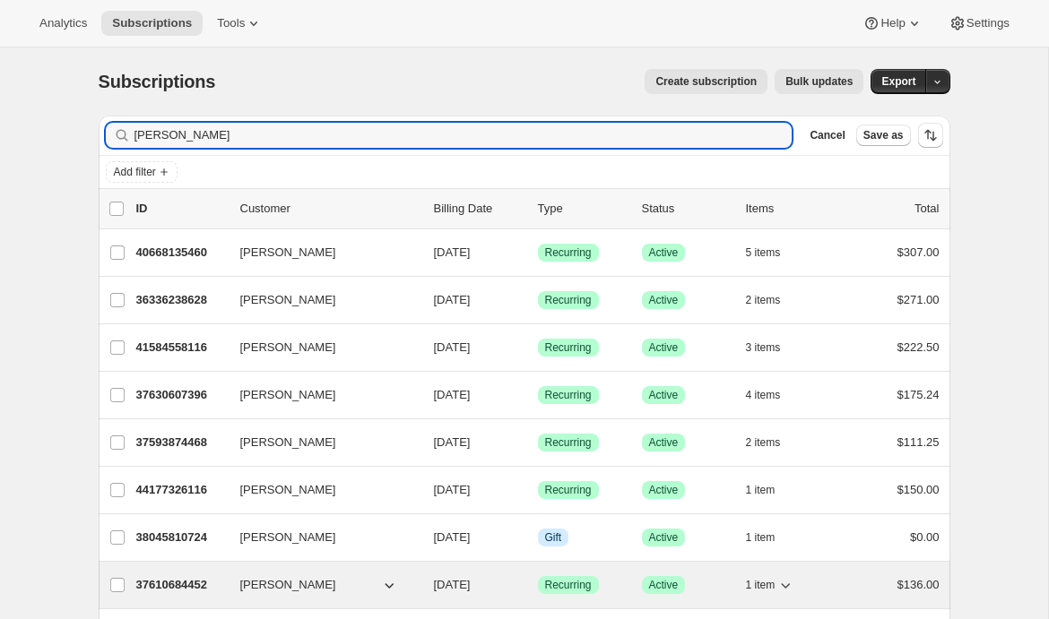
type input "[PERSON_NAME]"
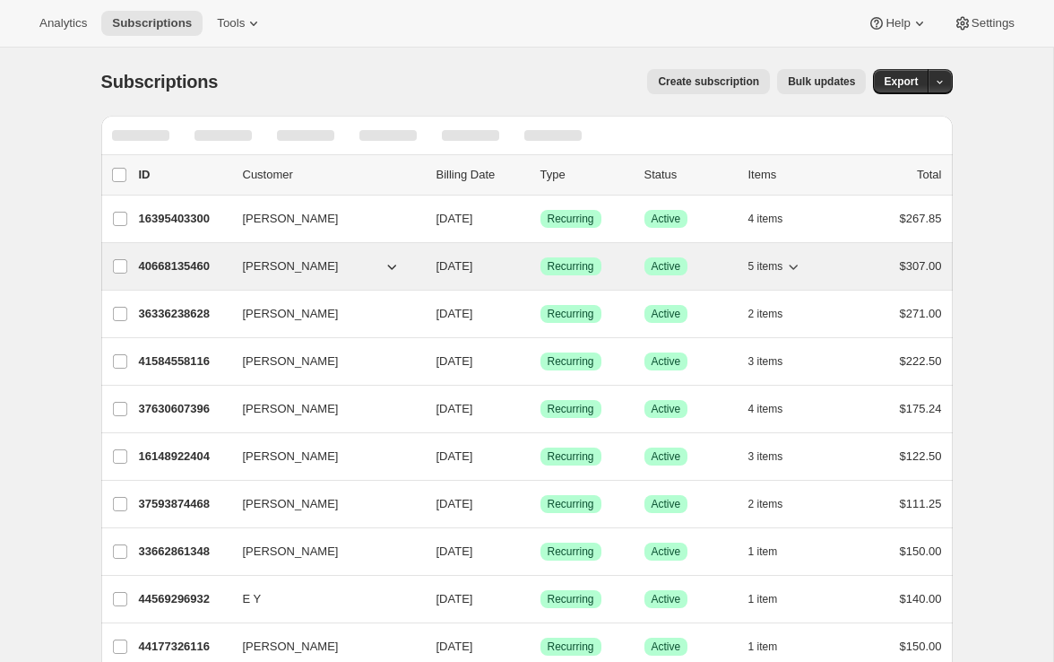
click at [188, 258] on p "40668135460" at bounding box center [184, 266] width 90 height 18
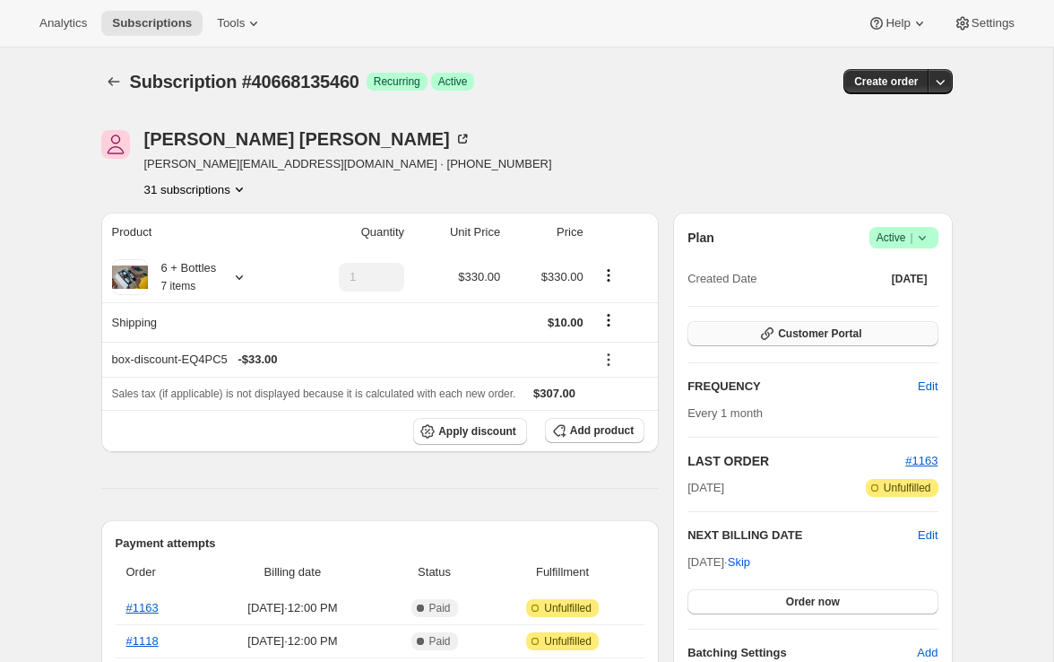
click at [788, 332] on span "Customer Portal" at bounding box center [819, 333] width 83 height 14
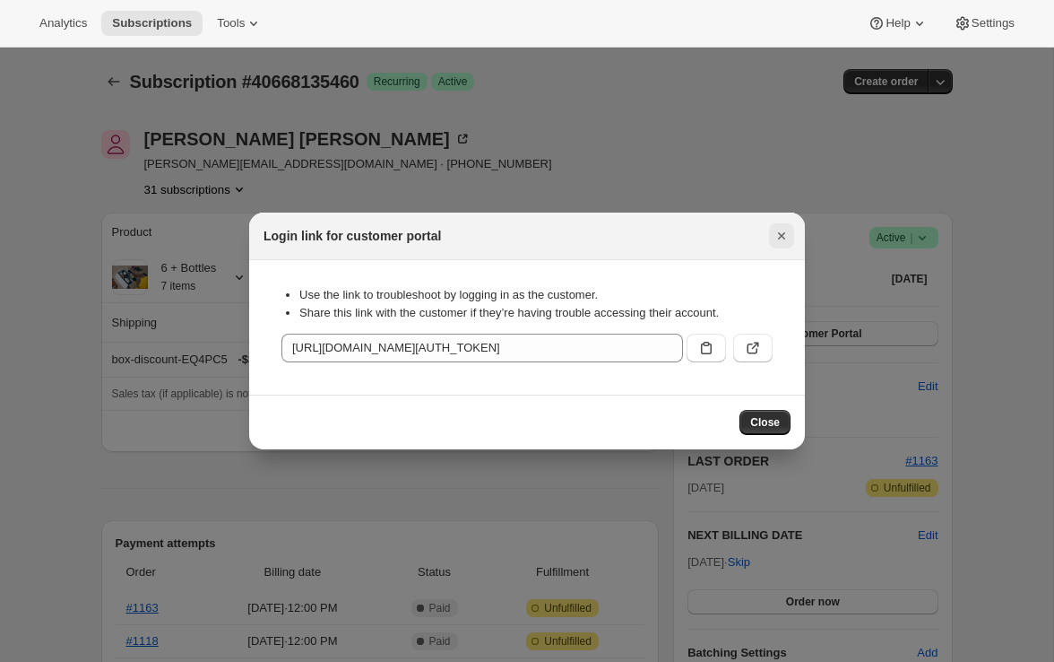
click at [788, 238] on icon "Close" at bounding box center [782, 236] width 18 height 18
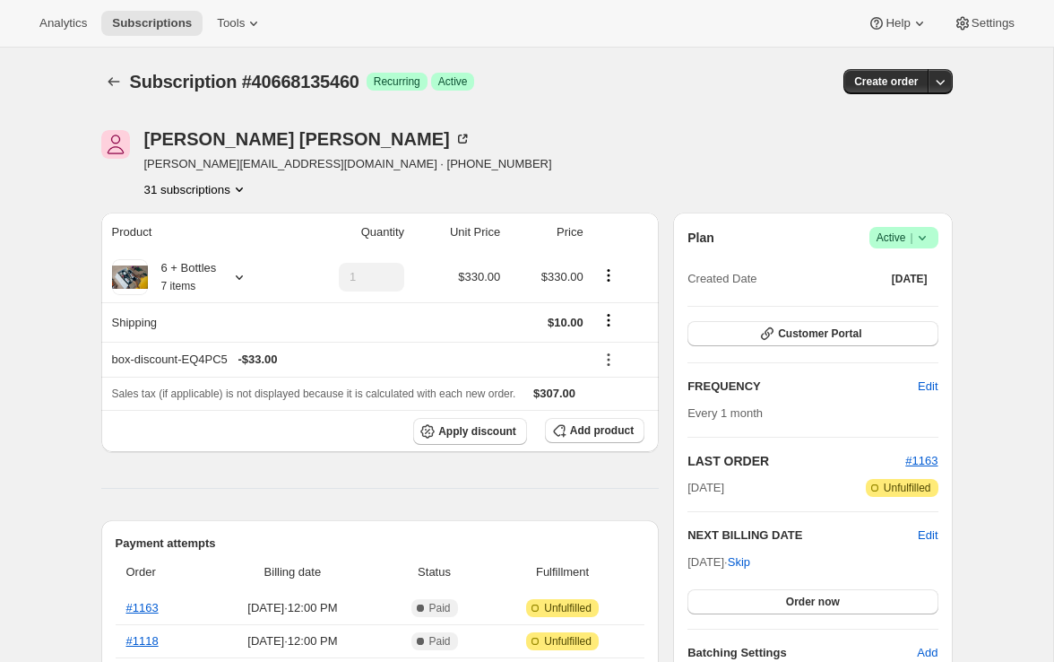
click at [184, 186] on button "31 subscriptions" at bounding box center [196, 189] width 104 height 18
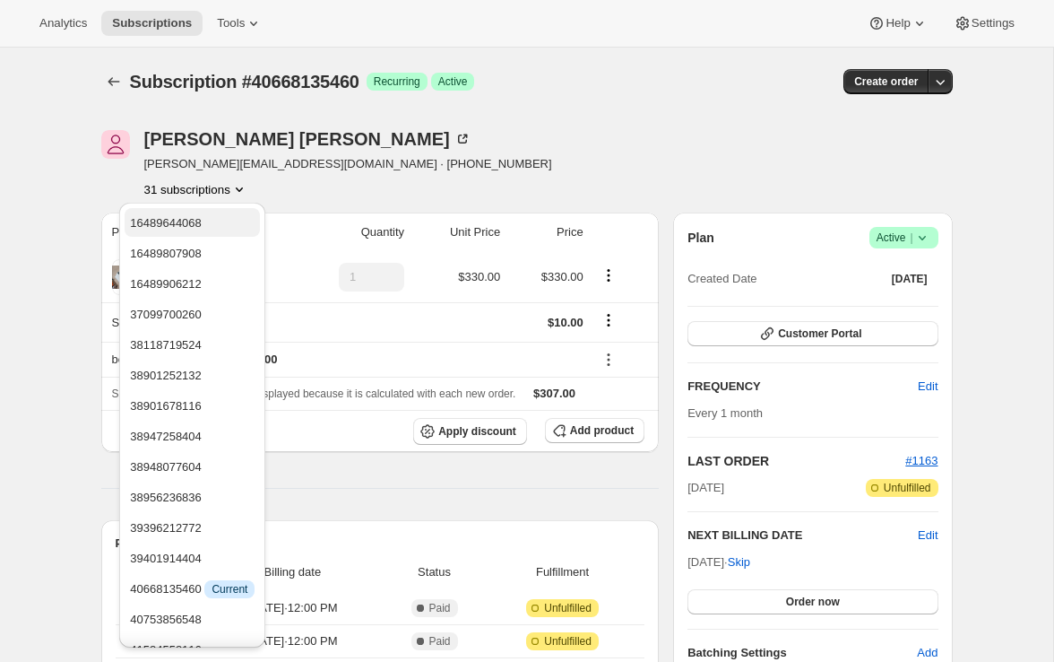
click at [180, 229] on span "16489644068" at bounding box center [192, 223] width 125 height 18
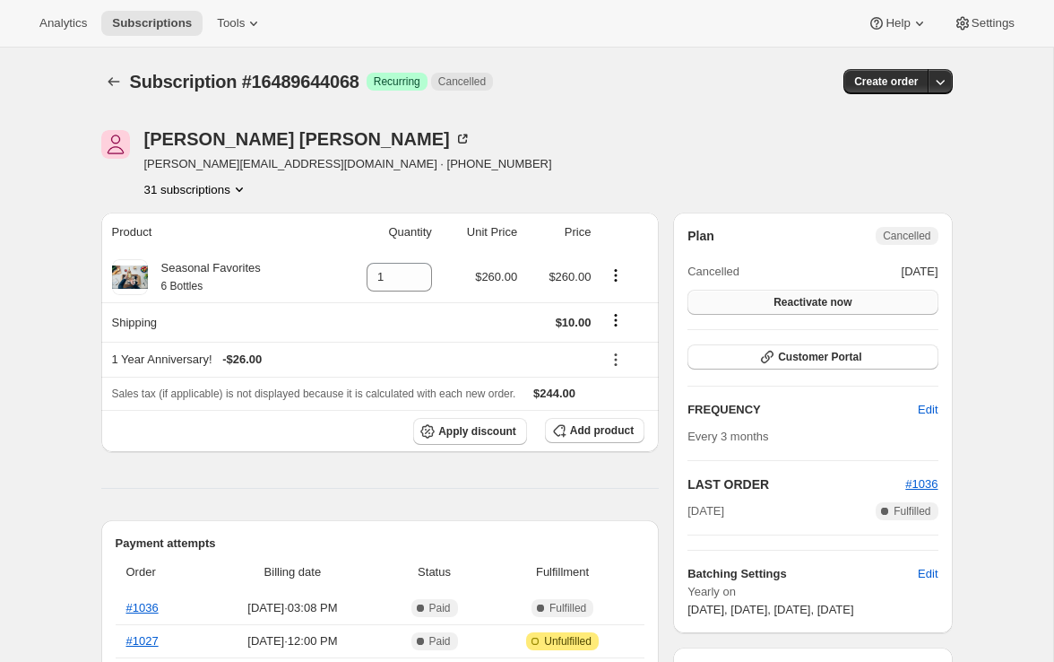
click at [805, 304] on span "Reactivate now" at bounding box center [813, 302] width 78 height 14
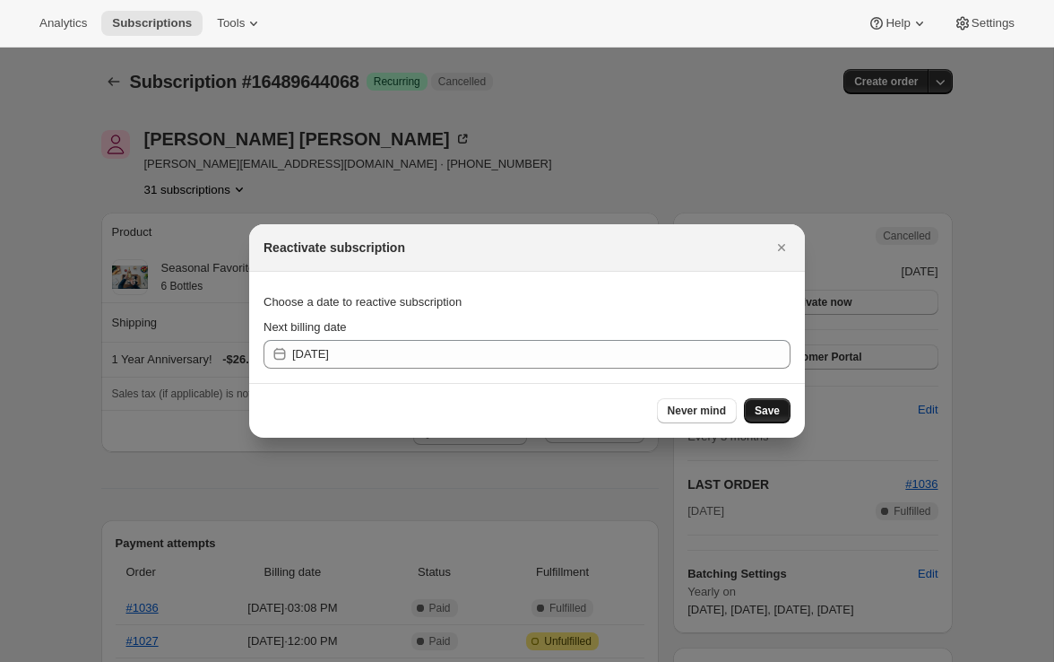
click at [765, 415] on span "Save" at bounding box center [767, 410] width 25 height 14
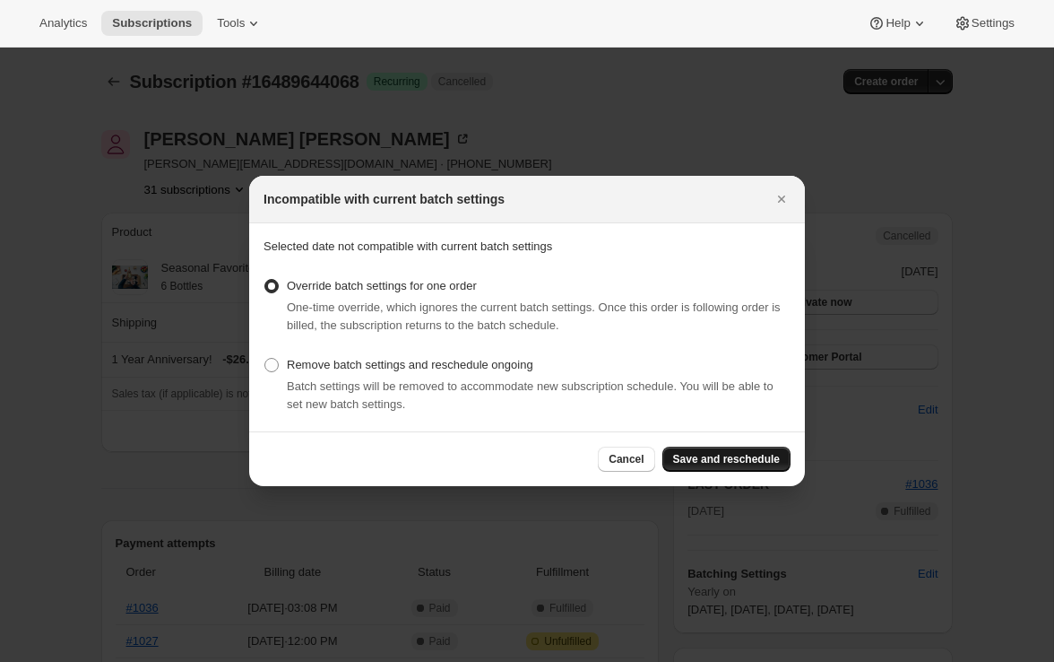
click at [750, 453] on span "Save and reschedule" at bounding box center [726, 459] width 107 height 14
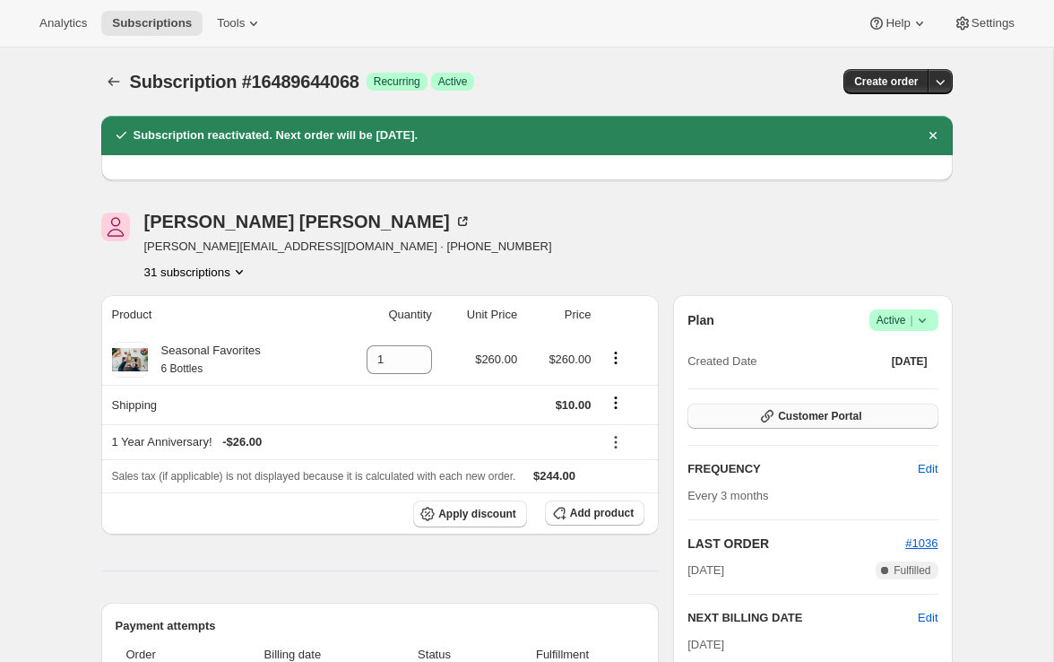
click at [798, 413] on span "Customer Portal" at bounding box center [819, 416] width 83 height 14
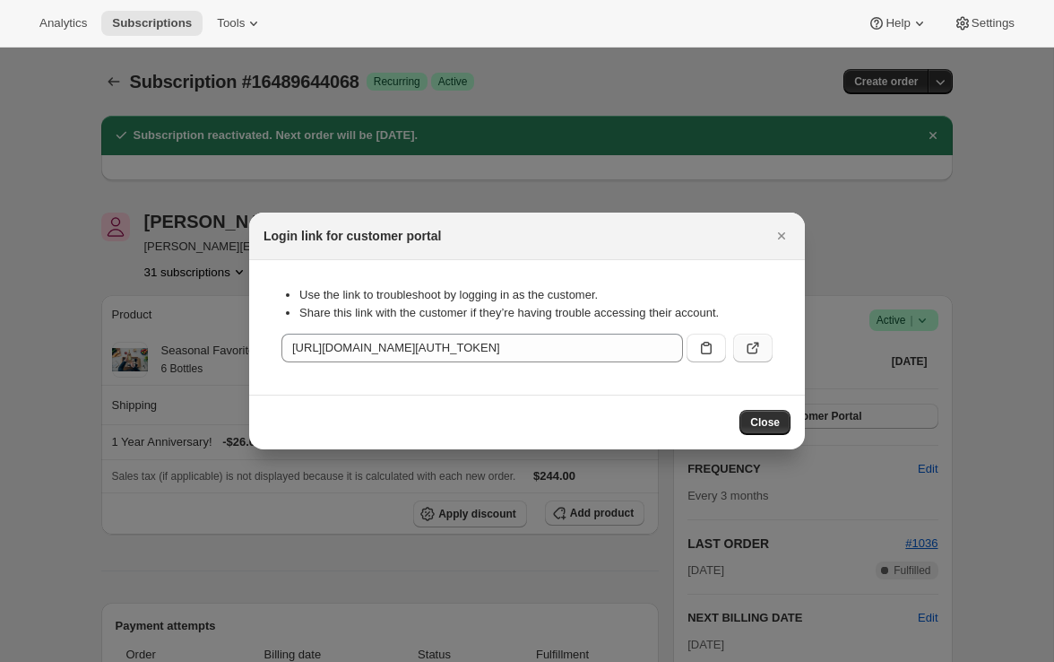
click at [754, 350] on icon ":rhi:" at bounding box center [753, 348] width 18 height 18
